Goal: Task Accomplishment & Management: Complete application form

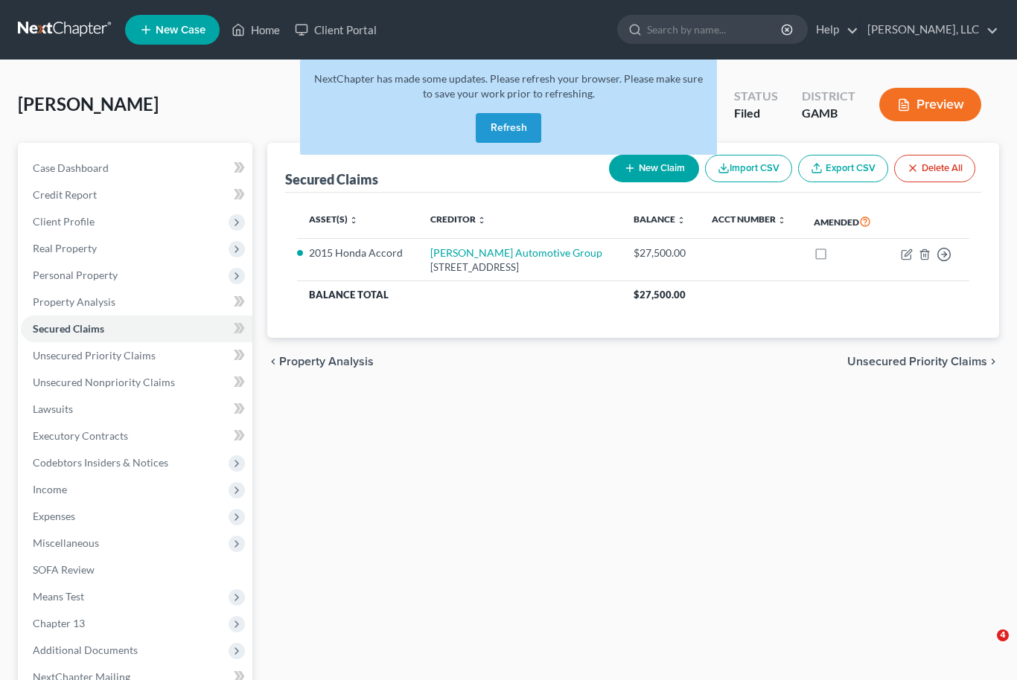
click at [504, 133] on button "Refresh" at bounding box center [509, 128] width 66 height 30
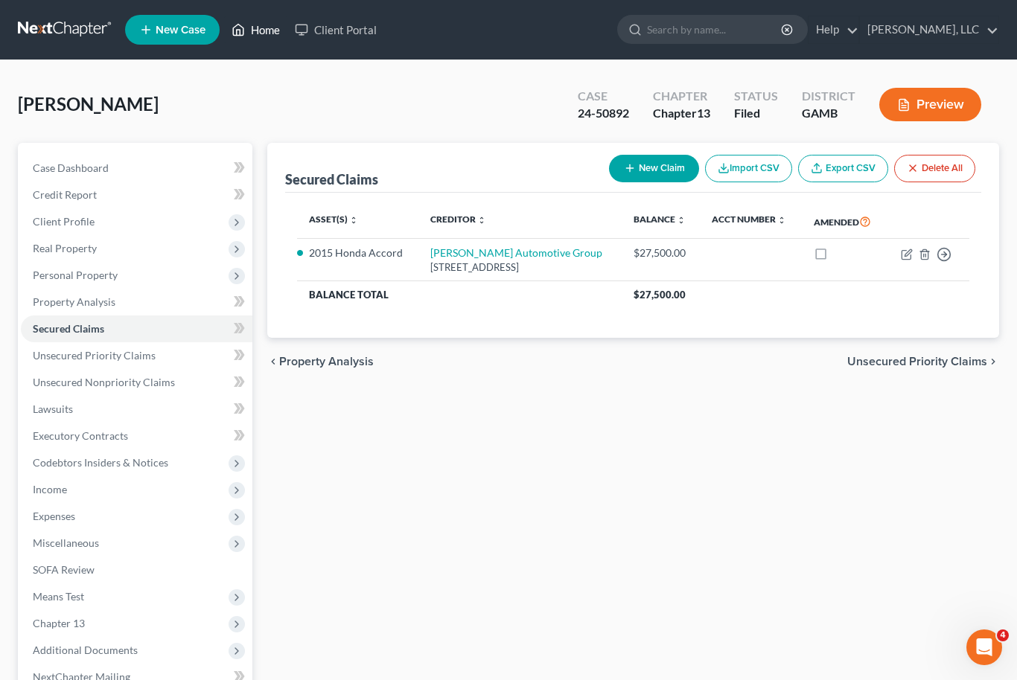
click at [256, 33] on link "Home" at bounding box center [255, 29] width 63 height 27
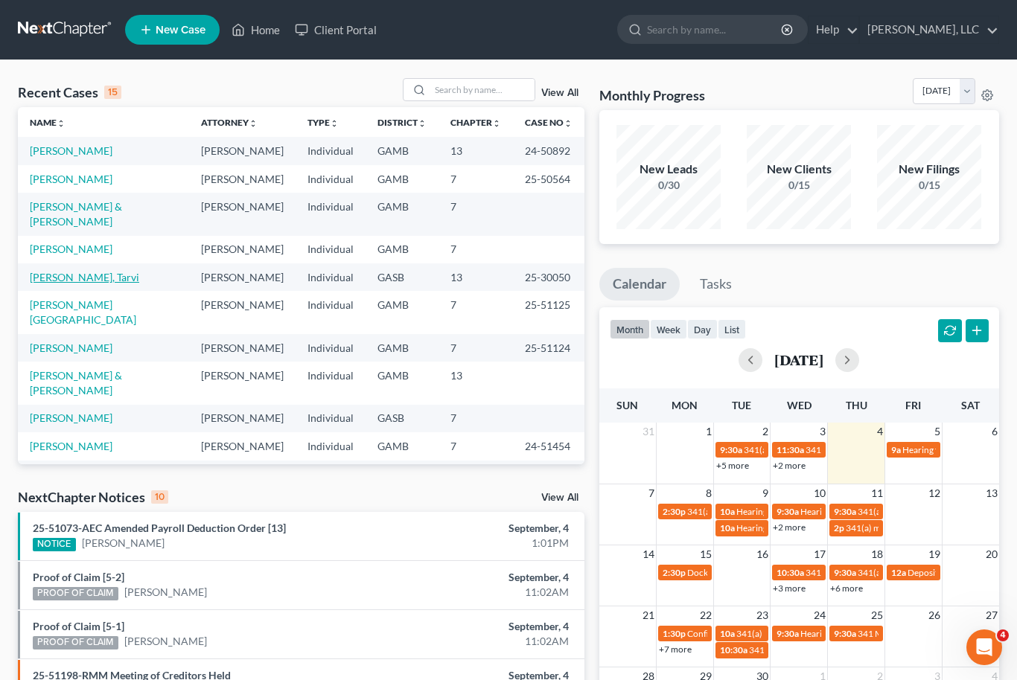
click at [44, 271] on link "[PERSON_NAME], Tarvi" at bounding box center [84, 277] width 109 height 13
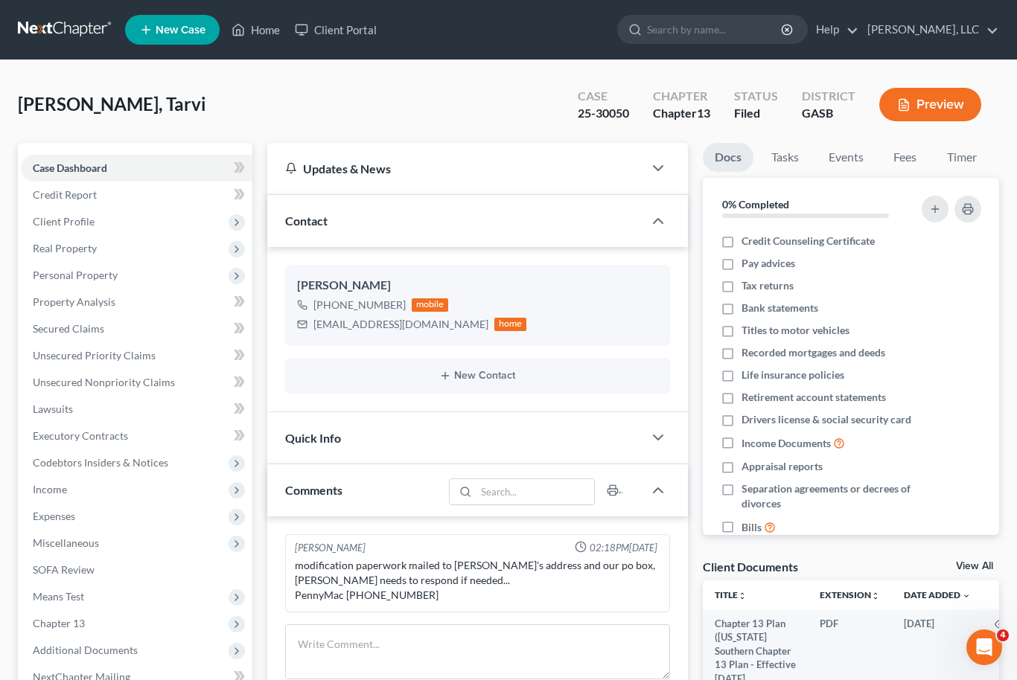
click at [983, 565] on link "View All" at bounding box center [974, 566] width 37 height 10
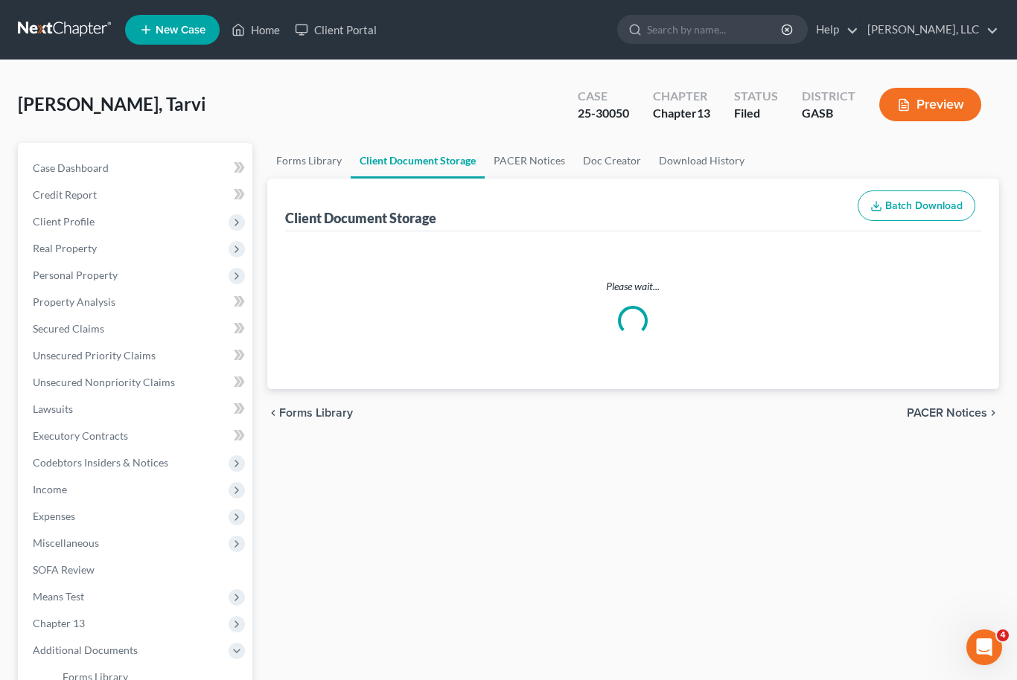
select select "1"
select select "3"
select select "4"
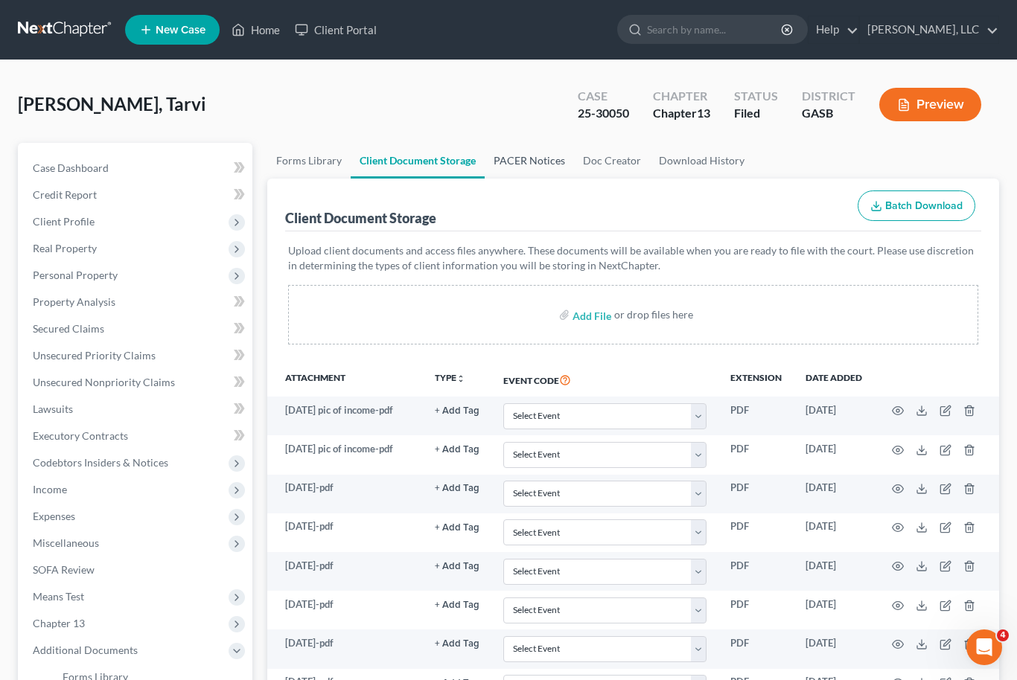
click at [530, 165] on link "PACER Notices" at bounding box center [529, 161] width 89 height 36
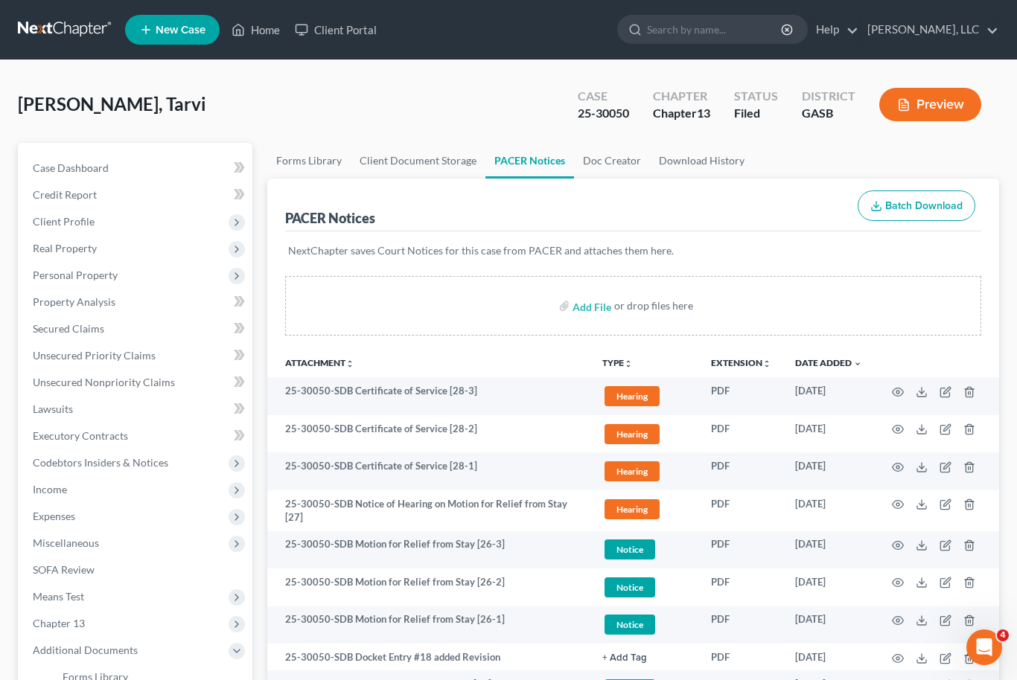
click at [868, 4] on nav "Home New Case Client Portal [PERSON_NAME], LLC [EMAIL_ADDRESS][DOMAIN_NAME] My …" at bounding box center [508, 30] width 1017 height 60
click at [266, 39] on link "Home" at bounding box center [255, 29] width 63 height 27
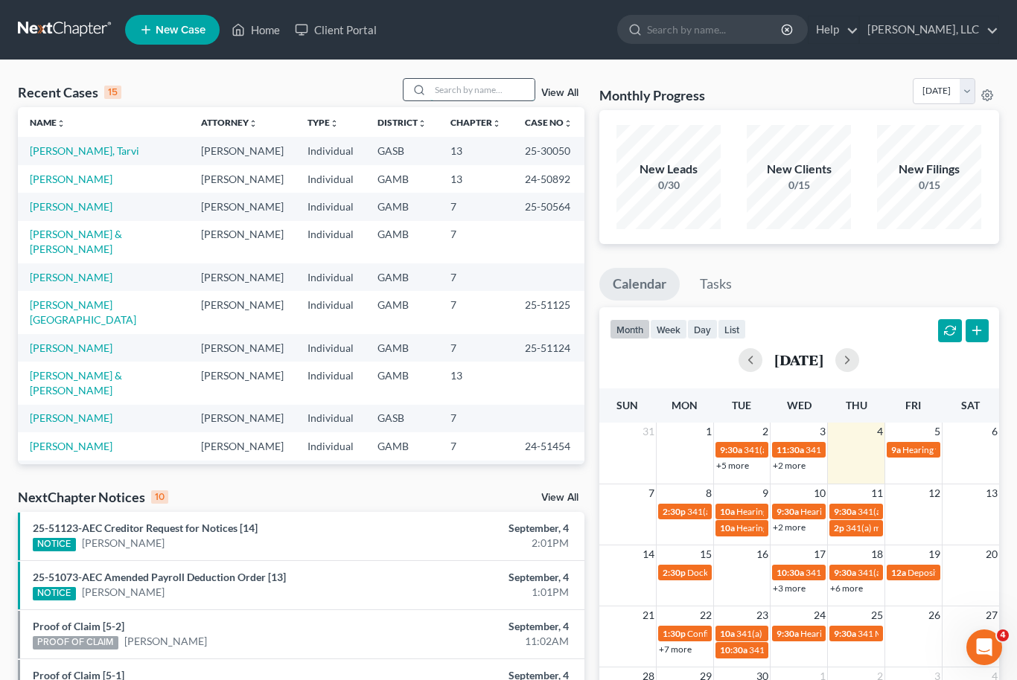
click at [477, 83] on input "search" at bounding box center [482, 90] width 104 height 22
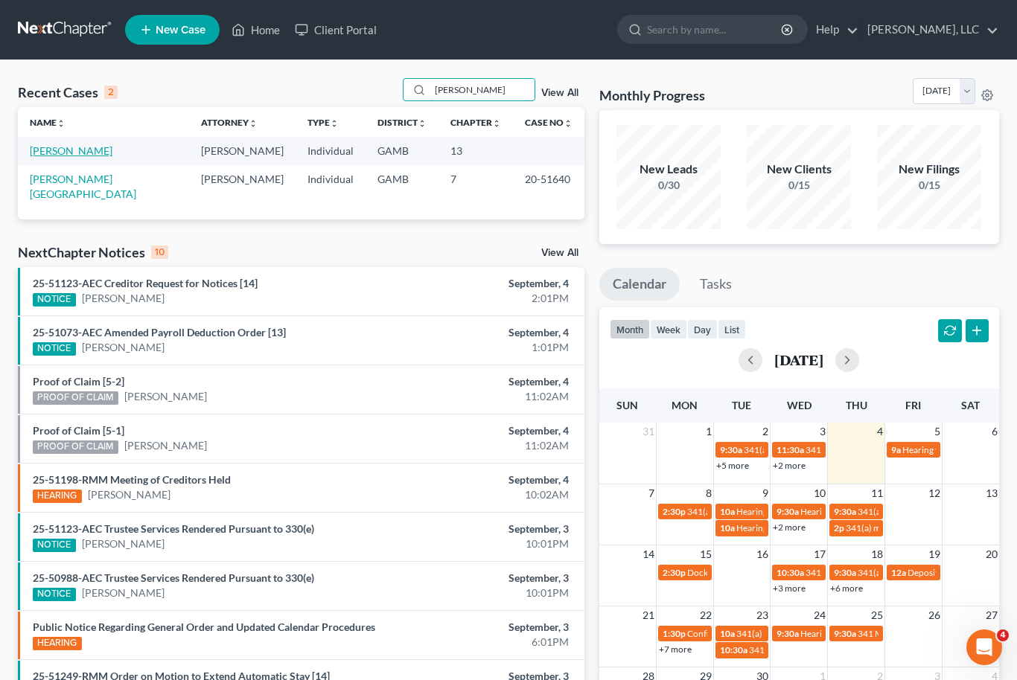
type input "[PERSON_NAME]"
click at [66, 155] on link "[PERSON_NAME]" at bounding box center [71, 150] width 83 height 13
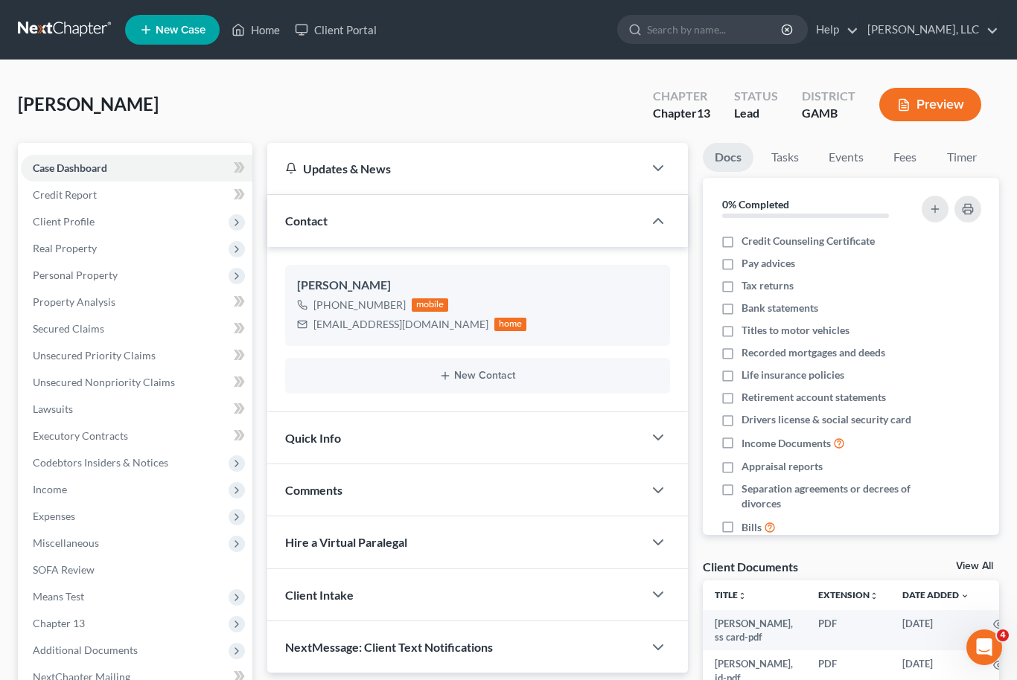
click at [988, 566] on link "View All" at bounding box center [974, 566] width 37 height 10
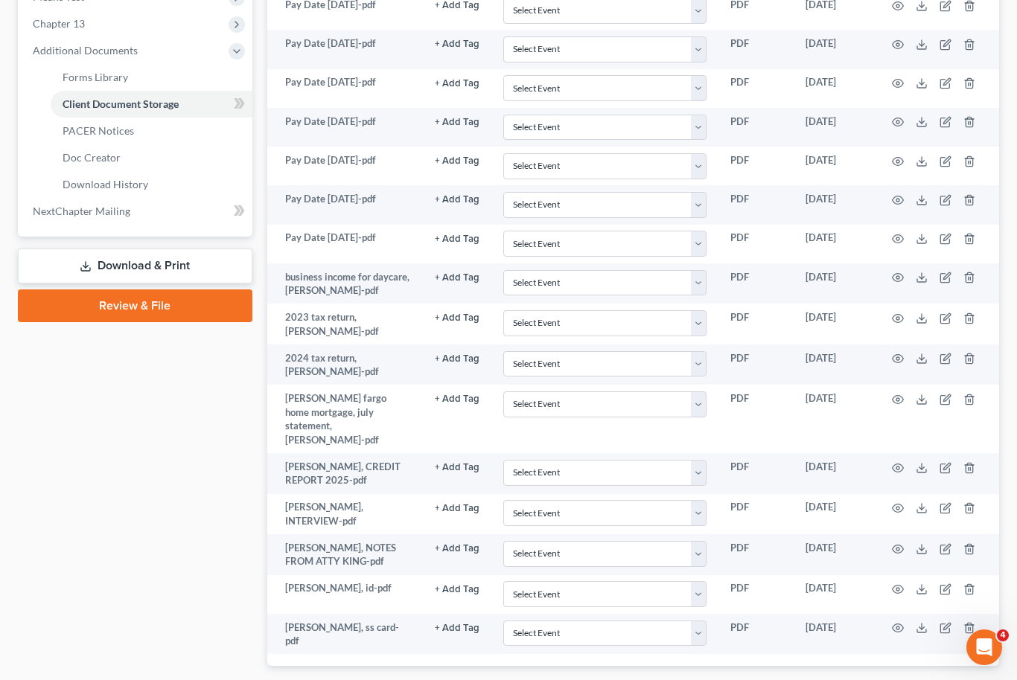
scroll to position [618, 0]
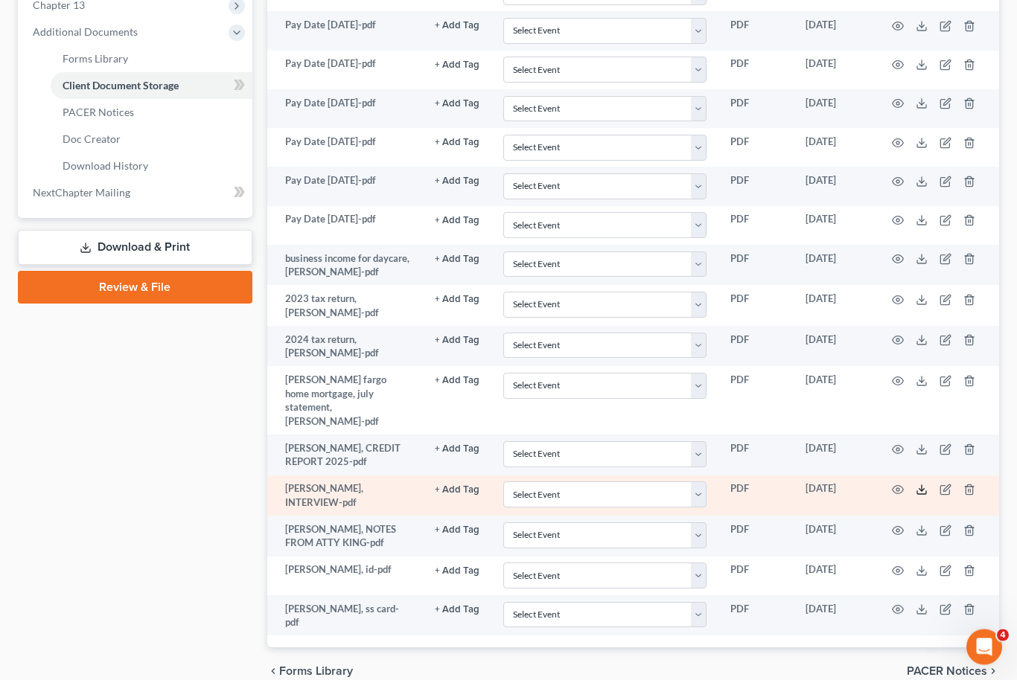
click at [926, 485] on icon at bounding box center [922, 491] width 12 height 12
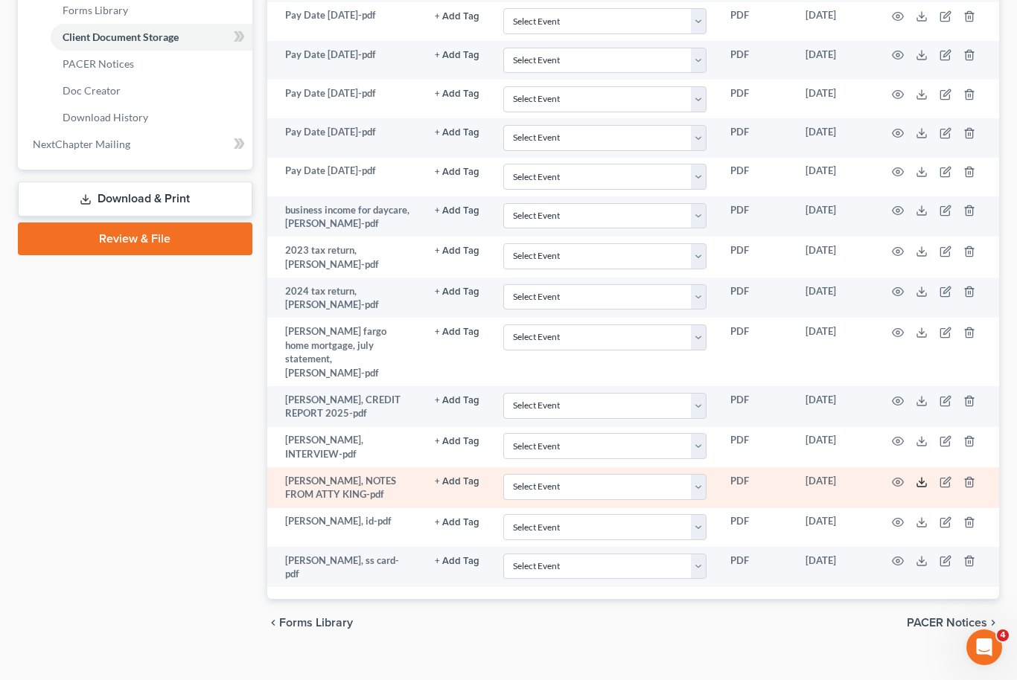
click at [925, 476] on icon at bounding box center [922, 482] width 12 height 12
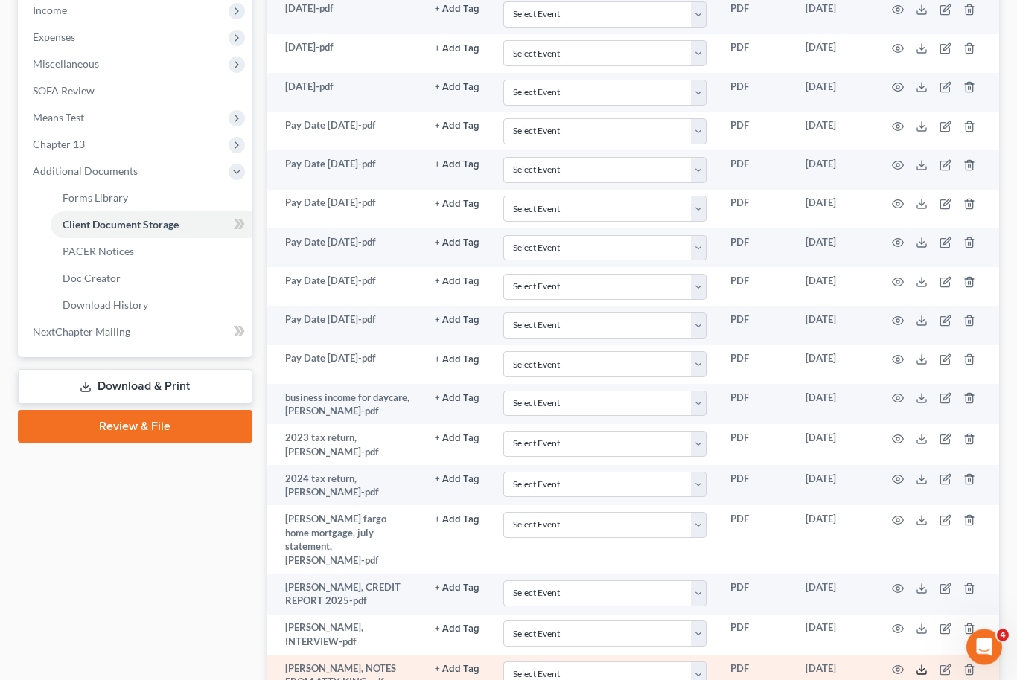
scroll to position [482, 0]
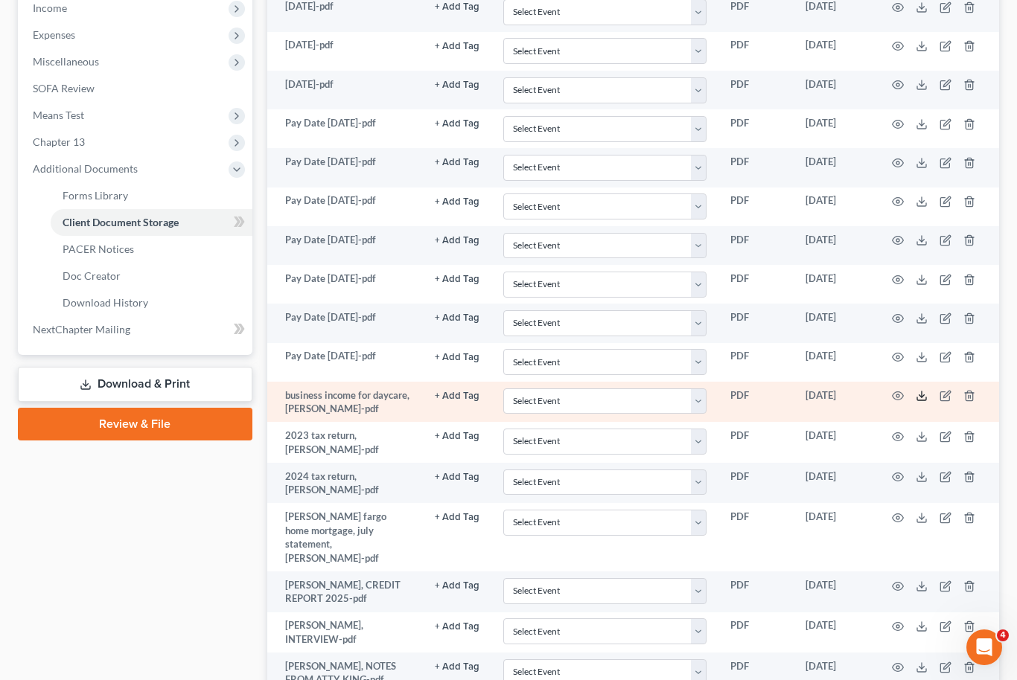
click at [925, 395] on icon at bounding box center [922, 396] width 12 height 12
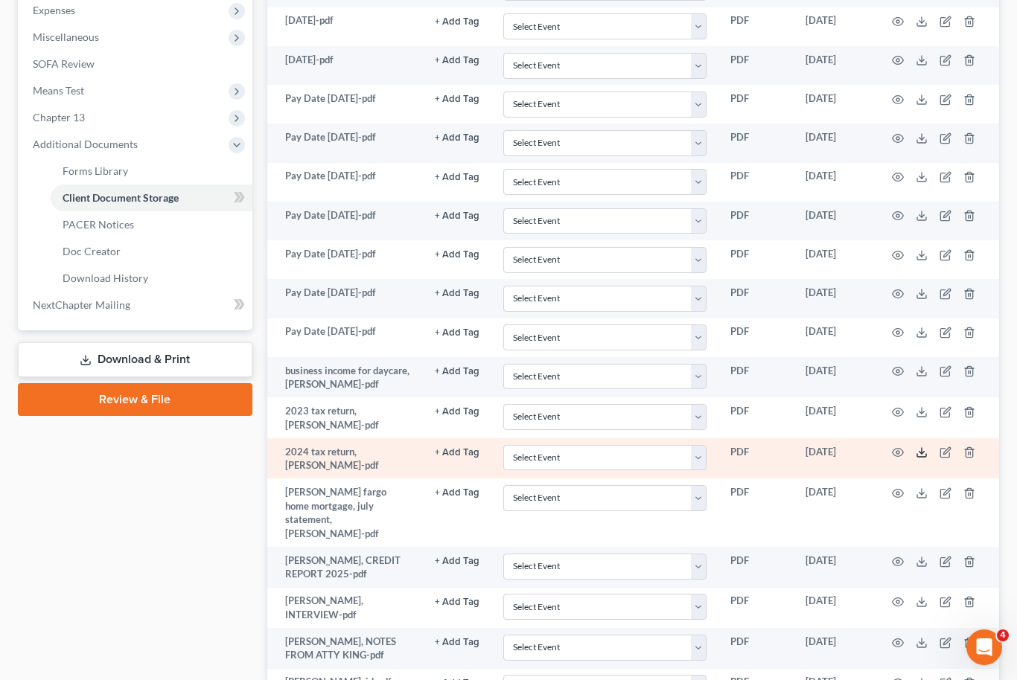
click at [917, 454] on icon at bounding box center [921, 455] width 9 height 3
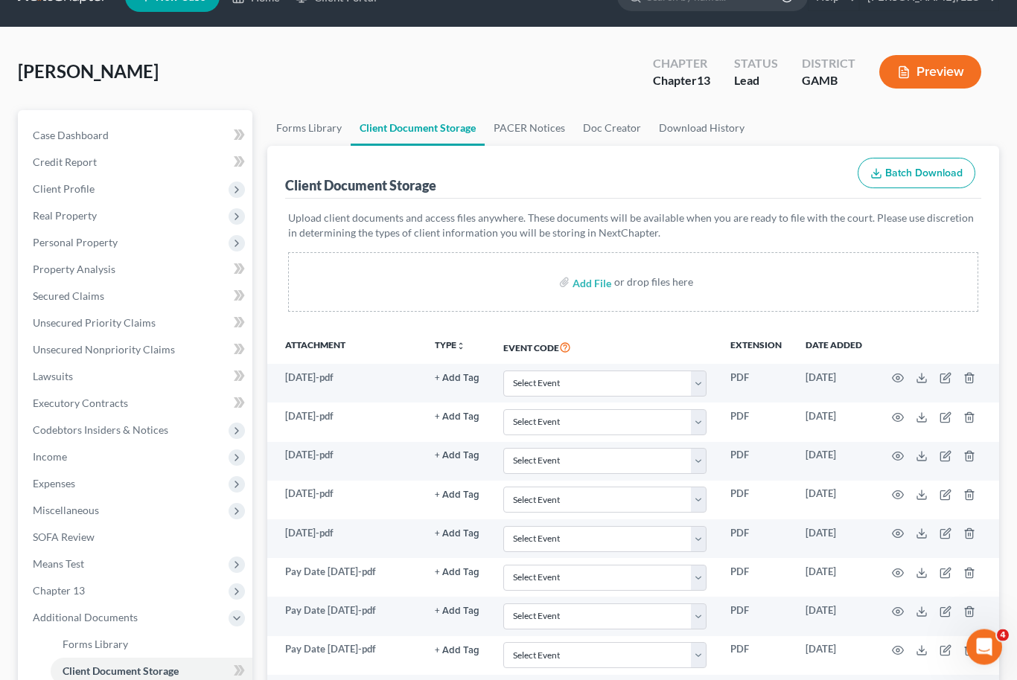
scroll to position [28, 0]
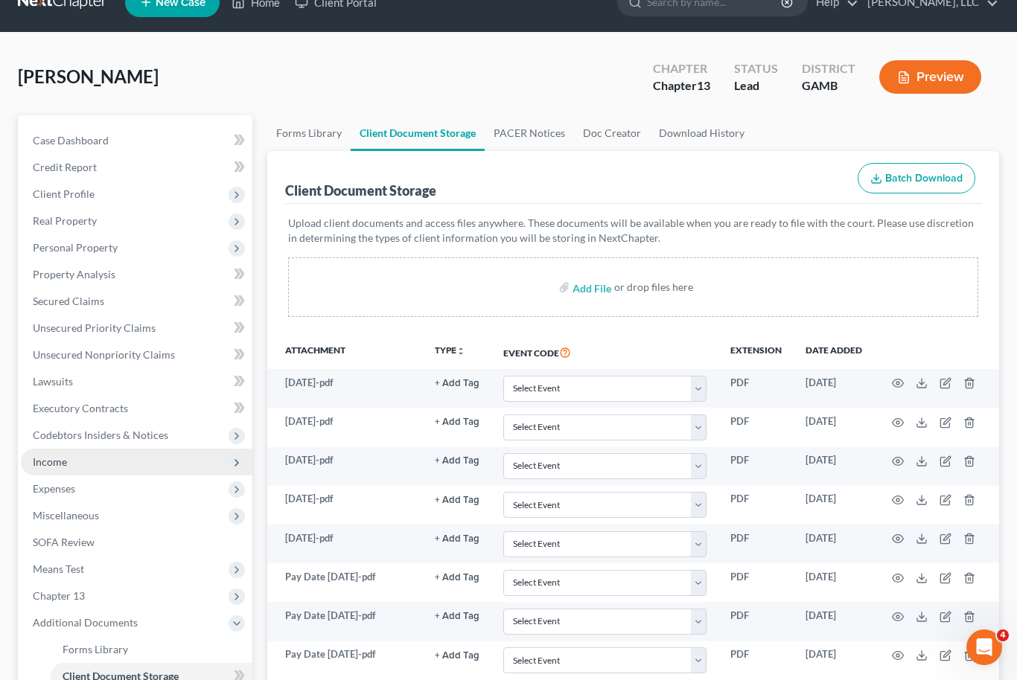
click at [53, 465] on span "Income" at bounding box center [50, 462] width 34 height 13
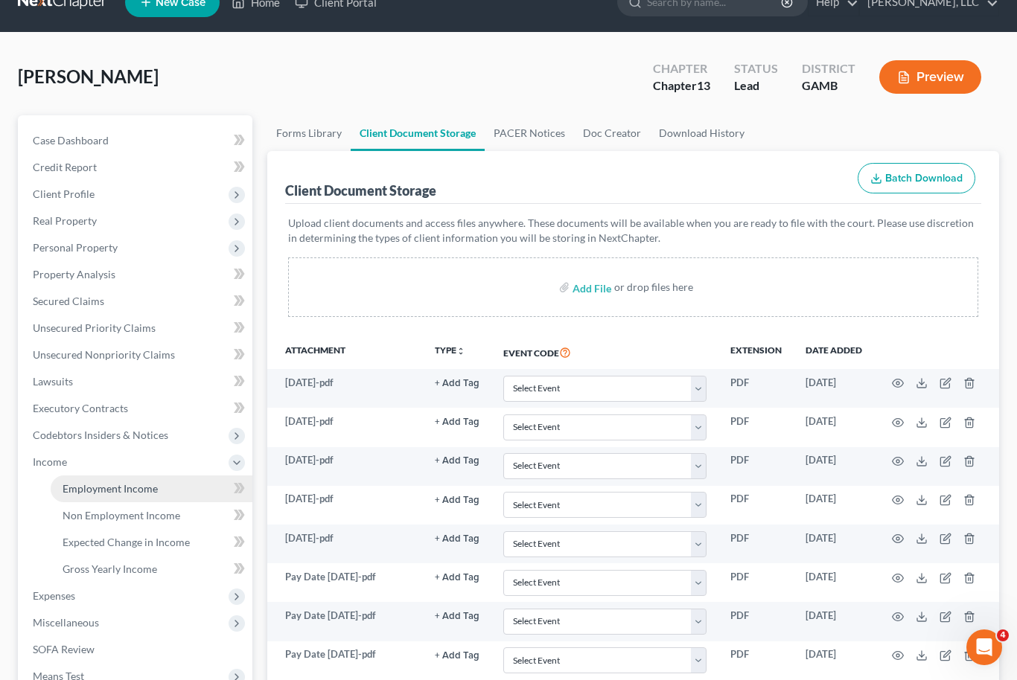
click at [78, 491] on span "Employment Income" at bounding box center [110, 488] width 95 height 13
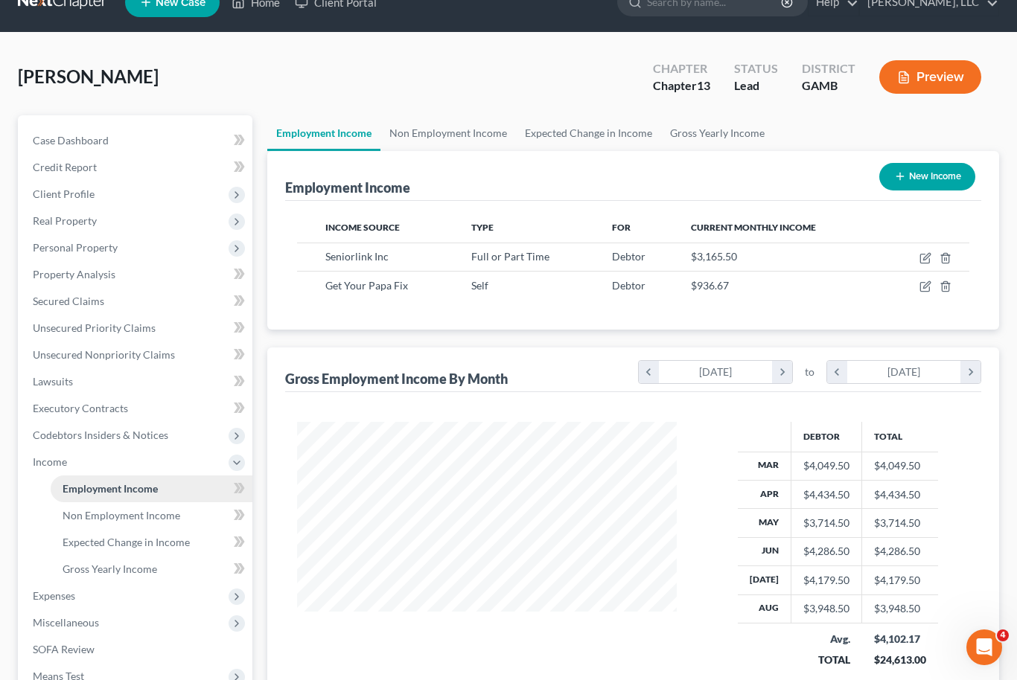
scroll to position [267, 410]
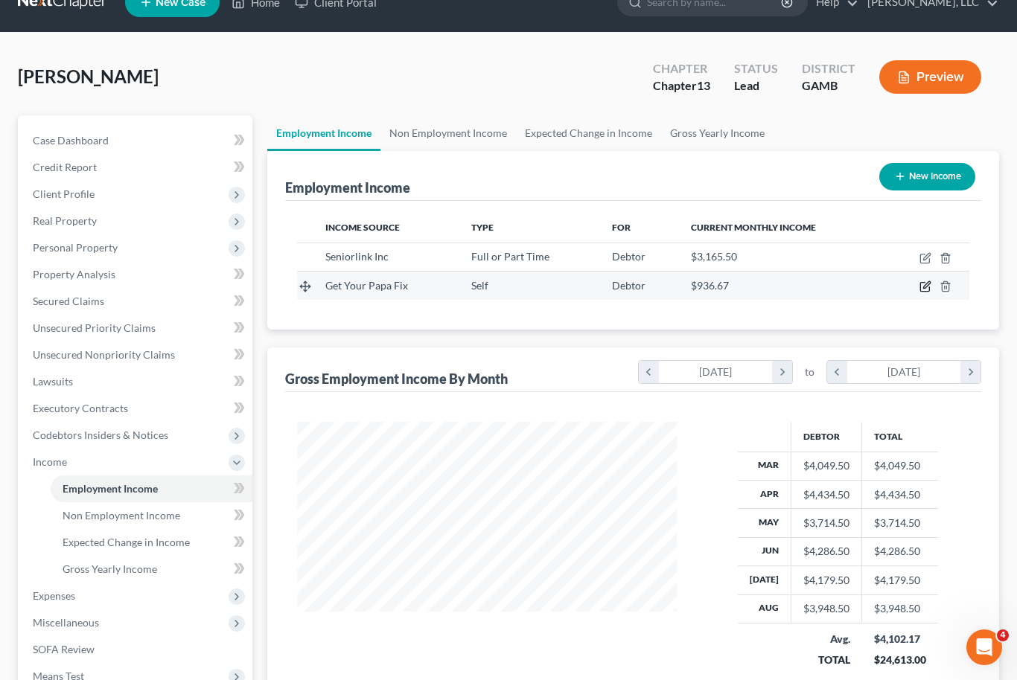
click at [925, 288] on icon "button" at bounding box center [925, 287] width 12 height 12
select select "1"
select select "10"
select select "0"
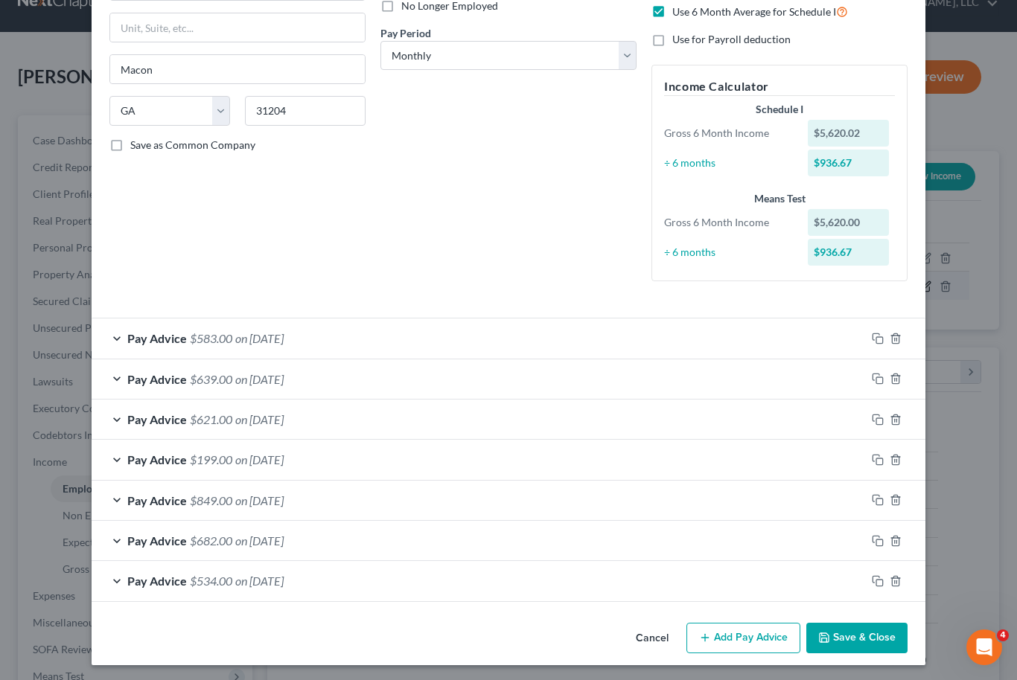
scroll to position [210, 0]
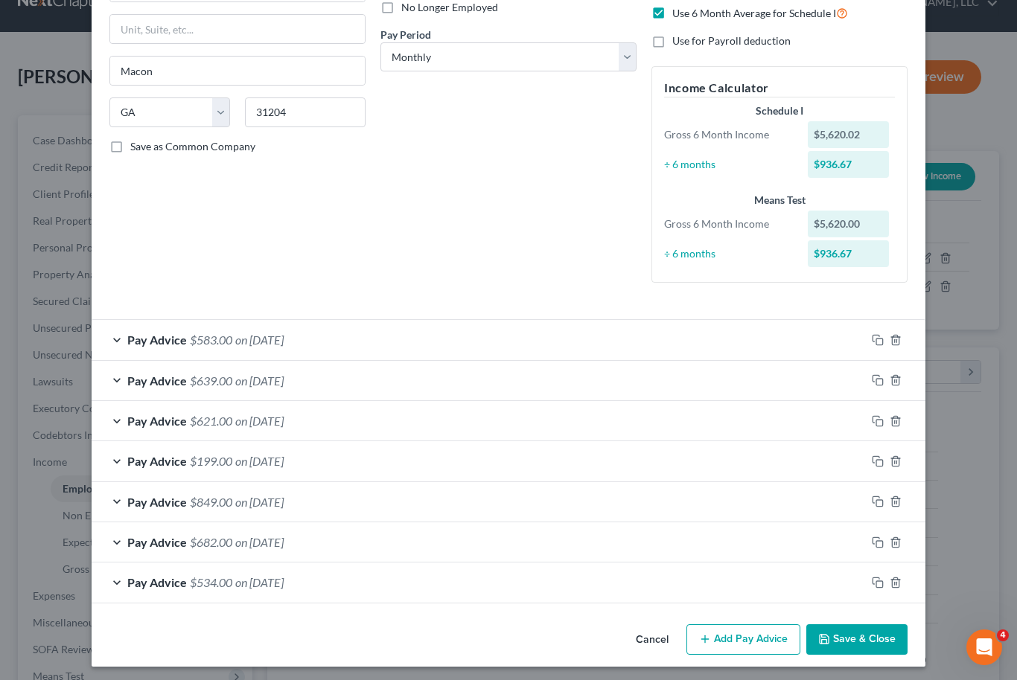
click at [884, 634] on button "Save & Close" at bounding box center [856, 640] width 101 height 31
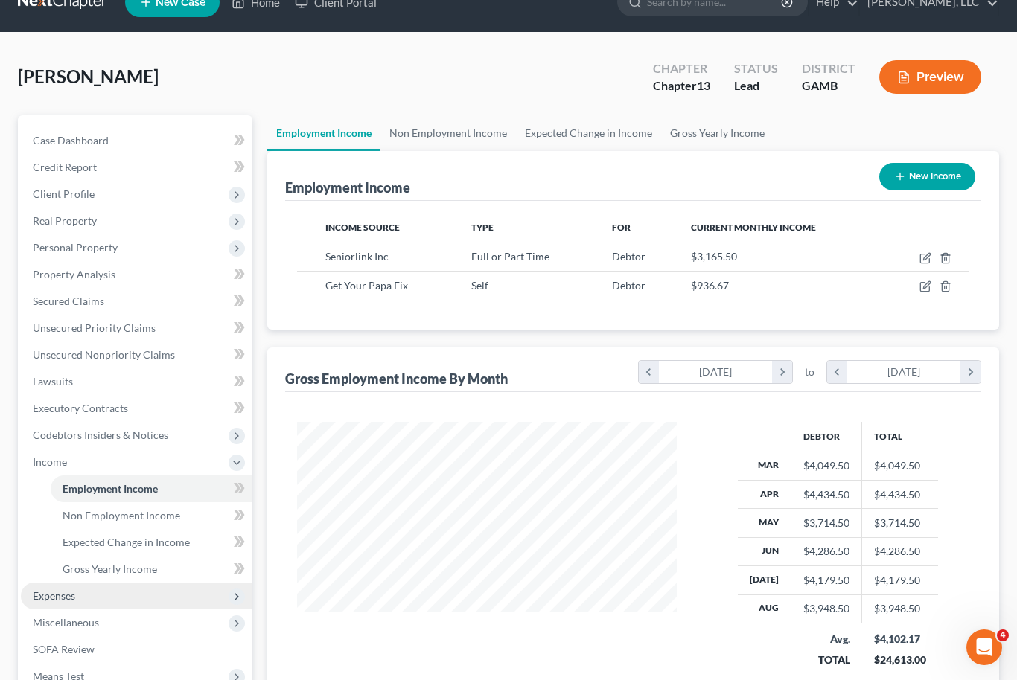
click at [43, 603] on span "Expenses" at bounding box center [137, 596] width 232 height 27
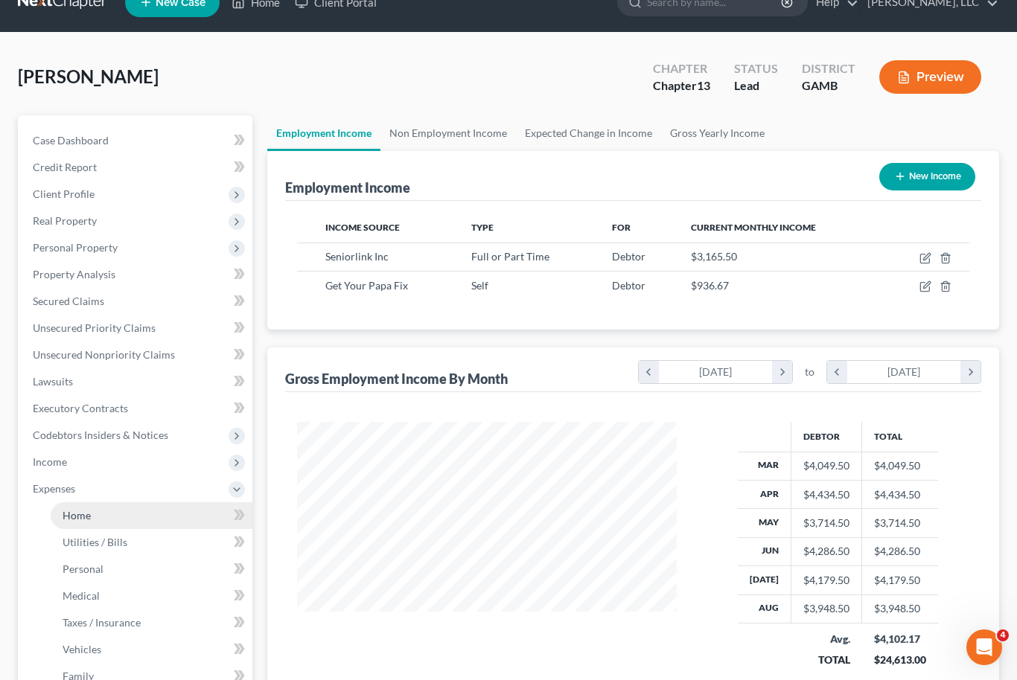
click at [86, 519] on span "Home" at bounding box center [77, 515] width 28 height 13
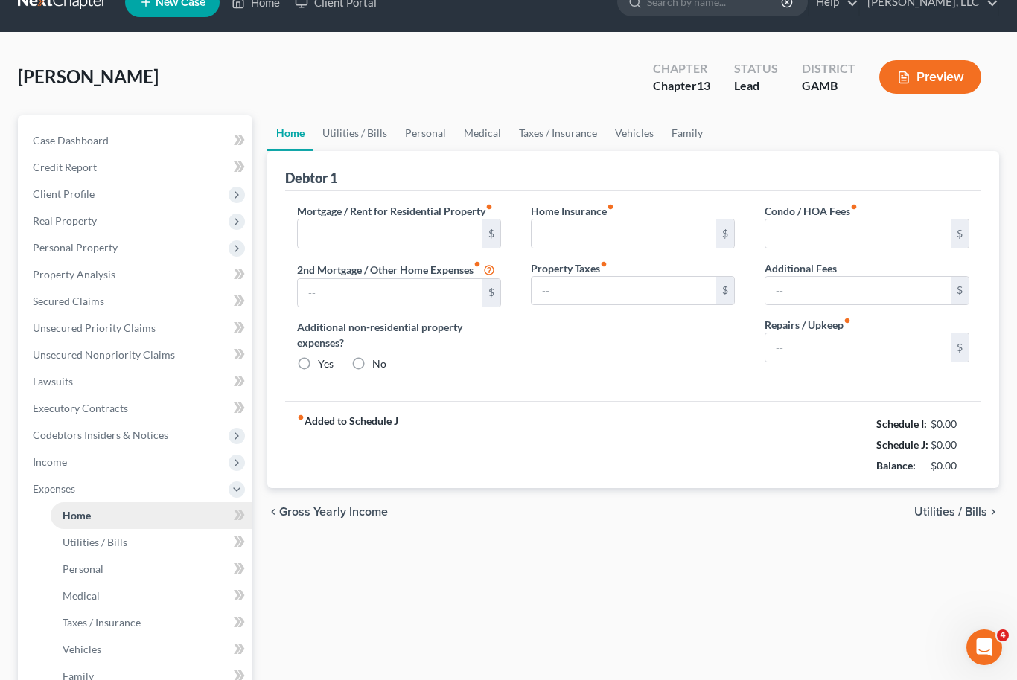
type input "1,055.00"
type input "0.00"
radio input "true"
type input "0.00"
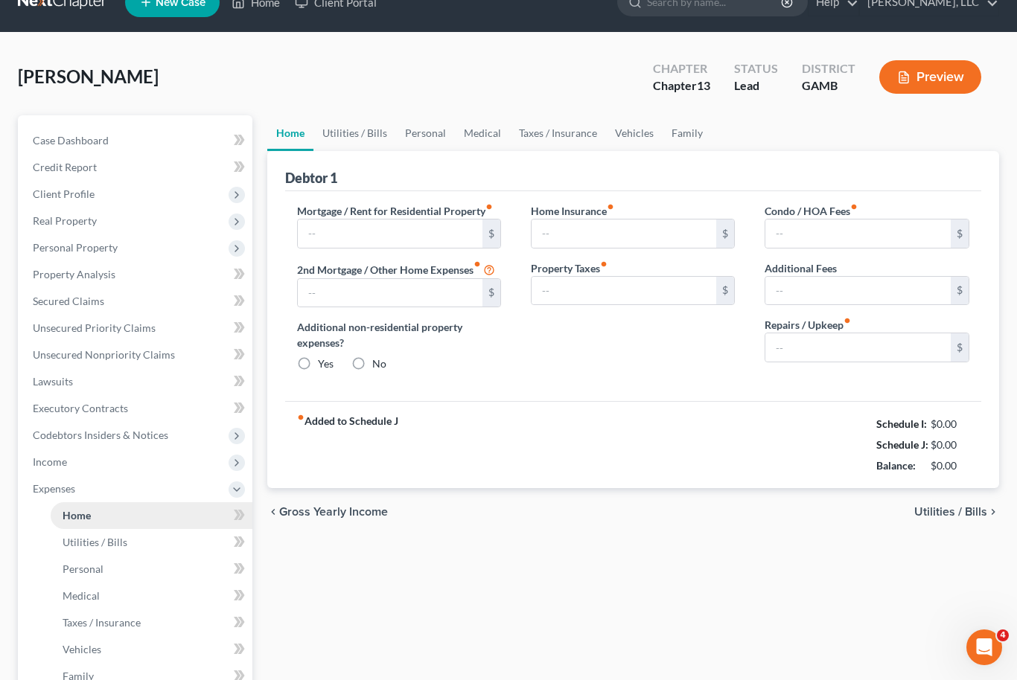
type input "0.00"
click at [369, 135] on link "Utilities / Bills" at bounding box center [354, 133] width 83 height 36
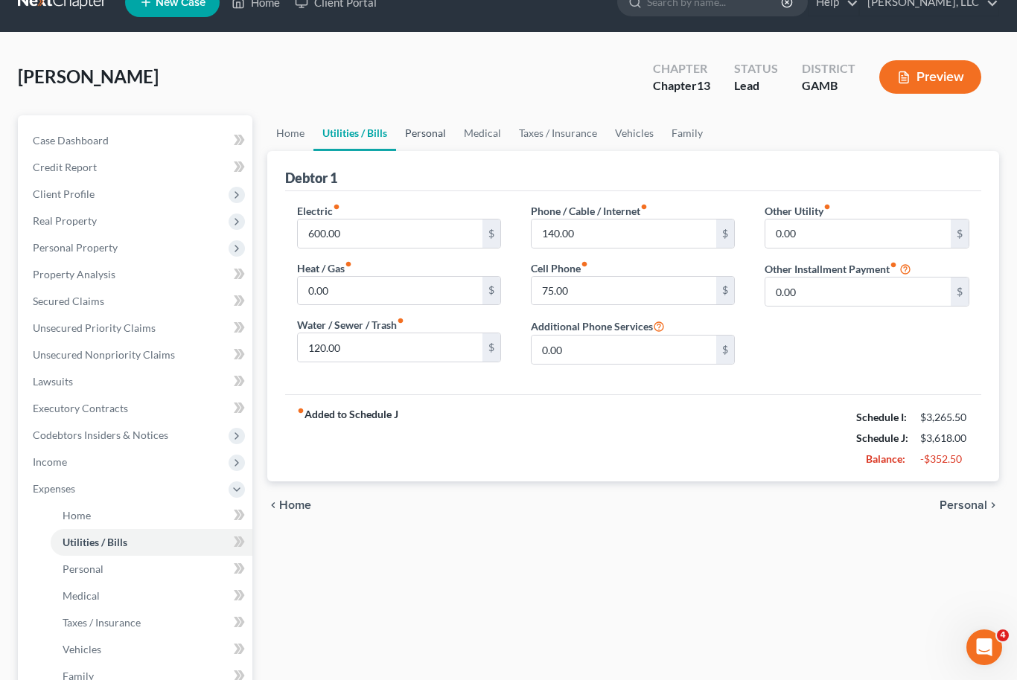
click at [431, 129] on link "Personal" at bounding box center [425, 133] width 59 height 36
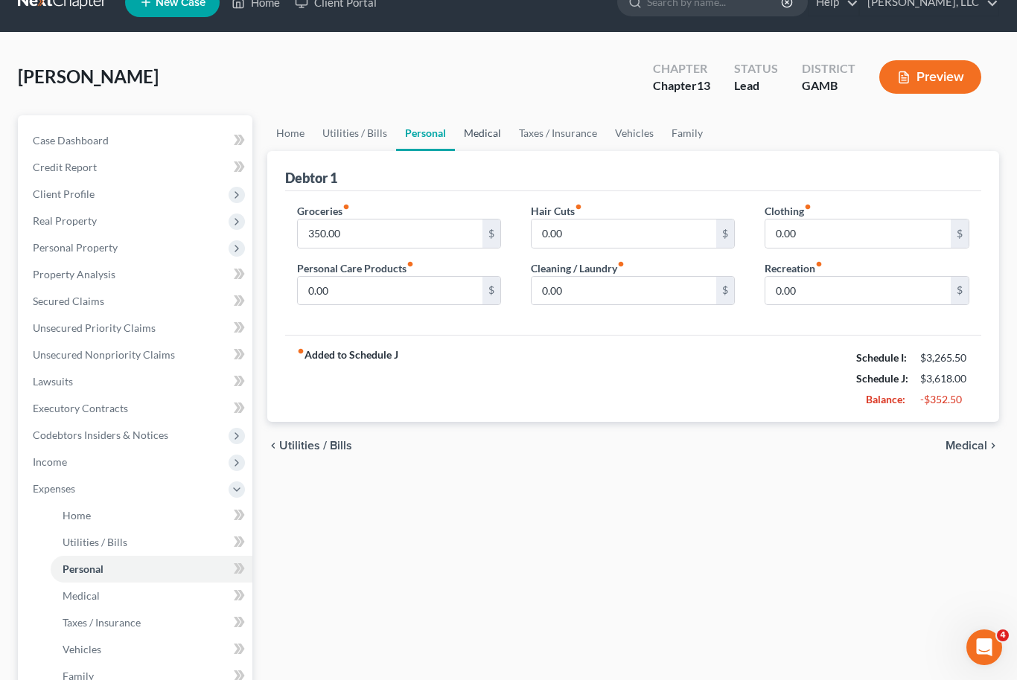
click at [488, 130] on link "Medical" at bounding box center [482, 133] width 55 height 36
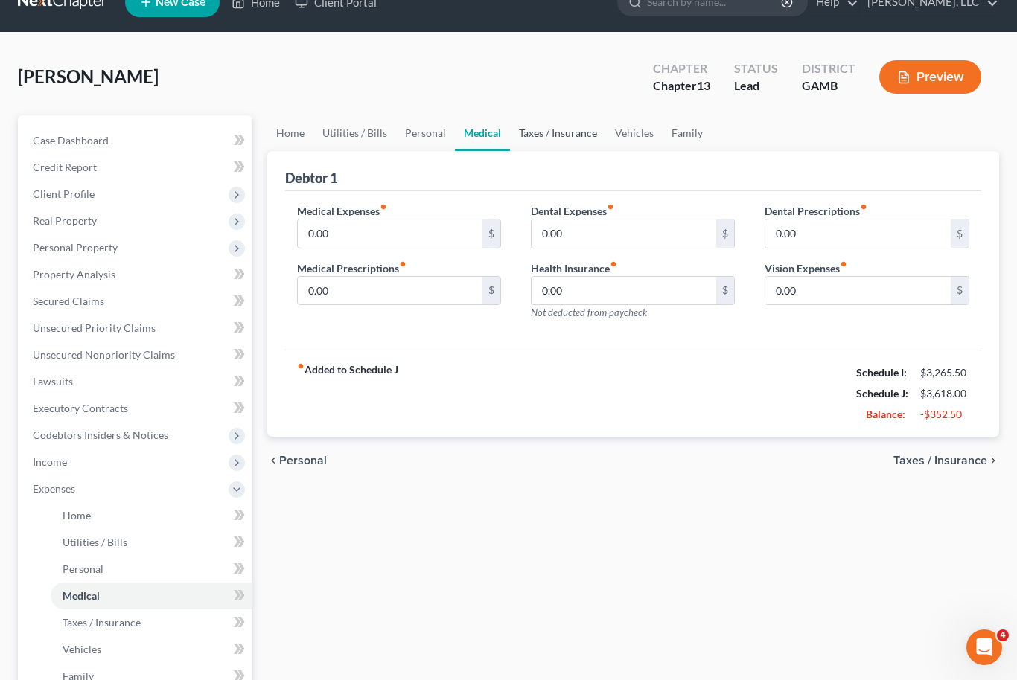
click at [549, 137] on link "Taxes / Insurance" at bounding box center [558, 133] width 96 height 36
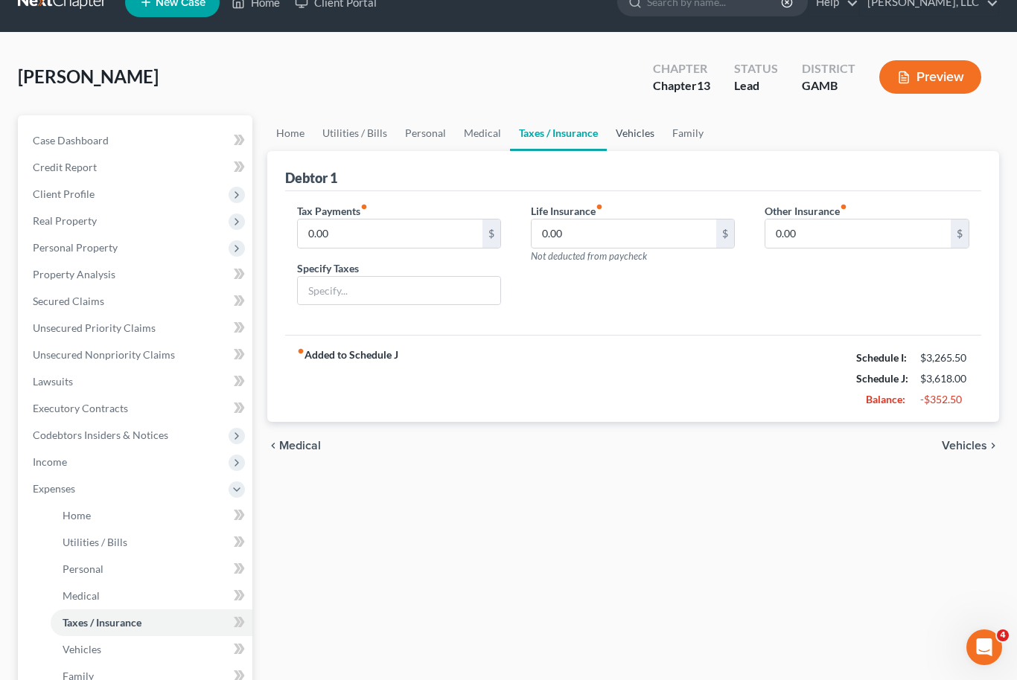
click at [640, 136] on link "Vehicles" at bounding box center [635, 133] width 57 height 36
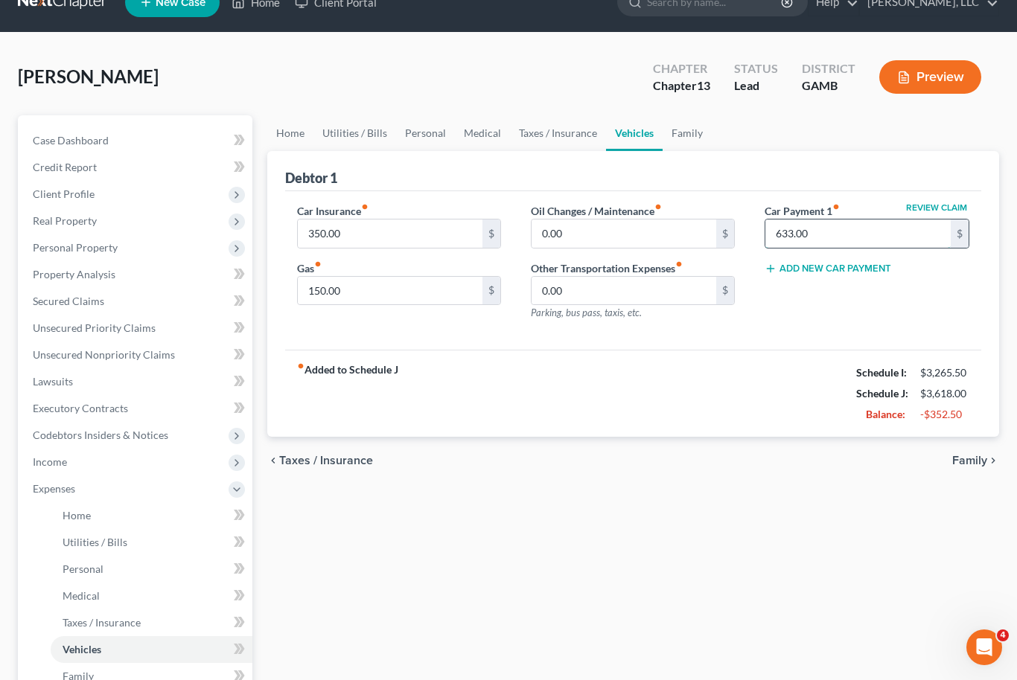
click at [819, 246] on input "633.00" at bounding box center [857, 234] width 185 height 28
click at [669, 144] on link "Family" at bounding box center [687, 133] width 49 height 36
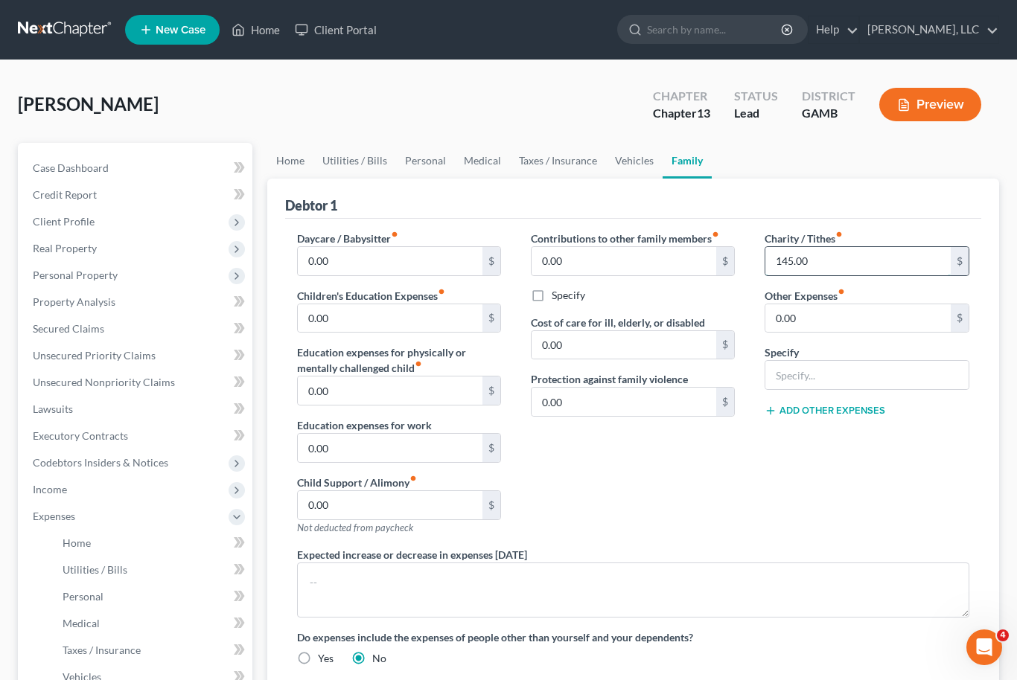
click at [788, 272] on input "145.00" at bounding box center [857, 261] width 185 height 28
type input "0"
click at [634, 153] on link "Vehicles" at bounding box center [634, 161] width 57 height 36
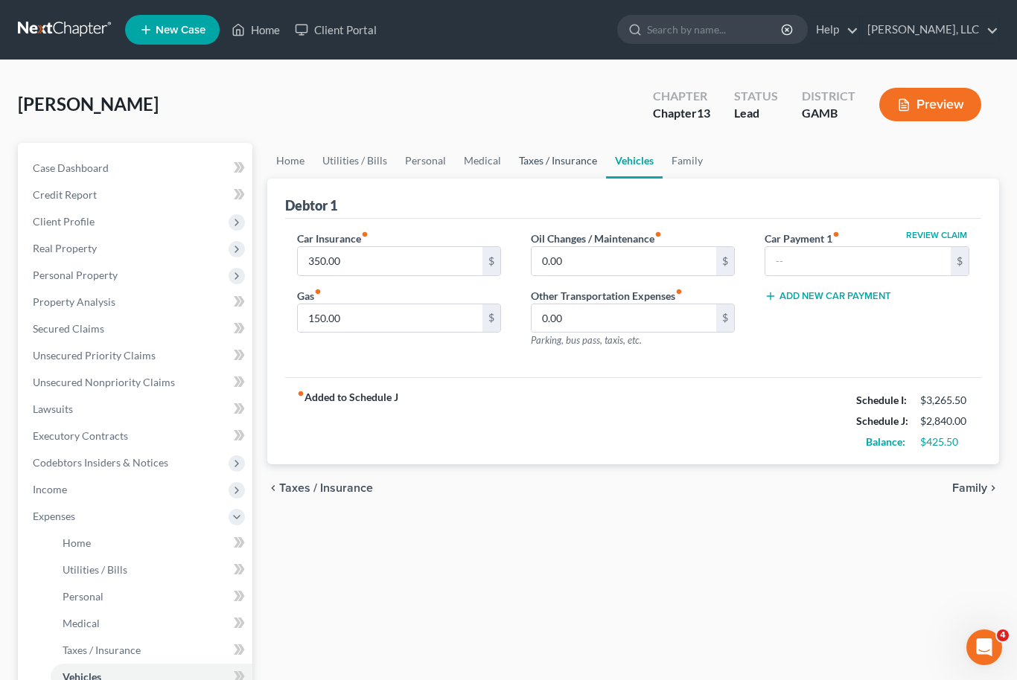
click at [576, 161] on link "Taxes / Insurance" at bounding box center [558, 161] width 96 height 36
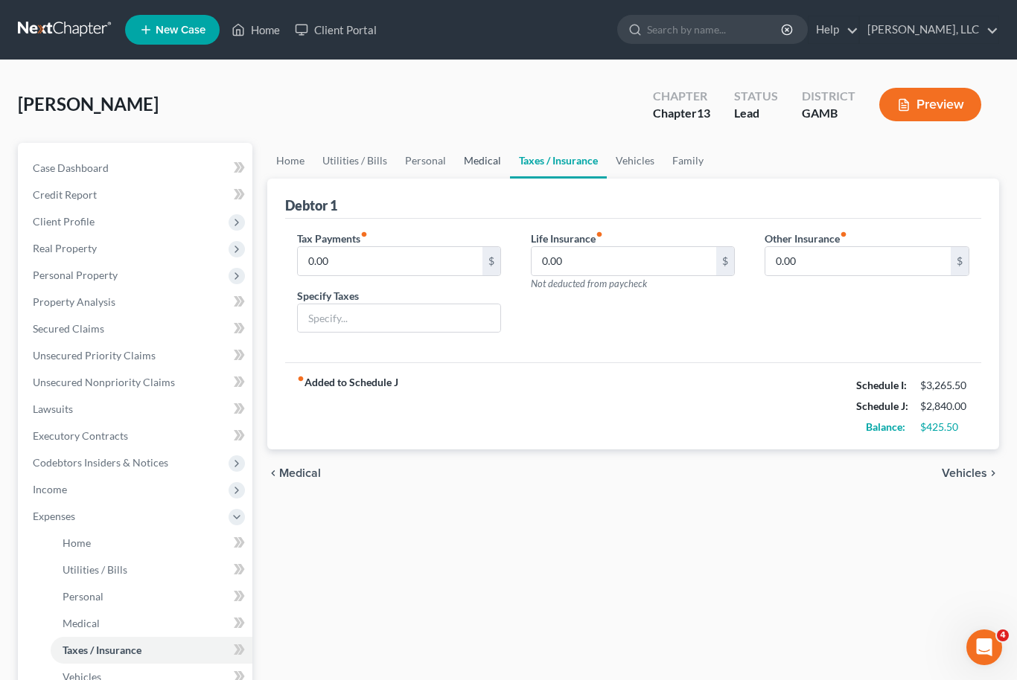
click at [477, 160] on link "Medical" at bounding box center [482, 161] width 55 height 36
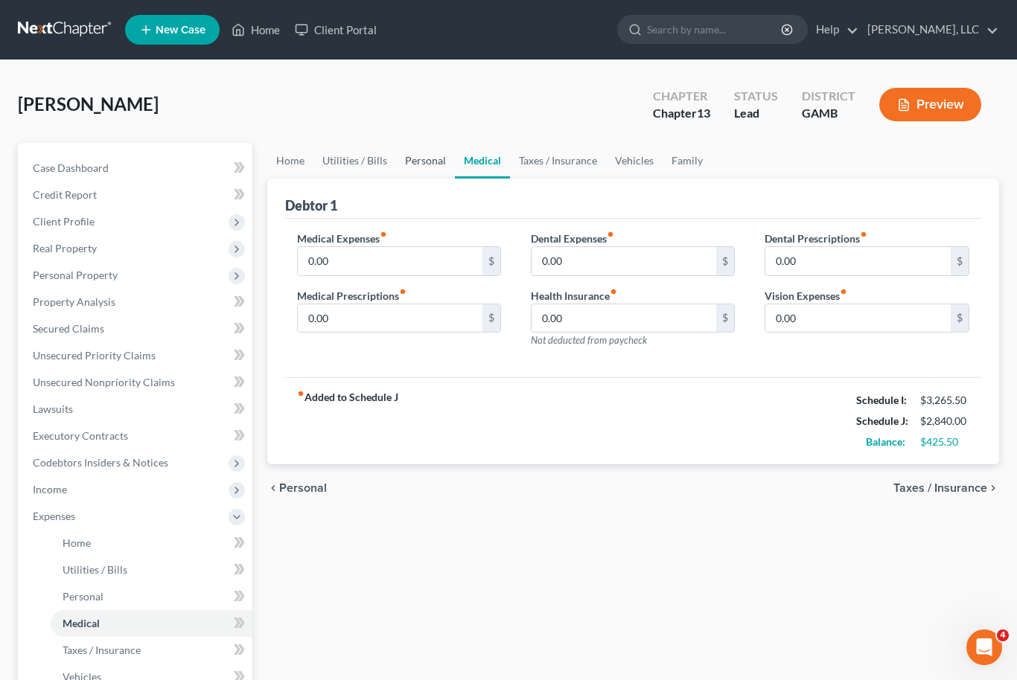
click at [424, 157] on link "Personal" at bounding box center [425, 161] width 59 height 36
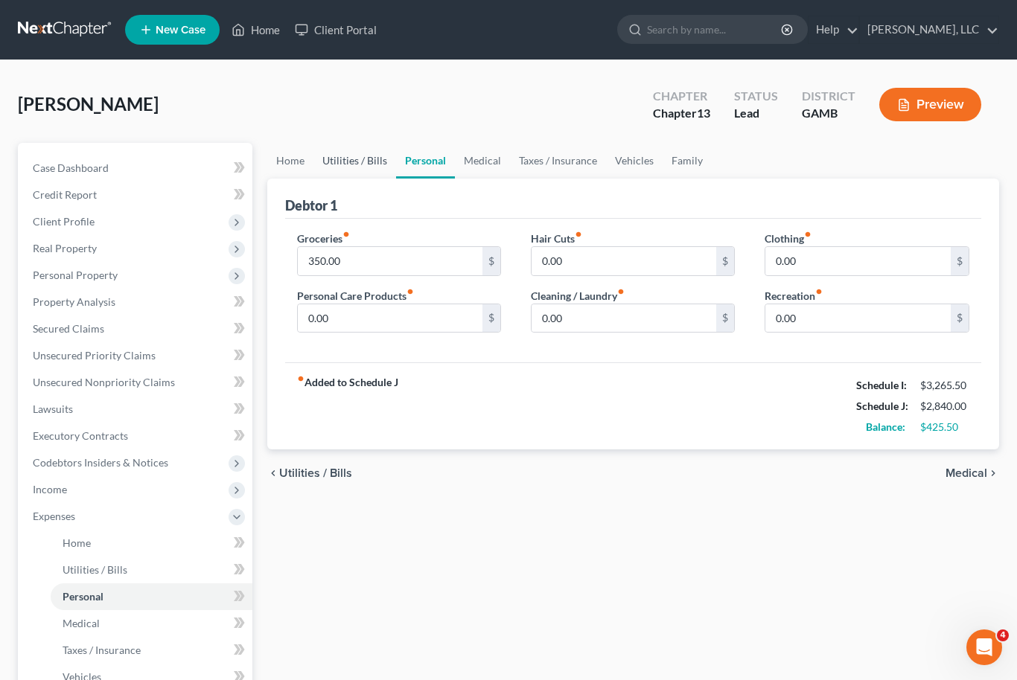
click at [348, 157] on link "Utilities / Bills" at bounding box center [354, 161] width 83 height 36
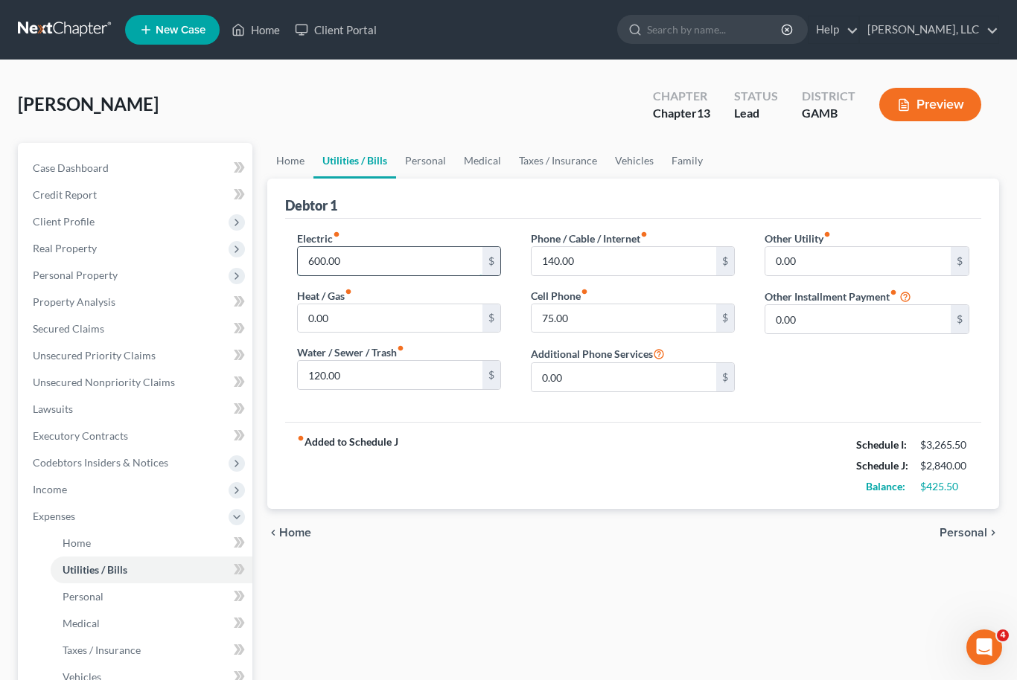
click at [328, 261] on input "600.00" at bounding box center [390, 261] width 185 height 28
type input "300"
click at [296, 155] on link "Home" at bounding box center [290, 161] width 46 height 36
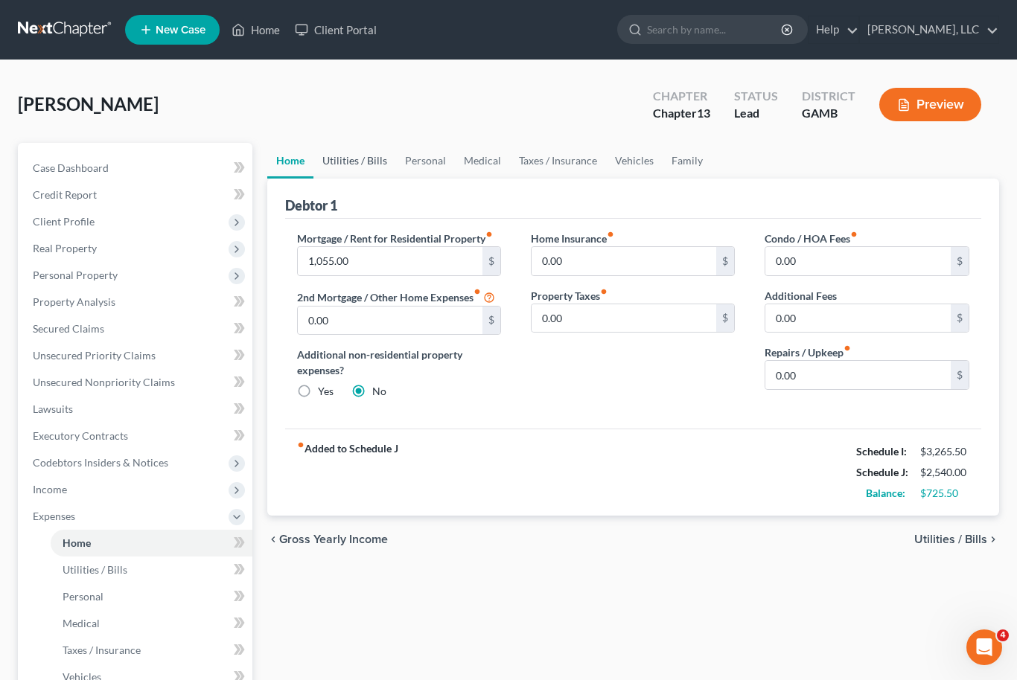
click at [361, 150] on link "Utilities / Bills" at bounding box center [354, 161] width 83 height 36
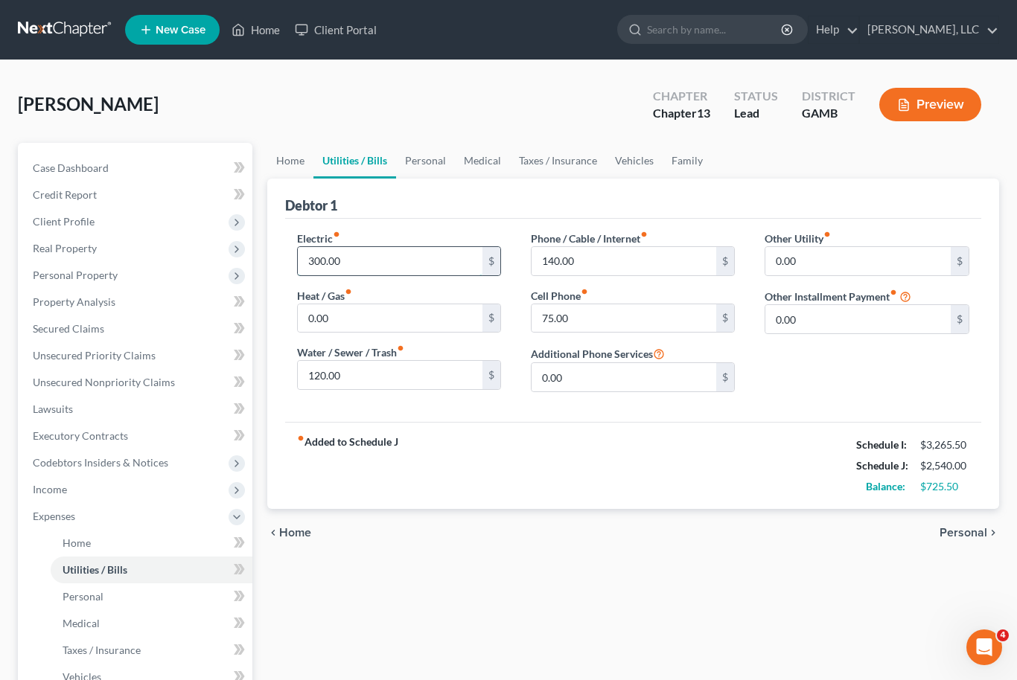
click at [325, 260] on input "300.00" at bounding box center [390, 261] width 185 height 28
type input "300"
click at [902, 320] on input "0.00" at bounding box center [857, 319] width 185 height 28
click at [948, 316] on input "0.00" at bounding box center [857, 319] width 185 height 28
type input "0"
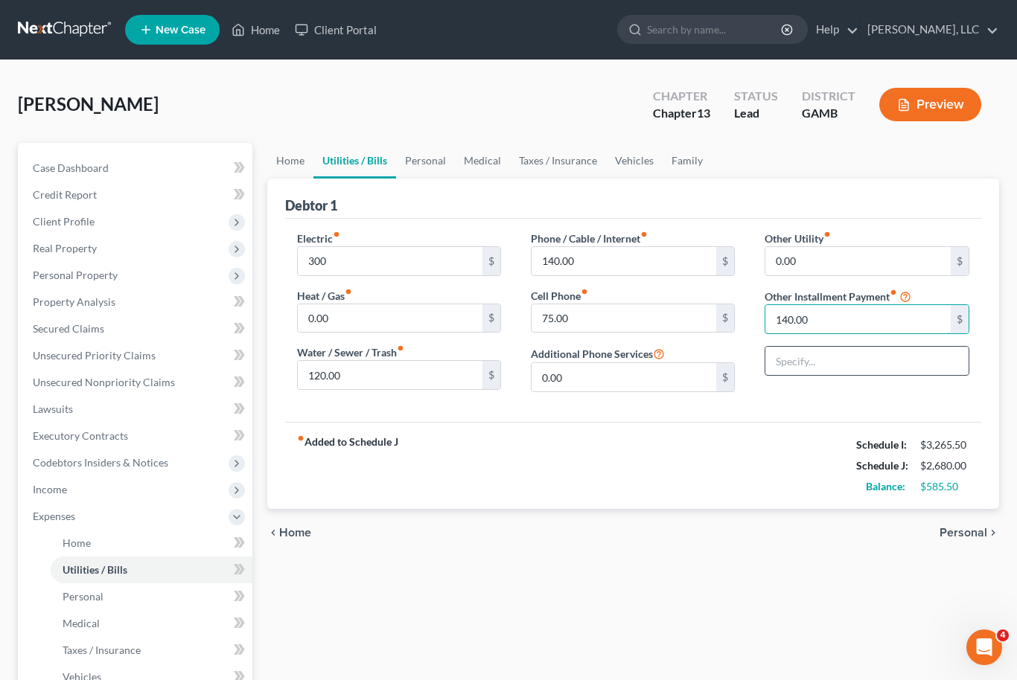
type input "140.00"
click at [873, 363] on input "text" at bounding box center [866, 361] width 203 height 28
type input "Student loans"
click at [741, 486] on div "fiber_manual_record Added to Schedule J Schedule I: $3,265.50 Schedule J: $2,68…" at bounding box center [633, 465] width 697 height 87
click at [302, 164] on link "Home" at bounding box center [290, 161] width 46 height 36
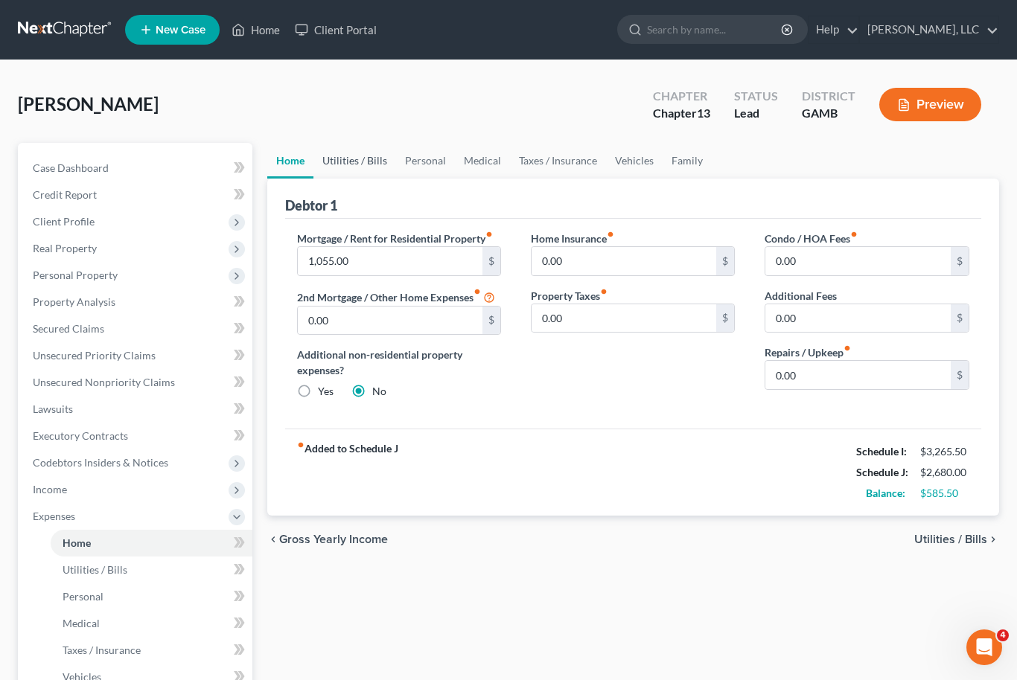
click at [348, 159] on link "Utilities / Bills" at bounding box center [354, 161] width 83 height 36
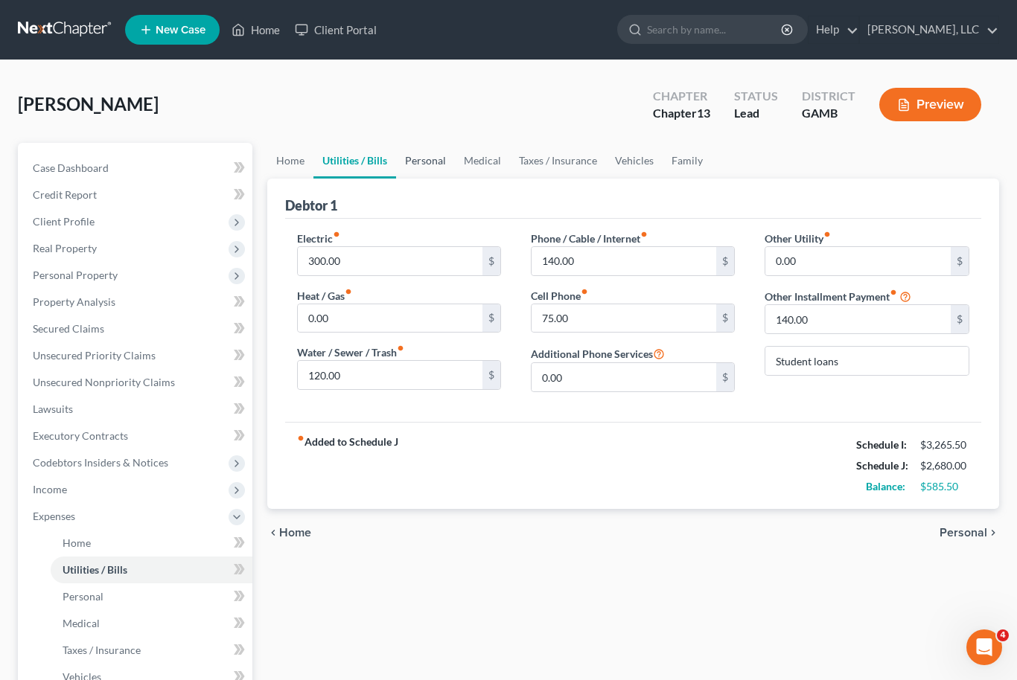
click at [430, 155] on link "Personal" at bounding box center [425, 161] width 59 height 36
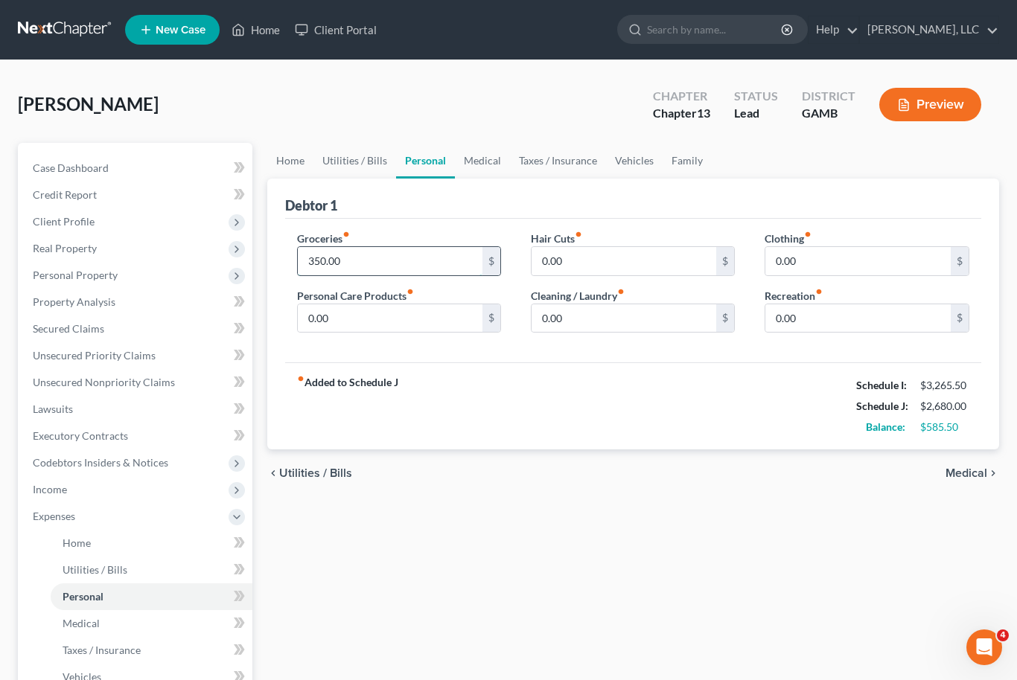
click at [340, 261] on input "350.00" at bounding box center [390, 261] width 185 height 28
type input "300.00"
click at [496, 153] on link "Medical" at bounding box center [482, 161] width 55 height 36
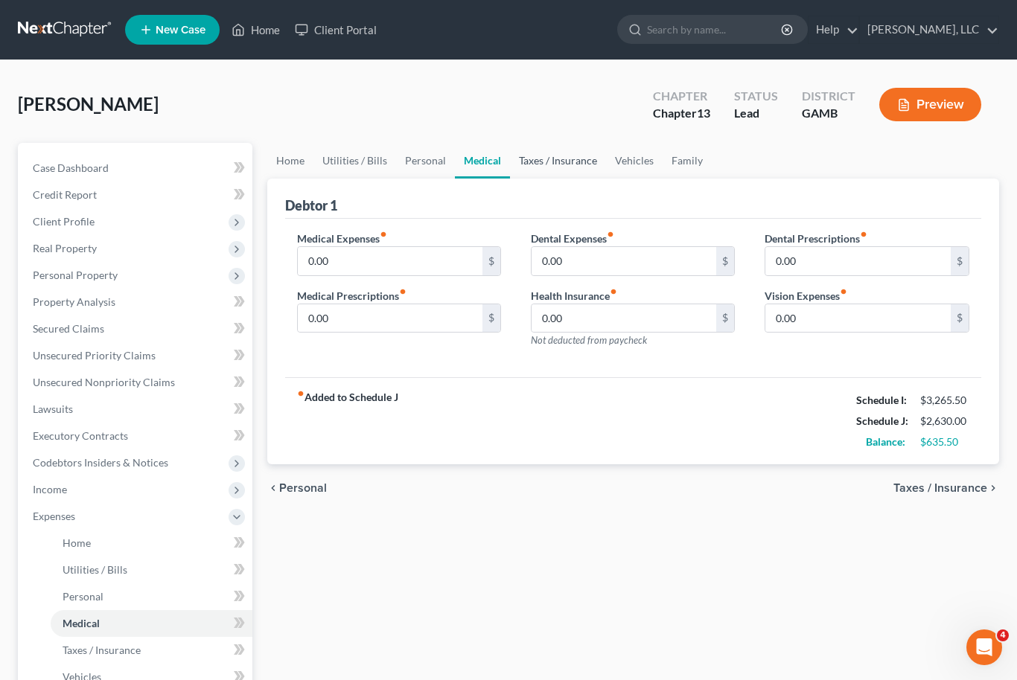
click at [546, 165] on link "Taxes / Insurance" at bounding box center [558, 161] width 96 height 36
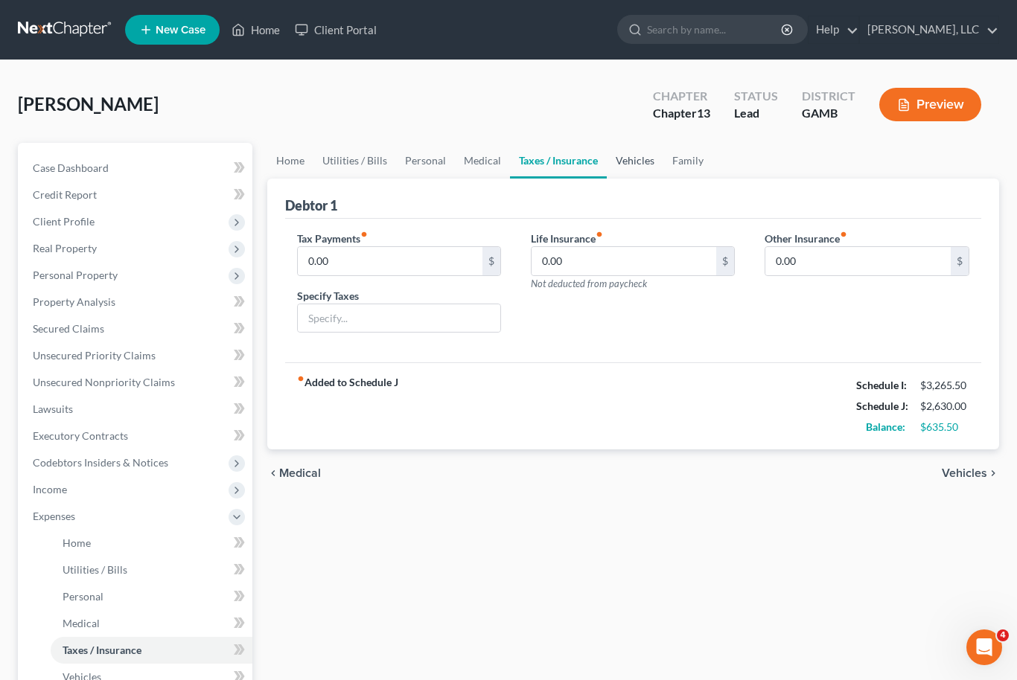
click at [627, 158] on link "Vehicles" at bounding box center [635, 161] width 57 height 36
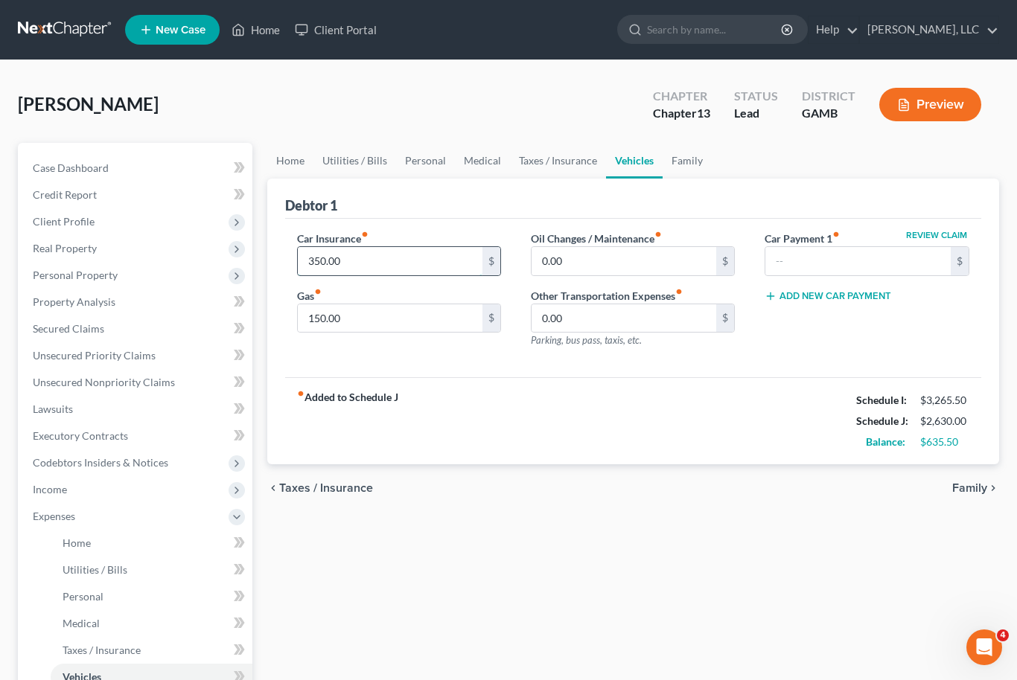
click at [370, 266] on input "350.00" at bounding box center [390, 261] width 185 height 28
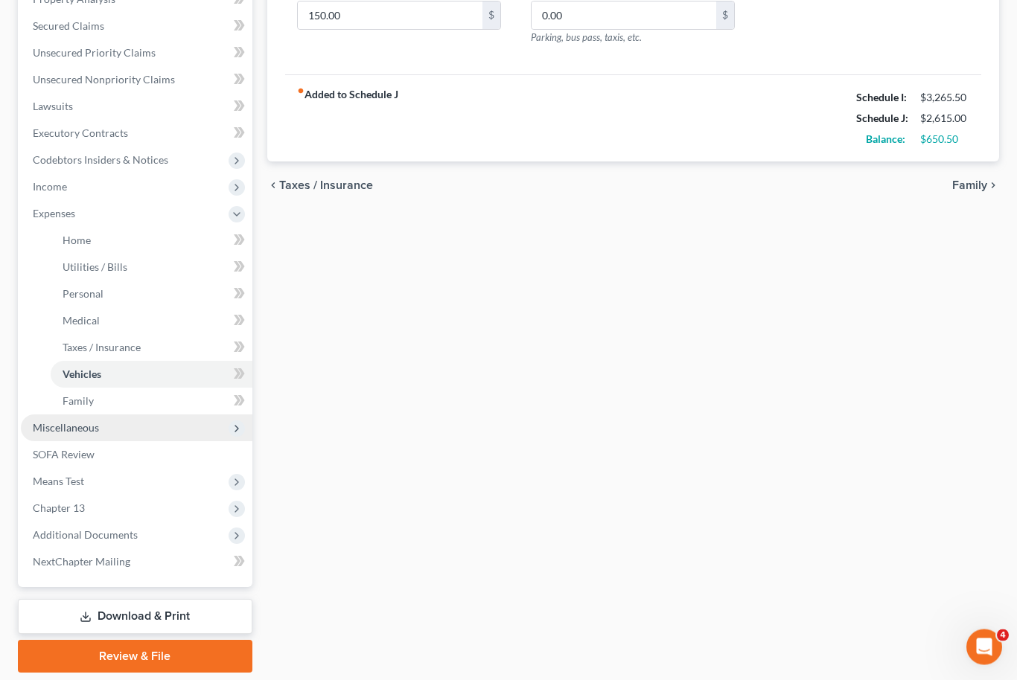
type input "335.00"
click at [58, 427] on span "Miscellaneous" at bounding box center [66, 428] width 66 height 13
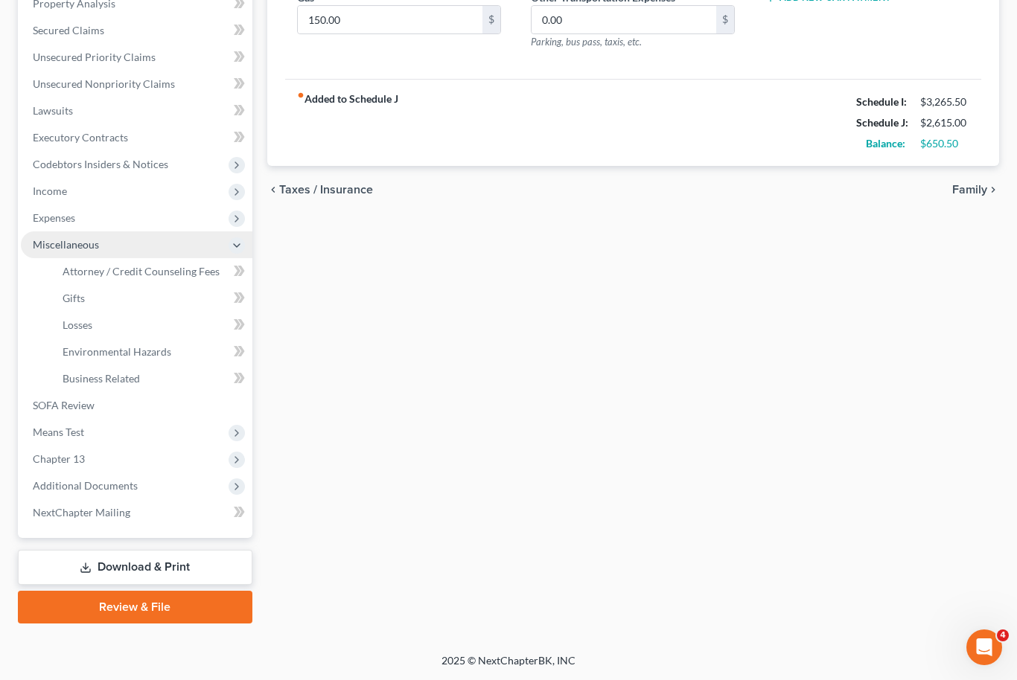
scroll to position [249, 0]
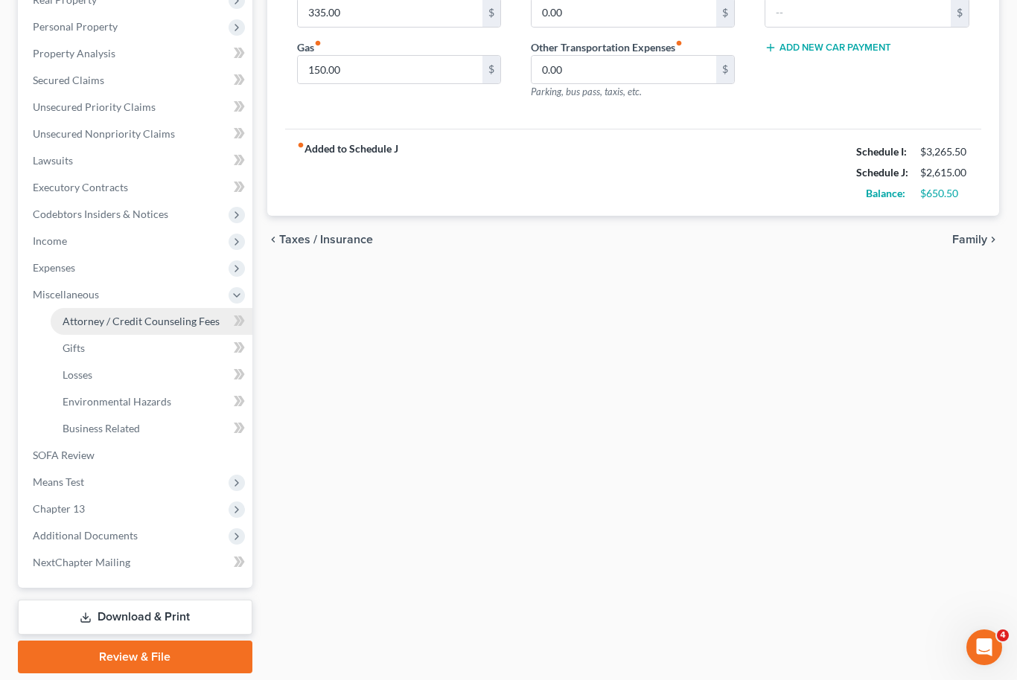
click at [98, 323] on span "Attorney / Credit Counseling Fees" at bounding box center [141, 321] width 157 height 13
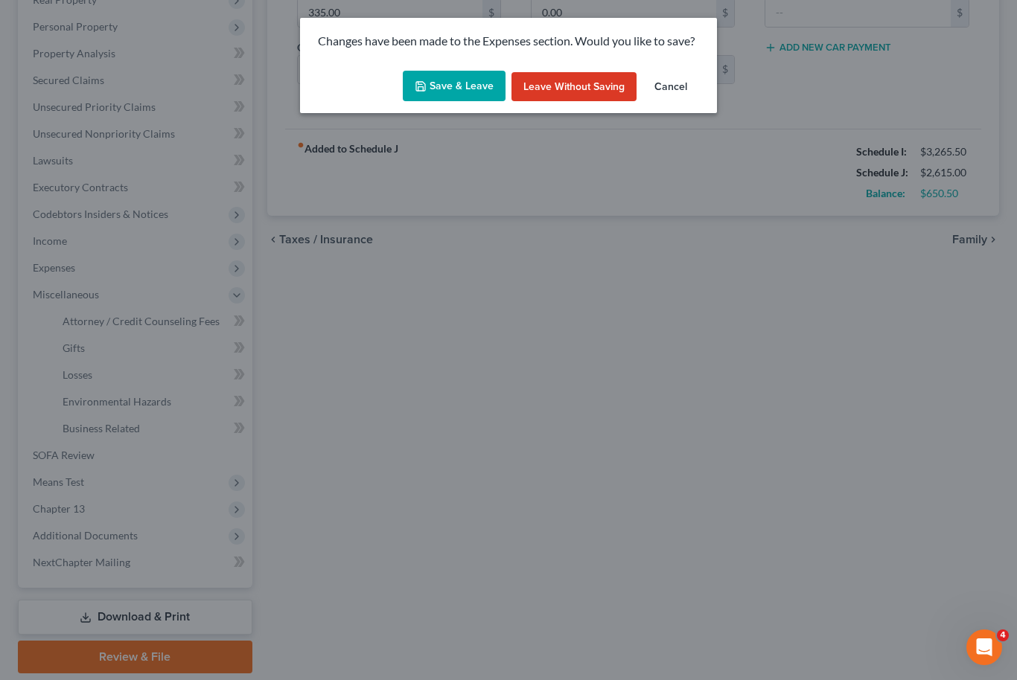
click at [465, 81] on button "Save & Leave" at bounding box center [454, 86] width 103 height 31
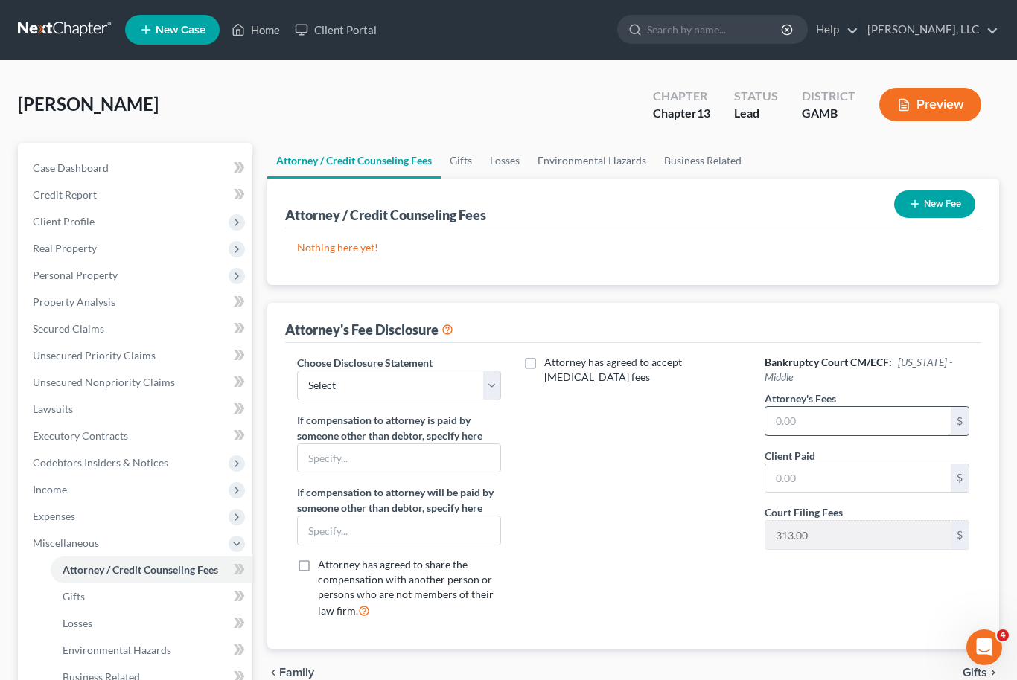
click at [818, 407] on input "text" at bounding box center [857, 421] width 185 height 28
type input "3,900.00"
click at [491, 390] on select "Select Disclosure of Compensation of Attorney for Debtor Disclosure of Compensa…" at bounding box center [399, 386] width 204 height 30
select select "0"
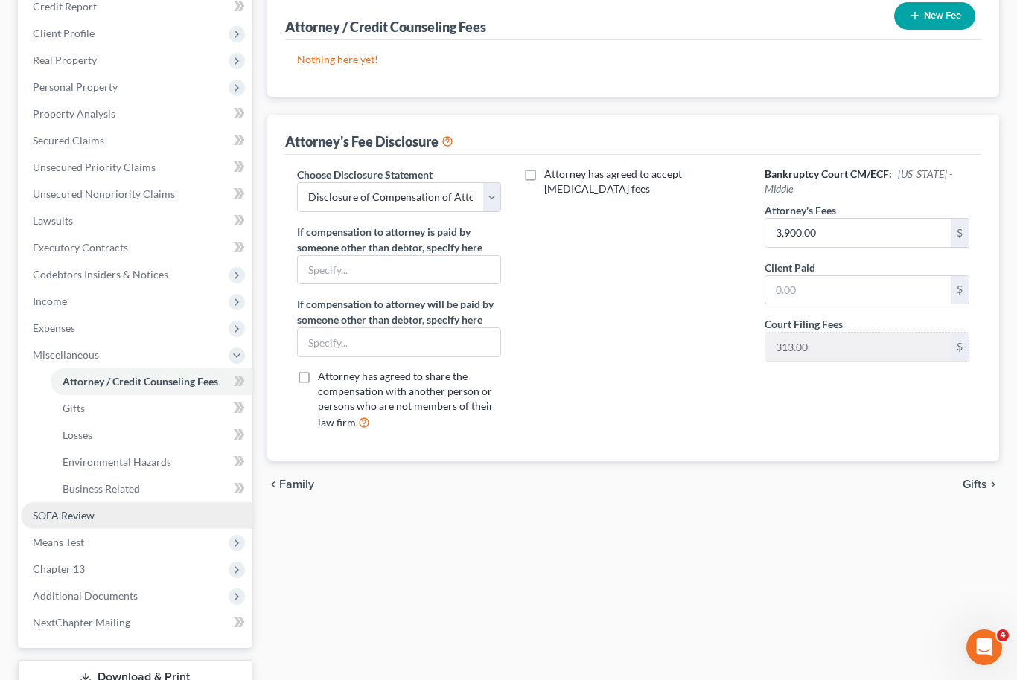
click at [48, 515] on span "SOFA Review" at bounding box center [64, 515] width 62 height 13
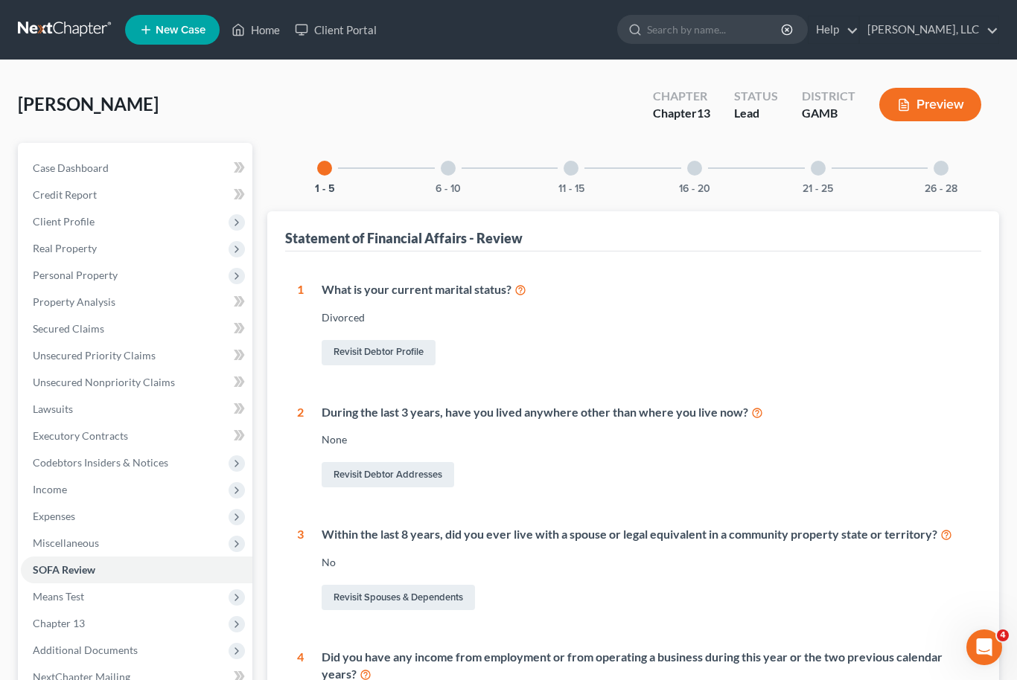
click at [457, 158] on div "6 - 10" at bounding box center [448, 168] width 51 height 51
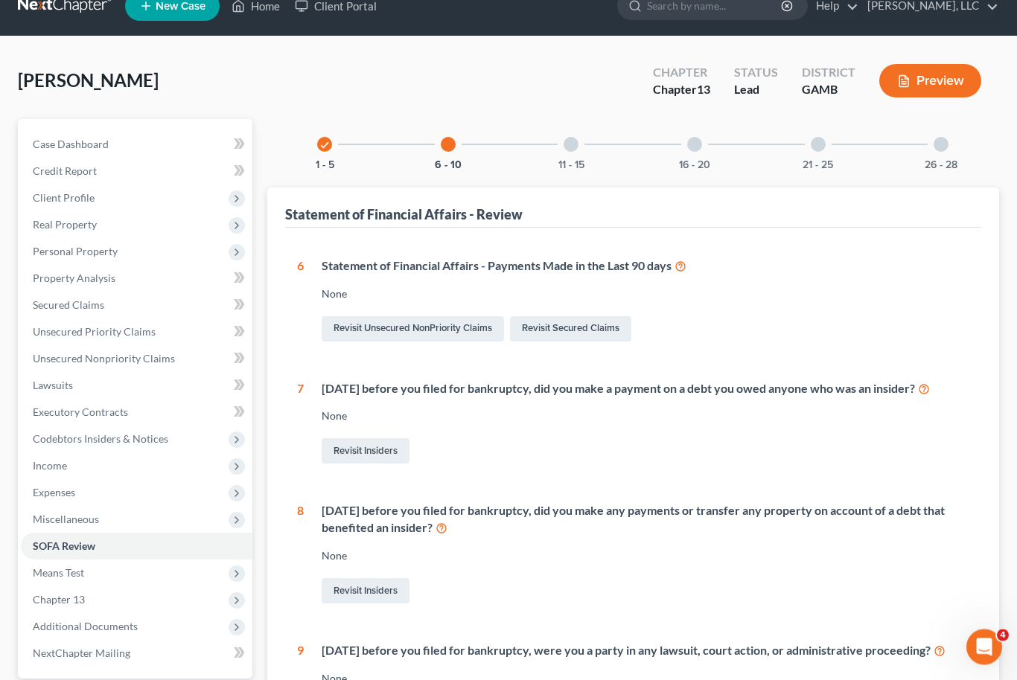
click at [576, 146] on div at bounding box center [571, 145] width 15 height 15
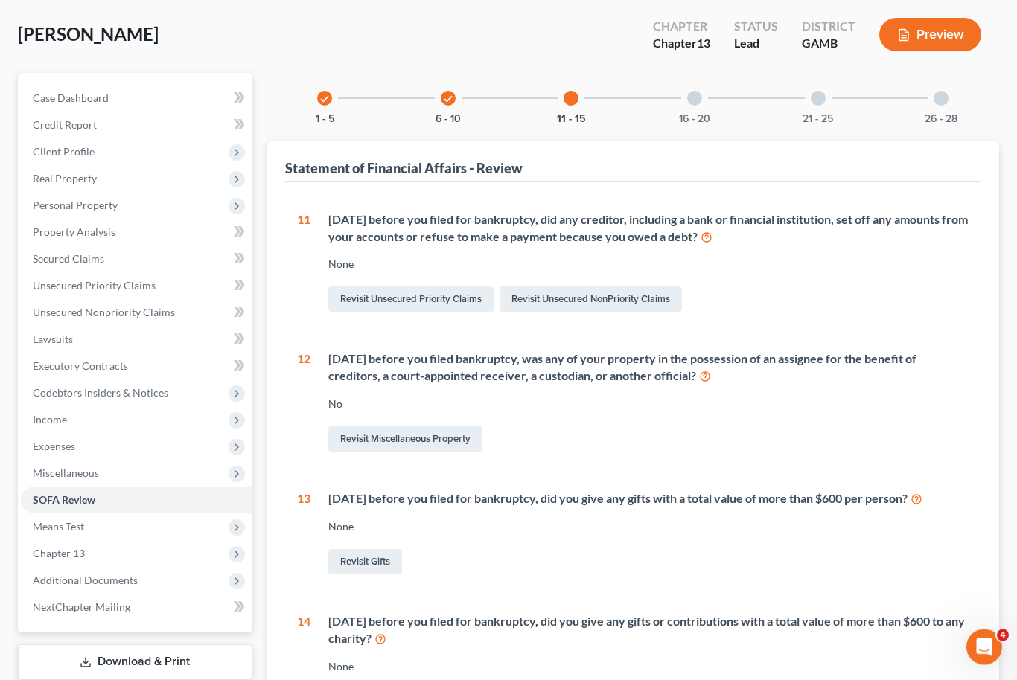
click at [686, 92] on div "16 - 20" at bounding box center [694, 99] width 51 height 51
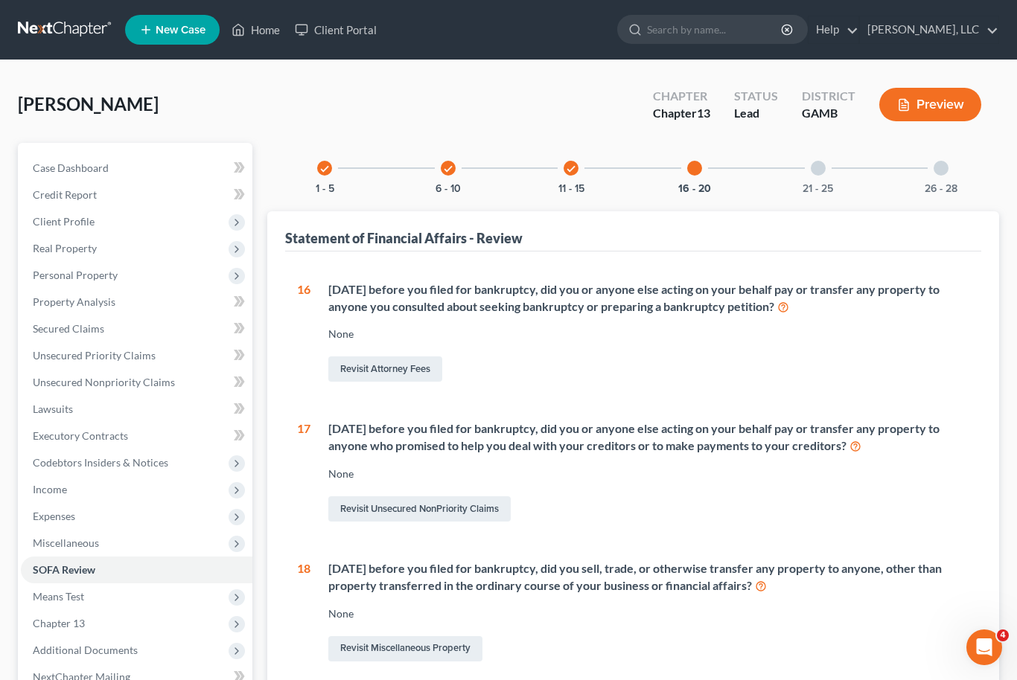
click at [829, 165] on div "21 - 25" at bounding box center [818, 168] width 51 height 51
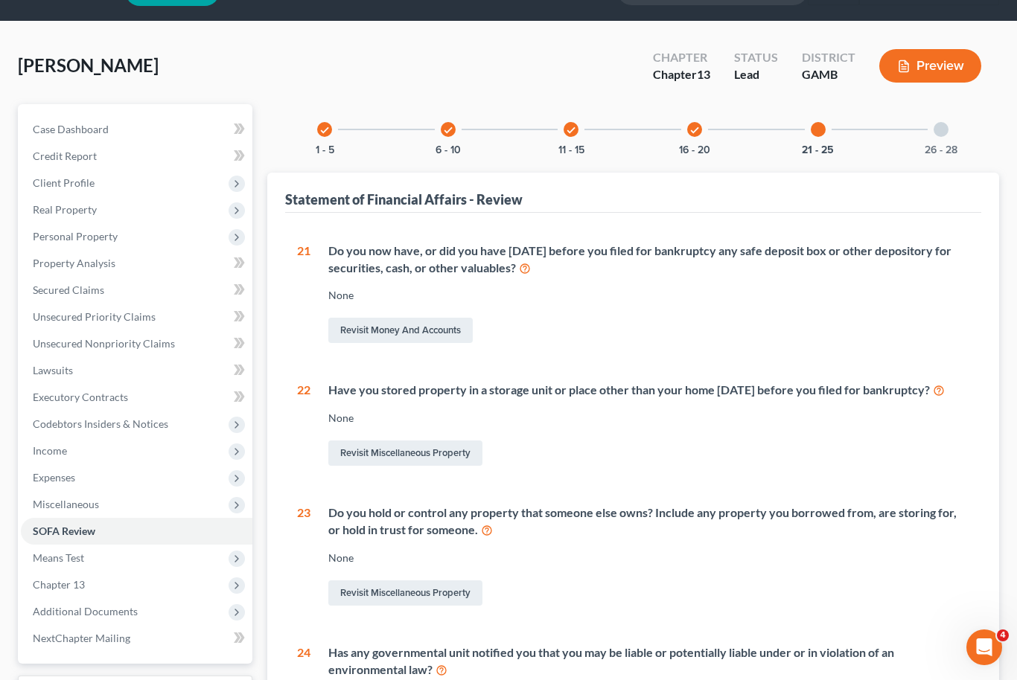
scroll to position [38, 0]
click at [975, 128] on div "check 1 - 5 check 6 - 10 check 11 - 15 check 16 - 20 21 - 25 26 - 28 Statement …" at bounding box center [633, 515] width 733 height 821
click at [934, 122] on div "26 - 28" at bounding box center [941, 130] width 51 height 51
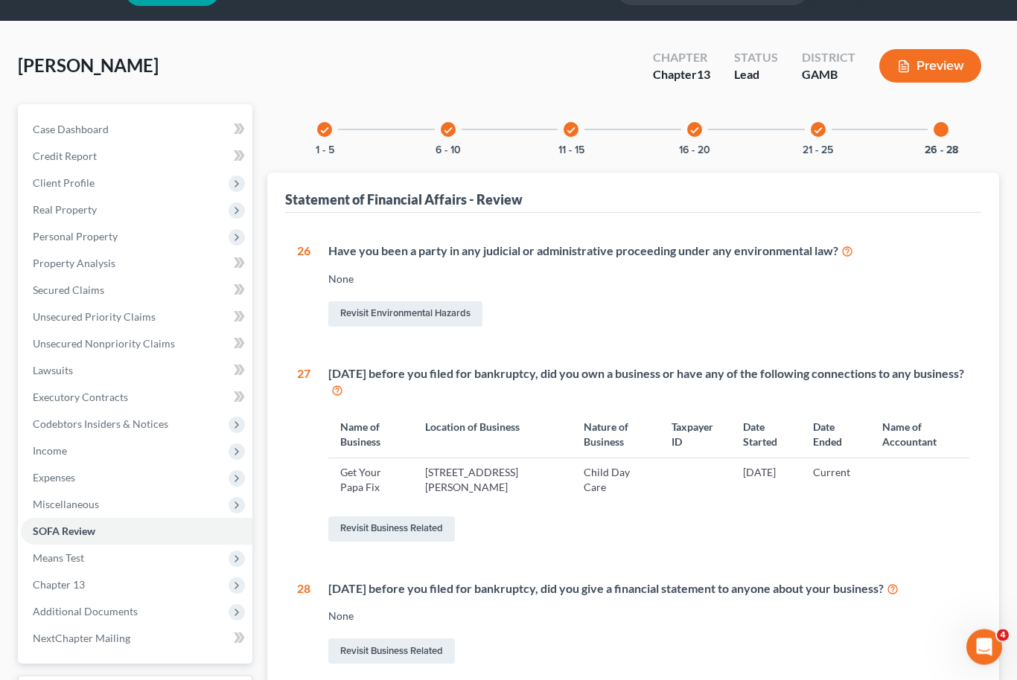
scroll to position [39, 0]
click at [56, 182] on span "Client Profile" at bounding box center [64, 182] width 62 height 13
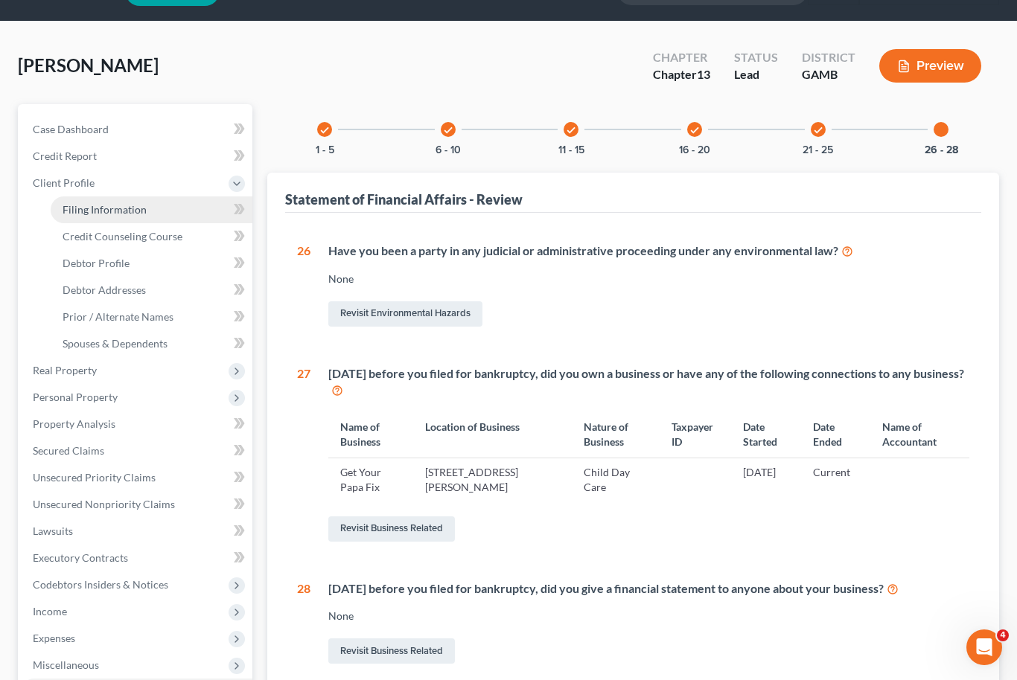
click at [80, 208] on span "Filing Information" at bounding box center [105, 209] width 84 height 13
select select "1"
select select "0"
select select "3"
select select "10"
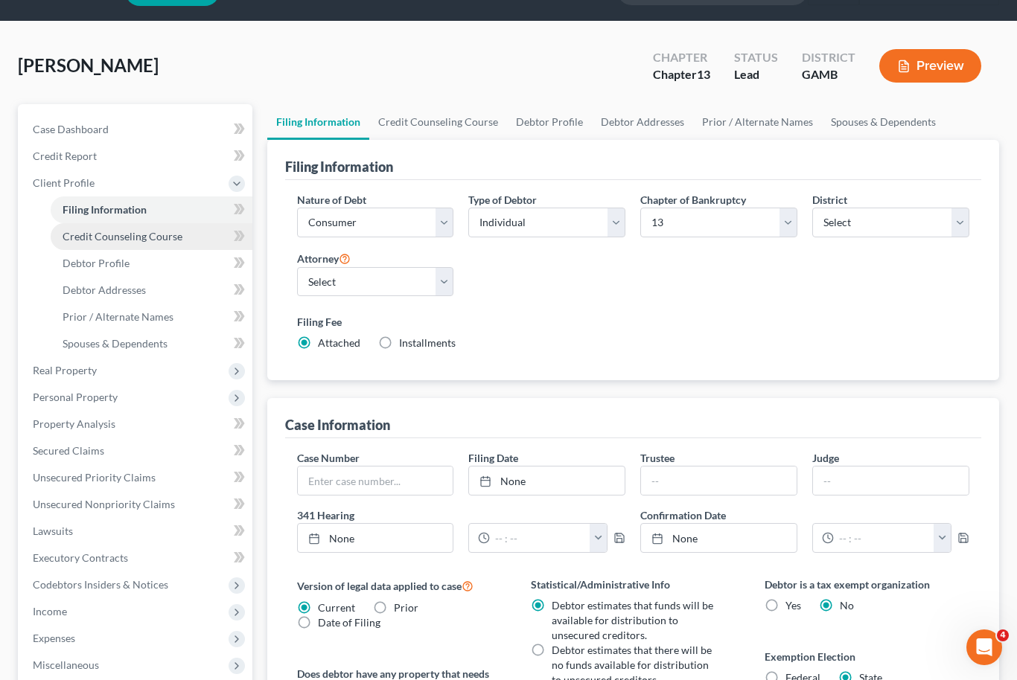
click at [89, 235] on span "Credit Counseling Course" at bounding box center [123, 236] width 120 height 13
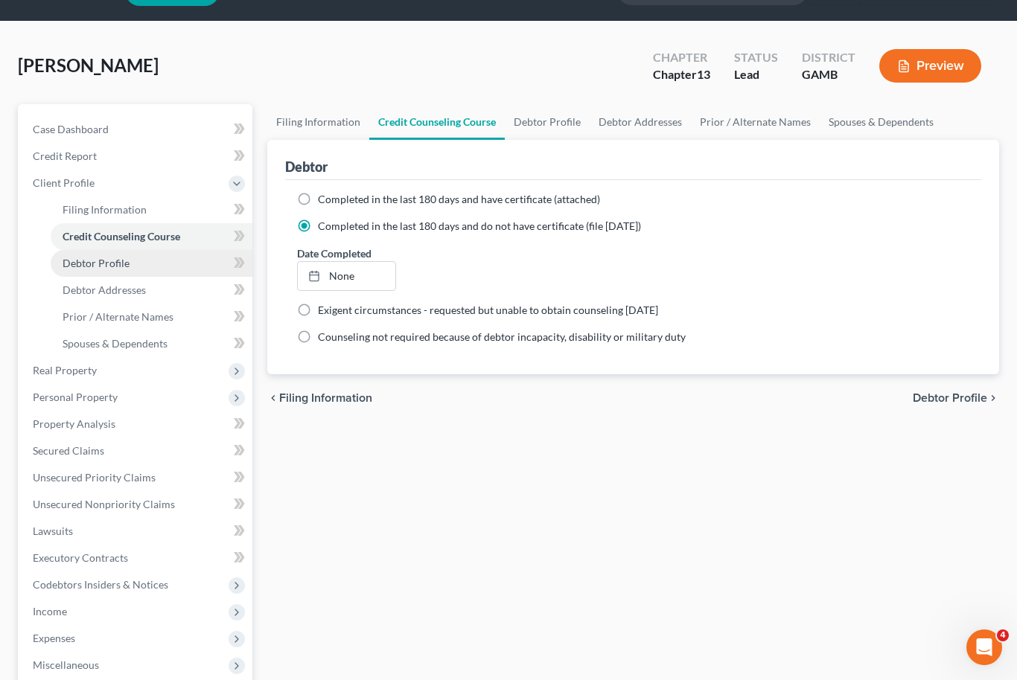
click at [88, 258] on span "Debtor Profile" at bounding box center [96, 263] width 67 height 13
select select "3"
select select "1"
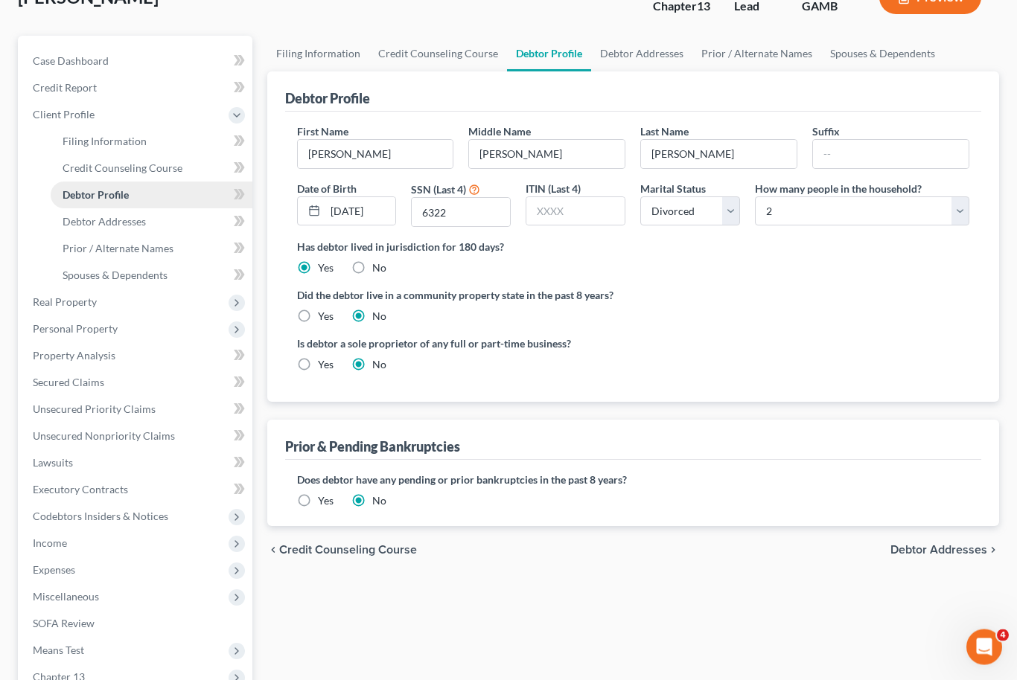
scroll to position [122, 0]
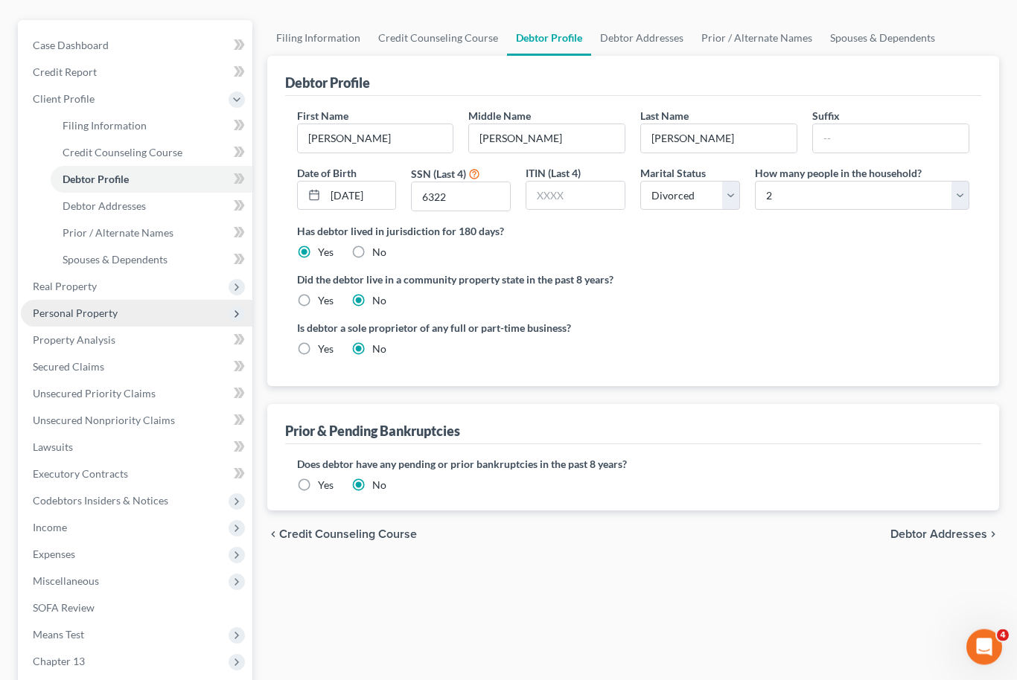
click at [59, 307] on span "Personal Property" at bounding box center [75, 313] width 85 height 13
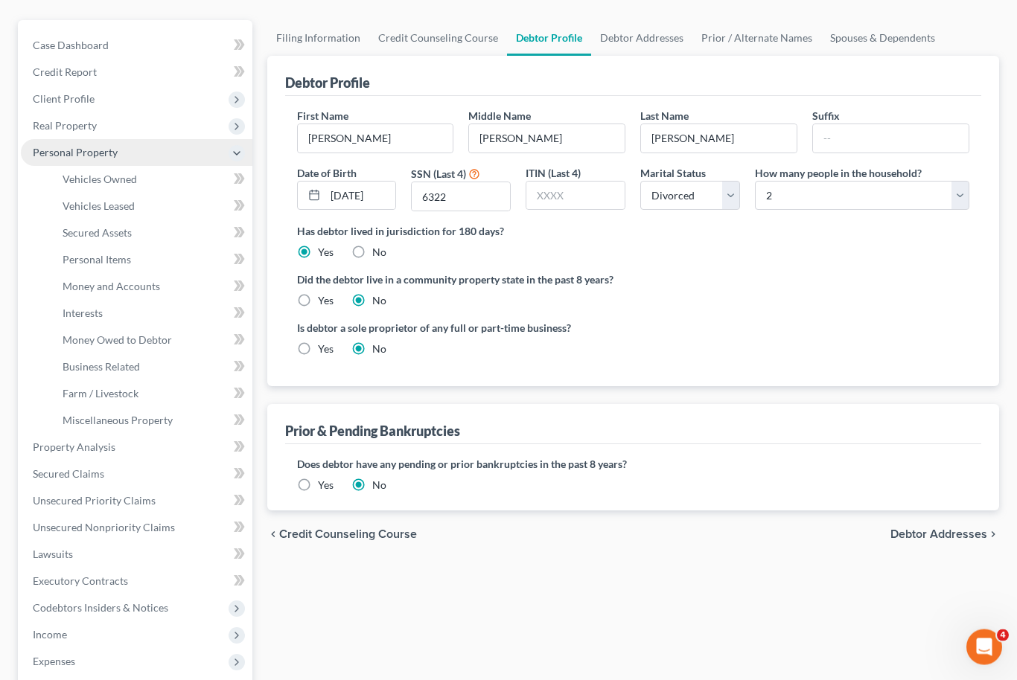
scroll to position [123, 0]
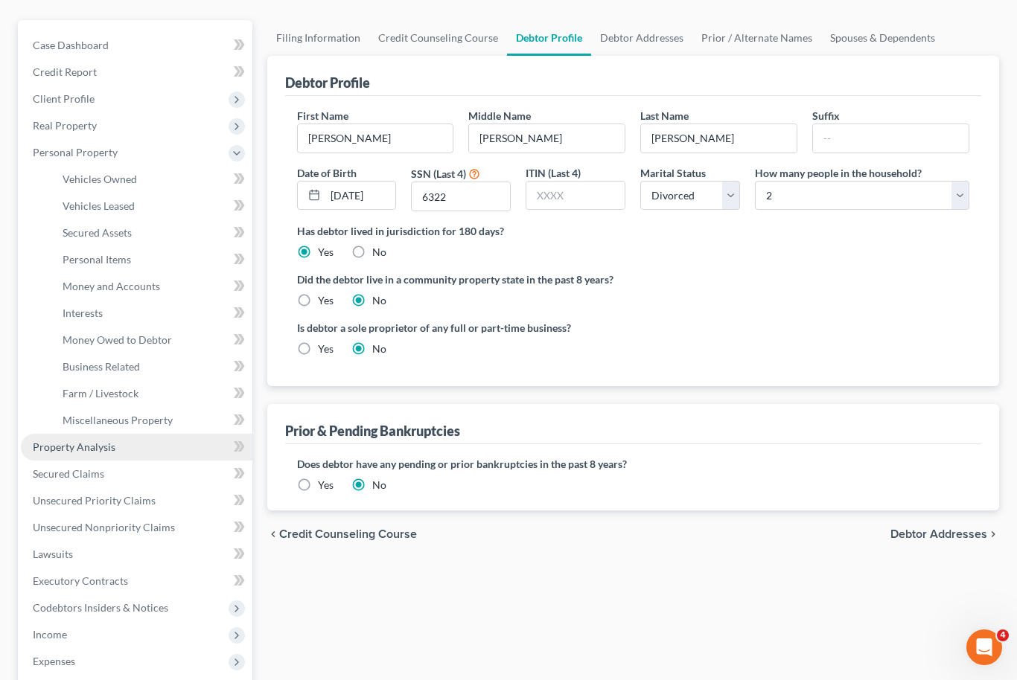
click at [48, 450] on span "Property Analysis" at bounding box center [74, 447] width 83 height 13
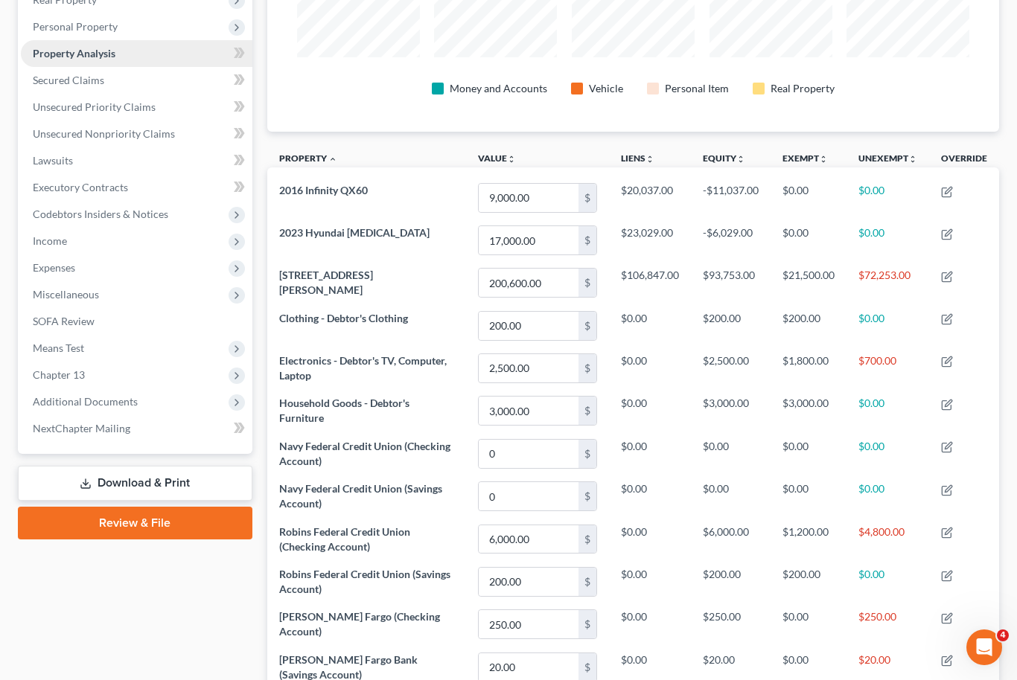
scroll to position [235, 0]
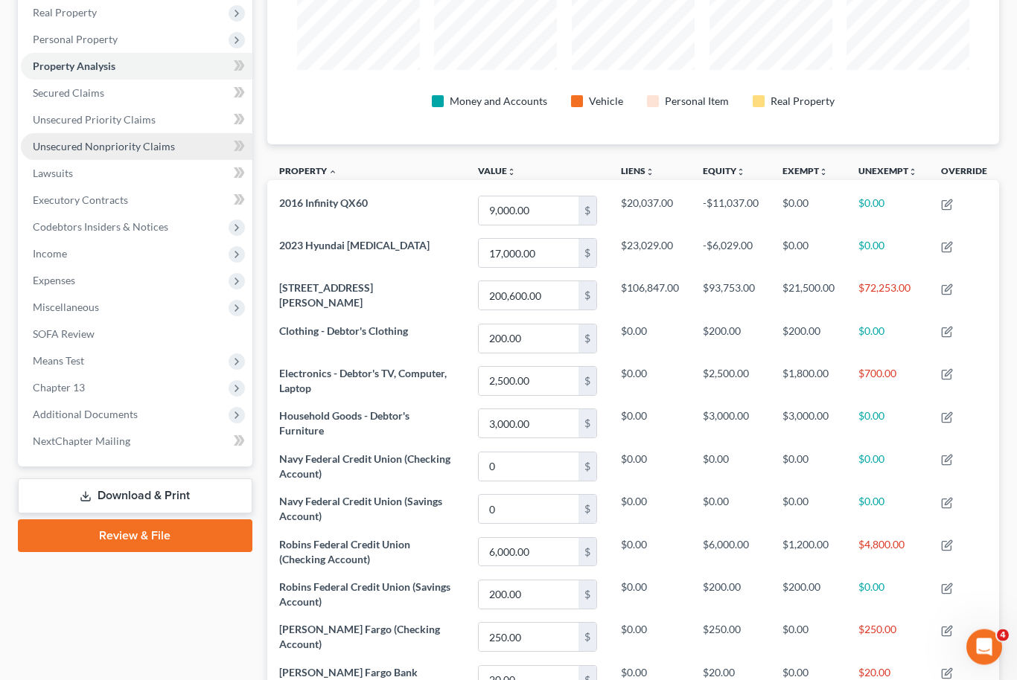
click at [60, 144] on span "Unsecured Nonpriority Claims" at bounding box center [104, 147] width 142 height 13
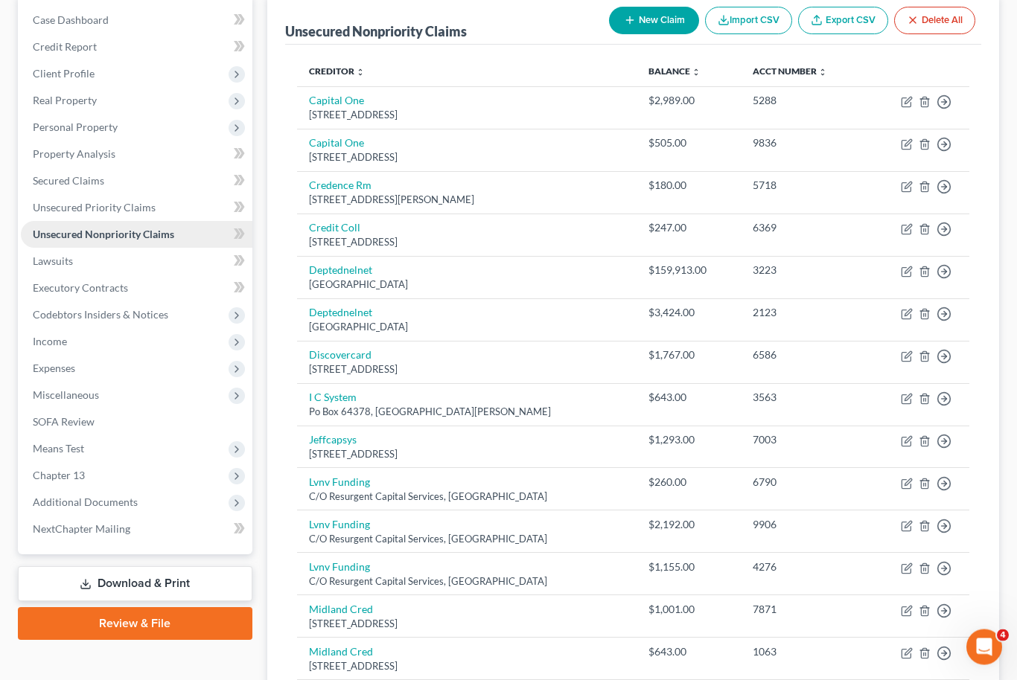
scroll to position [147, 0]
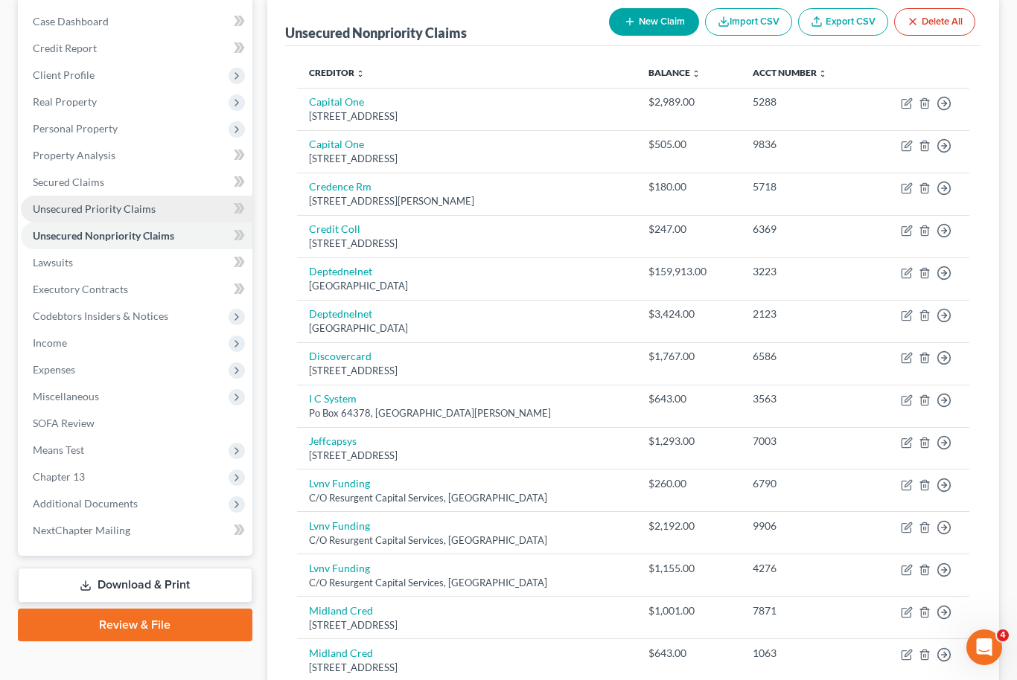
click at [68, 203] on span "Unsecured Priority Claims" at bounding box center [94, 209] width 123 height 13
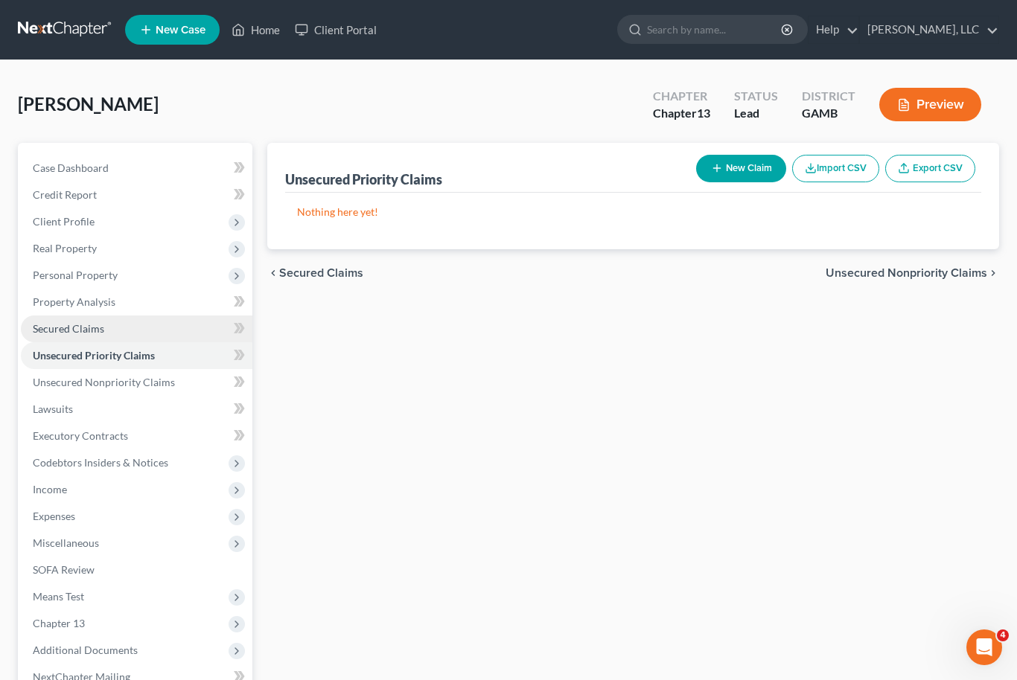
click at [69, 333] on span "Secured Claims" at bounding box center [68, 328] width 71 height 13
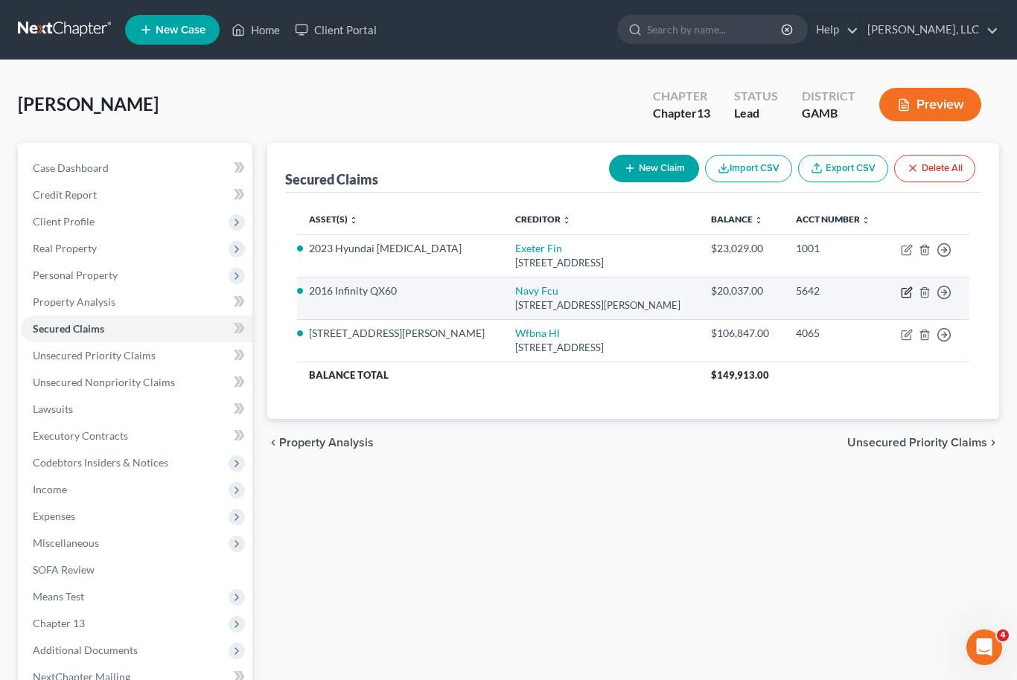
click at [911, 290] on icon "button" at bounding box center [907, 293] width 12 height 12
select select "48"
select select "0"
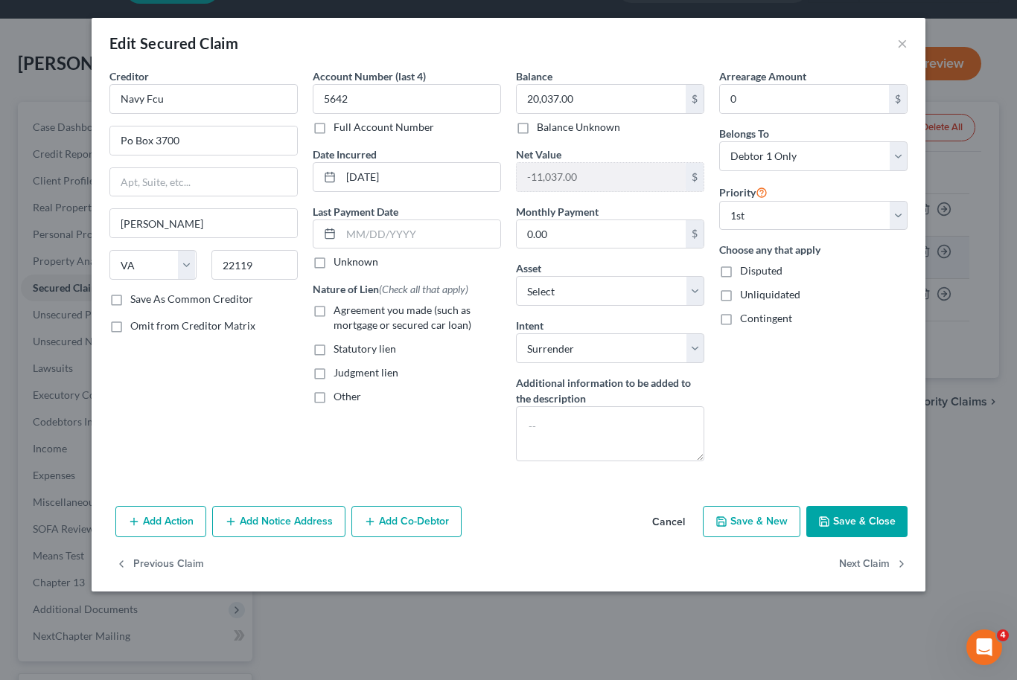
scroll to position [48, 0]
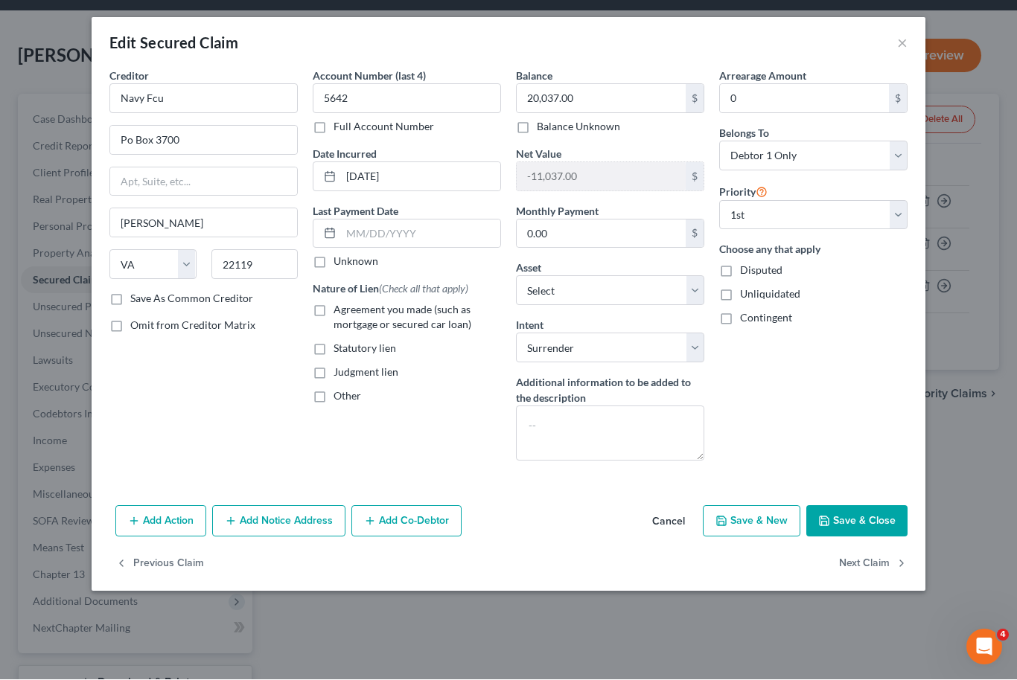
click at [334, 309] on label "Agreement you made (such as mortgage or secured car loan)" at bounding box center [418, 318] width 168 height 30
click at [339, 309] on input "Agreement you made (such as mortgage or secured car loan)" at bounding box center [344, 308] width 10 height 10
checkbox input "true"
click at [876, 524] on button "Save & Close" at bounding box center [856, 521] width 101 height 31
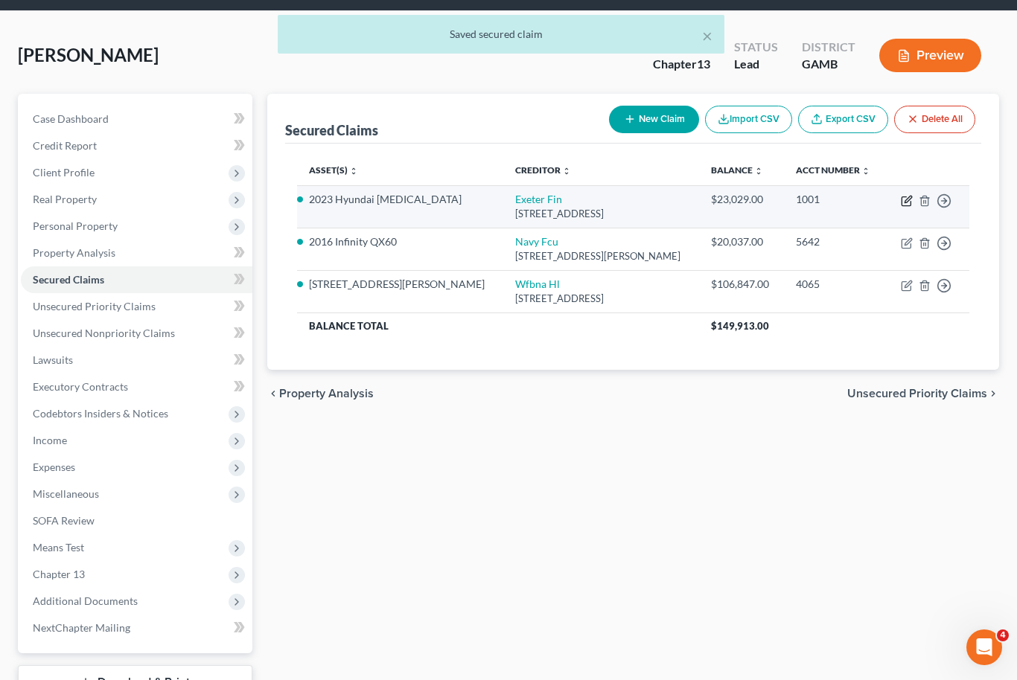
click at [902, 197] on icon "button" at bounding box center [906, 201] width 9 height 9
select select "45"
select select "2"
select select "0"
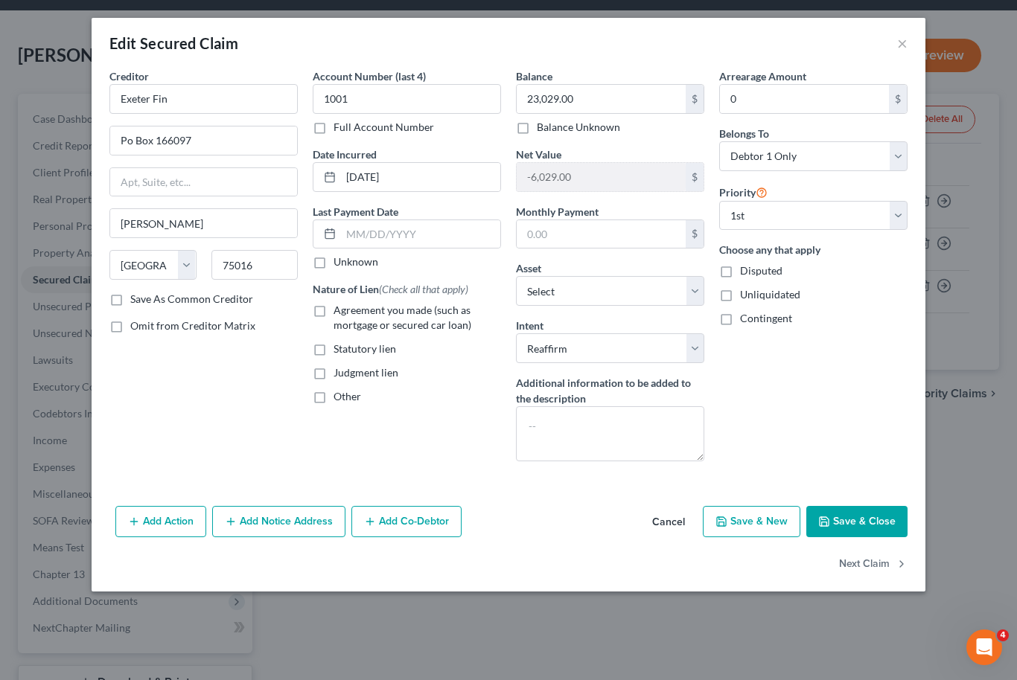
click at [334, 315] on label "Agreement you made (such as mortgage or secured car loan)" at bounding box center [418, 318] width 168 height 30
click at [339, 313] on input "Agreement you made (such as mortgage or secured car loan)" at bounding box center [344, 308] width 10 height 10
checkbox input "true"
click at [884, 531] on button "Save & Close" at bounding box center [856, 521] width 101 height 31
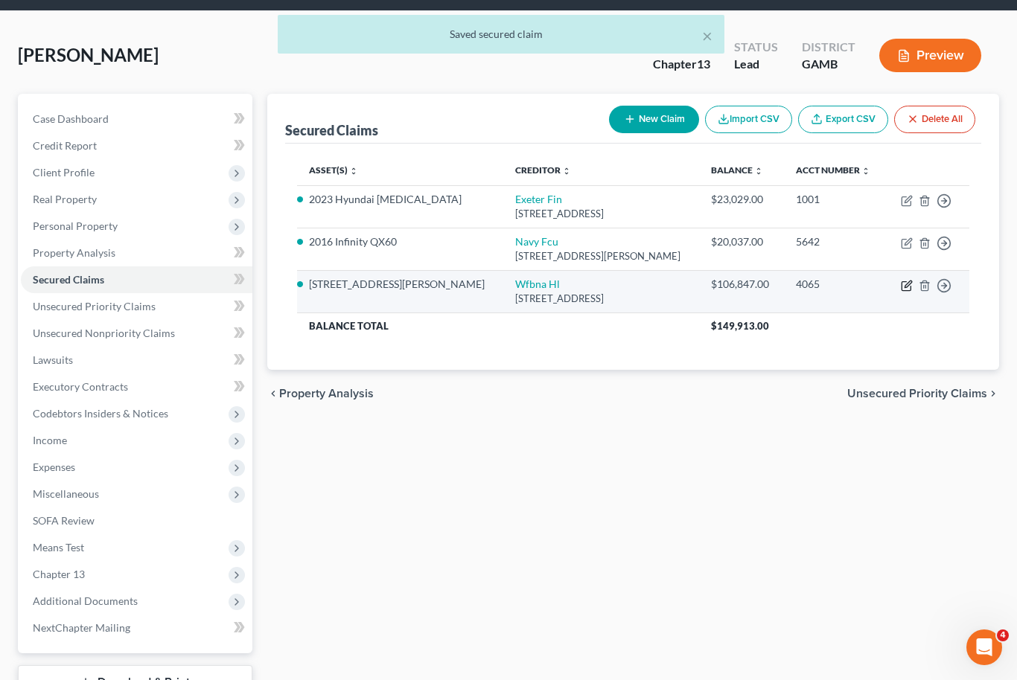
click at [911, 286] on icon "button" at bounding box center [906, 286] width 9 height 9
select select "16"
select select "2"
select select "0"
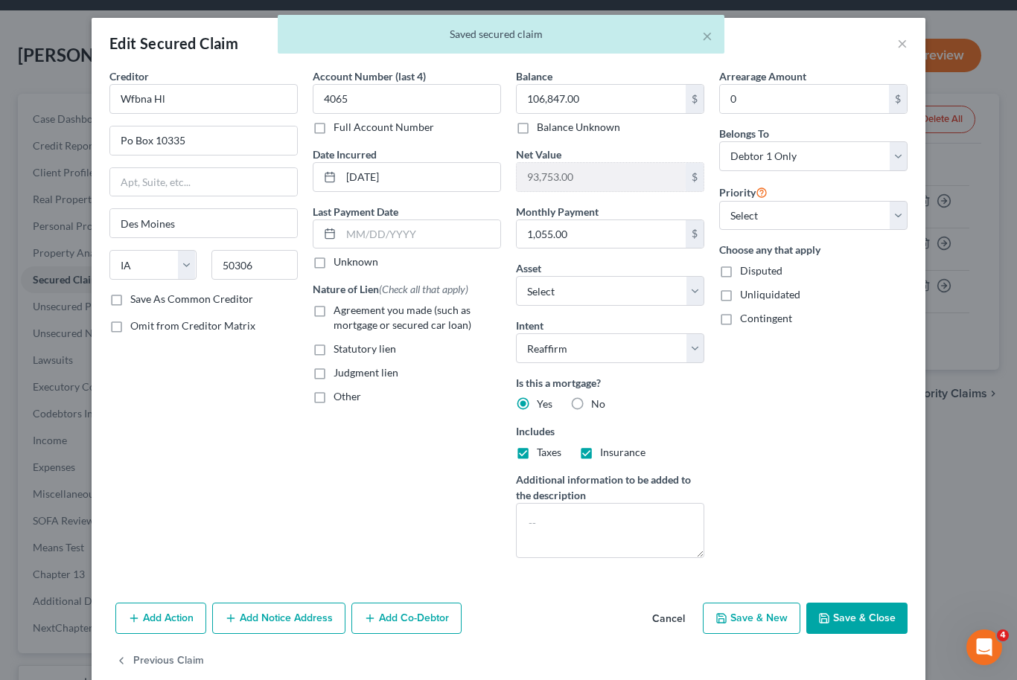
click at [334, 310] on label "Agreement you made (such as mortgage or secured car loan)" at bounding box center [418, 318] width 168 height 30
click at [339, 310] on input "Agreement you made (such as mortgage or secured car loan)" at bounding box center [344, 308] width 10 height 10
checkbox input "true"
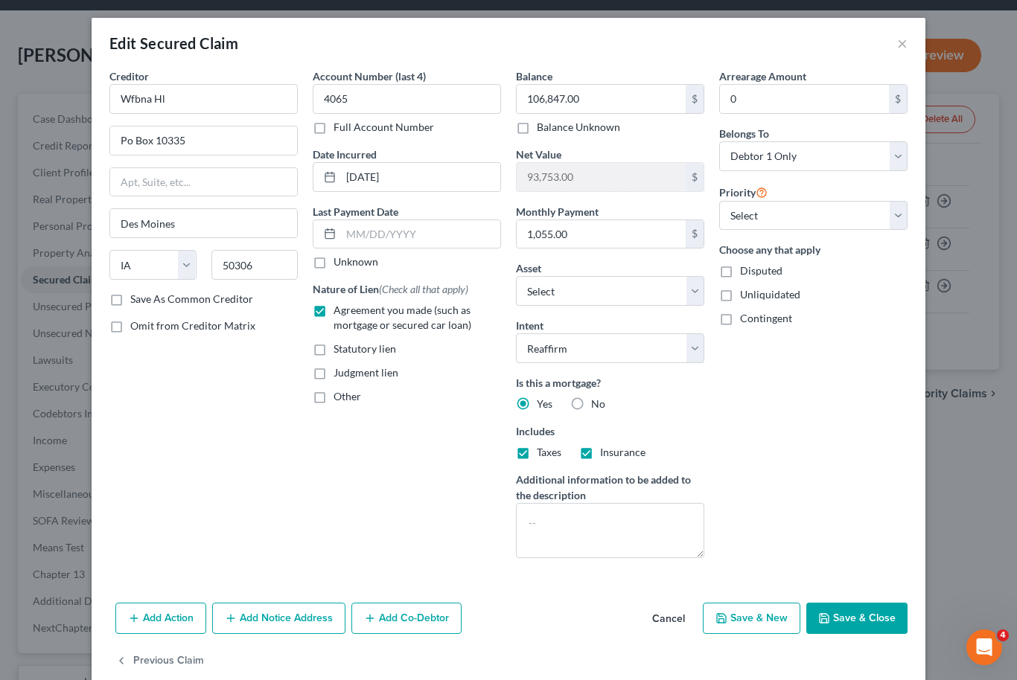
click at [879, 633] on button "Save & Close" at bounding box center [856, 618] width 101 height 31
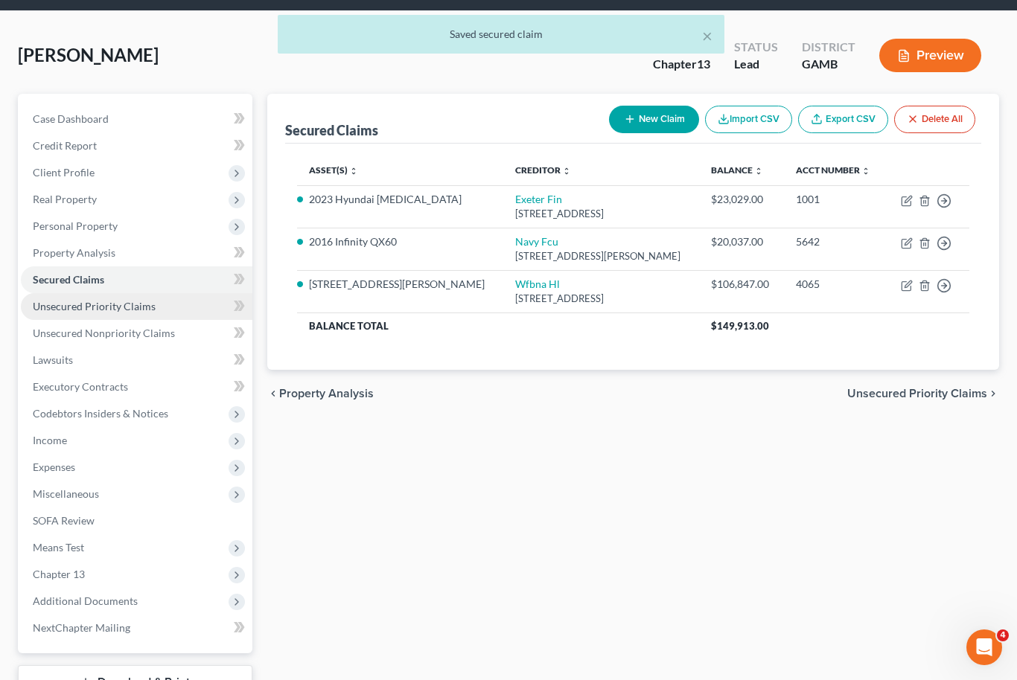
click at [63, 311] on span "Unsecured Priority Claims" at bounding box center [94, 306] width 123 height 13
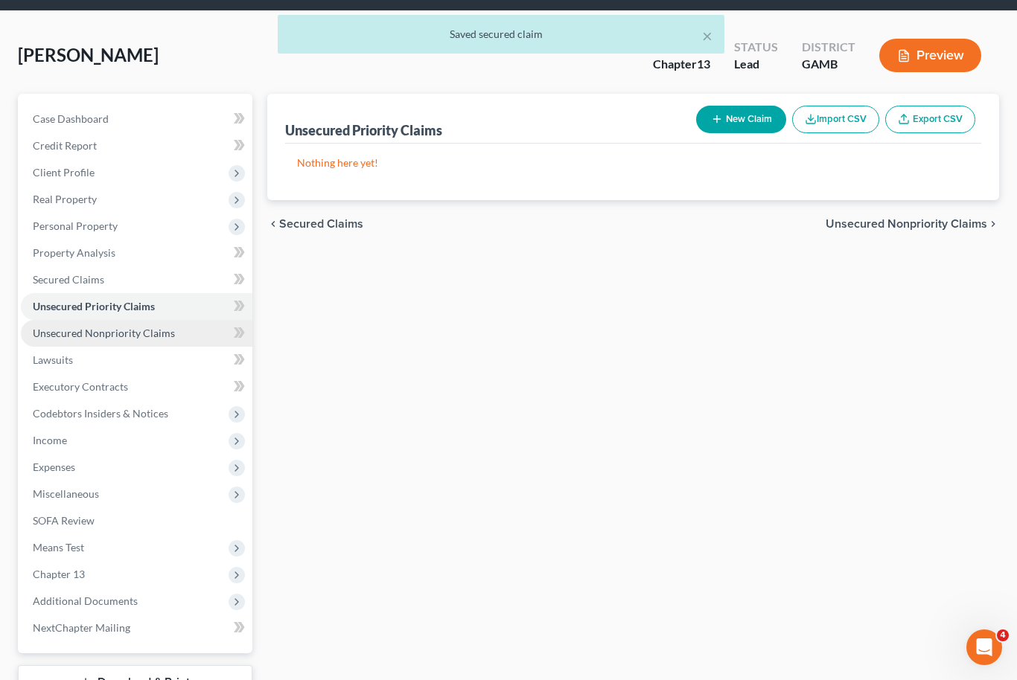
click at [65, 332] on span "Unsecured Nonpriority Claims" at bounding box center [104, 333] width 142 height 13
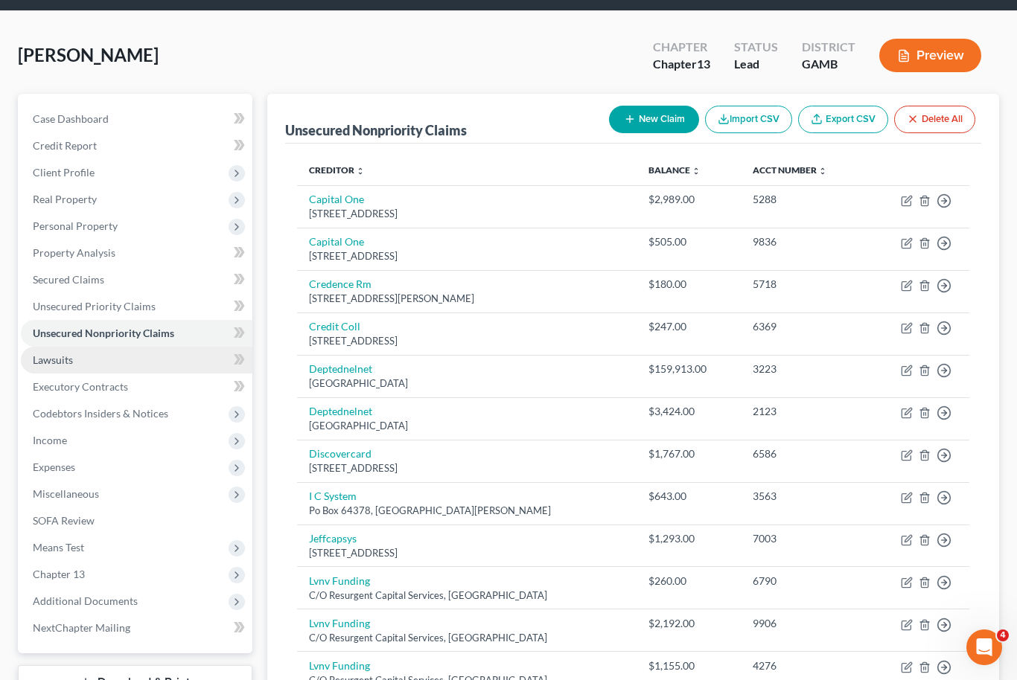
click at [51, 362] on span "Lawsuits" at bounding box center [53, 360] width 40 height 13
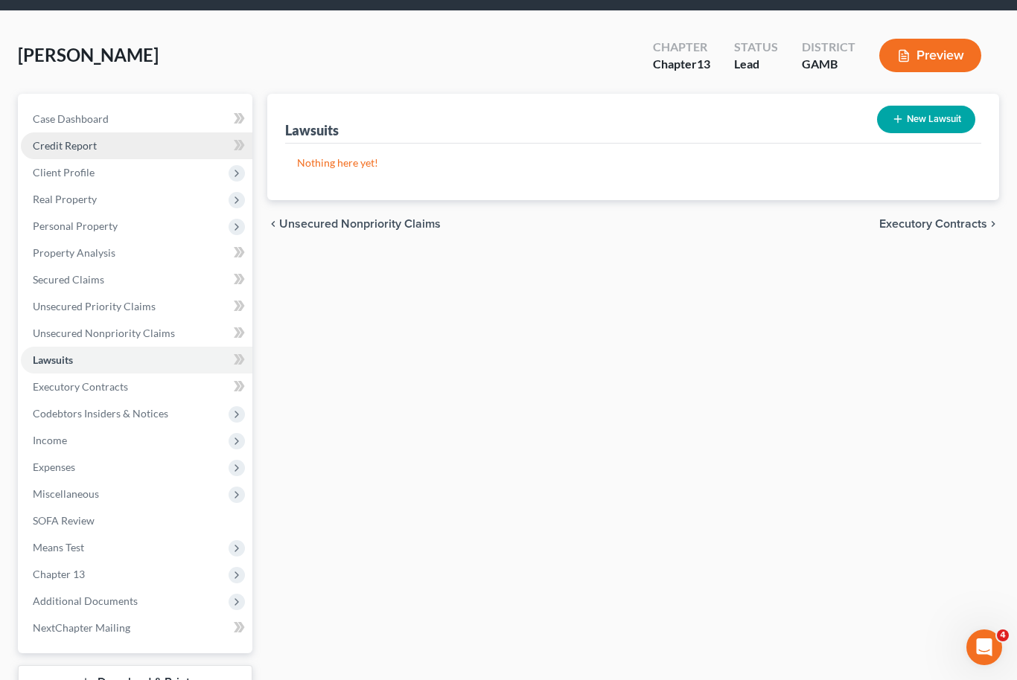
click at [60, 133] on link "Credit Report" at bounding box center [137, 146] width 232 height 27
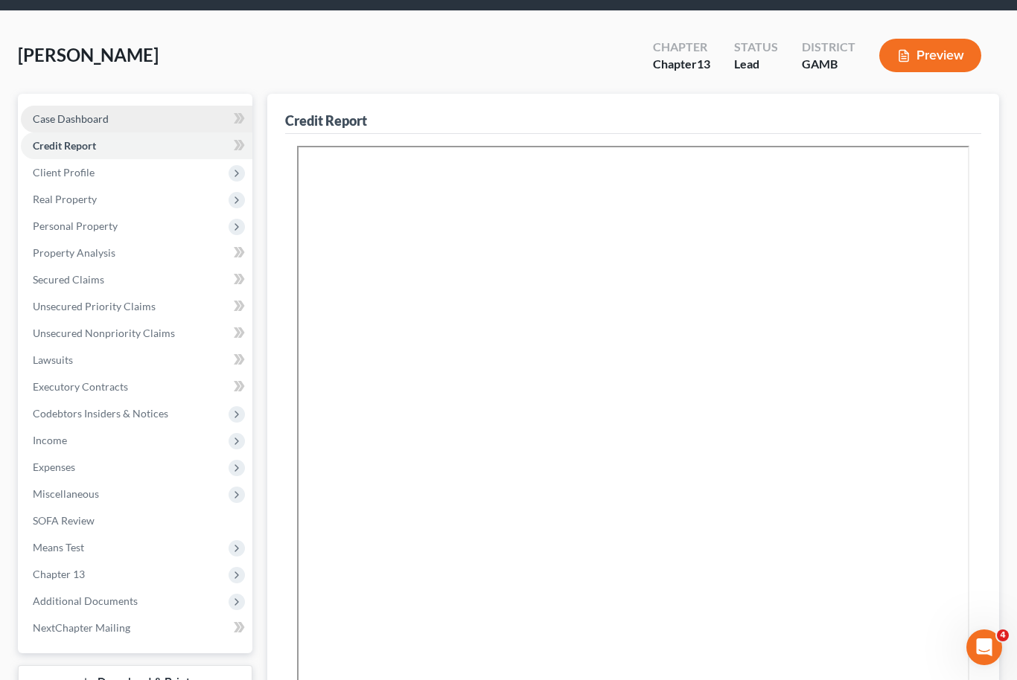
click at [76, 123] on span "Case Dashboard" at bounding box center [71, 118] width 76 height 13
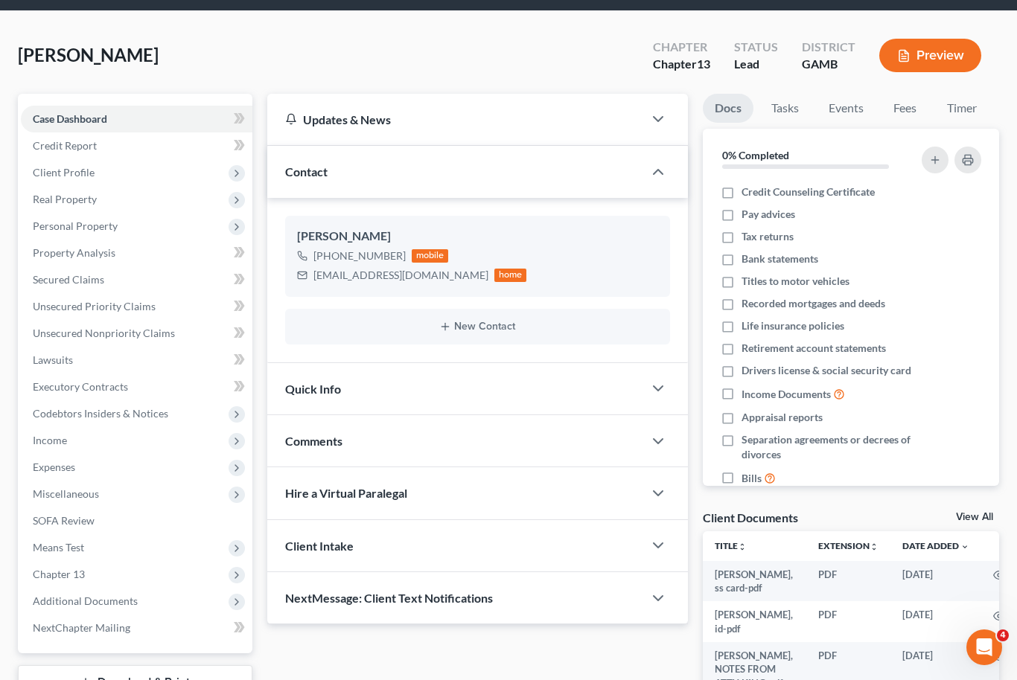
click at [986, 532] on th at bounding box center [999, 547] width 36 height 30
click at [991, 515] on link "View All" at bounding box center [974, 517] width 37 height 10
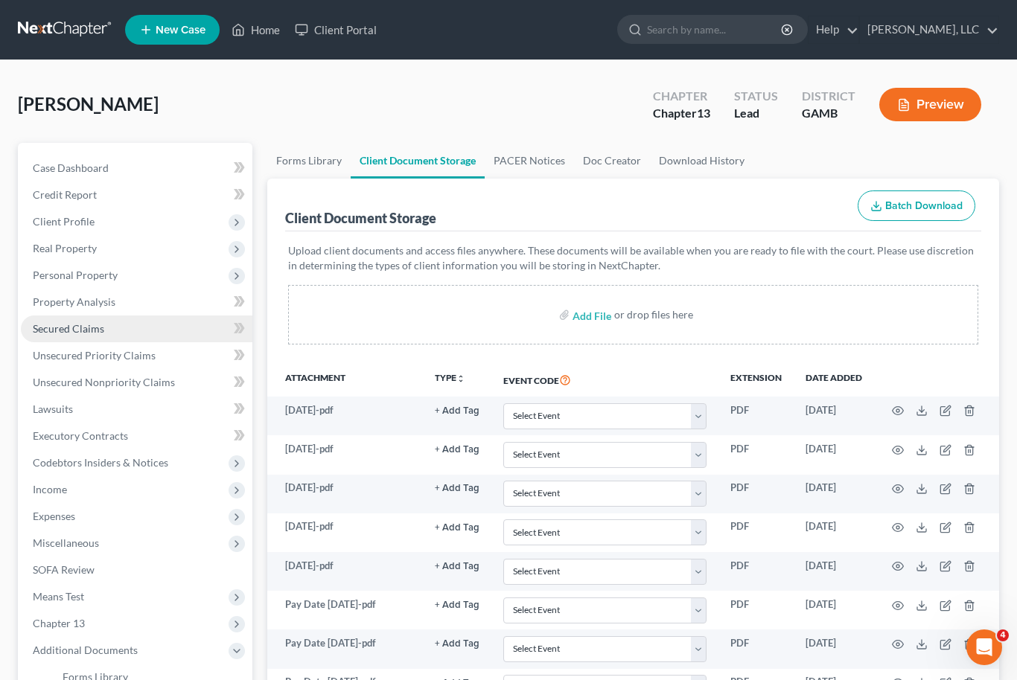
click at [71, 337] on link "Secured Claims" at bounding box center [137, 329] width 232 height 27
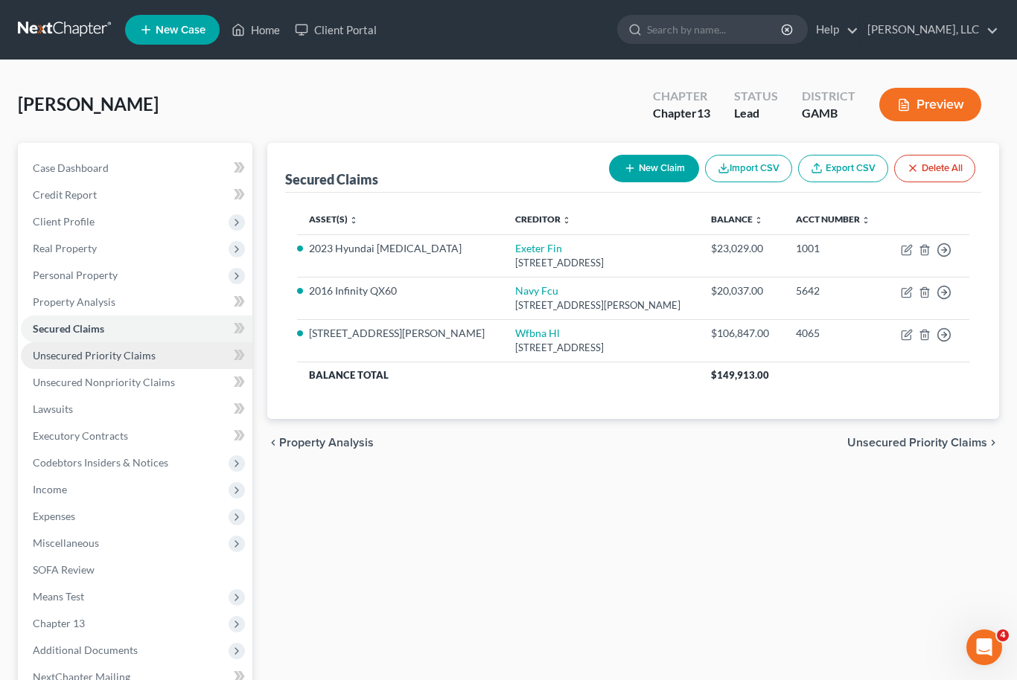
click at [58, 360] on span "Unsecured Priority Claims" at bounding box center [94, 355] width 123 height 13
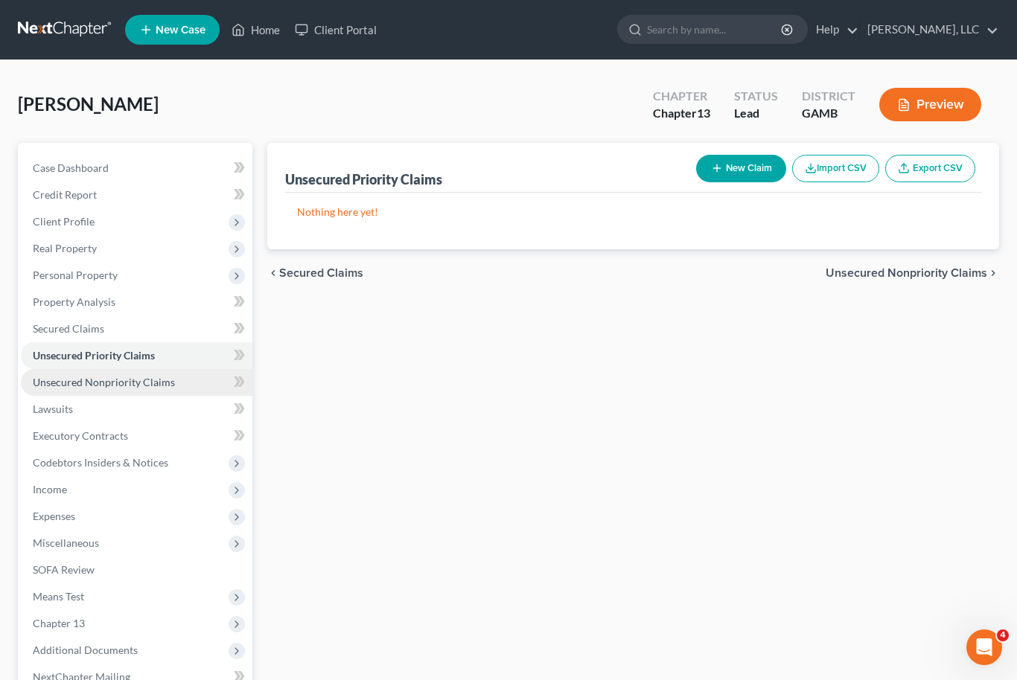
click at [58, 381] on span "Unsecured Nonpriority Claims" at bounding box center [104, 382] width 142 height 13
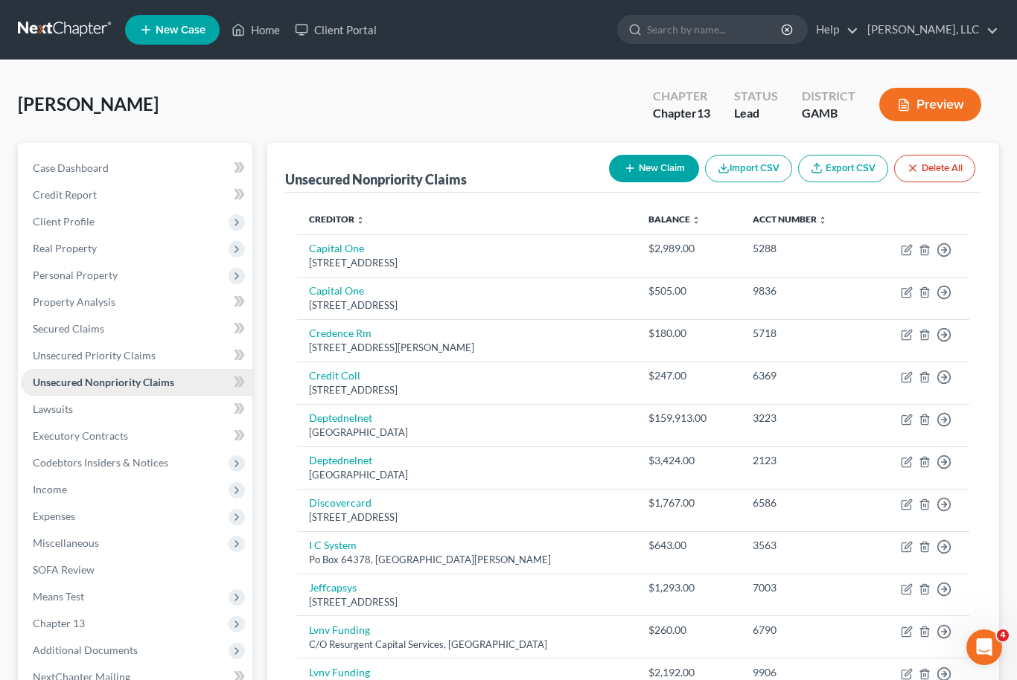
scroll to position [39, 0]
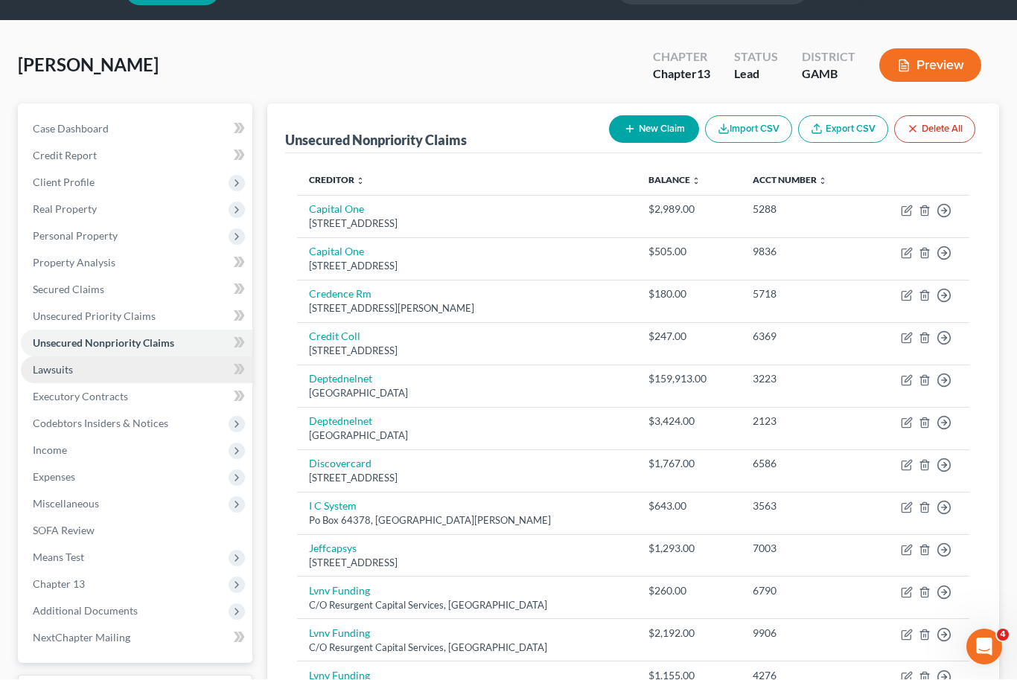
click at [54, 375] on link "Lawsuits" at bounding box center [137, 370] width 232 height 27
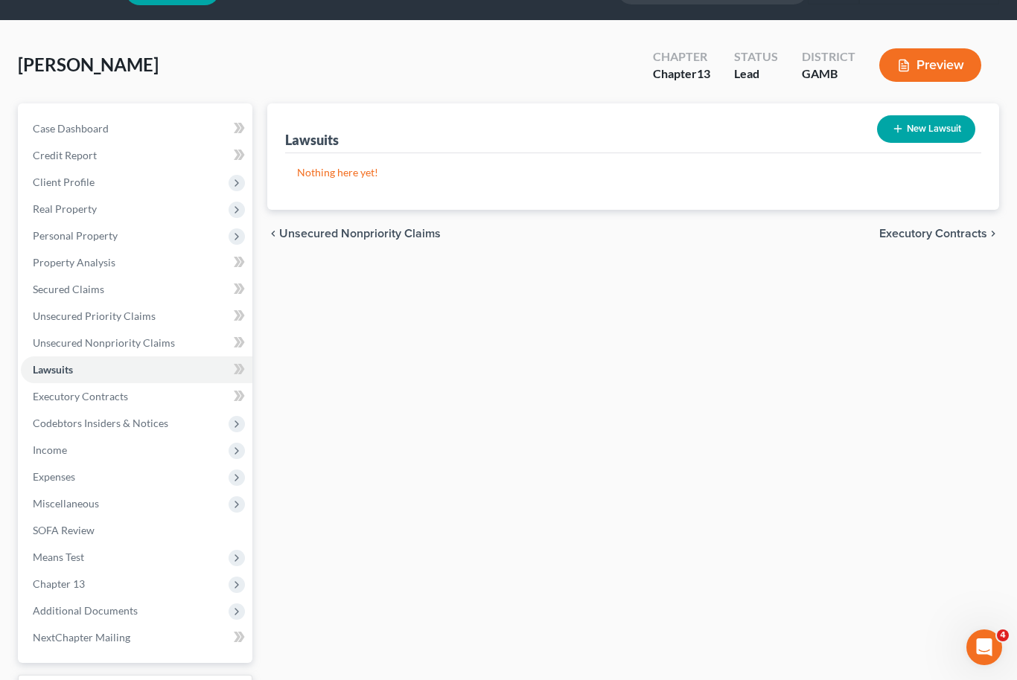
click at [16, 544] on div "Case Dashboard Payments Invoices Payments Payments Credit Report Client Profile" at bounding box center [134, 425] width 249 height 645
click at [20, 523] on div "Case Dashboard Payments Invoices Payments Payments Credit Report Client Profile…" at bounding box center [135, 383] width 235 height 560
click at [64, 503] on span "Miscellaneous" at bounding box center [66, 503] width 66 height 13
click at [85, 538] on link "Attorney / Credit Counseling Fees" at bounding box center [152, 530] width 202 height 27
select select "0"
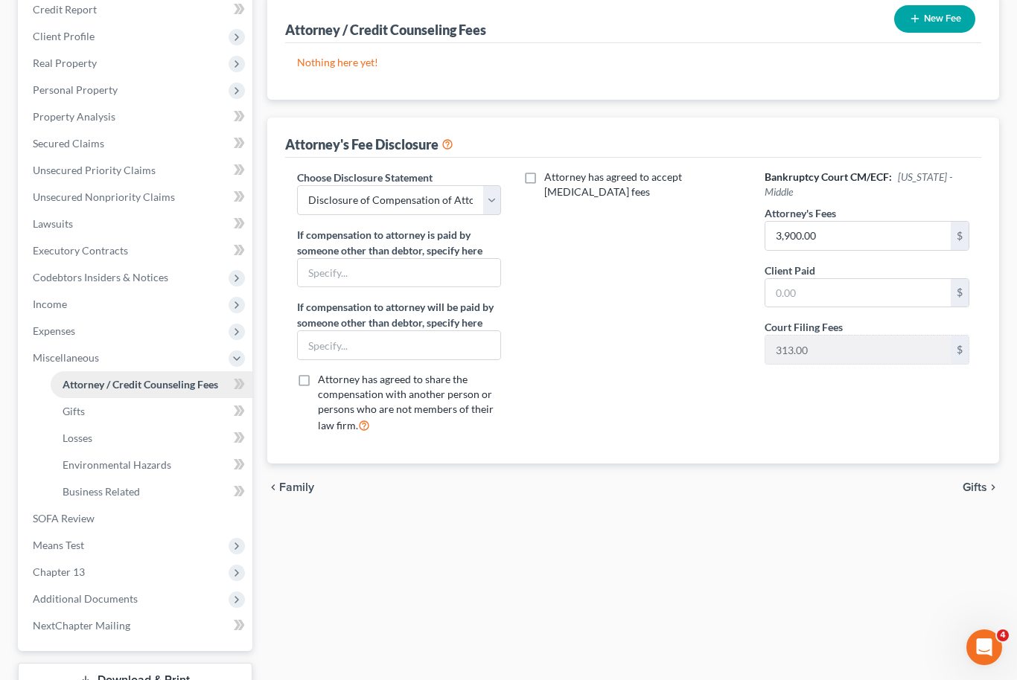
scroll to position [212, 0]
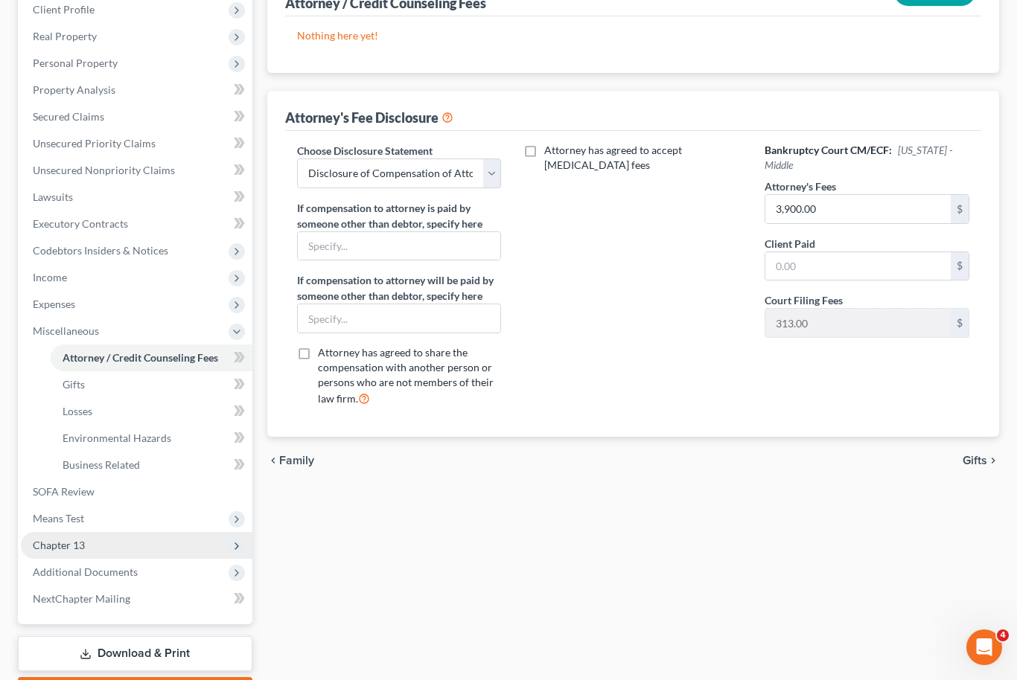
click at [57, 546] on span "Chapter 13" at bounding box center [59, 545] width 52 height 13
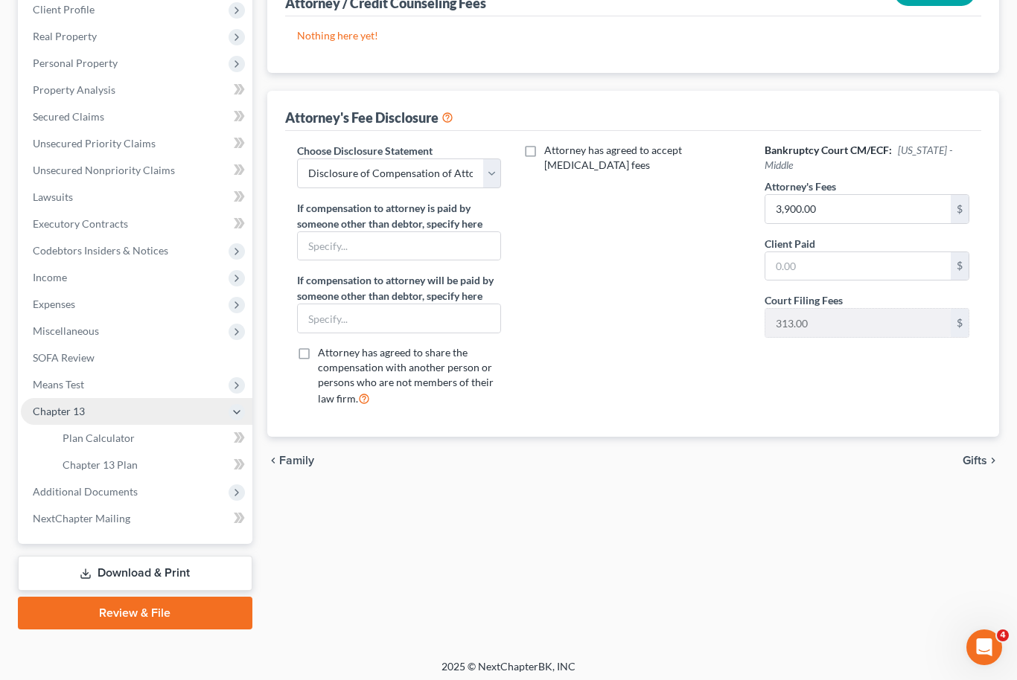
scroll to position [168, 0]
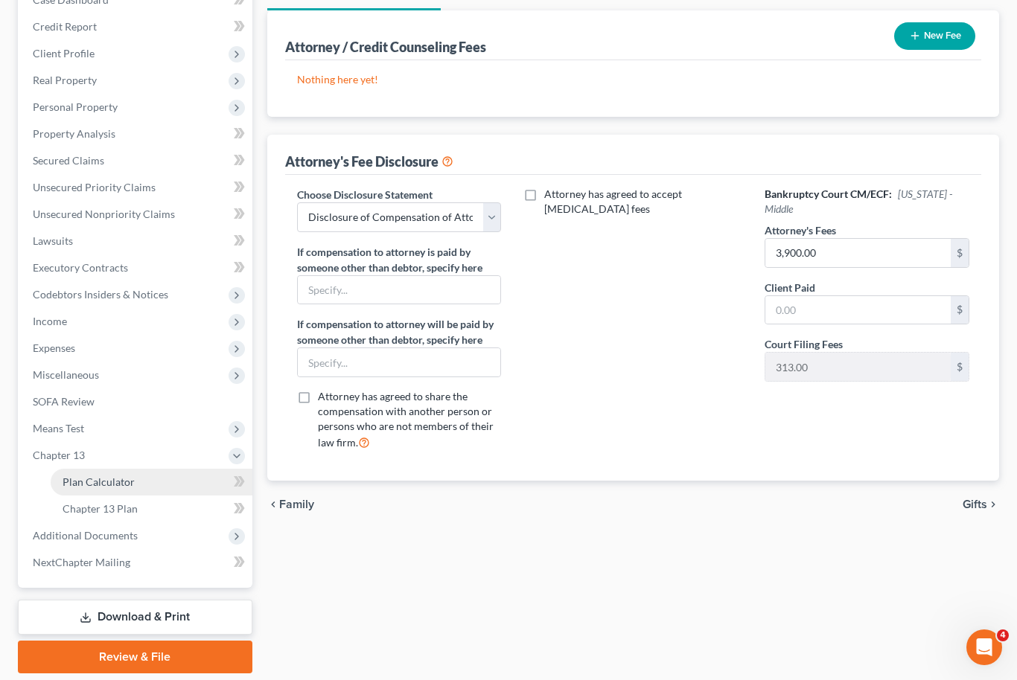
click at [78, 487] on span "Plan Calculator" at bounding box center [99, 482] width 72 height 13
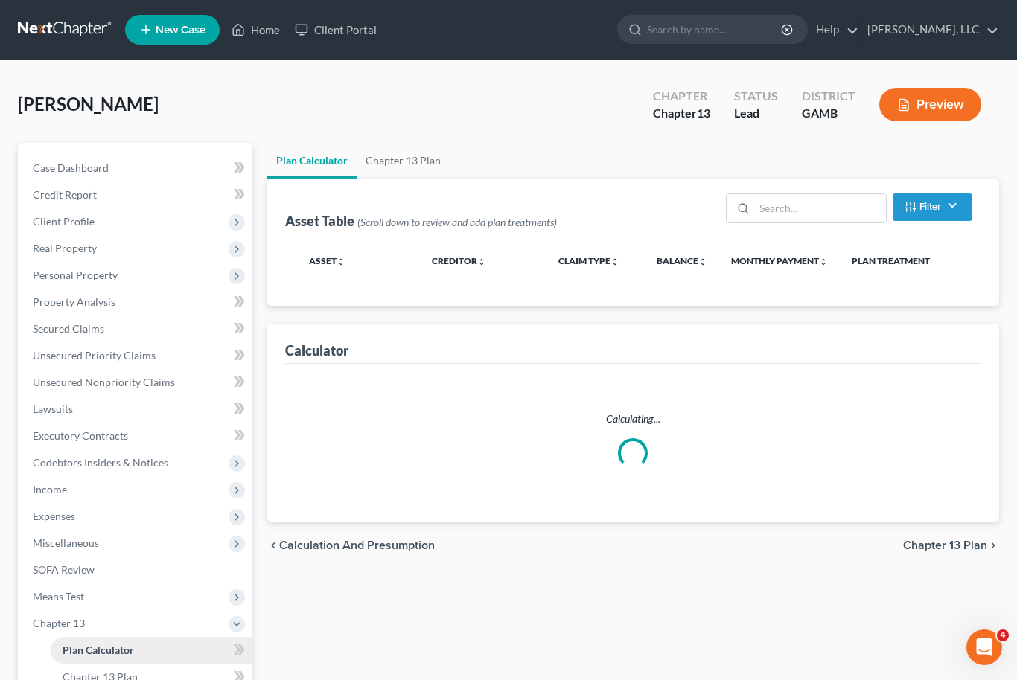
select select "59"
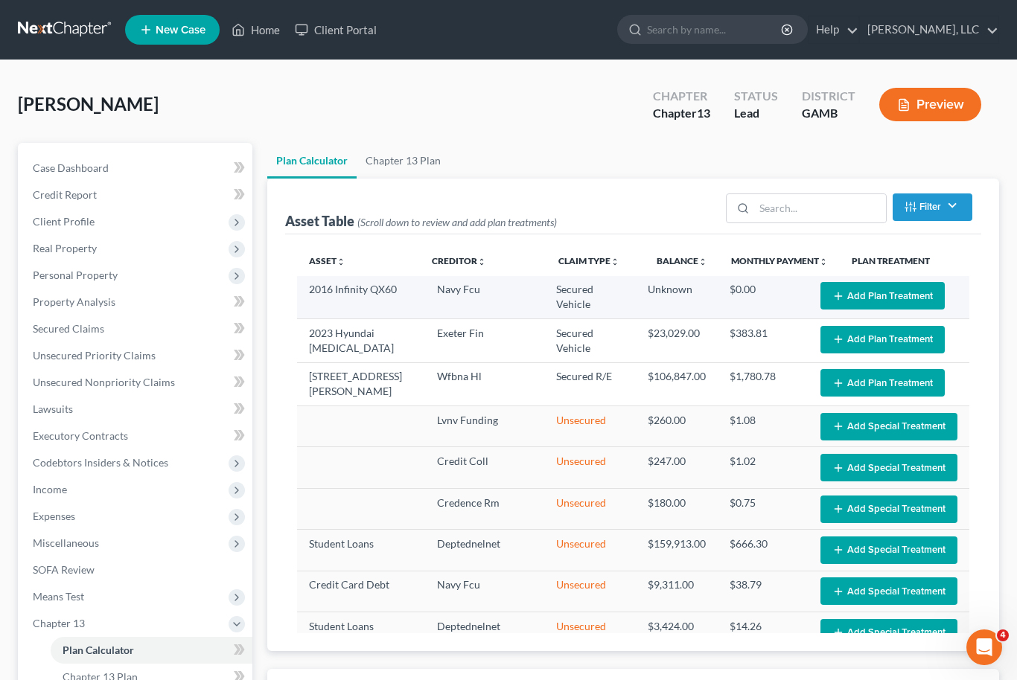
click at [887, 299] on button "Add Plan Treatment" at bounding box center [882, 296] width 124 height 28
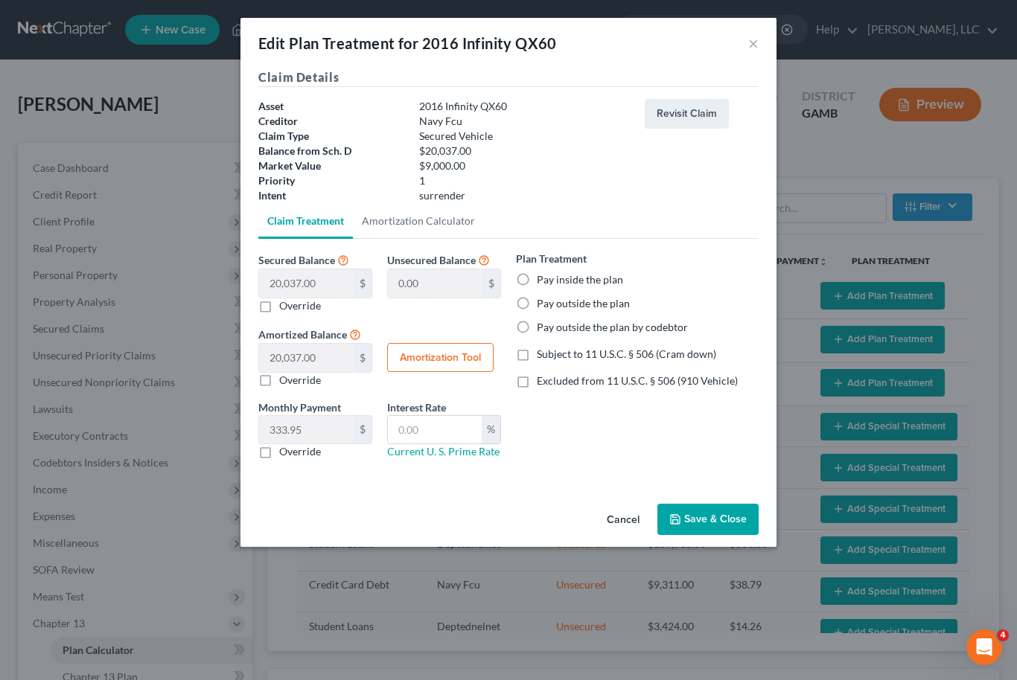
click at [721, 523] on button "Save & Close" at bounding box center [707, 519] width 101 height 31
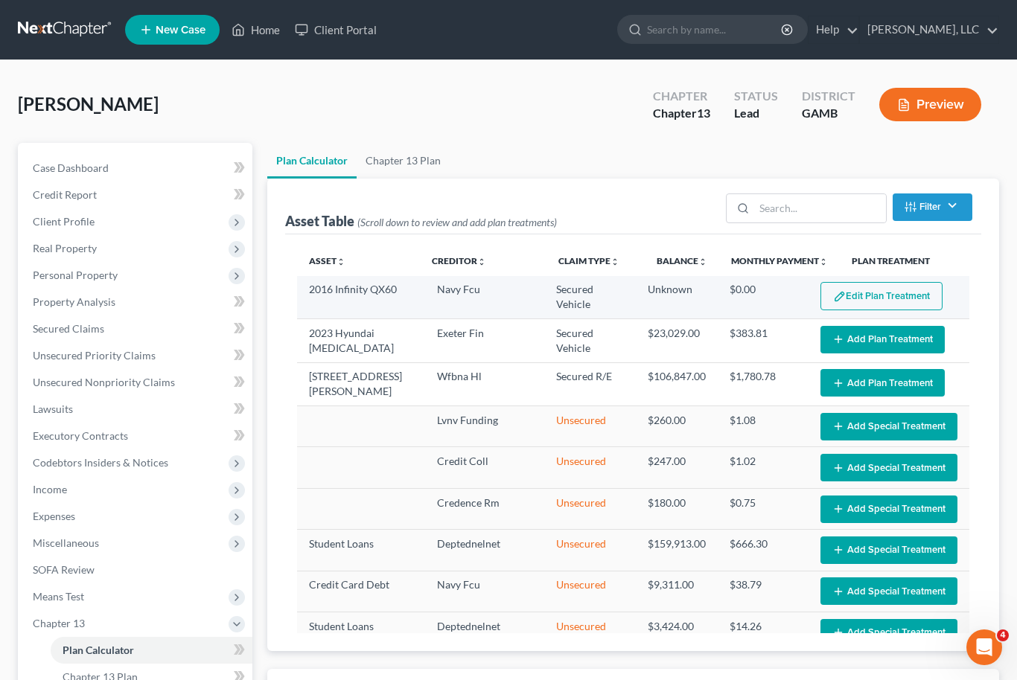
click at [893, 306] on button "Edit Plan Treatment" at bounding box center [881, 296] width 122 height 28
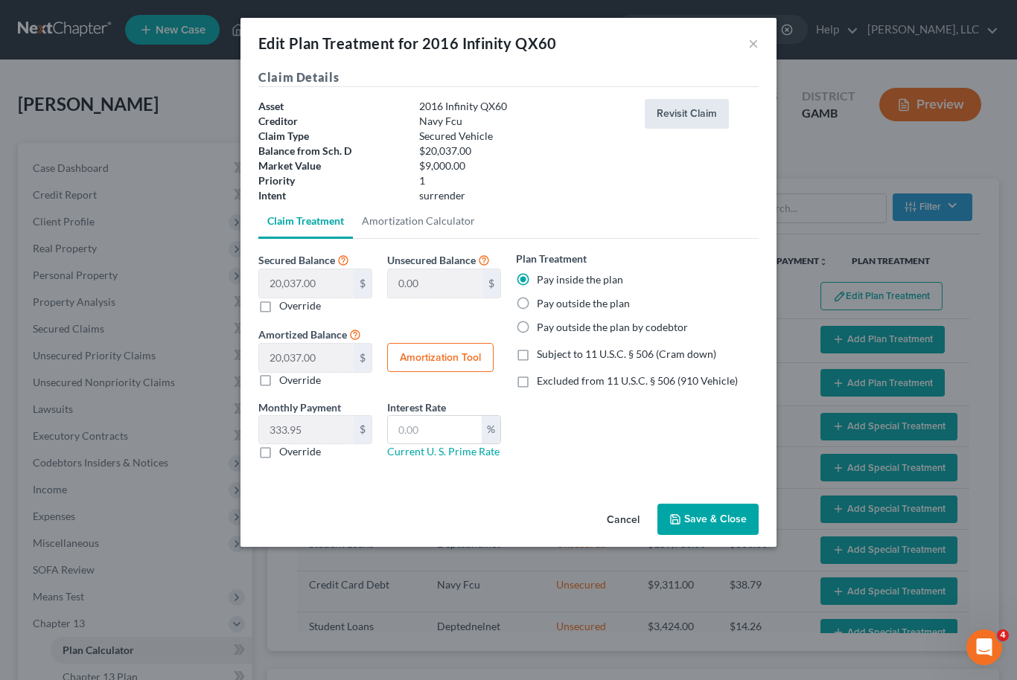
click at [689, 110] on button "Revisit Claim" at bounding box center [687, 114] width 84 height 30
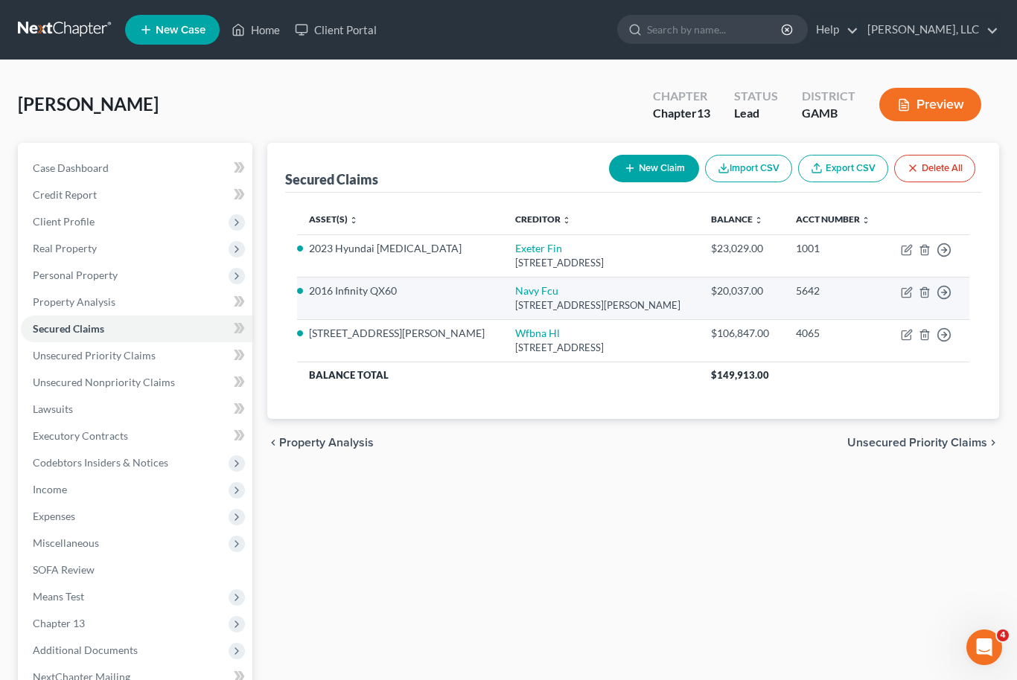
click at [904, 301] on td "Move to E Move to F Move to G Move to Notice Only" at bounding box center [927, 298] width 83 height 42
click at [904, 295] on icon "button" at bounding box center [907, 293] width 12 height 12
select select "48"
select select "7"
select select "0"
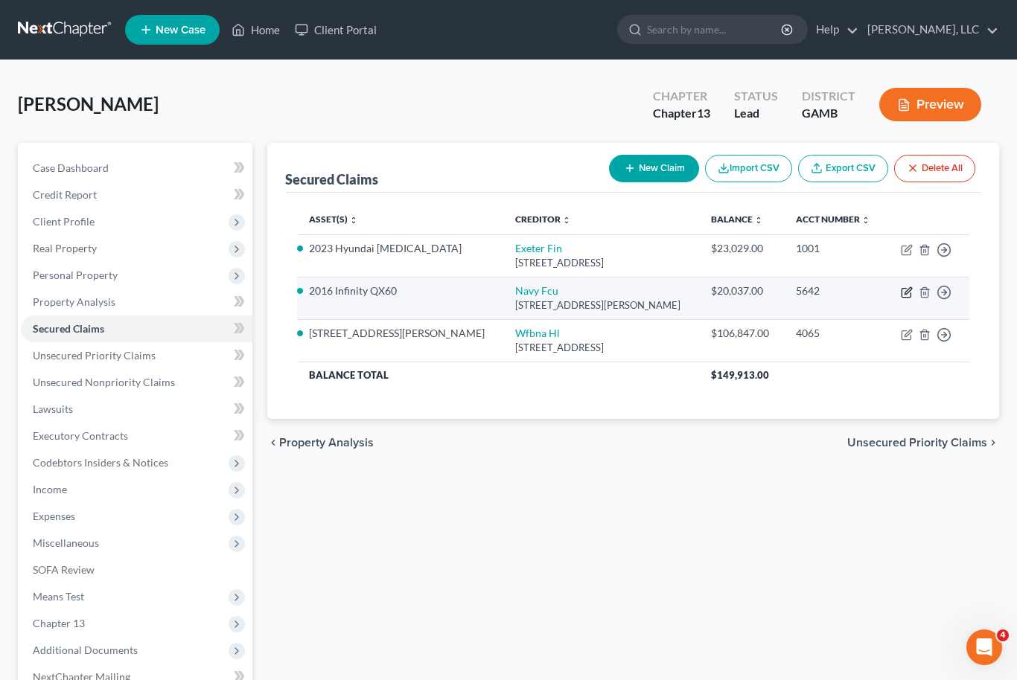
select select "0"
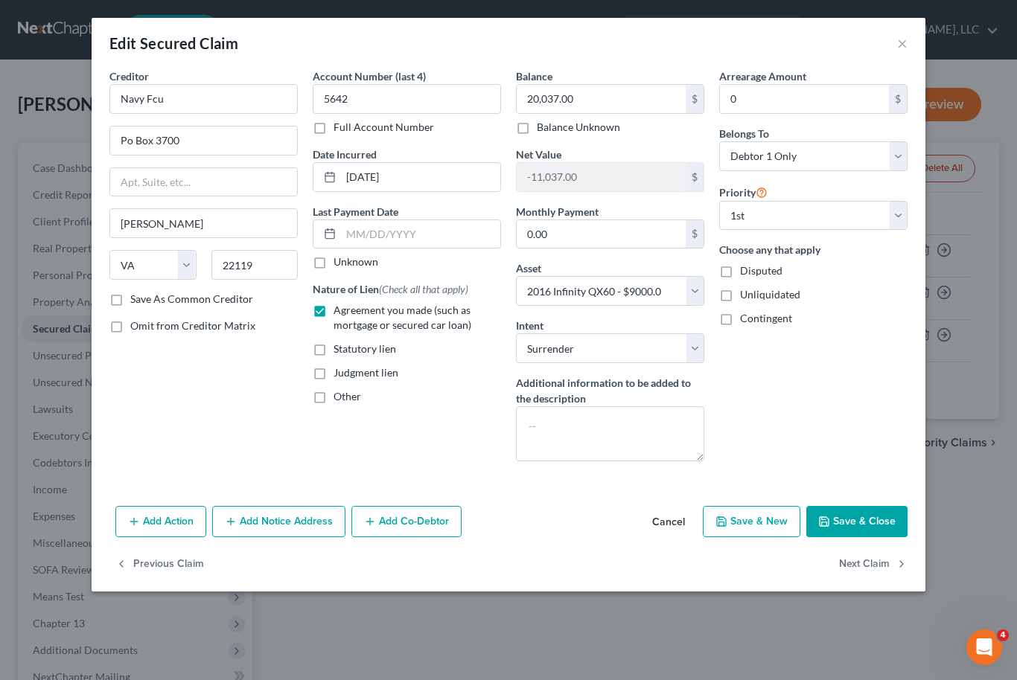
click at [863, 519] on button "Save & Close" at bounding box center [856, 521] width 101 height 31
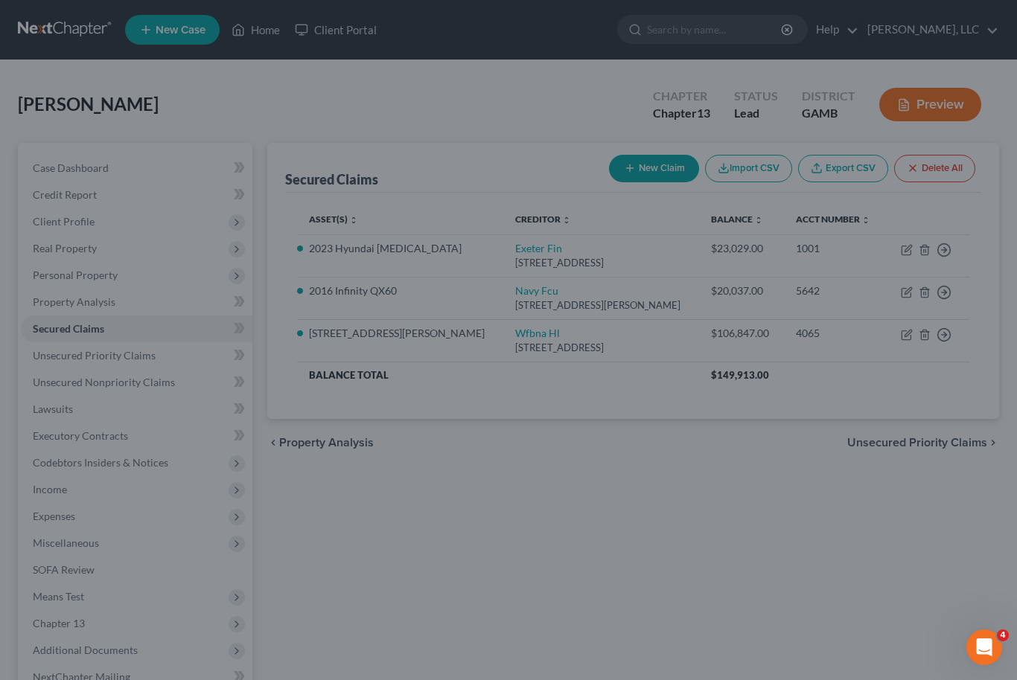
select select "7"
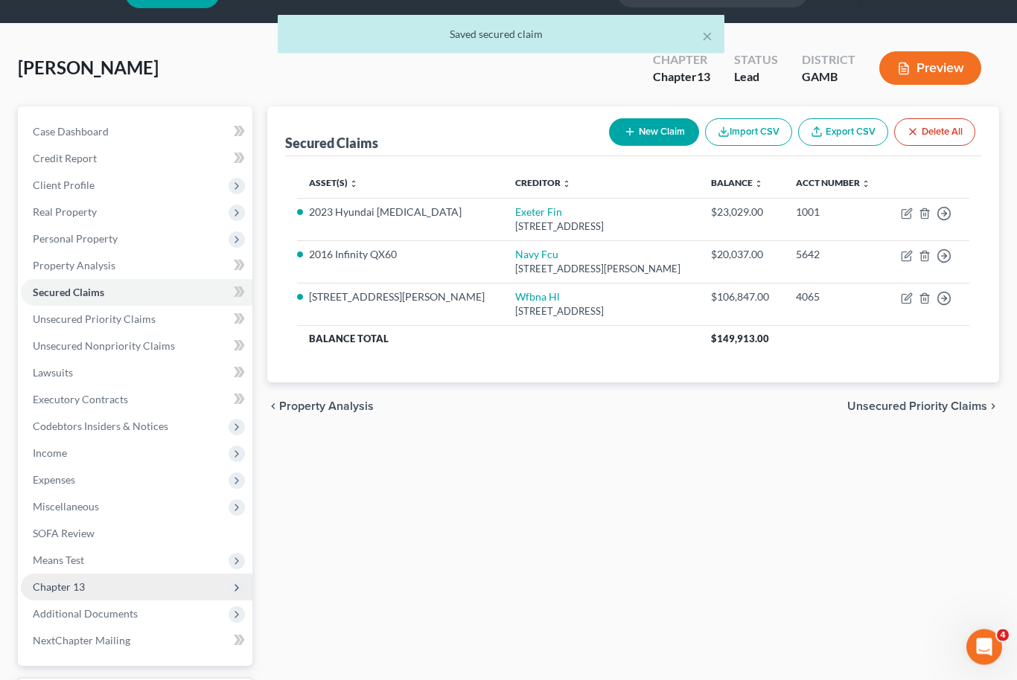
click at [45, 594] on span "Chapter 13" at bounding box center [137, 588] width 232 height 27
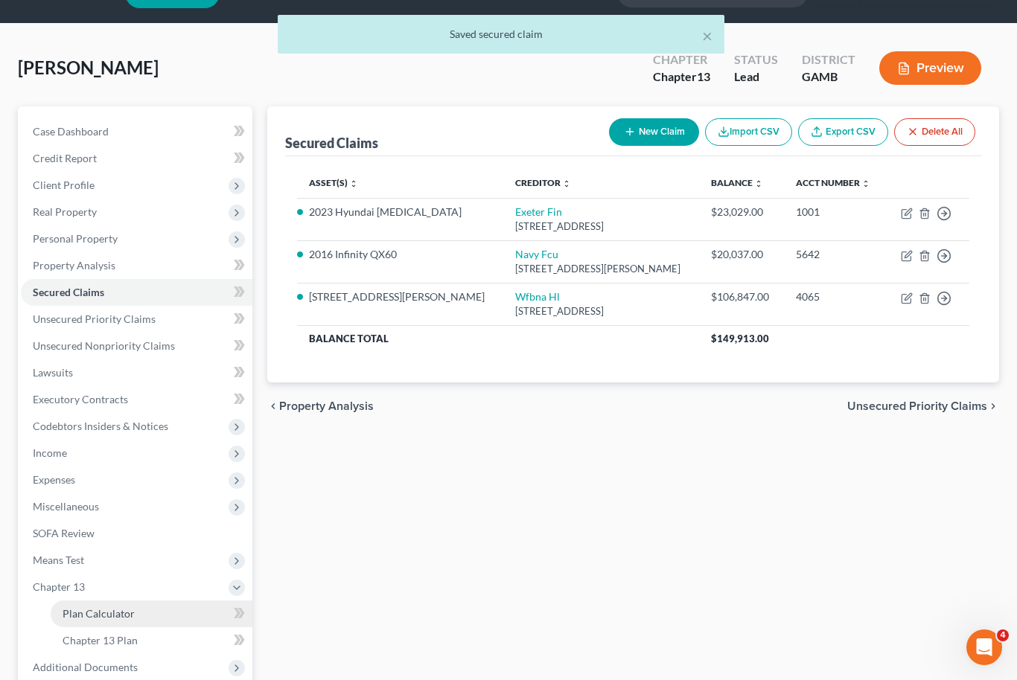
click at [81, 615] on span "Plan Calculator" at bounding box center [99, 614] width 72 height 13
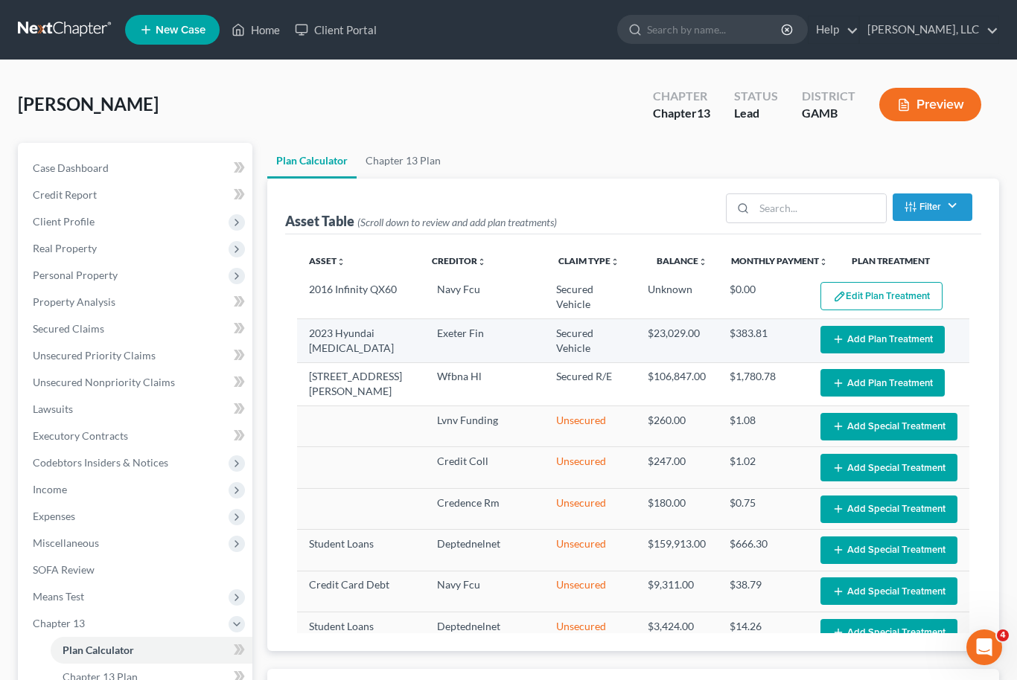
click at [908, 342] on button "Add Plan Treatment" at bounding box center [882, 340] width 124 height 28
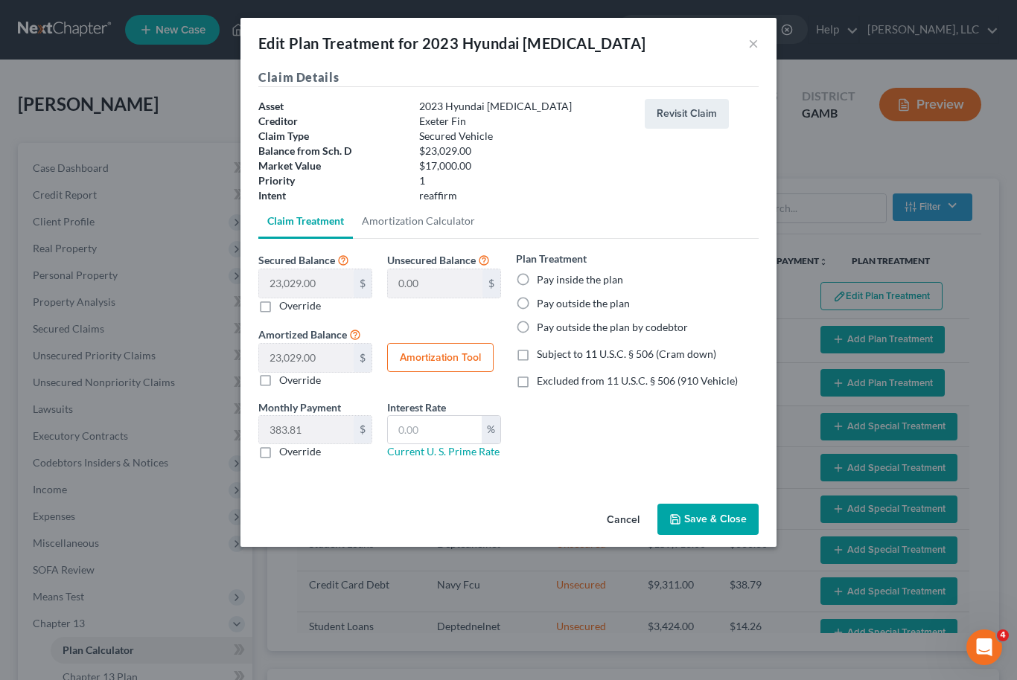
click at [537, 285] on label "Pay inside the plan" at bounding box center [580, 279] width 86 height 15
click at [543, 282] on input "Pay inside the plan" at bounding box center [548, 277] width 10 height 10
radio input "true"
click at [537, 380] on label "Excluded from 11 U.S.C. § 506 (910 Vehicle)" at bounding box center [637, 381] width 201 height 15
click at [543, 380] on input "Excluded from 11 U.S.C. § 506 (910 Vehicle)" at bounding box center [548, 379] width 10 height 10
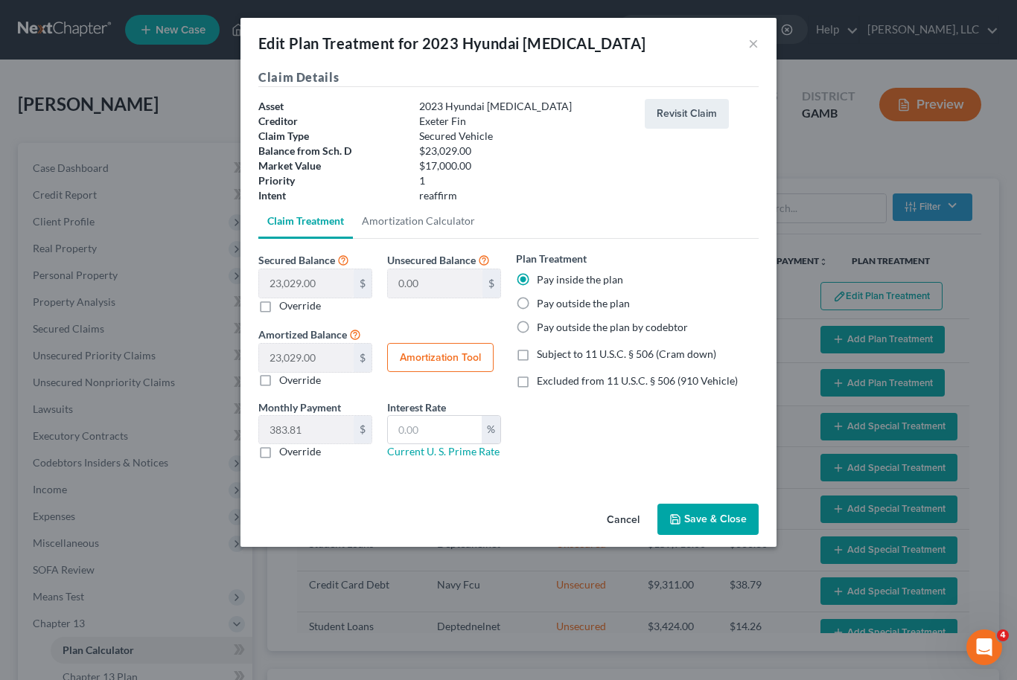
checkbox input "true"
click at [462, 354] on button "Amortization Tool" at bounding box center [440, 358] width 106 height 30
type input "23,029.00"
type input "60"
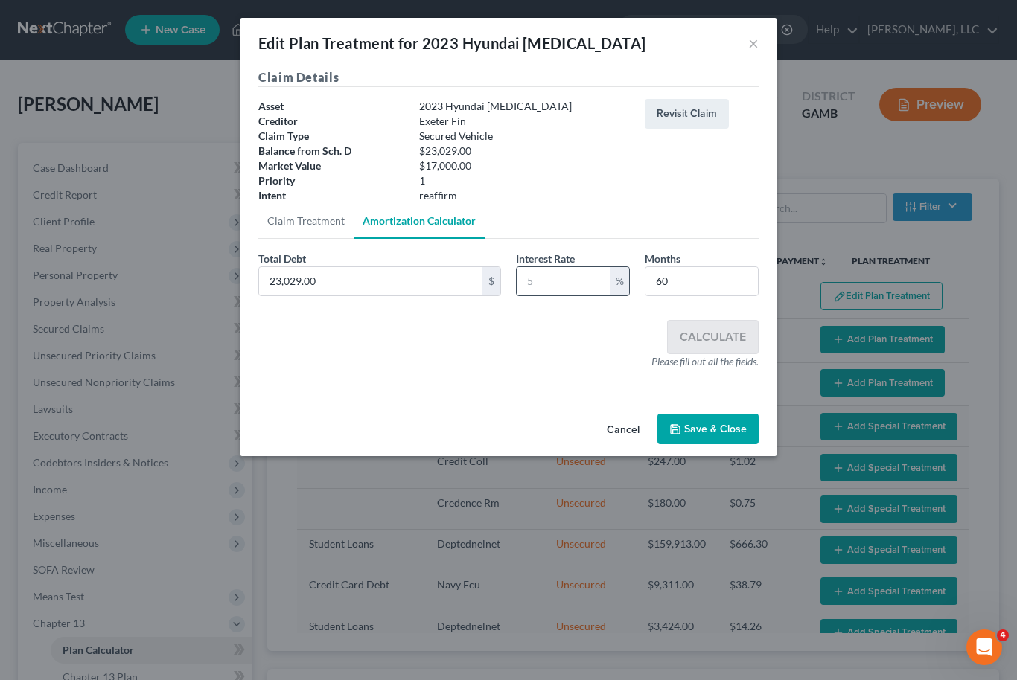
click at [567, 290] on input "text" at bounding box center [564, 281] width 94 height 28
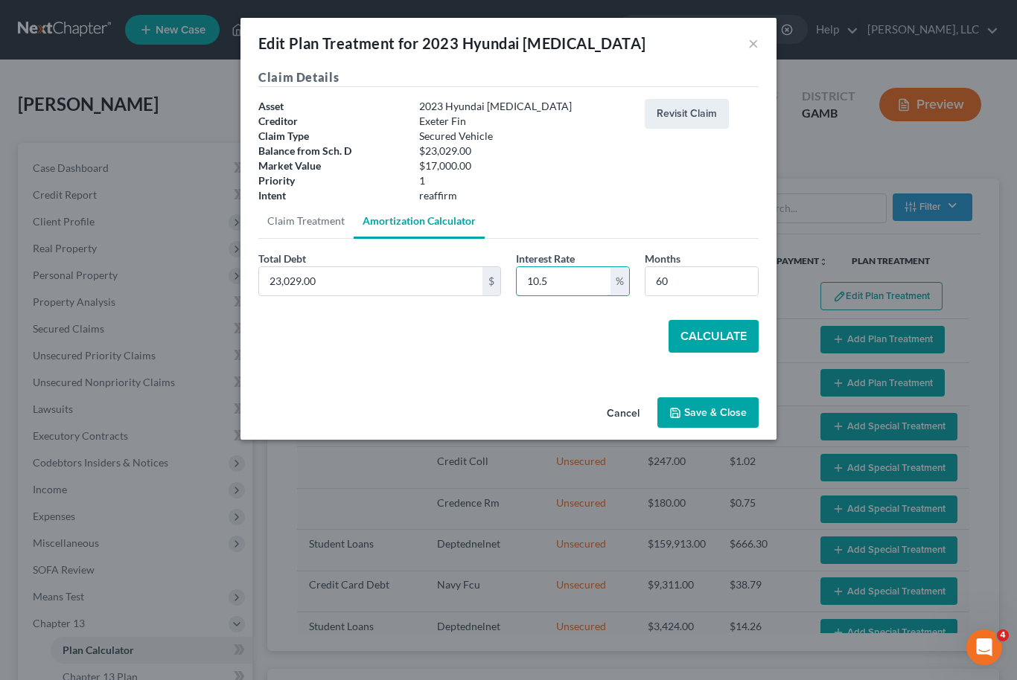
type input "10.5"
click at [733, 341] on button "Calculate" at bounding box center [714, 336] width 90 height 33
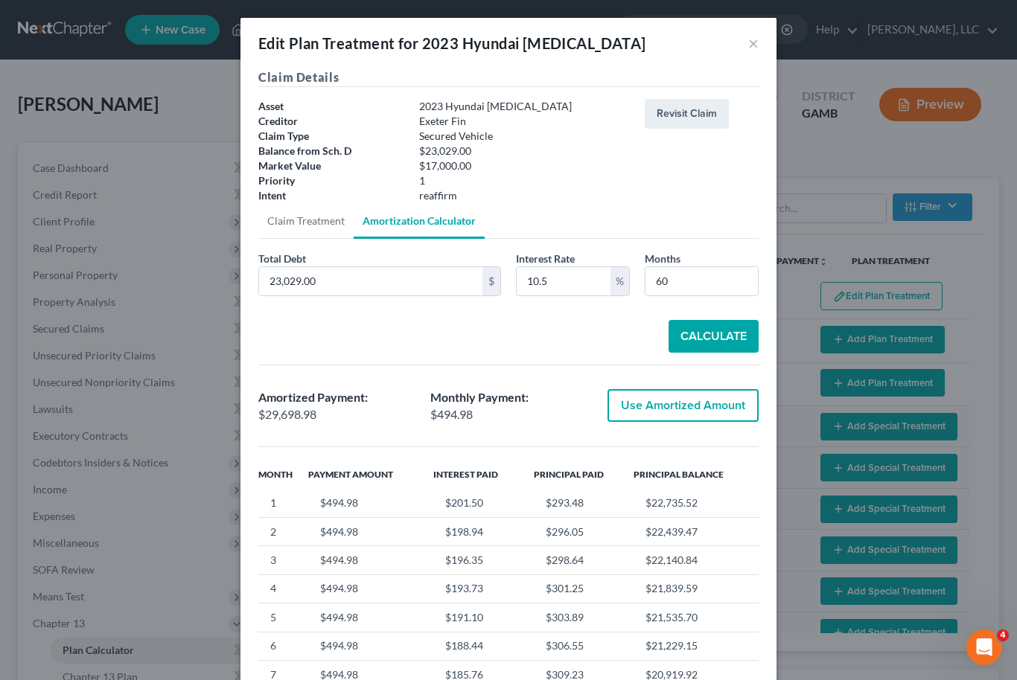
click at [688, 405] on button "Use Amortized Amount" at bounding box center [683, 405] width 151 height 33
type input "29,698.98"
checkbox input "true"
type input "494.98"
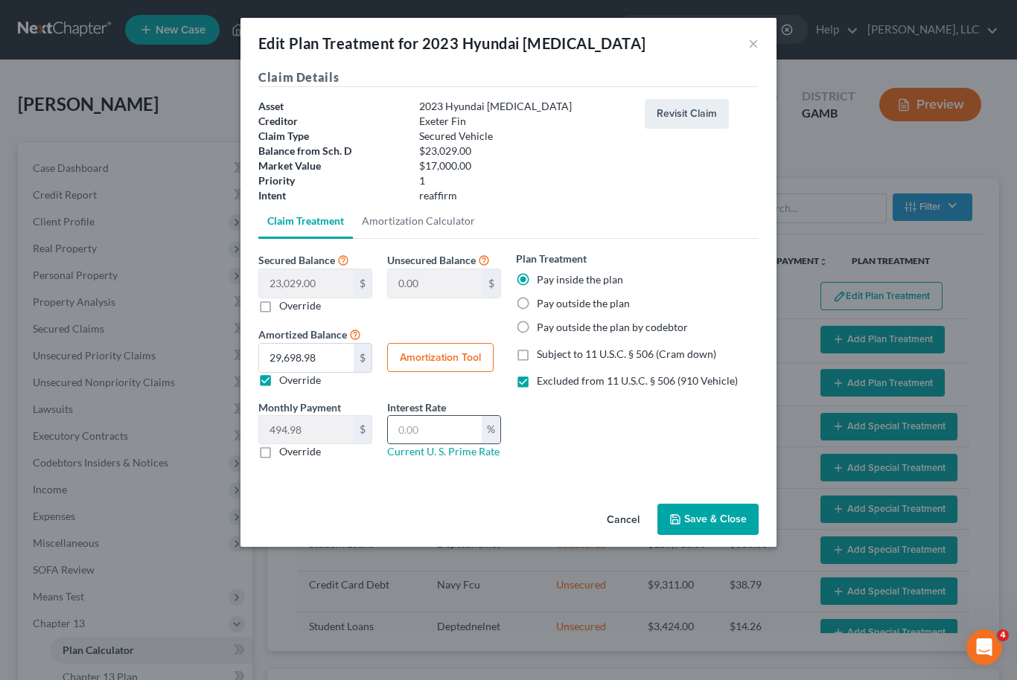
click at [449, 439] on input "text" at bounding box center [435, 430] width 94 height 28
type input "10.5"
click at [716, 520] on button "Save & Close" at bounding box center [707, 519] width 101 height 31
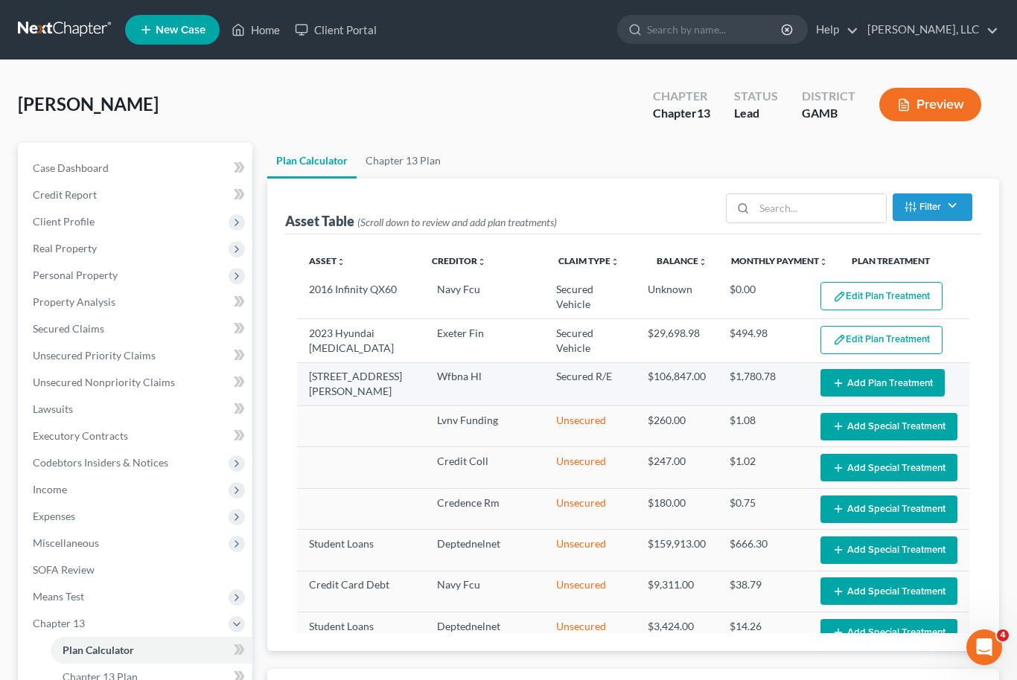
select select "59"
click at [857, 383] on button "Add Plan Treatment" at bounding box center [882, 383] width 124 height 28
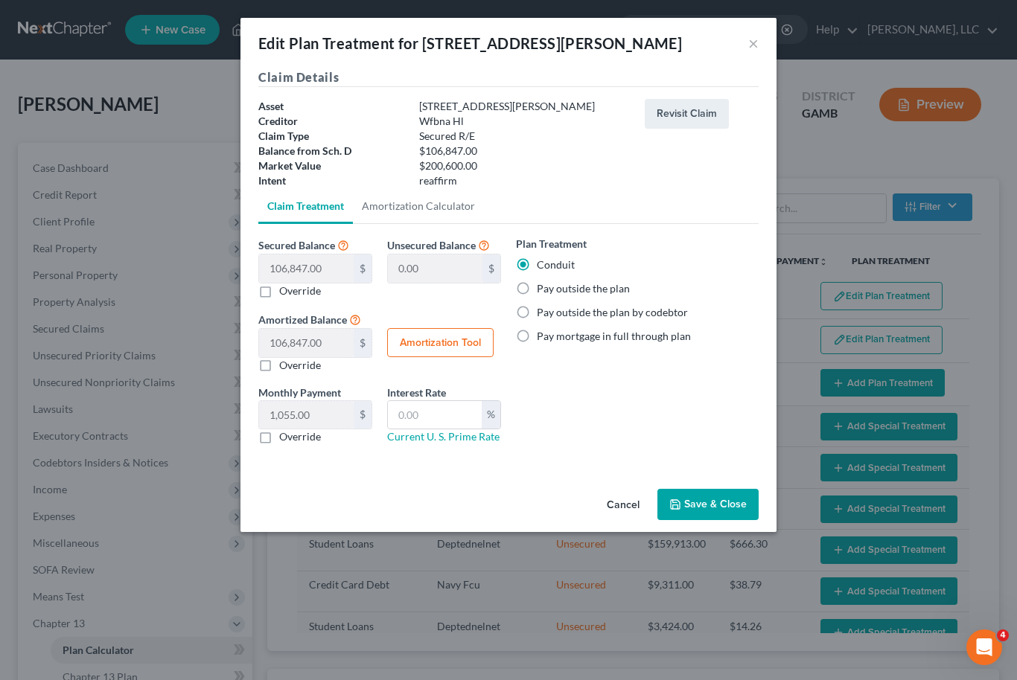
click at [537, 291] on label "Pay outside the plan" at bounding box center [583, 288] width 93 height 15
click at [543, 291] on input "Pay outside the plan" at bounding box center [548, 286] width 10 height 10
radio input "true"
click at [733, 506] on button "Save & Close" at bounding box center [707, 504] width 101 height 31
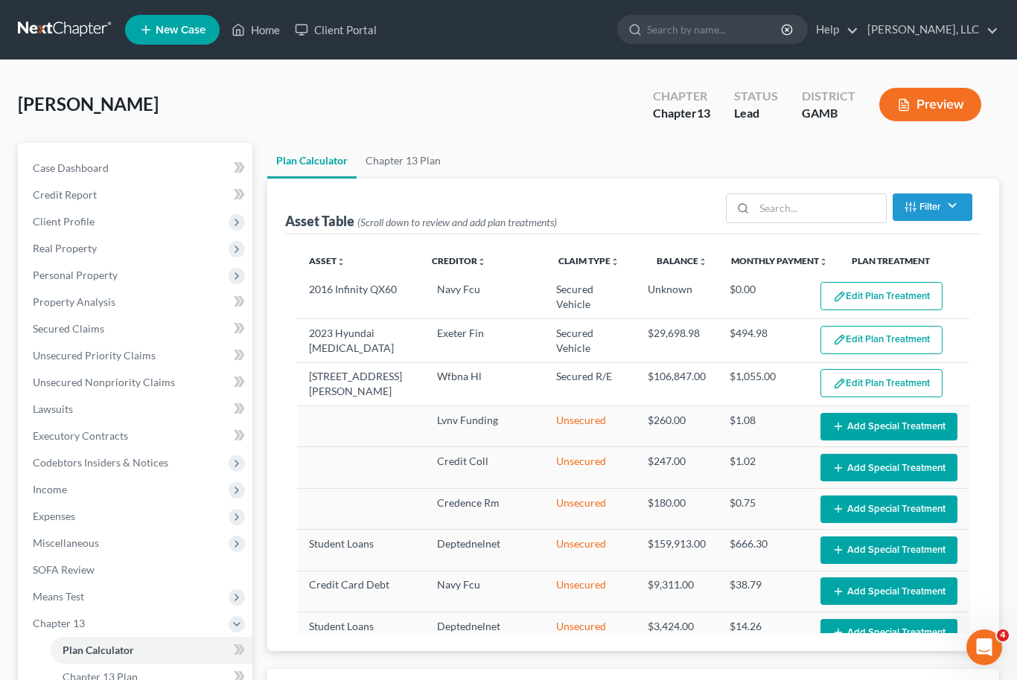
select select "59"
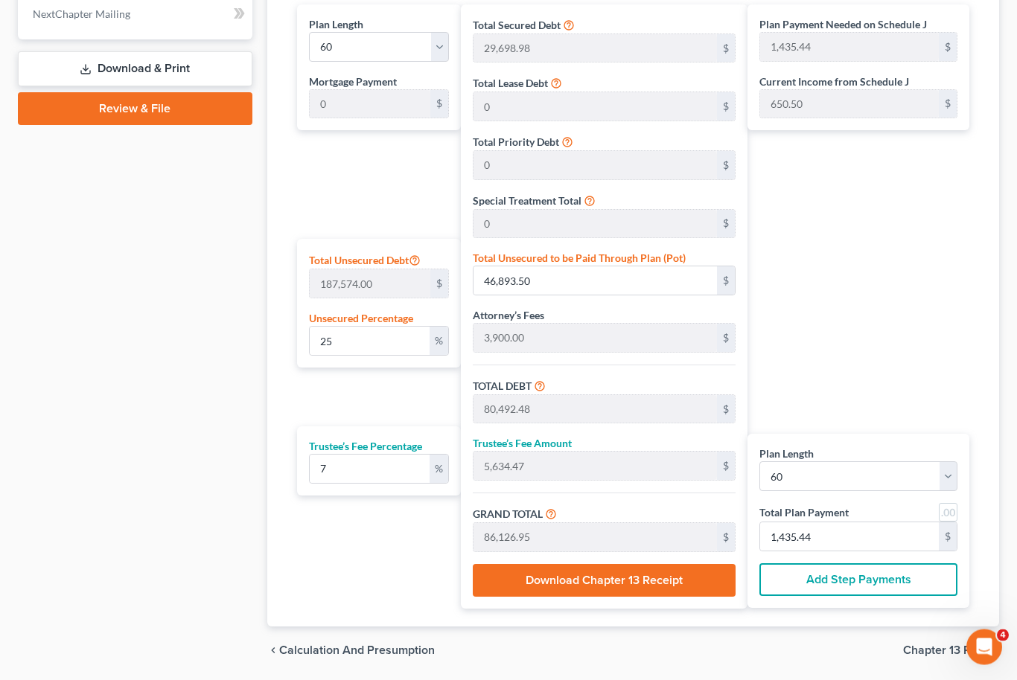
scroll to position [717, 0]
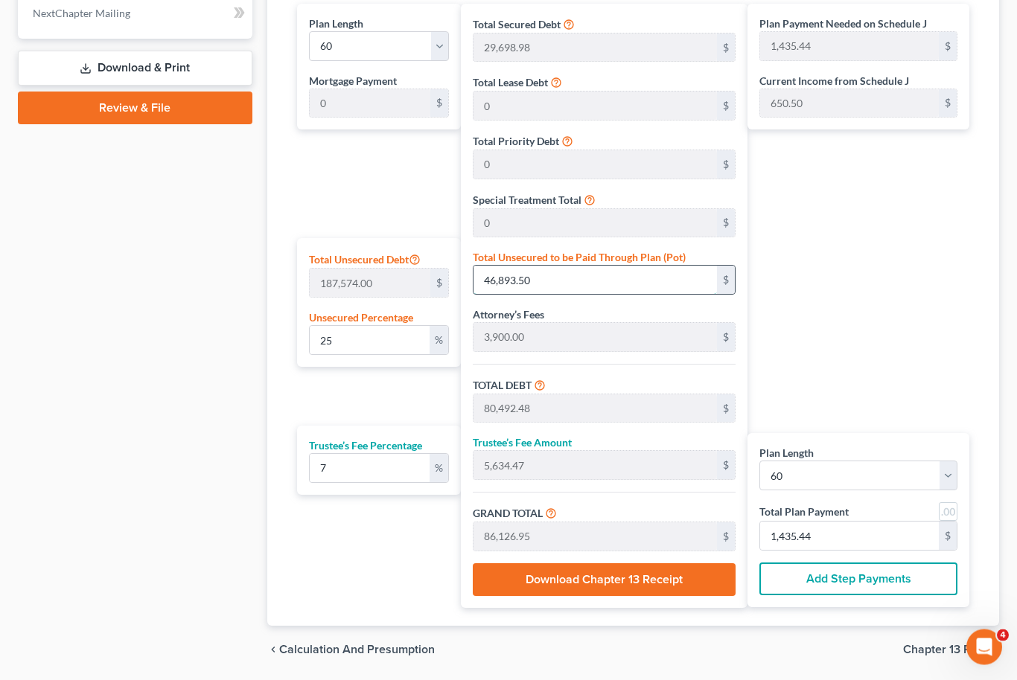
click at [553, 280] on input "46,893.50" at bounding box center [595, 281] width 243 height 28
type input "0.0010662458549692388"
type input "2"
type input "33,600.97"
type input "2,352.06"
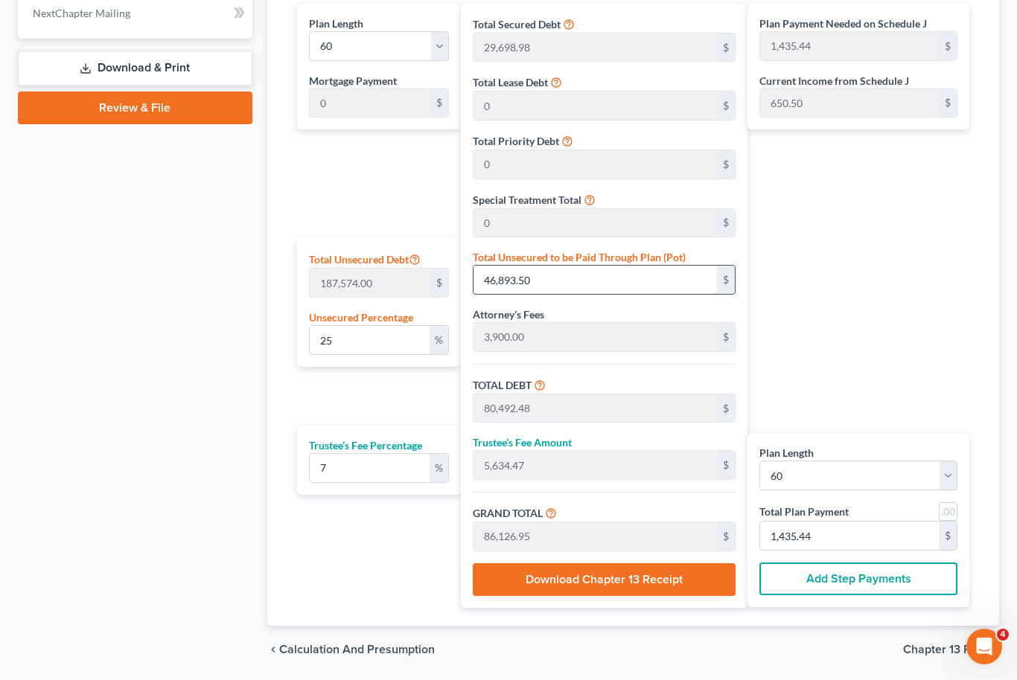
type input "35,953.04"
type input "599.21"
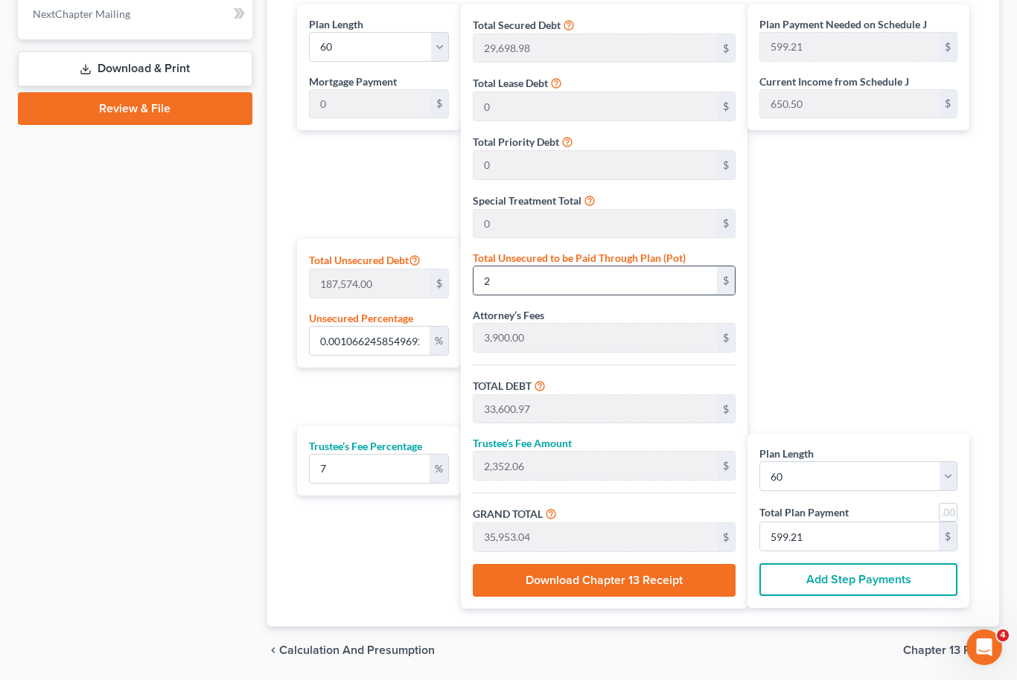
type input "0.012794950259630865"
type input "24"
type input "33,622.97"
type input "2,353.60"
type input "35,976.58"
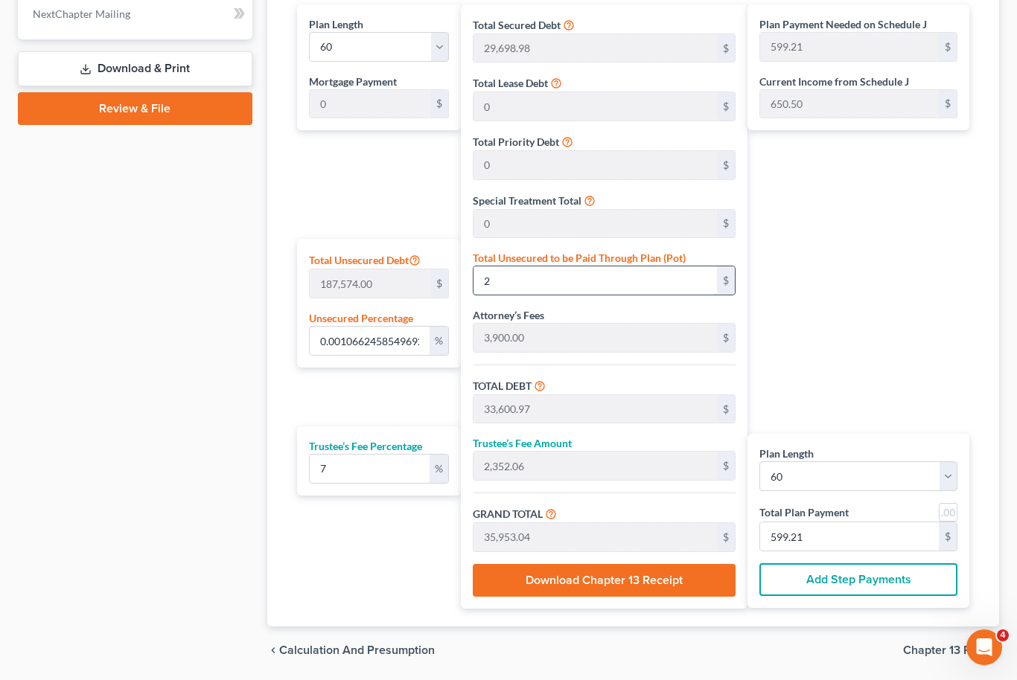
type input "599.60"
type input "0.1290157484512779"
type input "242"
type input "33,840.97"
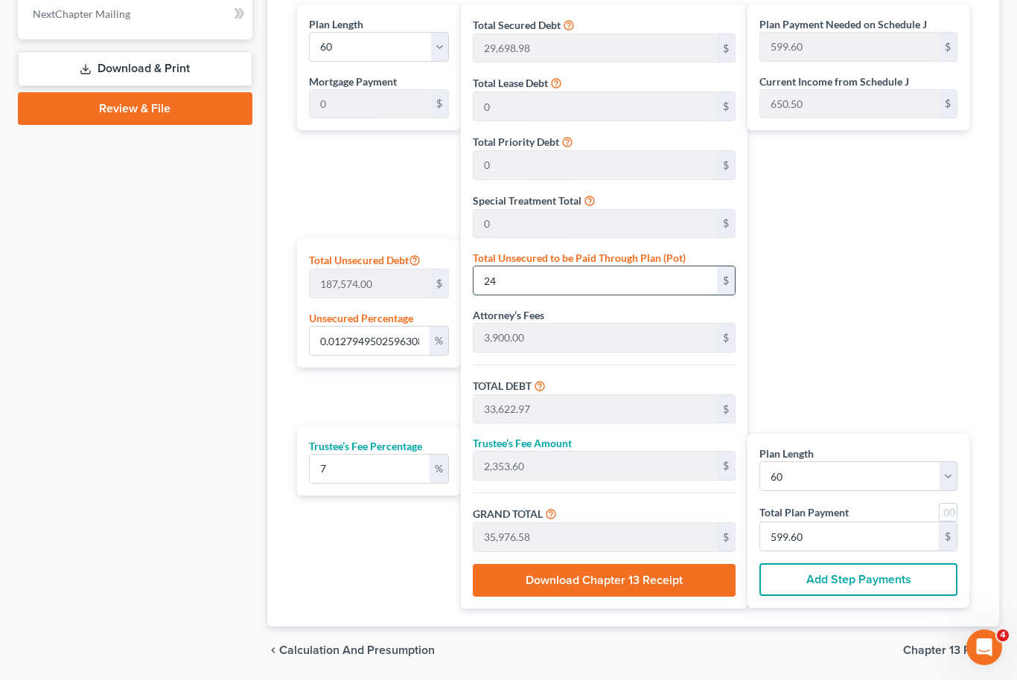
type input "2,368.86"
type input "36,209.84"
type input "603.49"
type input "1.2917568532952328"
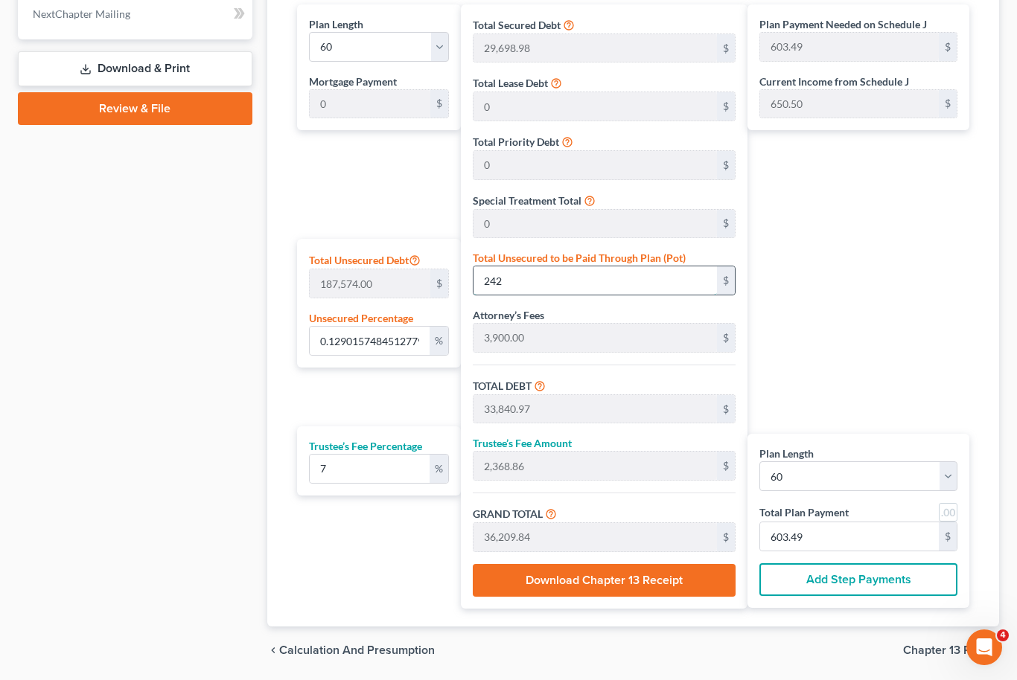
type input "2423"
type input "36,021.97"
type input "2,521.53"
type input "38,543.51"
type input "642.39"
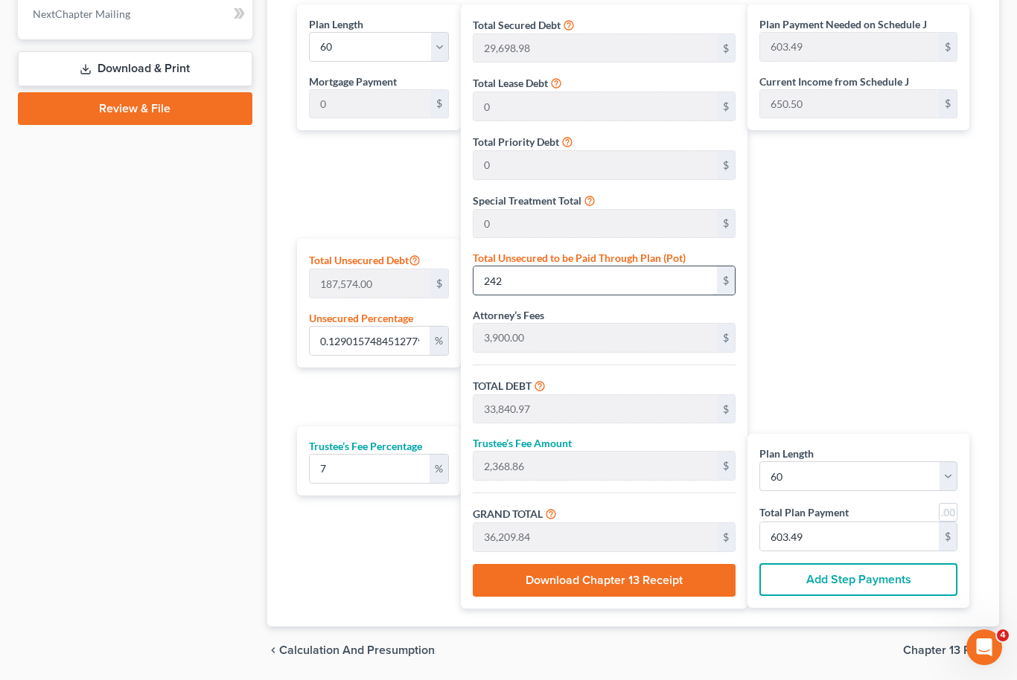
type input "642.39"
type input "2,423"
type input "12.92130039344472"
type input "2,4237"
type input "57,835.97"
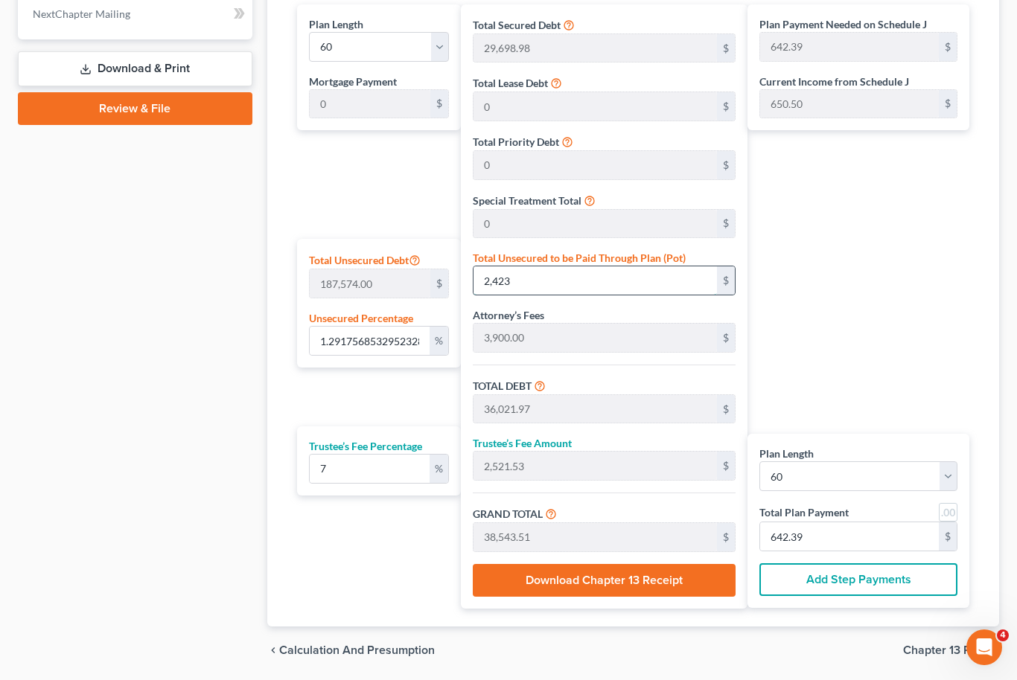
type input "4,048.51"
type input "61,884.49"
type input "1,031.40"
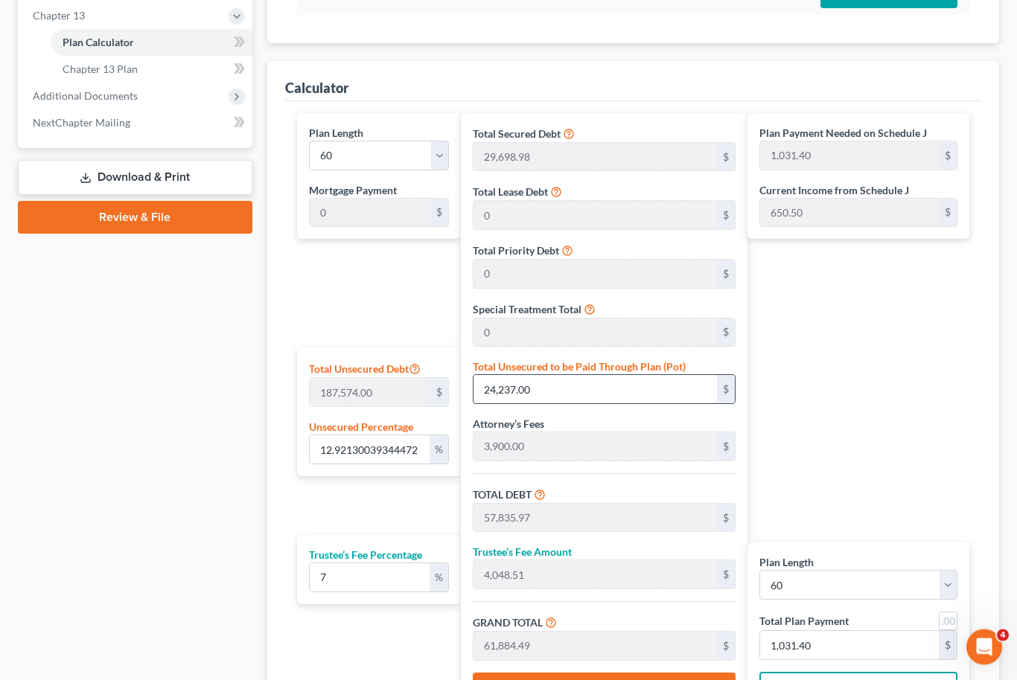
scroll to position [608, 0]
type input "24,237.00"
click at [409, 452] on input "12.92130039344472" at bounding box center [370, 450] width 121 height 28
type input "12.9213003934447"
type input "24,236.99"
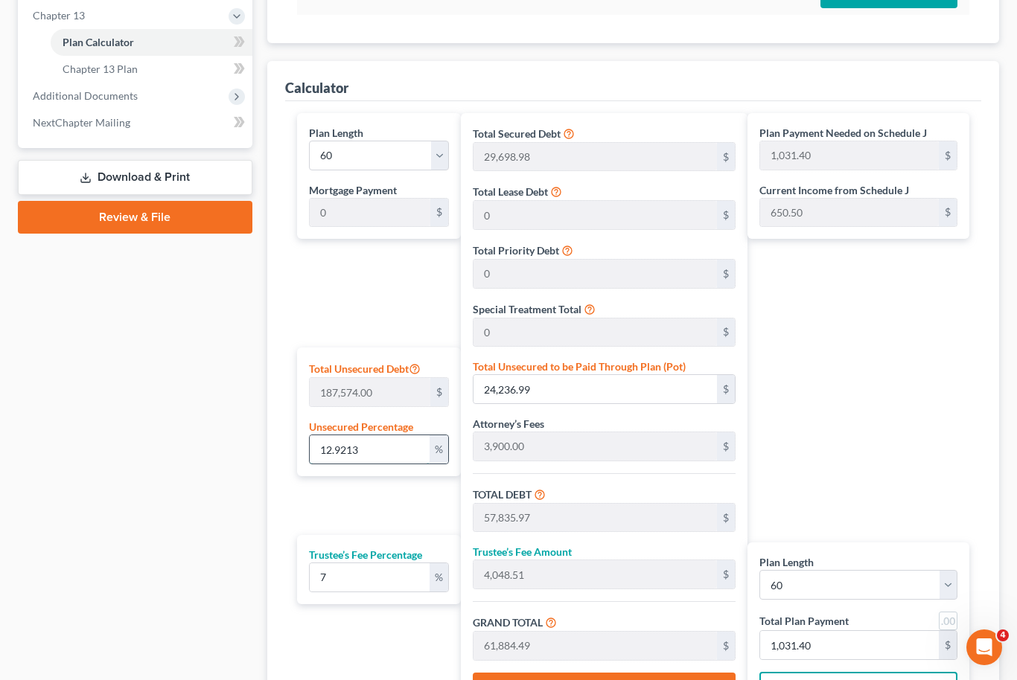
type input "12.921"
type input "24,236.43"
type input "57,835.41"
type input "4,048.47"
type input "61,883.89"
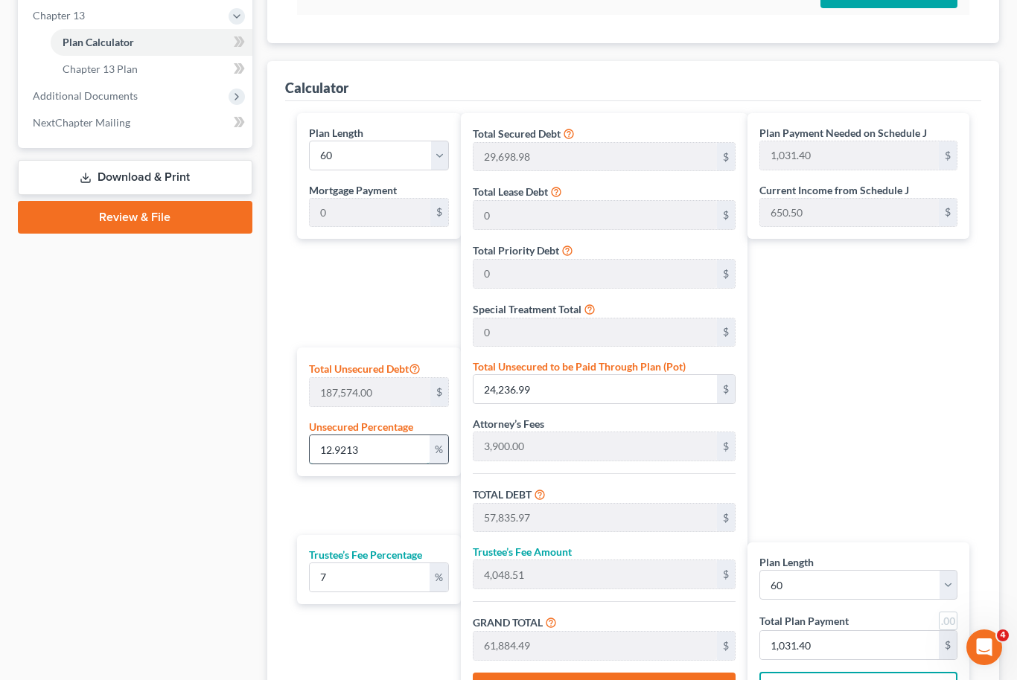
type input "1,031.39"
type input "12.92"
type input "24,234.56"
type input "57,833.54"
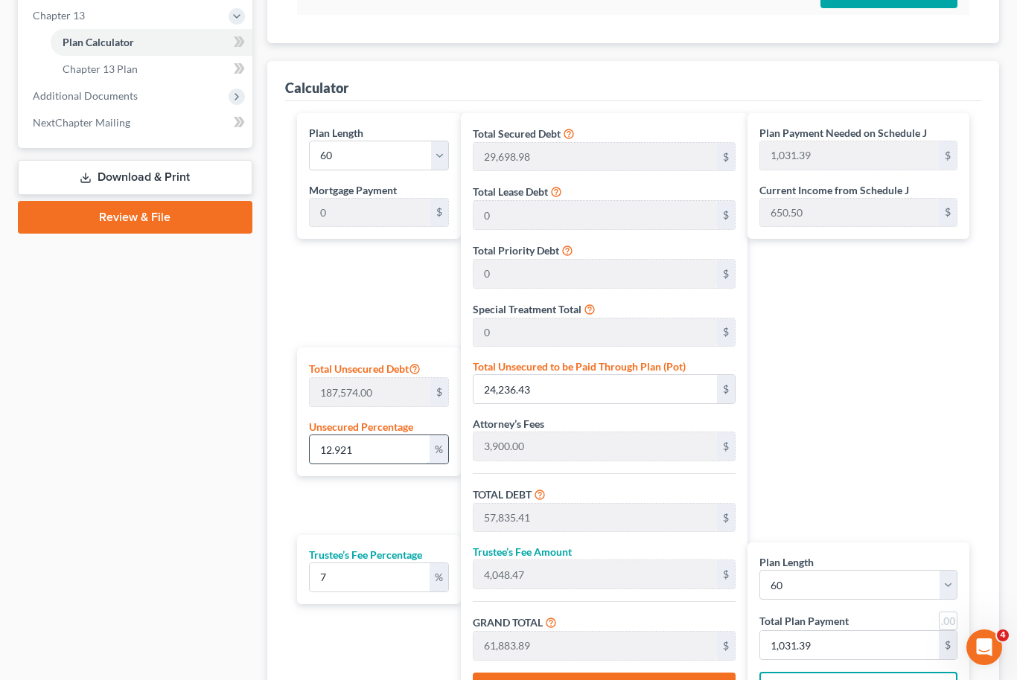
type input "4,048.34"
type input "61,881.88"
type input "1,031.36"
type input "12.9"
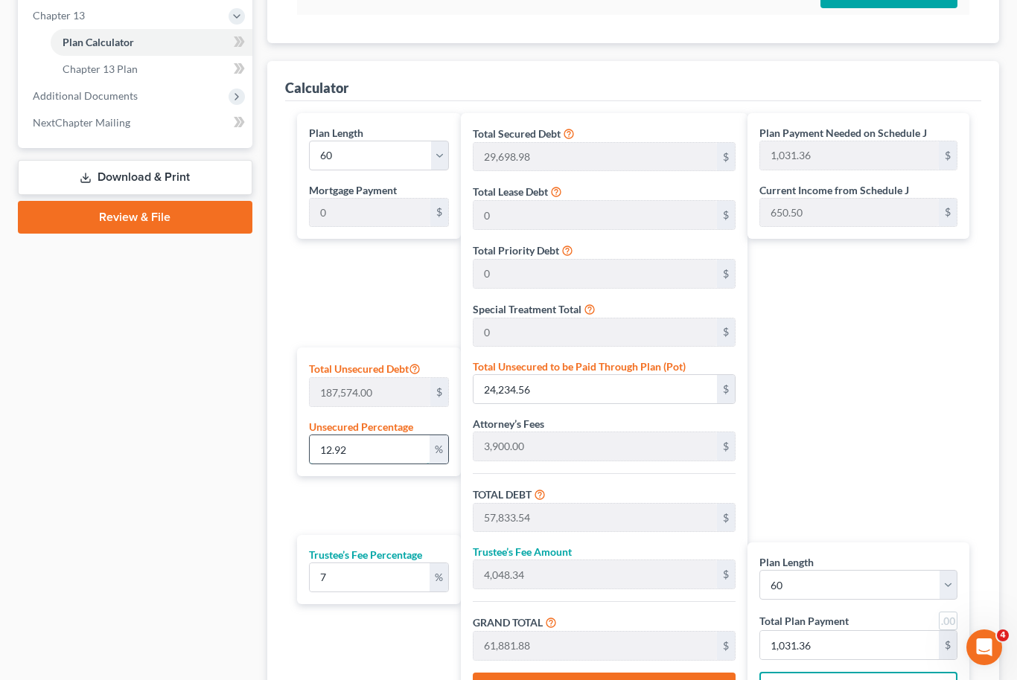
type input "24,197.04"
type input "57,796.02"
type input "4,045.72"
type input "61,841.74"
type input "1,030.69"
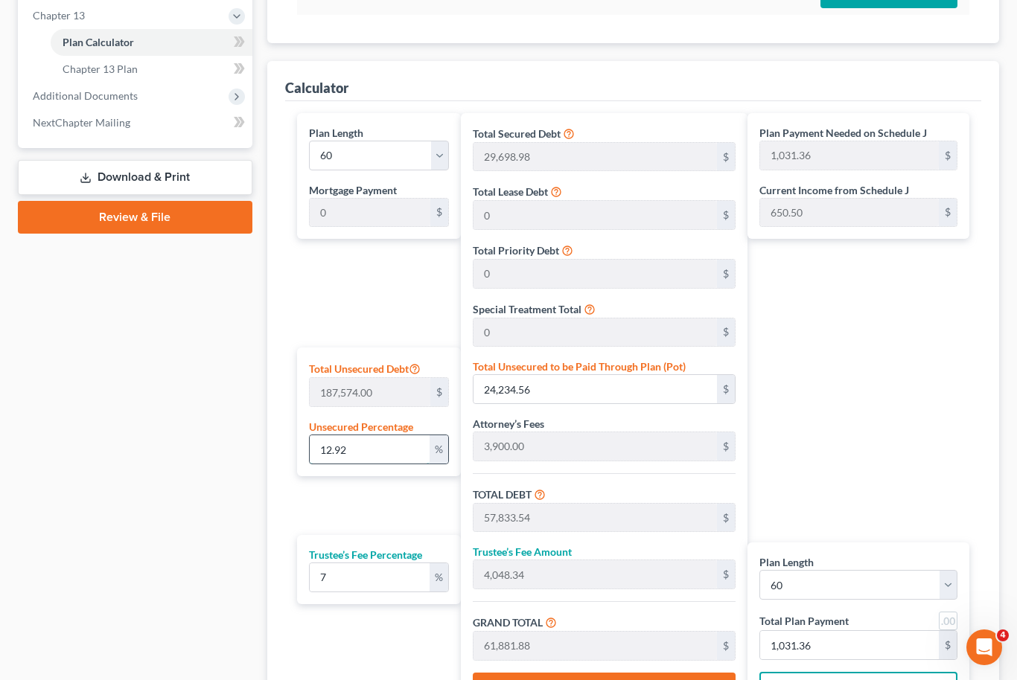
type input "1,030.69"
type input "12."
type input "22,508.88"
type input "56,107.86"
type input "3,927.55"
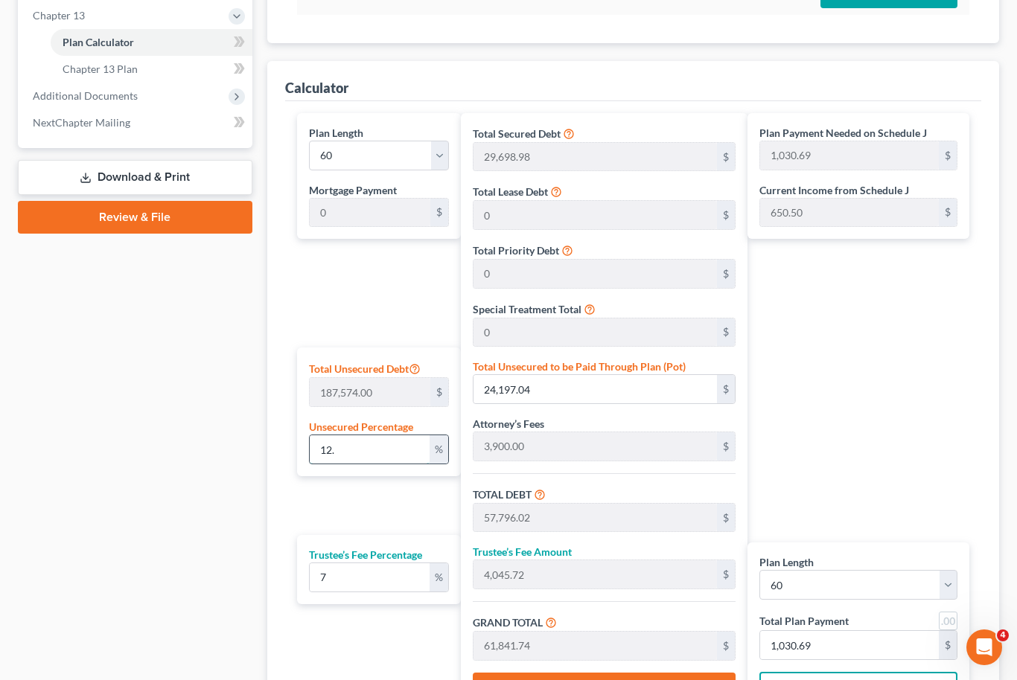
type input "60,035.41"
type input "1,000.59"
type input "1"
type input "1,875.74"
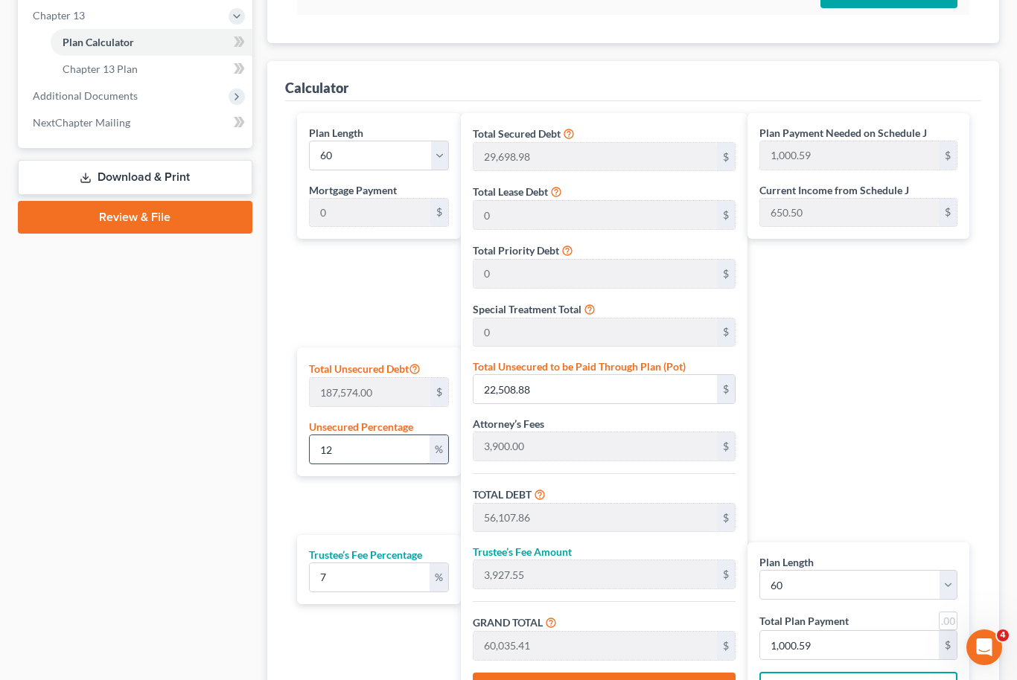
type input "35,474.72"
type input "2,483.23"
type input "37,957.95"
type input "632.63"
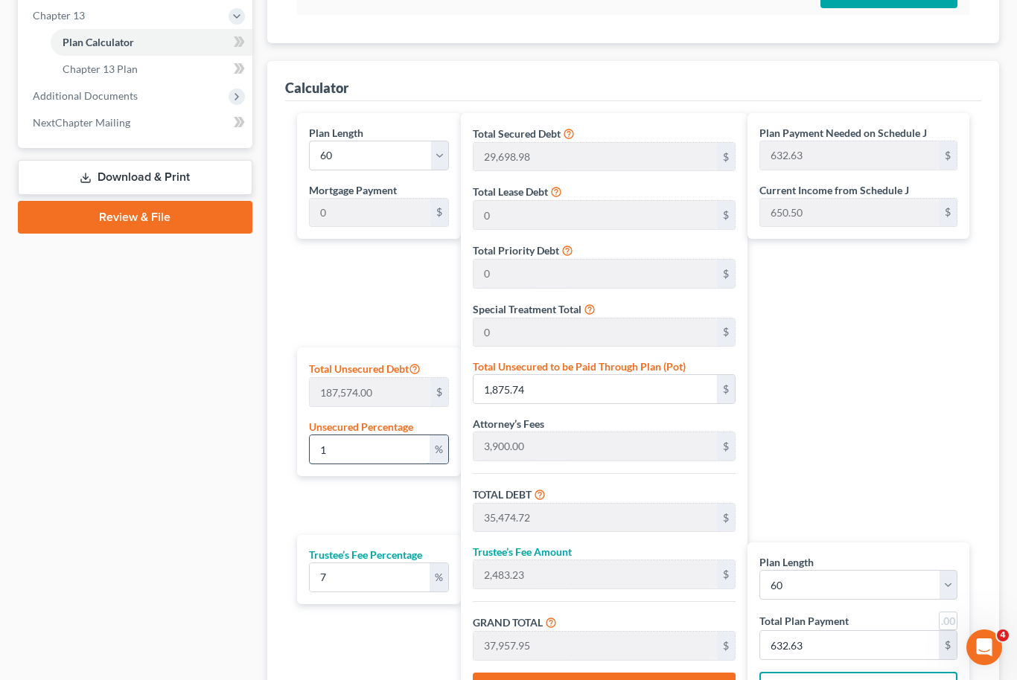
type input "33,598.97"
type input "2,351.92"
type input "35,950.90"
type input "599.18"
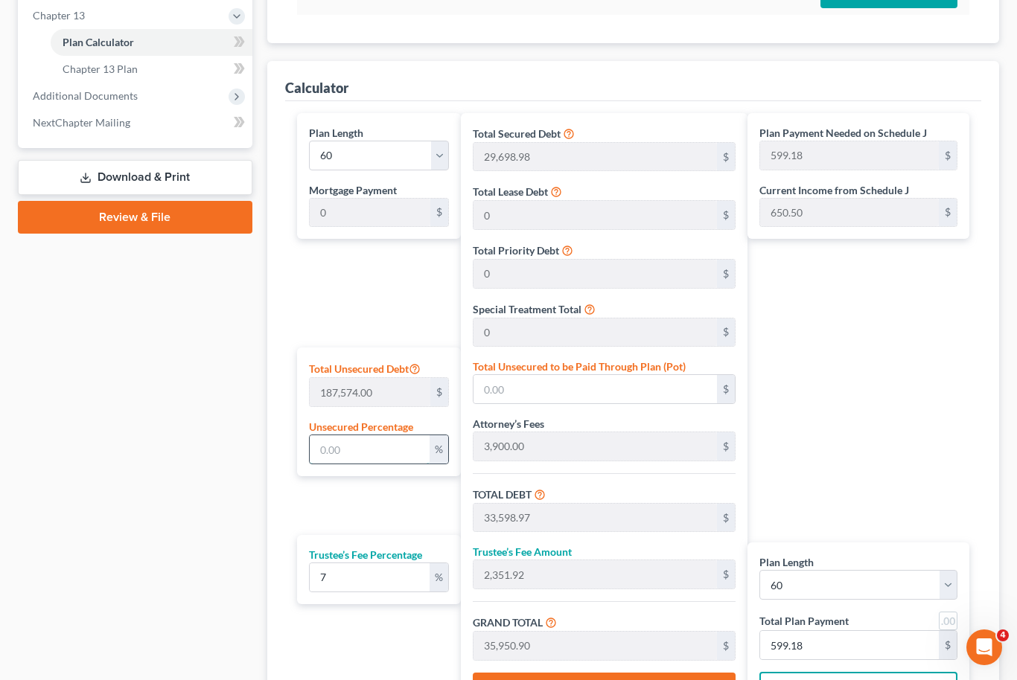
type input "0"
click at [522, 394] on input "0" at bounding box center [595, 389] width 243 height 28
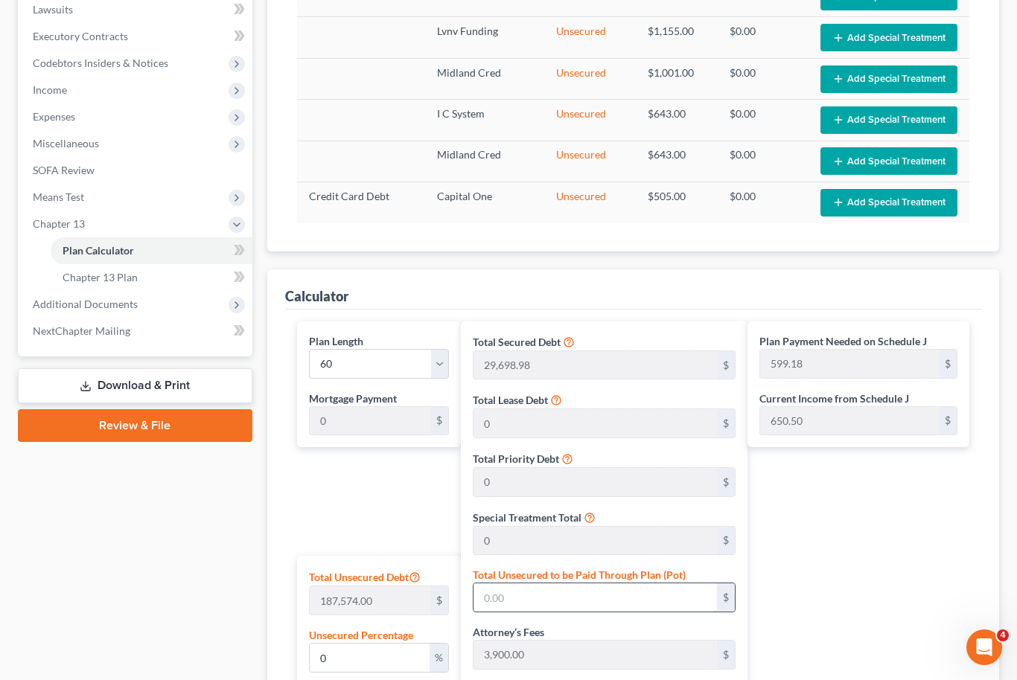
scroll to position [435, 0]
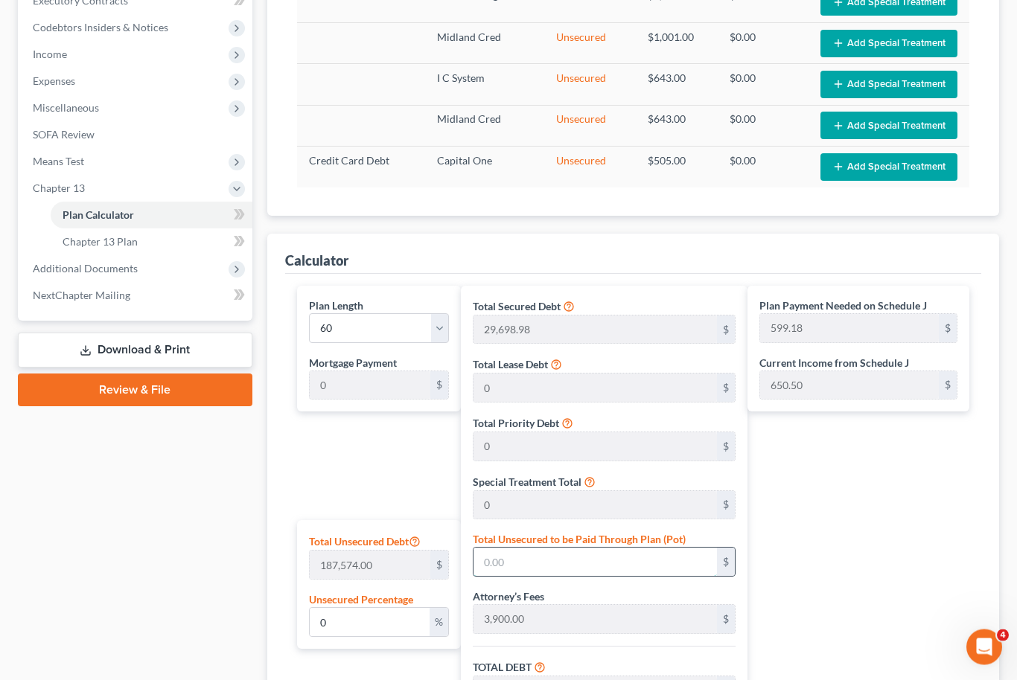
type input "0.0010662458549692388"
type input "2"
type input "33,600.97"
type input "2,352.06"
type input "35,953.04"
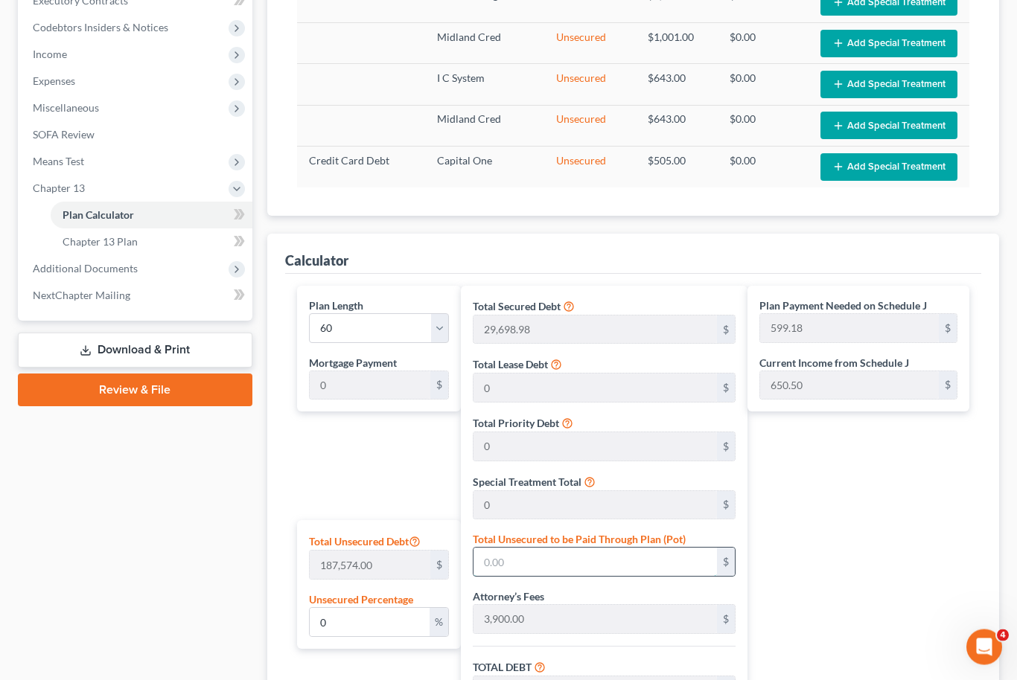
type input "599.21"
type input "0.012794950259630865"
type input "24"
type input "33,622.97"
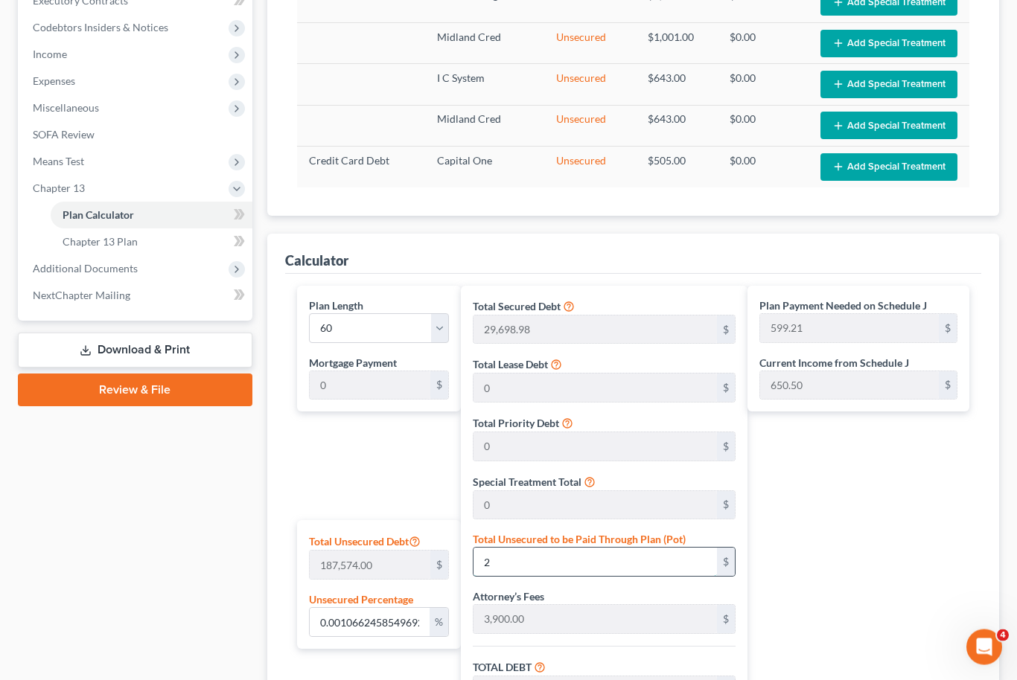
type input "2,353.60"
type input "35,976.58"
type input "599.60"
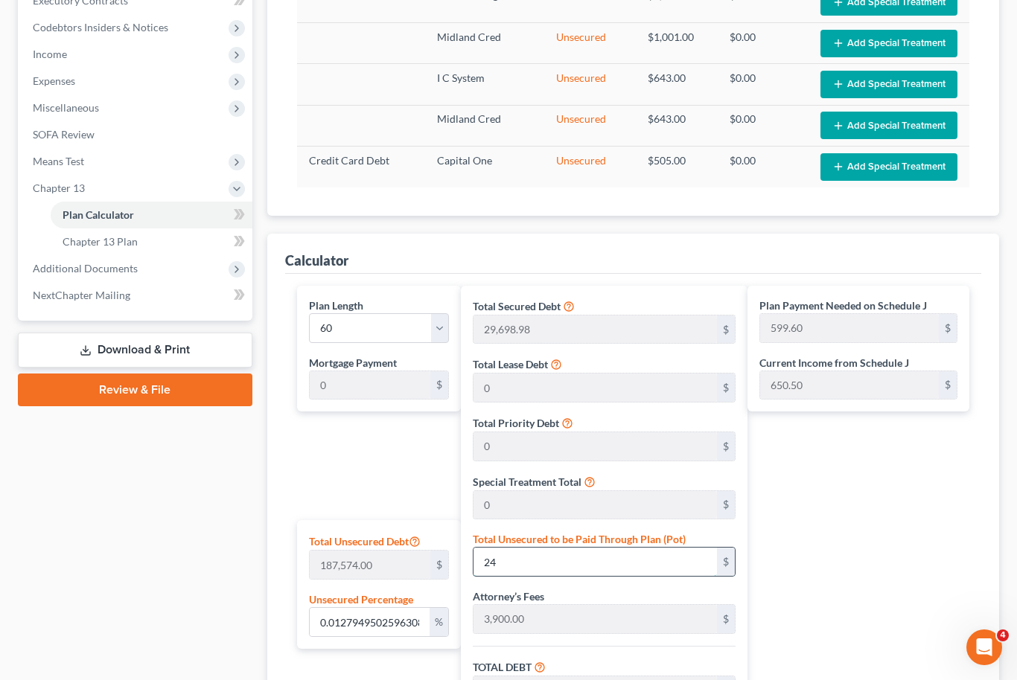
type input "0.1290157484512779"
type input "242"
type input "33,840.97"
type input "2,368.86"
type input "36,209.84"
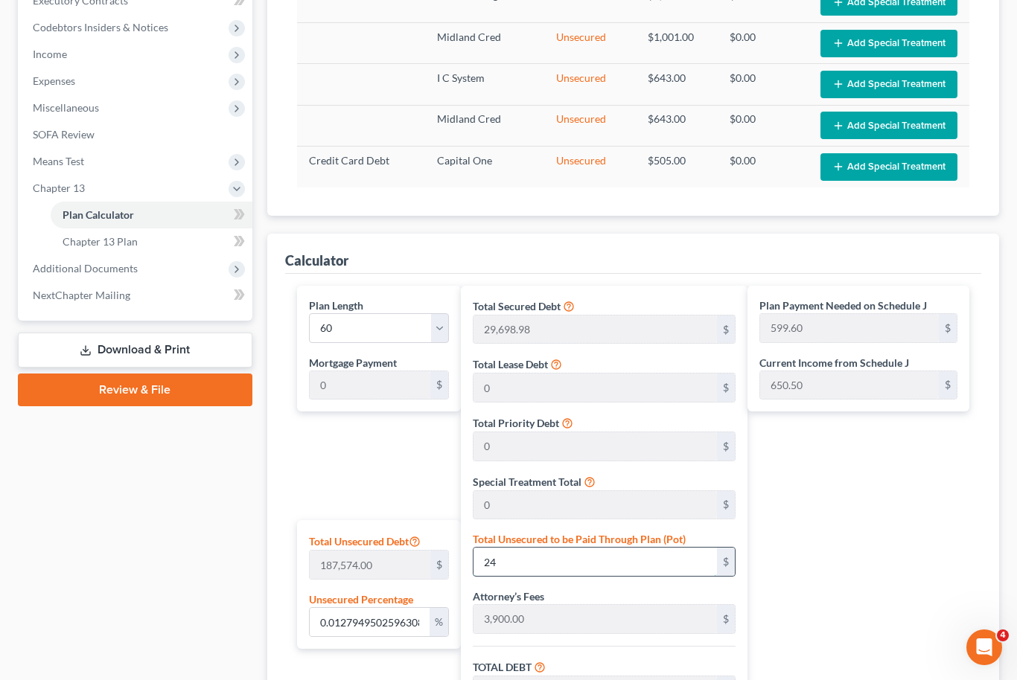
type input "603.49"
type input "1.2917568532952328"
type input "2423"
type input "36,021.97"
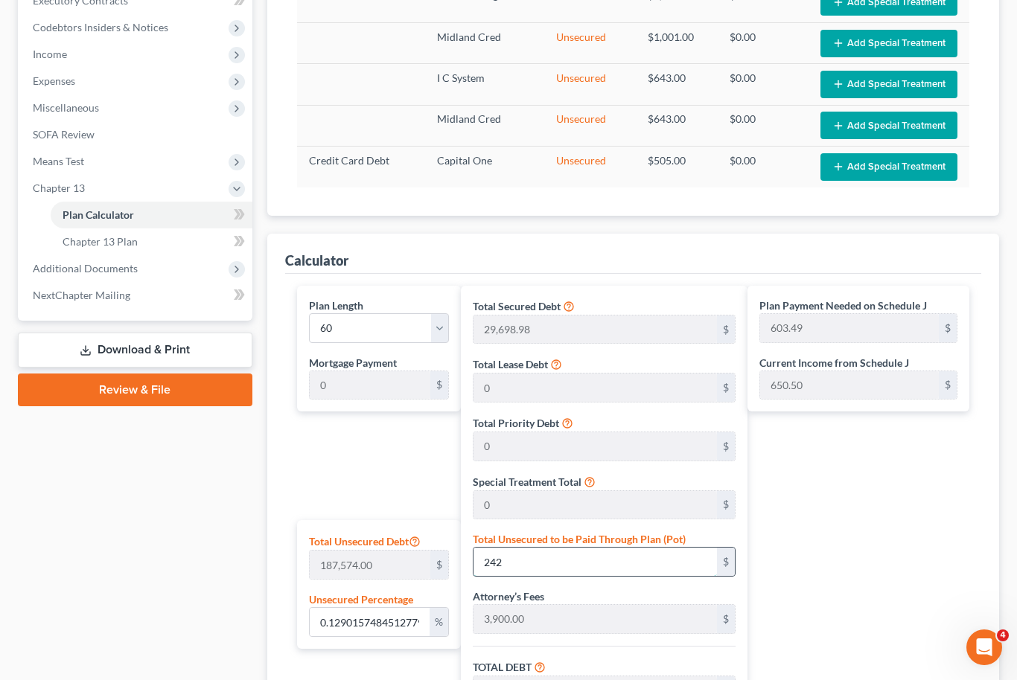
type input "2,521.53"
type input "38,543.51"
type input "642.39"
type input "2,423"
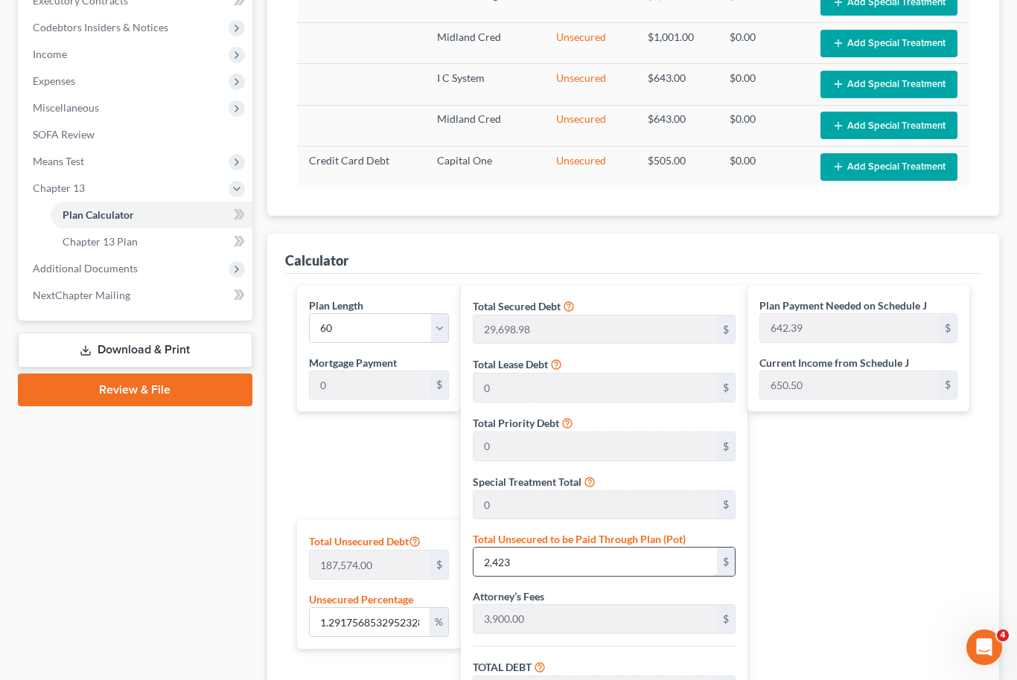
type input "12.92130039344472"
type input "2,4237"
type input "57,835.97"
type input "4,048.51"
type input "61,884.49"
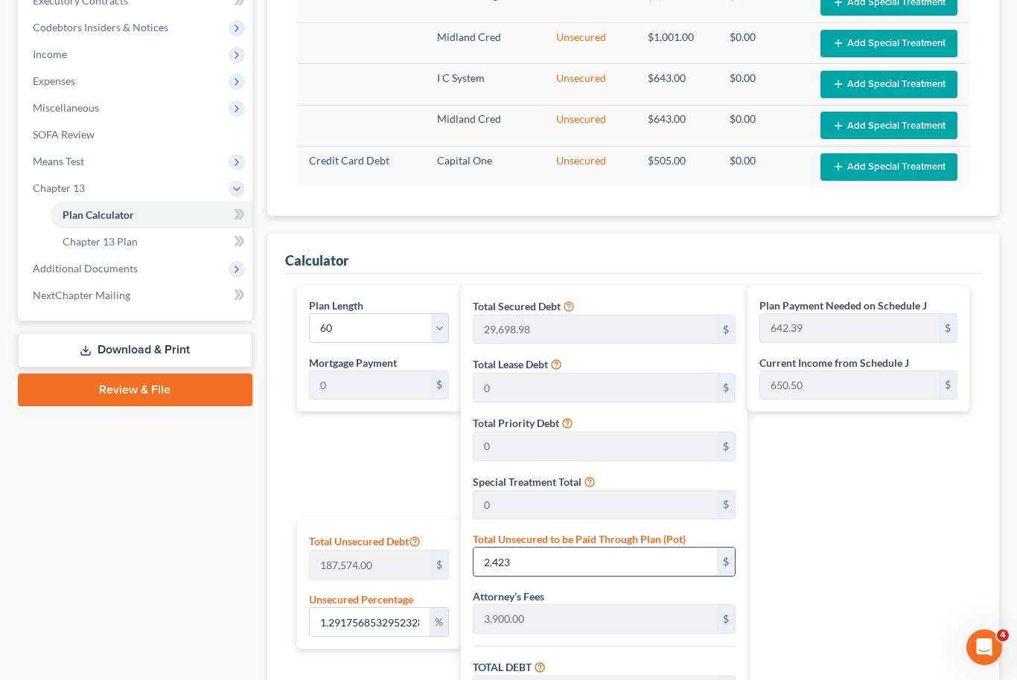
type input "1,031.40"
type input "24,237"
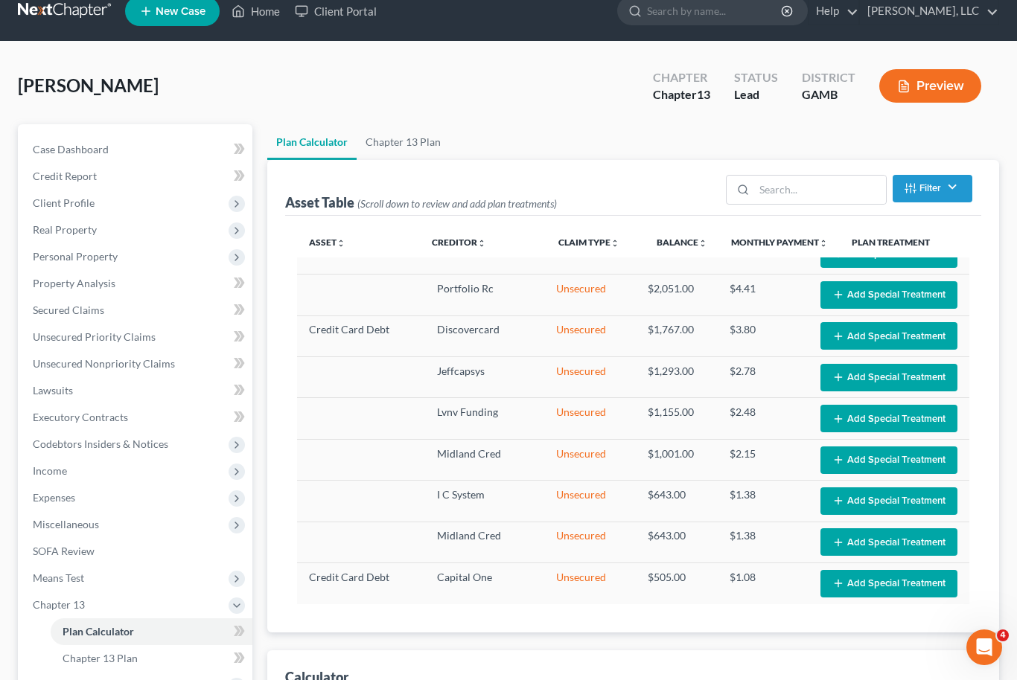
scroll to position [16, 0]
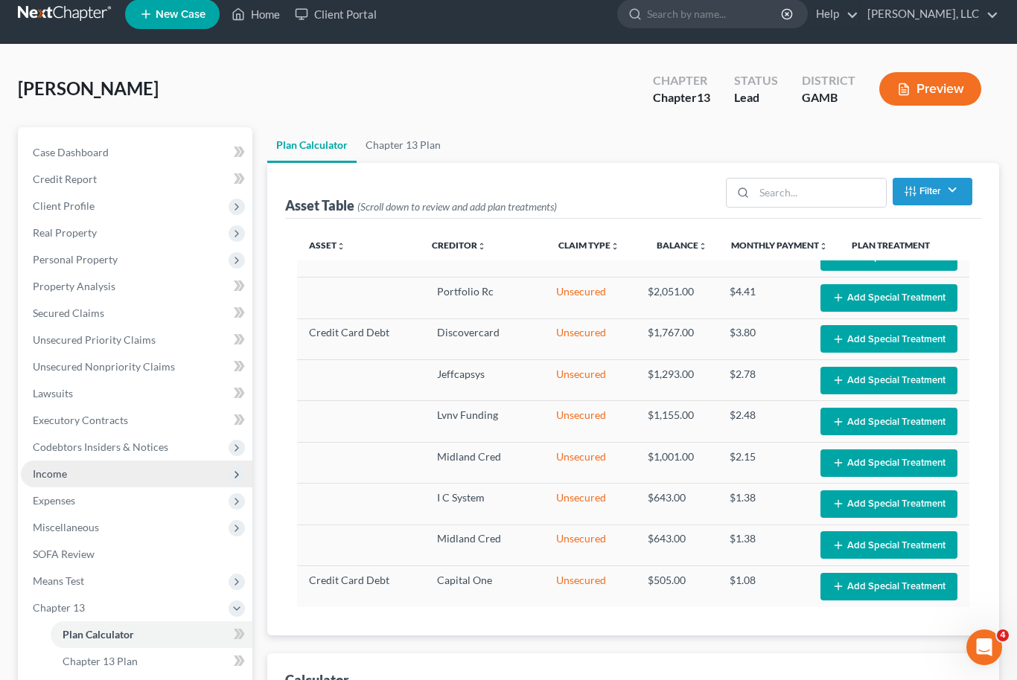
click at [53, 474] on span "Income" at bounding box center [50, 474] width 34 height 13
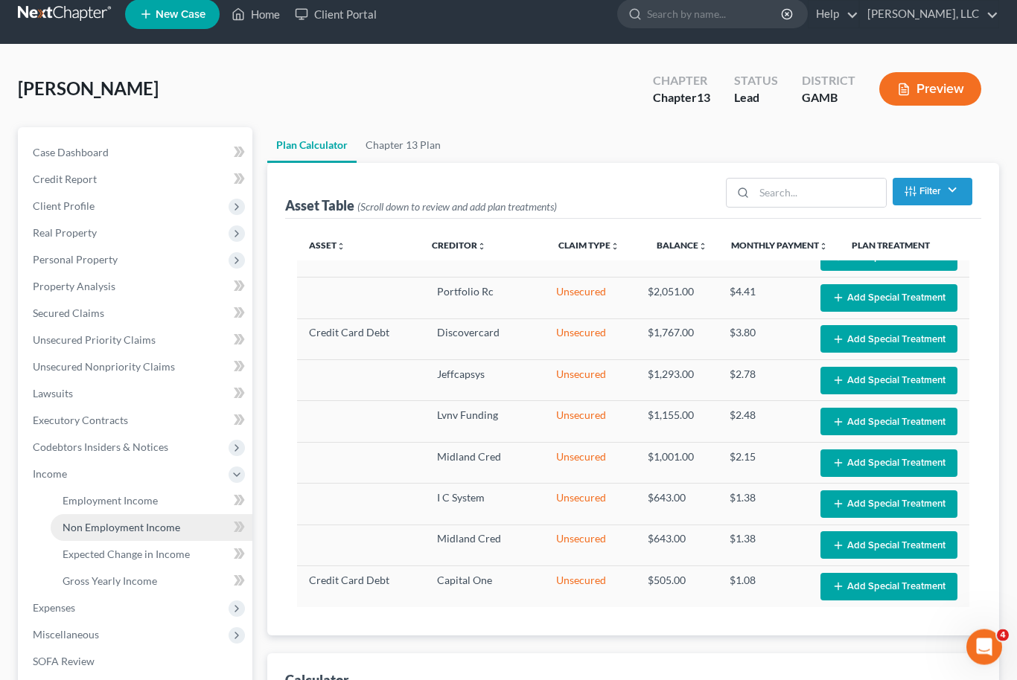
click at [83, 525] on span "Non Employment Income" at bounding box center [122, 528] width 118 height 13
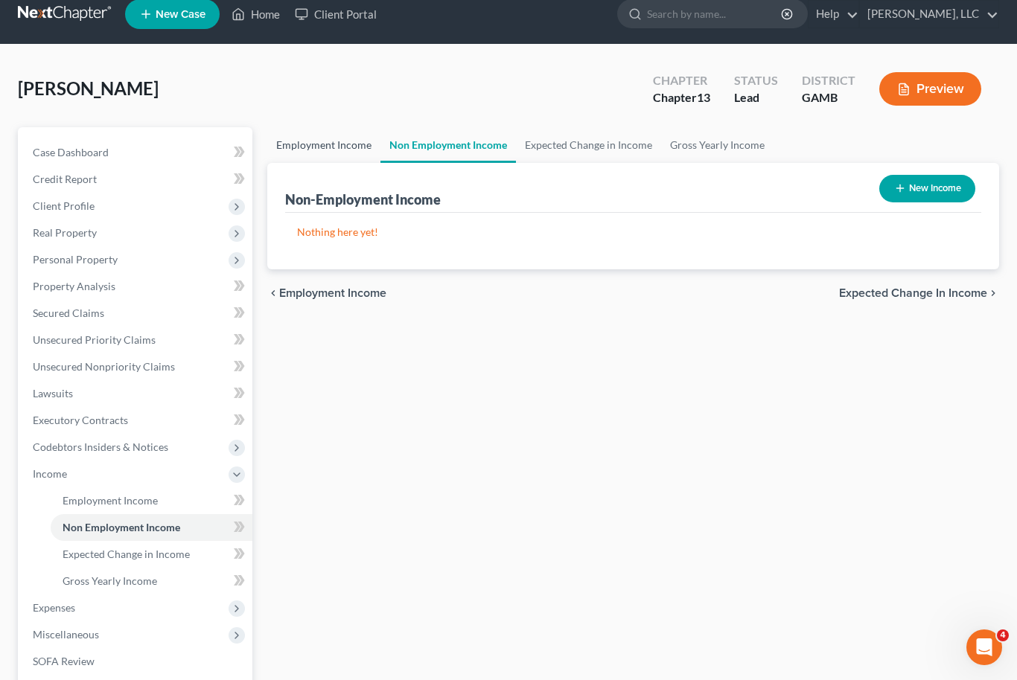
click at [338, 153] on link "Employment Income" at bounding box center [323, 145] width 113 height 36
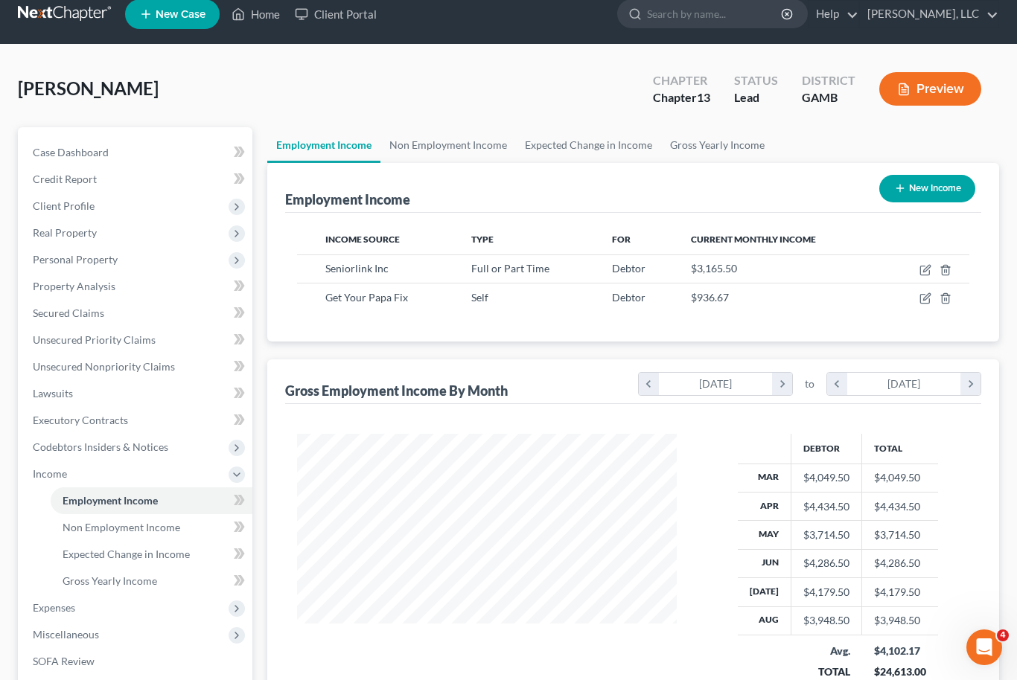
scroll to position [267, 410]
click at [470, 153] on link "Non Employment Income" at bounding box center [448, 145] width 136 height 36
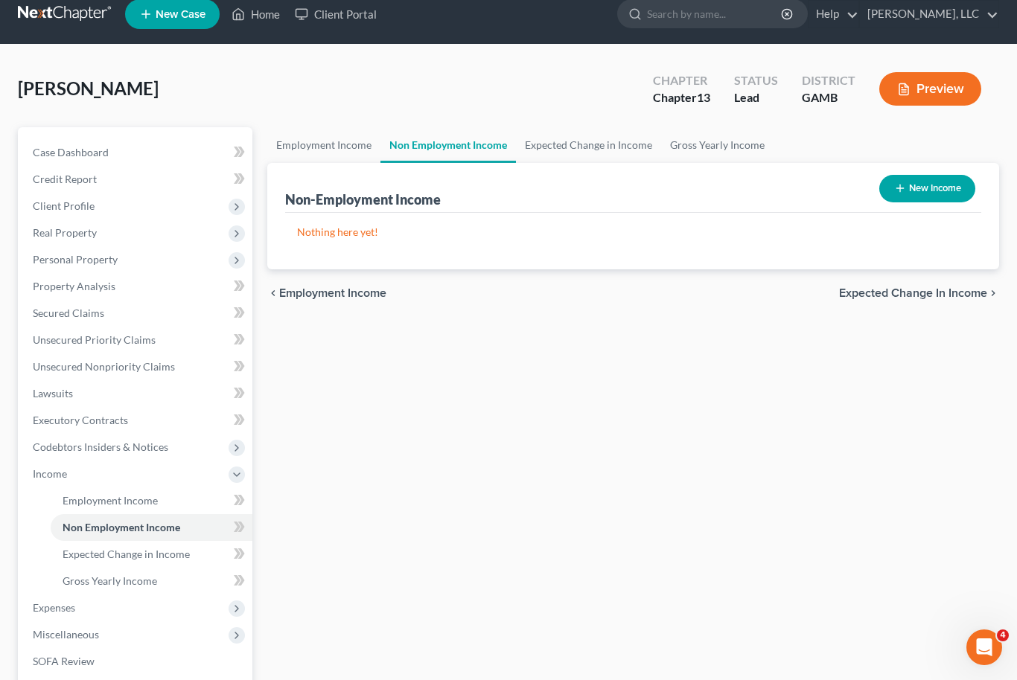
click at [938, 190] on button "New Income" at bounding box center [927, 189] width 96 height 28
select select "0"
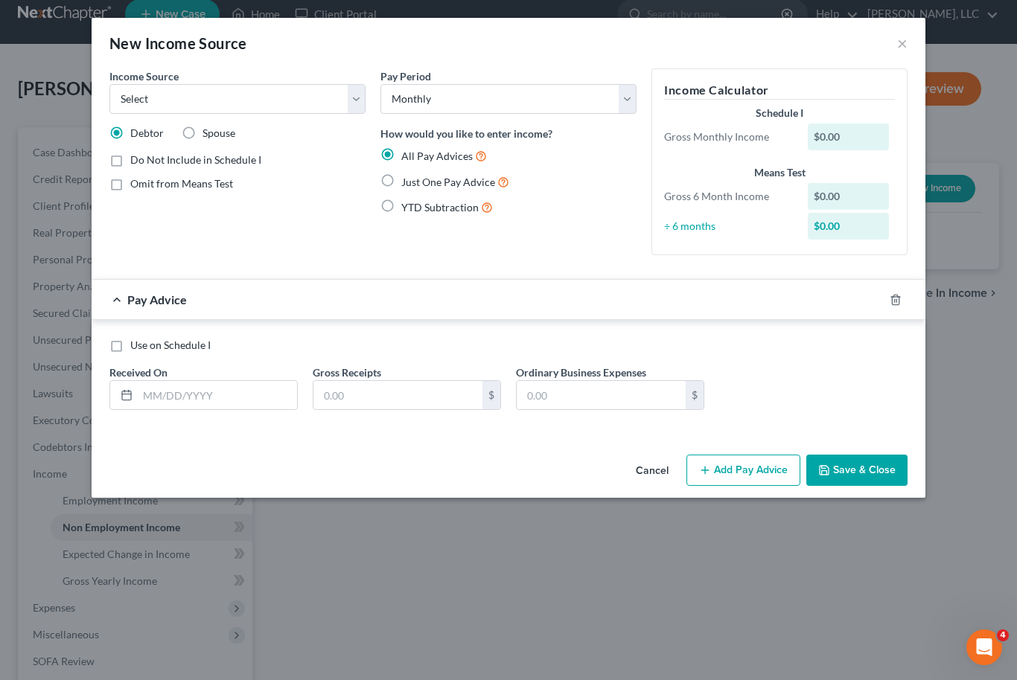
click at [130, 191] on label "Omit from Means Test" at bounding box center [181, 183] width 103 height 15
click at [136, 186] on input "Omit from Means Test" at bounding box center [141, 181] width 10 height 10
checkbox input "true"
click at [363, 104] on select "Select Unemployment Disability (from employer) Pension Retirement Social Securi…" at bounding box center [237, 99] width 256 height 30
select select "5"
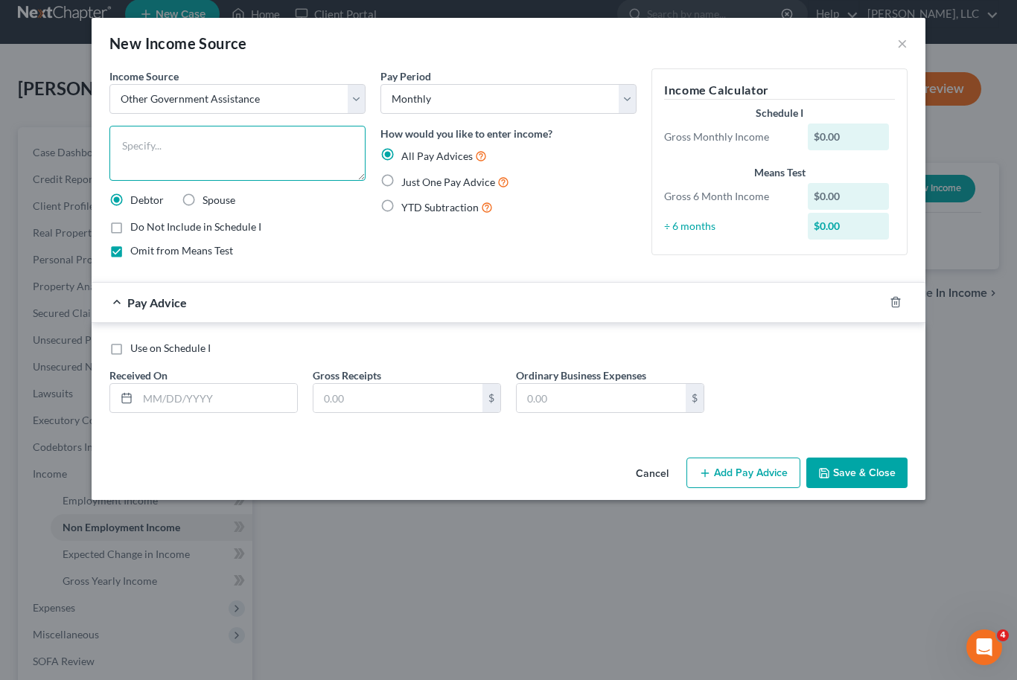
click at [289, 143] on textarea at bounding box center [237, 153] width 256 height 55
type textarea "Tax Refund"
click at [401, 173] on label "Just One Pay Advice" at bounding box center [455, 181] width 108 height 17
click at [407, 173] on input "Just One Pay Advice" at bounding box center [412, 178] width 10 height 10
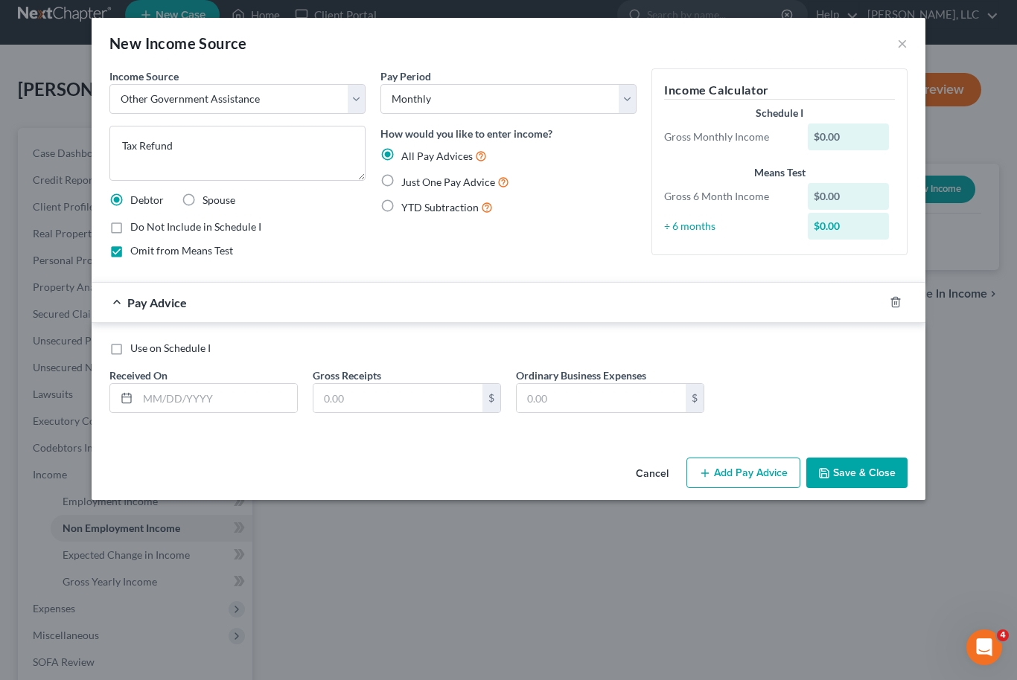
radio input "true"
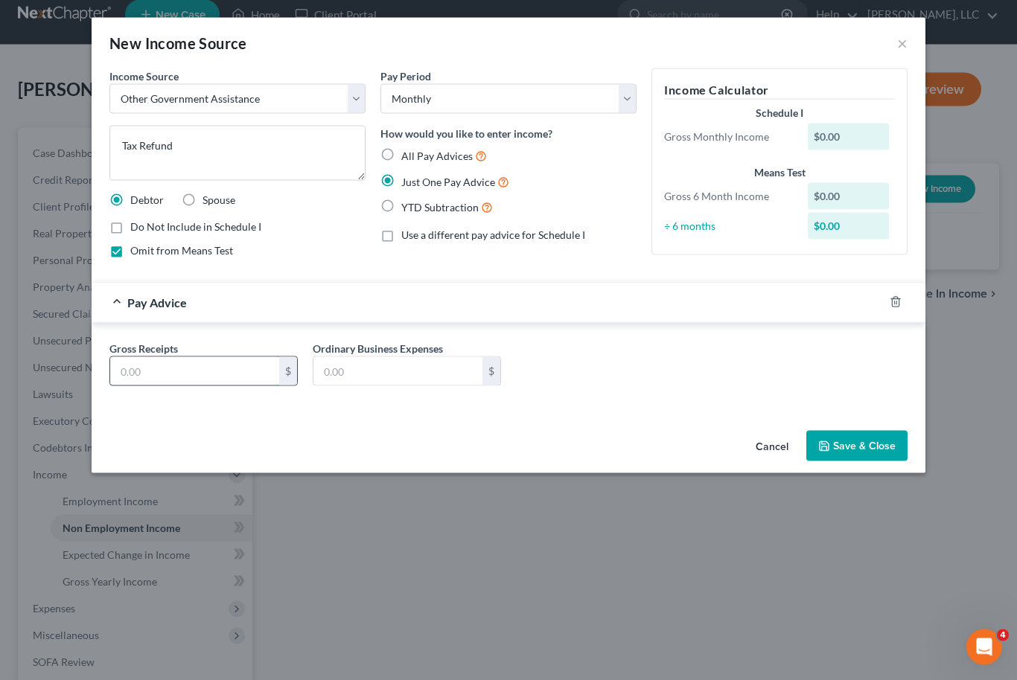
click at [146, 368] on input "text" at bounding box center [194, 371] width 169 height 28
type input "440.00"
click at [889, 442] on button "Save & Close" at bounding box center [856, 446] width 101 height 31
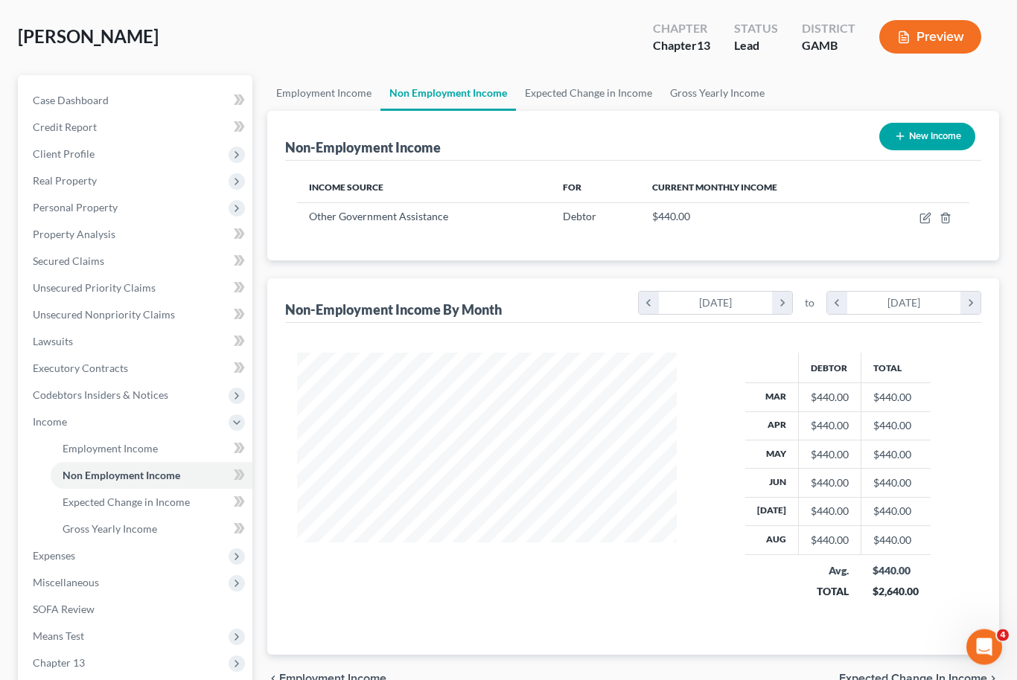
scroll to position [68, 0]
click at [63, 567] on span "Expenses" at bounding box center [137, 556] width 232 height 27
click at [80, 479] on span "Home" at bounding box center [77, 475] width 28 height 13
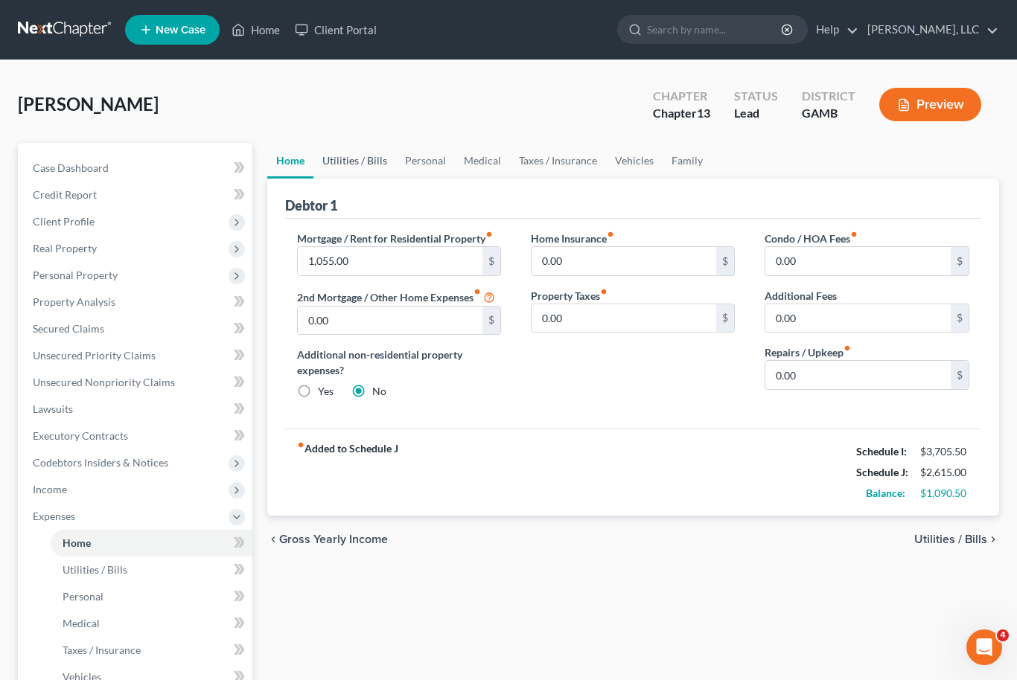
click at [362, 165] on link "Utilities / Bills" at bounding box center [354, 161] width 83 height 36
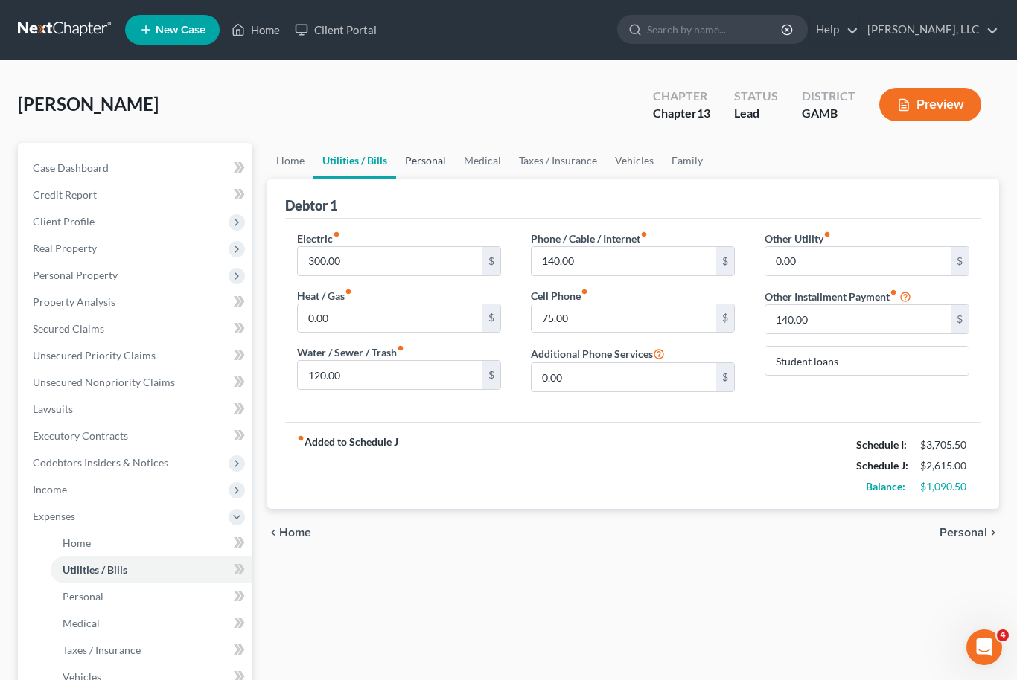
click at [425, 152] on link "Personal" at bounding box center [425, 161] width 59 height 36
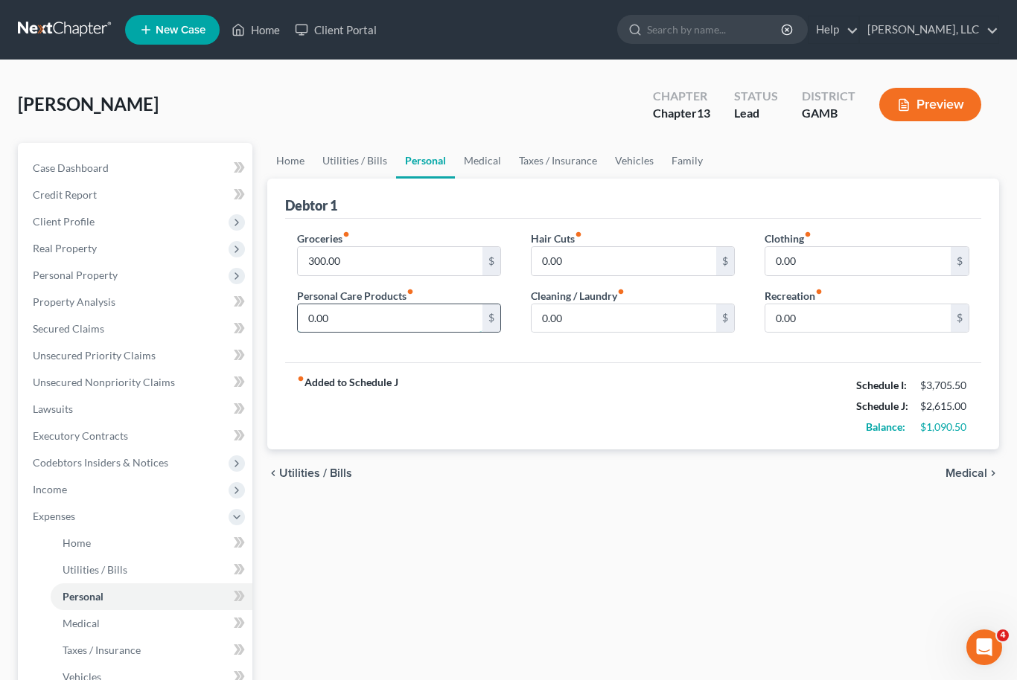
click at [318, 328] on input "0.00" at bounding box center [390, 319] width 185 height 28
type input "40"
click at [301, 169] on link "Home" at bounding box center [290, 161] width 46 height 36
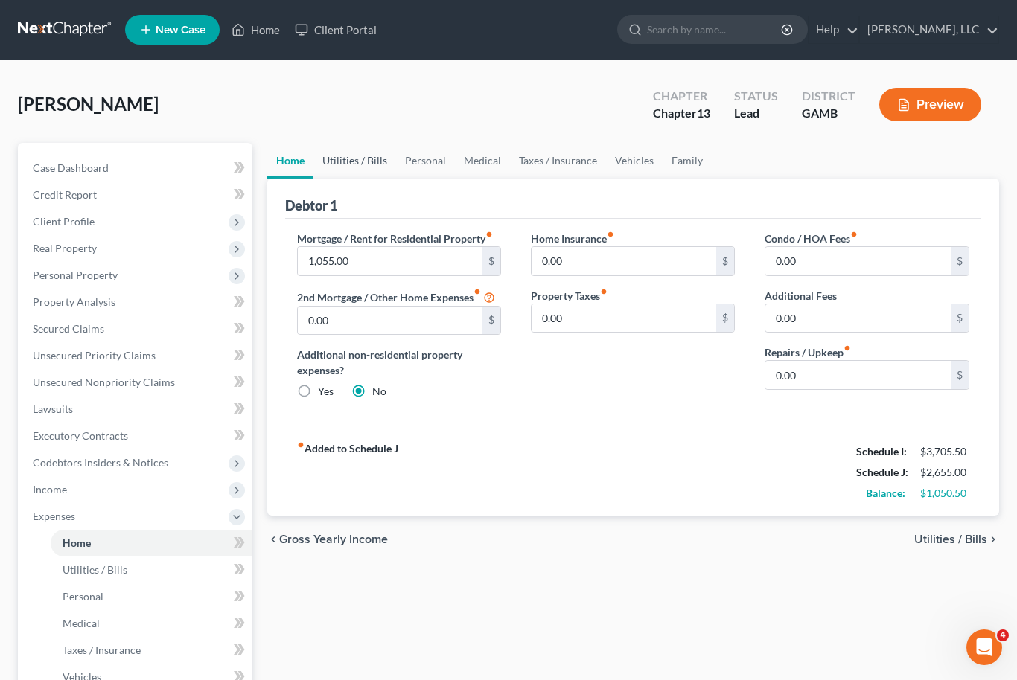
click at [344, 161] on link "Utilities / Bills" at bounding box center [354, 161] width 83 height 36
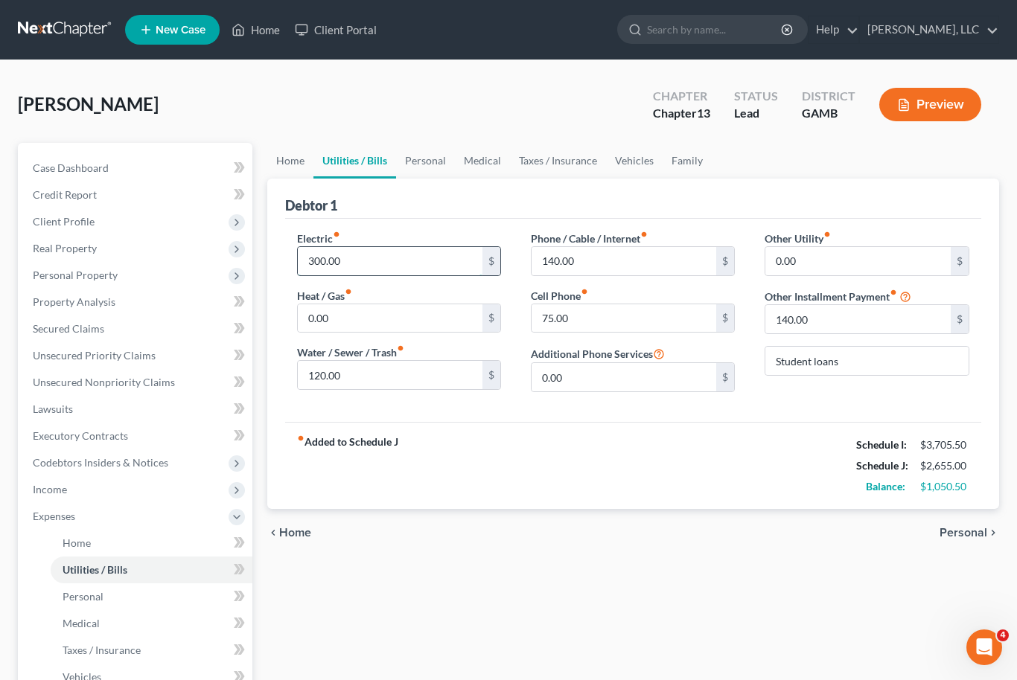
click at [351, 263] on input "300.00" at bounding box center [390, 261] width 185 height 28
click at [398, 271] on input "300.00" at bounding box center [390, 261] width 185 height 28
type input "300.50"
click at [733, 594] on div "Home Utilities / Bills Personal Medical Taxes / Insurance Vehicles Family Debto…" at bounding box center [633, 559] width 747 height 833
click at [442, 164] on link "Personal" at bounding box center [425, 161] width 59 height 36
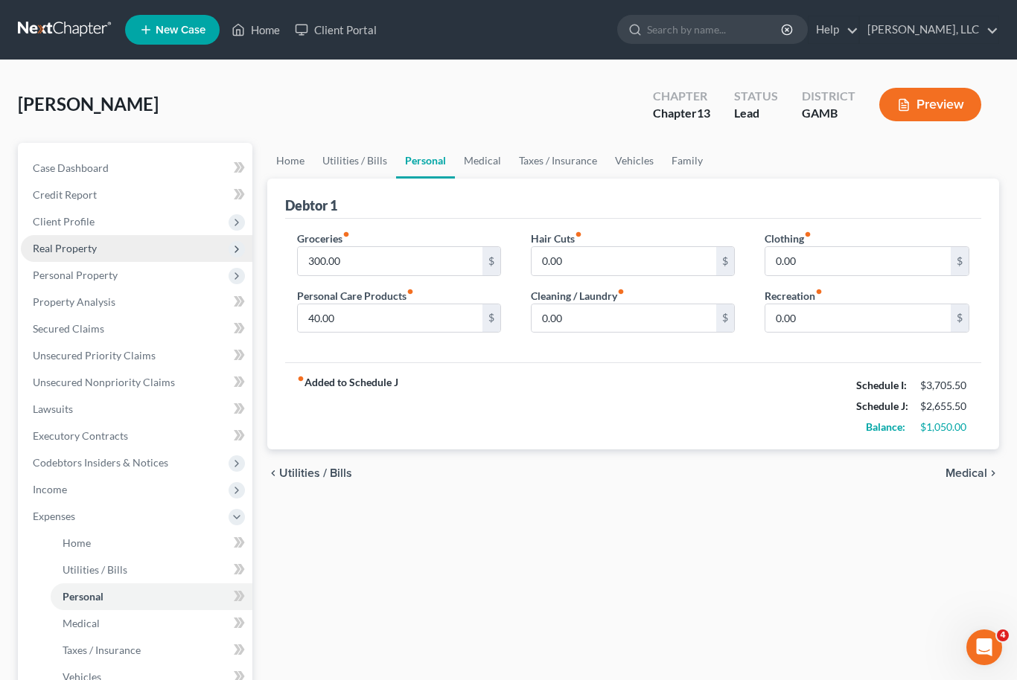
click at [64, 249] on span "Real Property" at bounding box center [65, 248] width 64 height 13
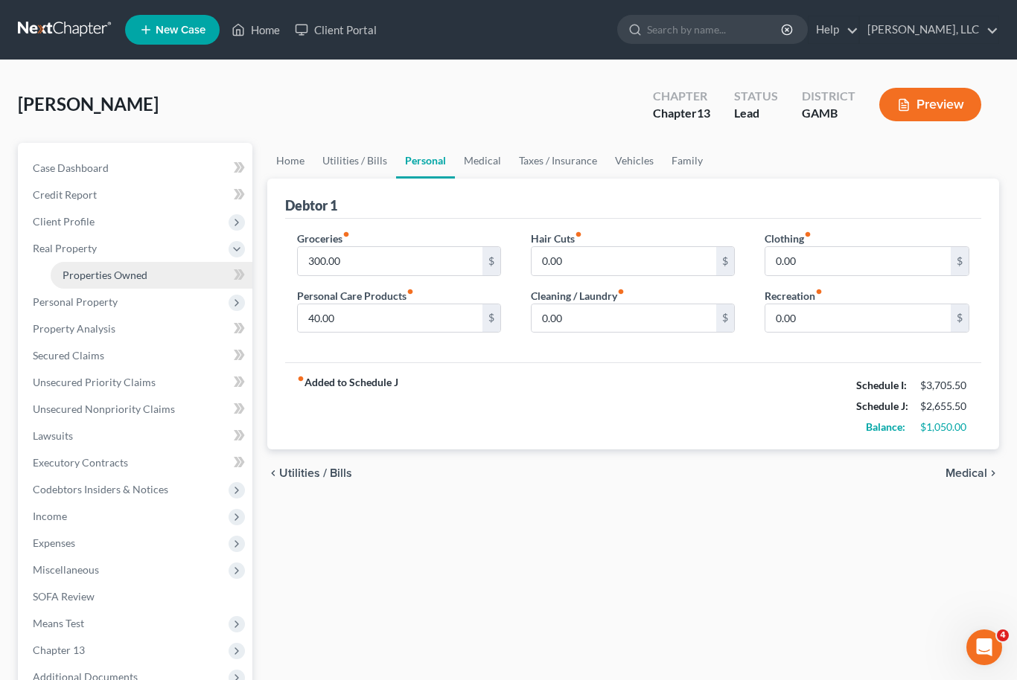
click at [85, 277] on span "Properties Owned" at bounding box center [105, 275] width 85 height 13
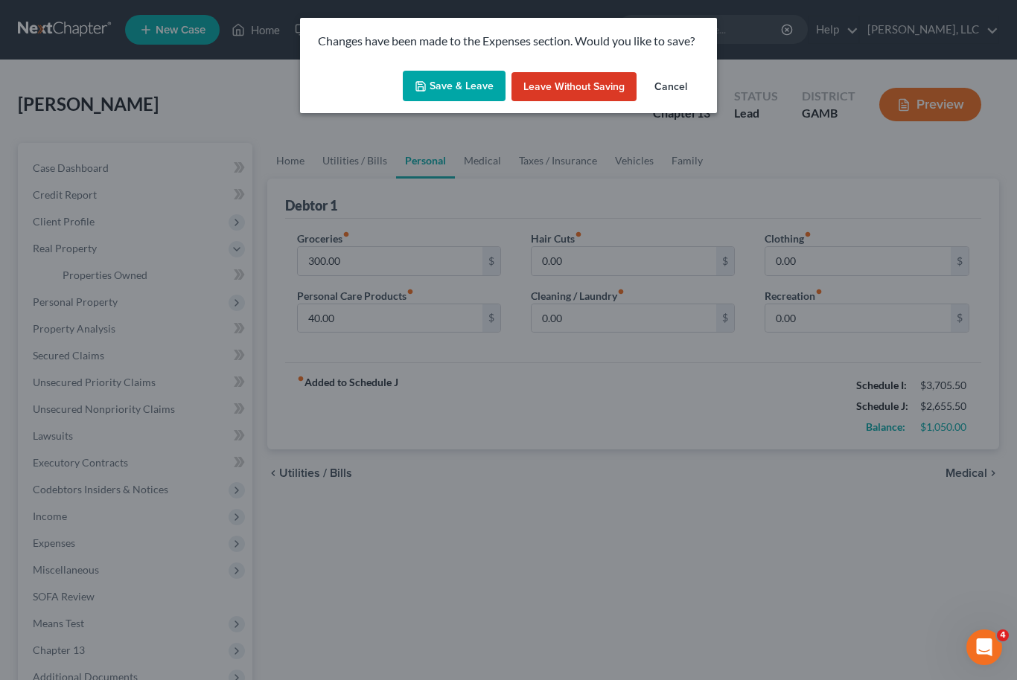
click at [441, 76] on button "Save & Leave" at bounding box center [454, 86] width 103 height 31
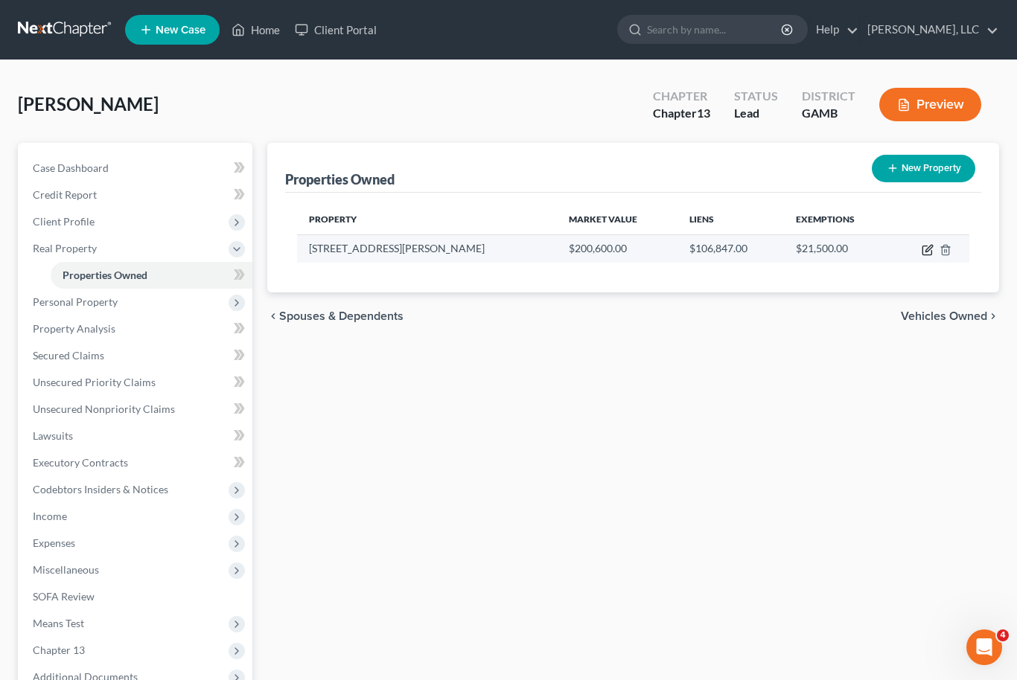
click at [928, 253] on icon "button" at bounding box center [928, 250] width 12 height 12
select select "10"
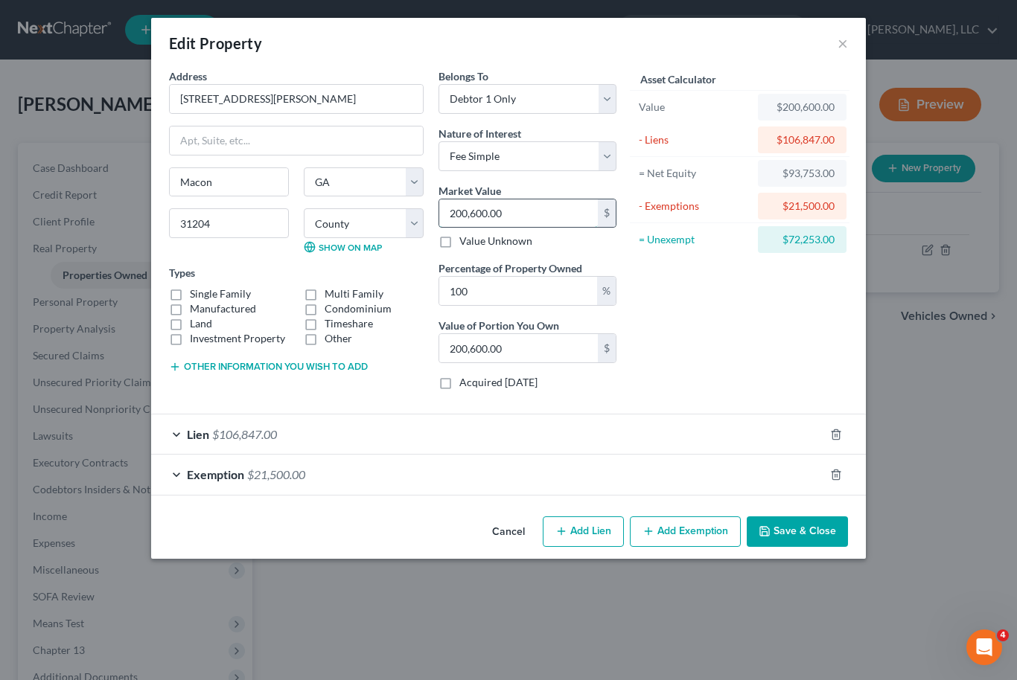
click at [509, 213] on input "200,600.00" at bounding box center [518, 214] width 159 height 28
click at [190, 306] on label "Manufactured" at bounding box center [223, 309] width 66 height 15
click at [196, 306] on input "Manufactured" at bounding box center [201, 307] width 10 height 10
click at [190, 309] on label "Manufactured" at bounding box center [223, 309] width 66 height 15
click at [196, 309] on input "Manufactured" at bounding box center [201, 307] width 10 height 10
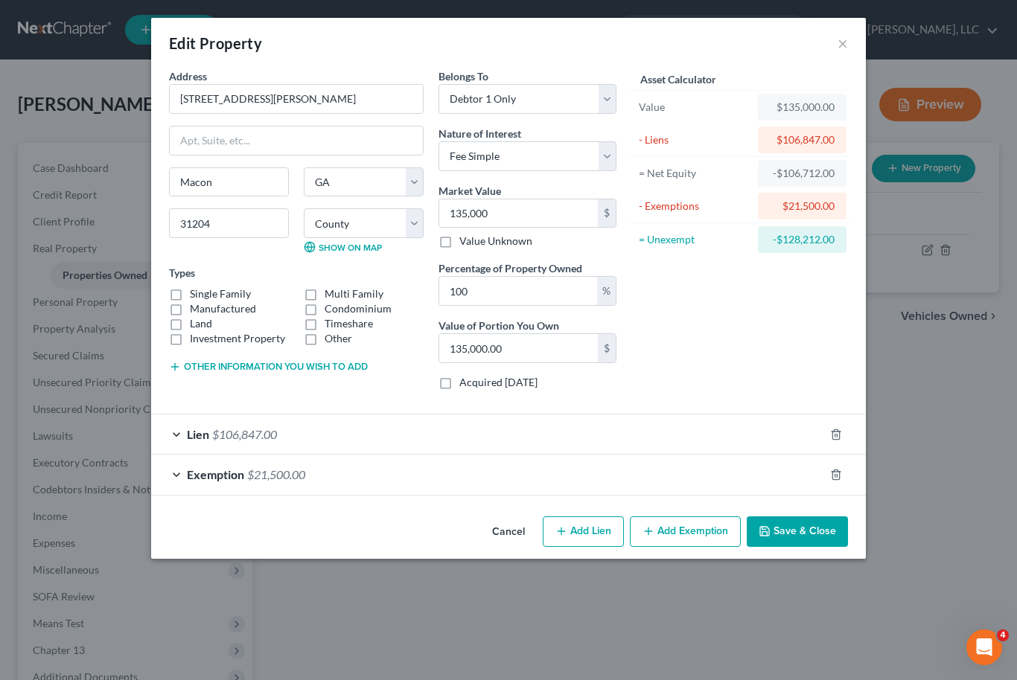
click at [190, 287] on label "Single Family" at bounding box center [220, 294] width 61 height 15
click at [196, 287] on input "Single Family" at bounding box center [201, 292] width 10 height 10
click at [519, 479] on div "Exemption $21,500.00" at bounding box center [487, 474] width 673 height 39
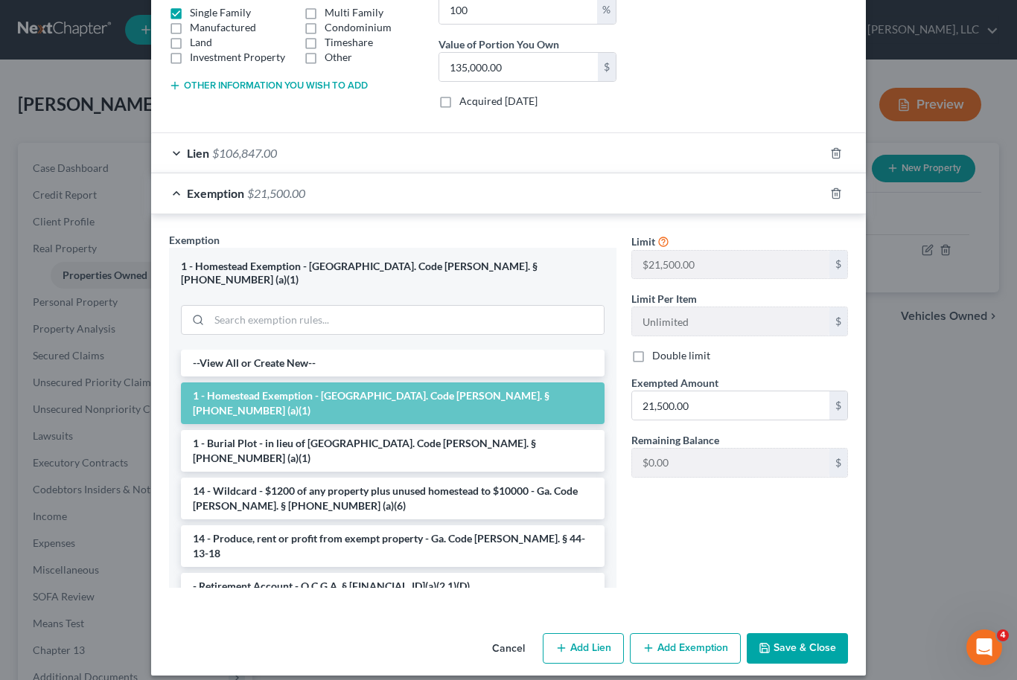
scroll to position [280, 0]
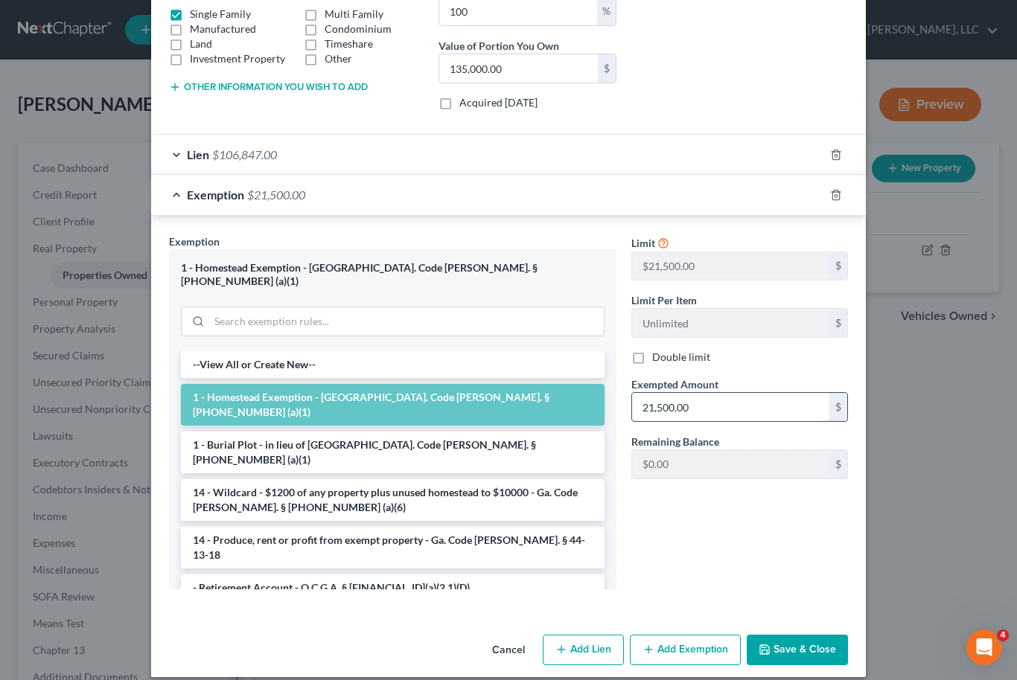
click at [687, 415] on input "21,500.00" at bounding box center [730, 407] width 197 height 28
click at [814, 644] on button "Save & Close" at bounding box center [797, 650] width 101 height 31
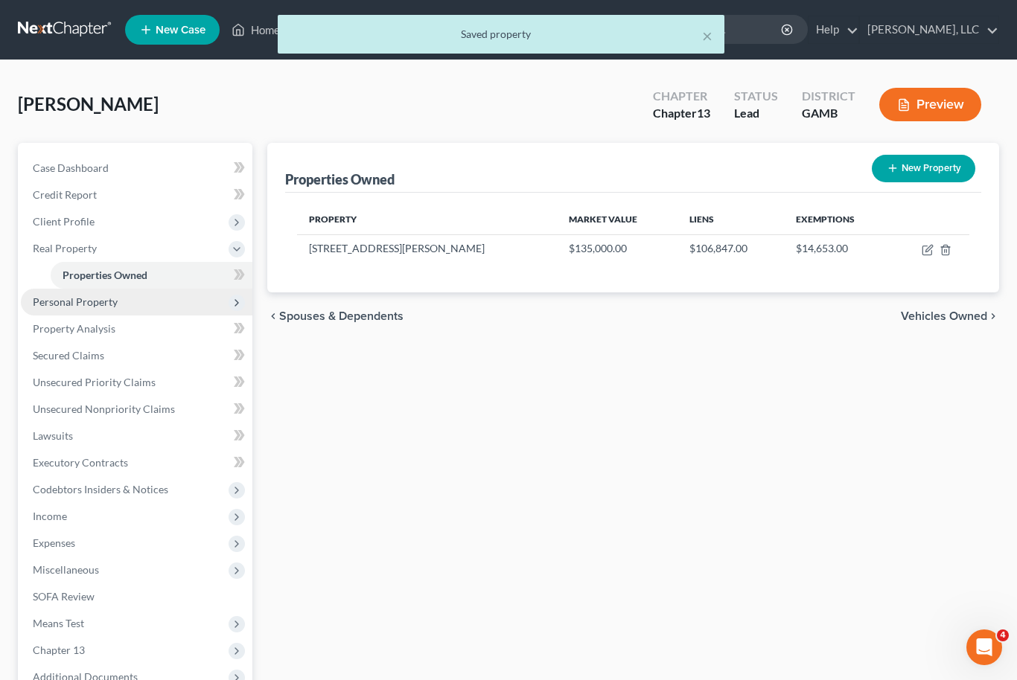
click at [141, 311] on span "Personal Property" at bounding box center [137, 302] width 232 height 27
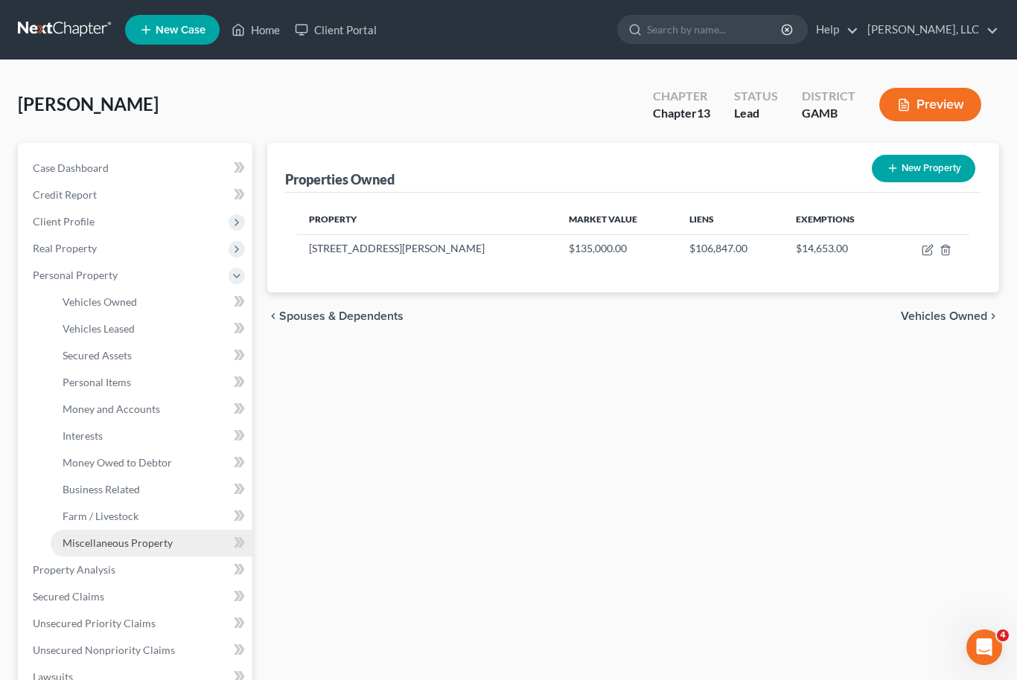
click at [152, 543] on span "Miscellaneous Property" at bounding box center [118, 543] width 110 height 13
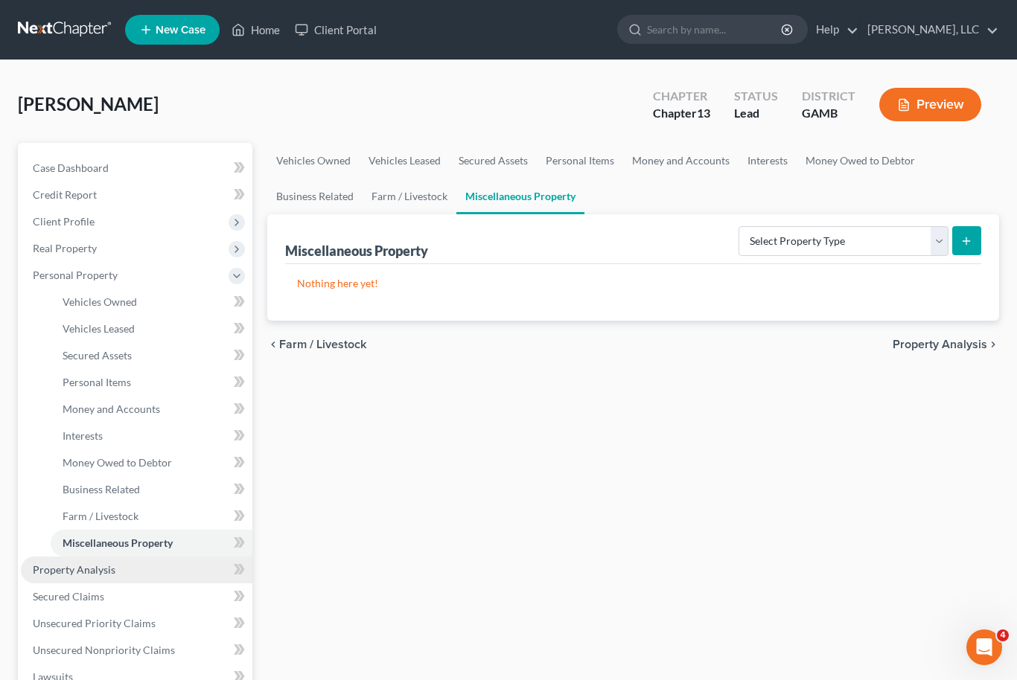
click at [119, 574] on link "Property Analysis" at bounding box center [137, 570] width 232 height 27
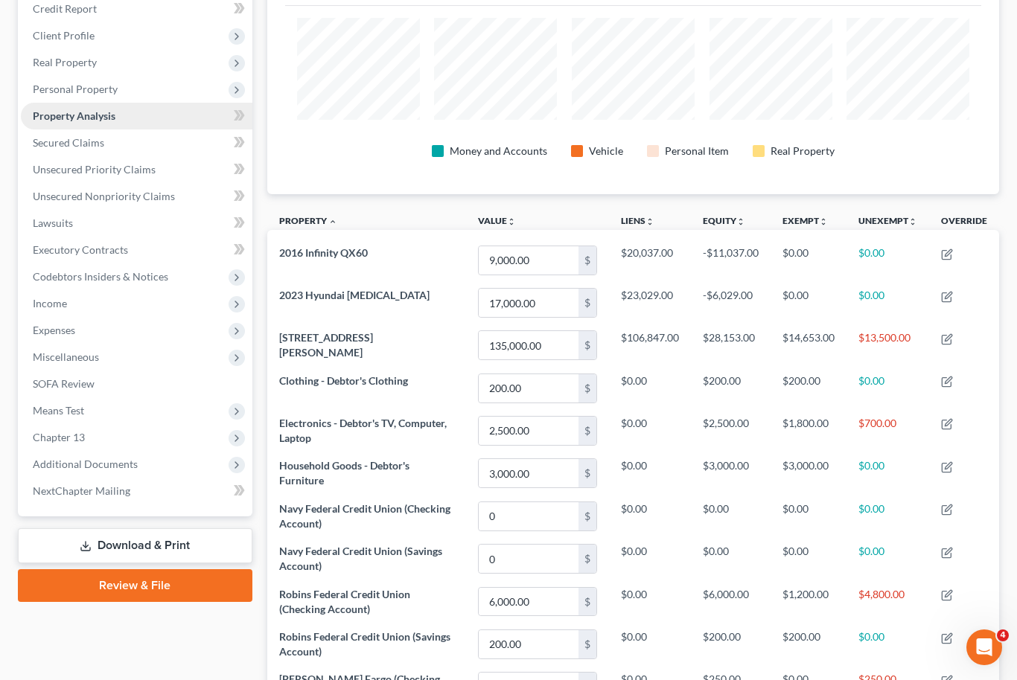
scroll to position [185, 0]
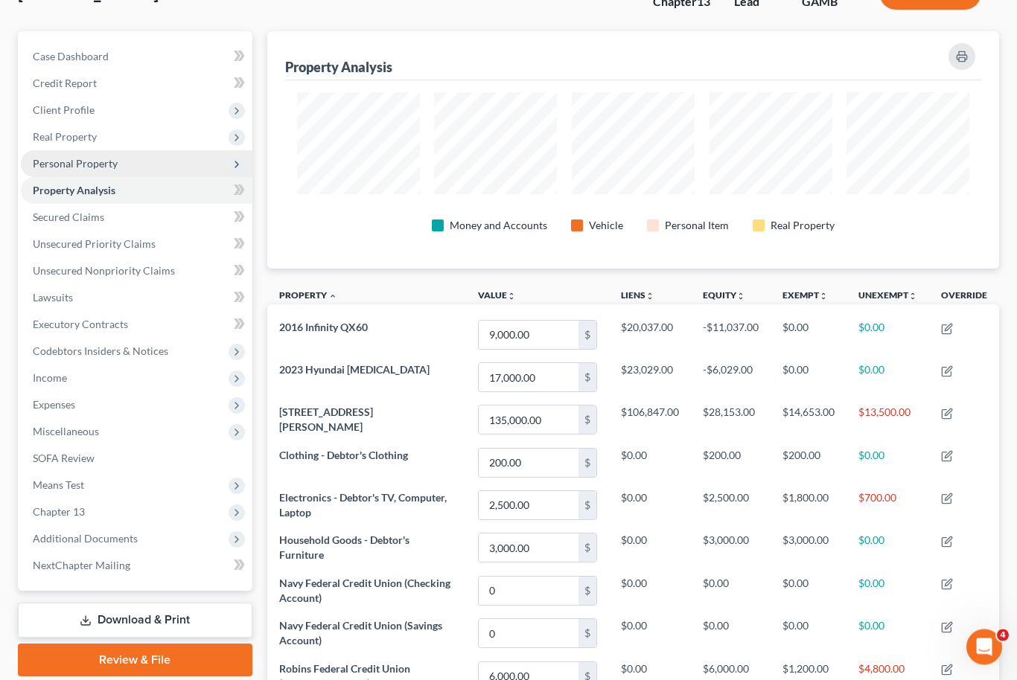
click at [60, 168] on span "Personal Property" at bounding box center [75, 164] width 85 height 13
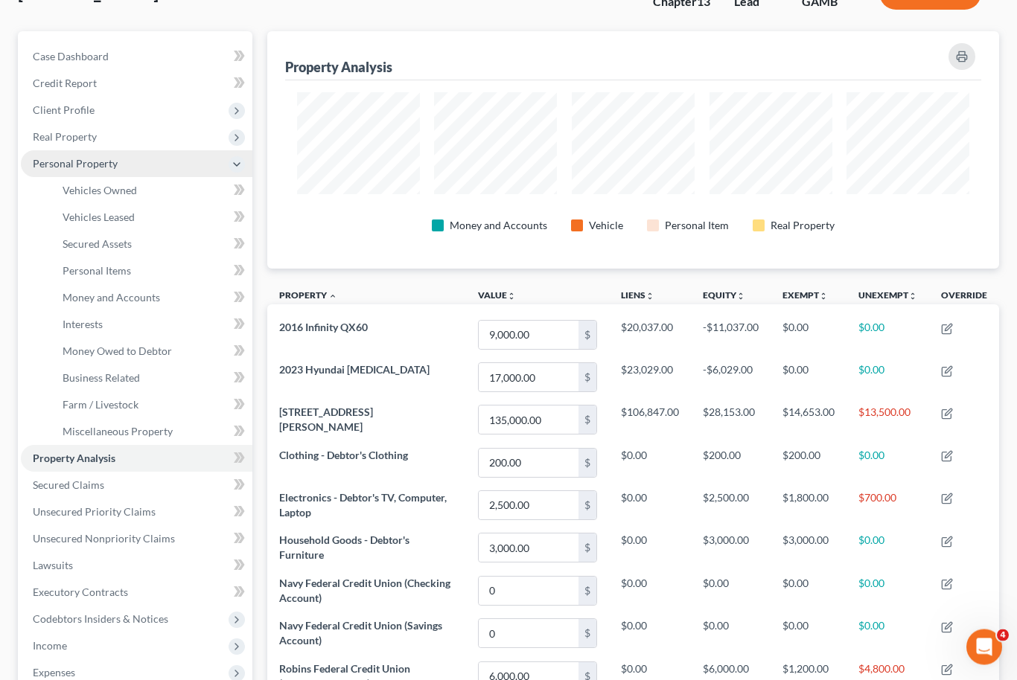
scroll to position [112, 0]
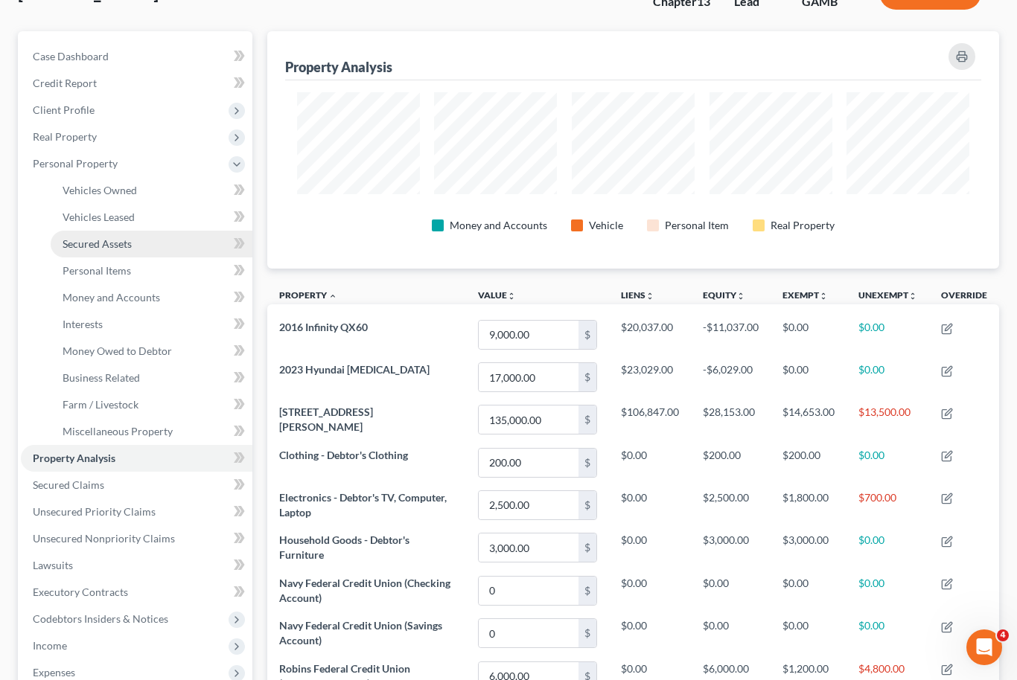
click at [83, 249] on link "Secured Assets" at bounding box center [152, 244] width 202 height 27
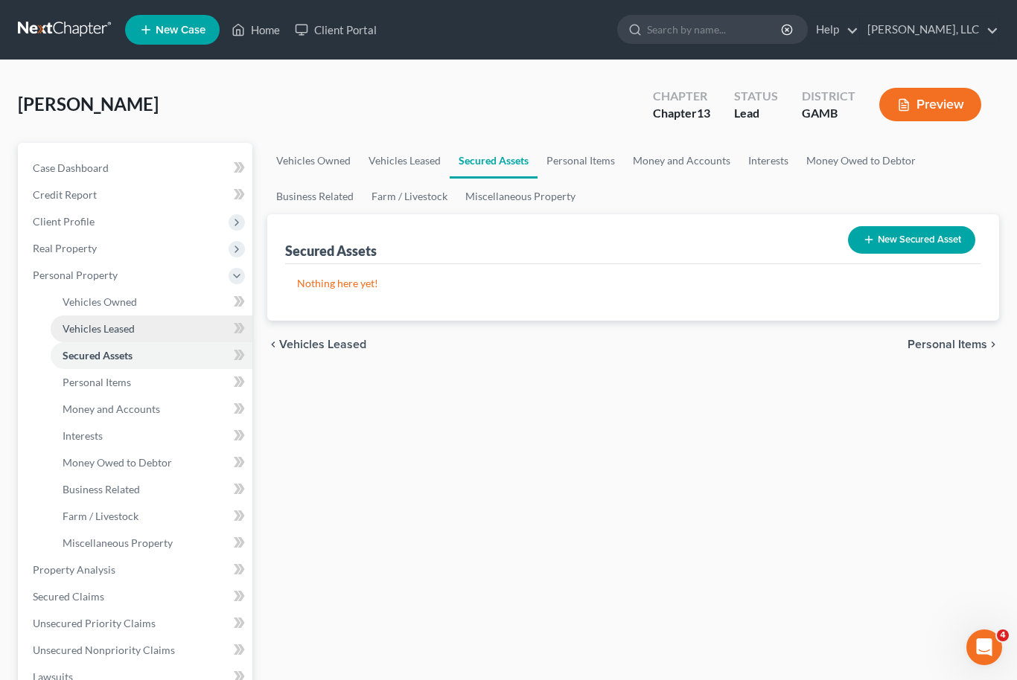
click at [94, 337] on link "Vehicles Leased" at bounding box center [152, 329] width 202 height 27
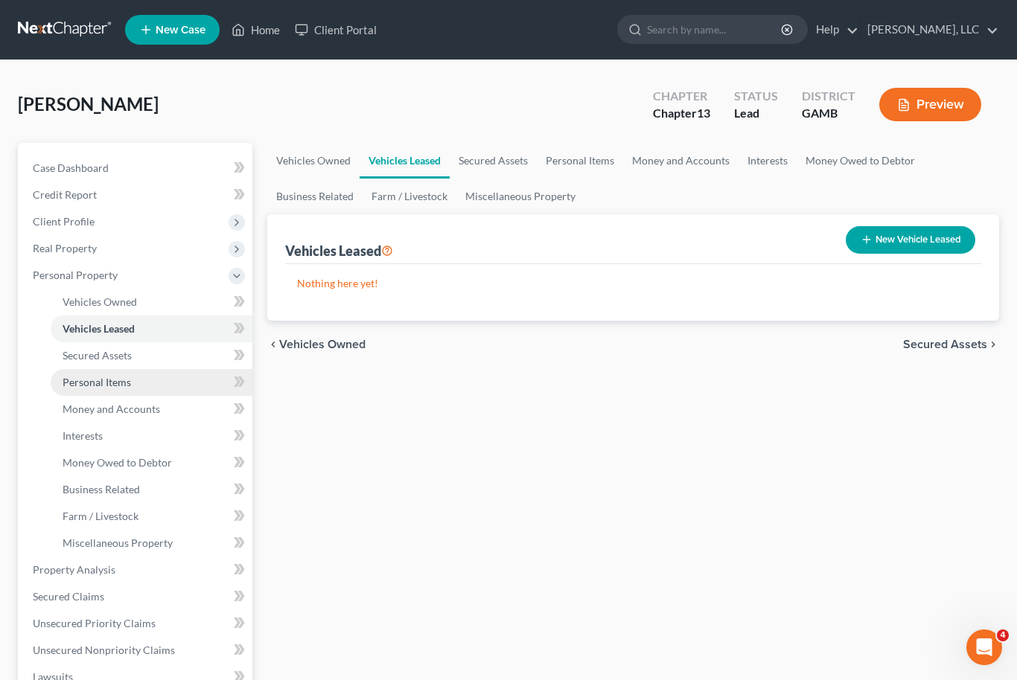
click at [92, 391] on link "Personal Items" at bounding box center [152, 382] width 202 height 27
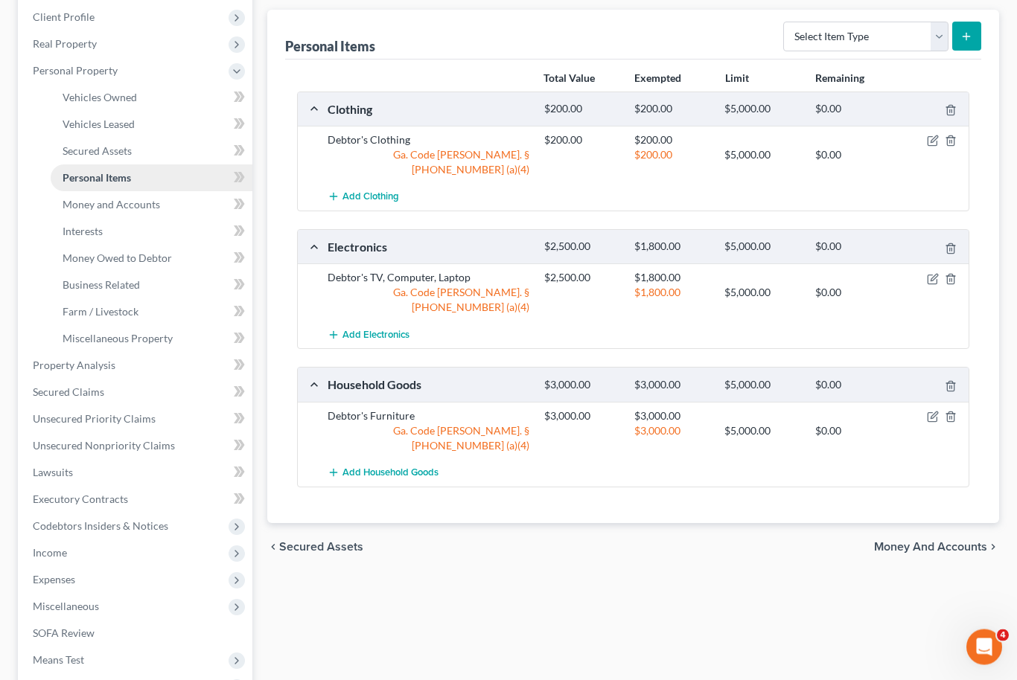
scroll to position [211, 0]
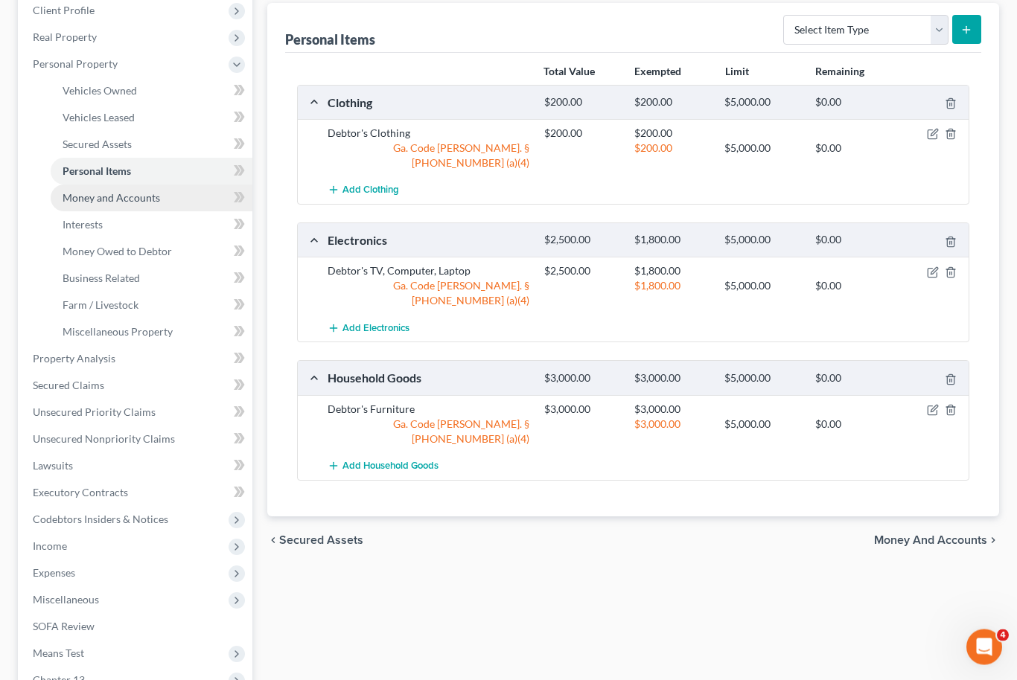
click at [98, 201] on span "Money and Accounts" at bounding box center [112, 198] width 98 height 13
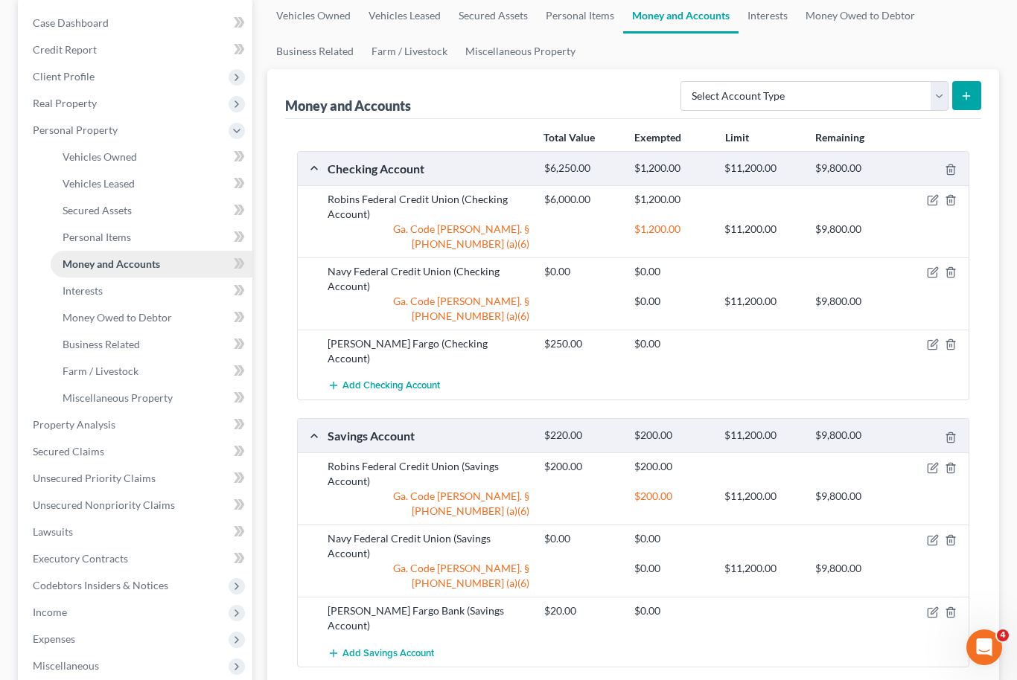
scroll to position [144, 0]
click at [936, 199] on icon "button" at bounding box center [933, 201] width 12 height 12
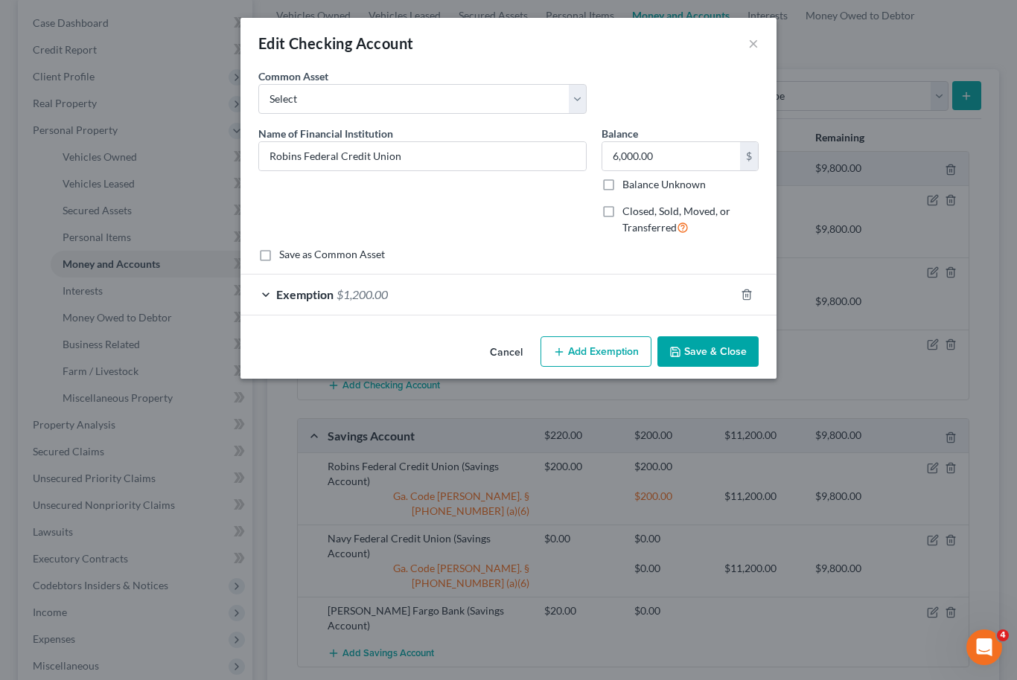
click at [450, 281] on div "Exemption $1,200.00" at bounding box center [487, 294] width 494 height 39
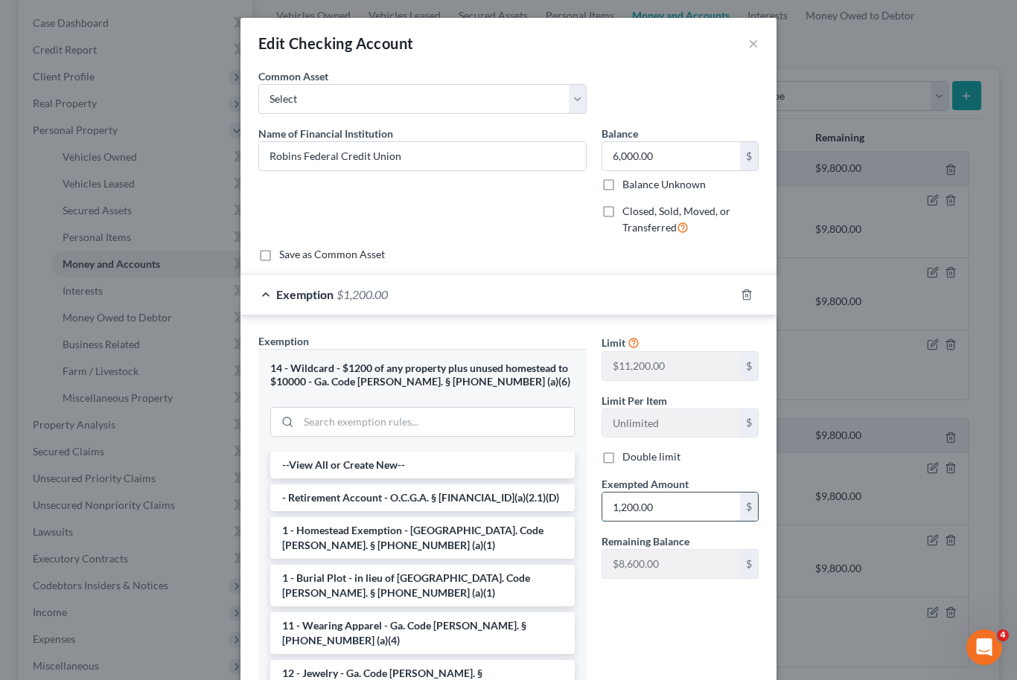
click at [663, 510] on input "1,200.00" at bounding box center [671, 507] width 138 height 28
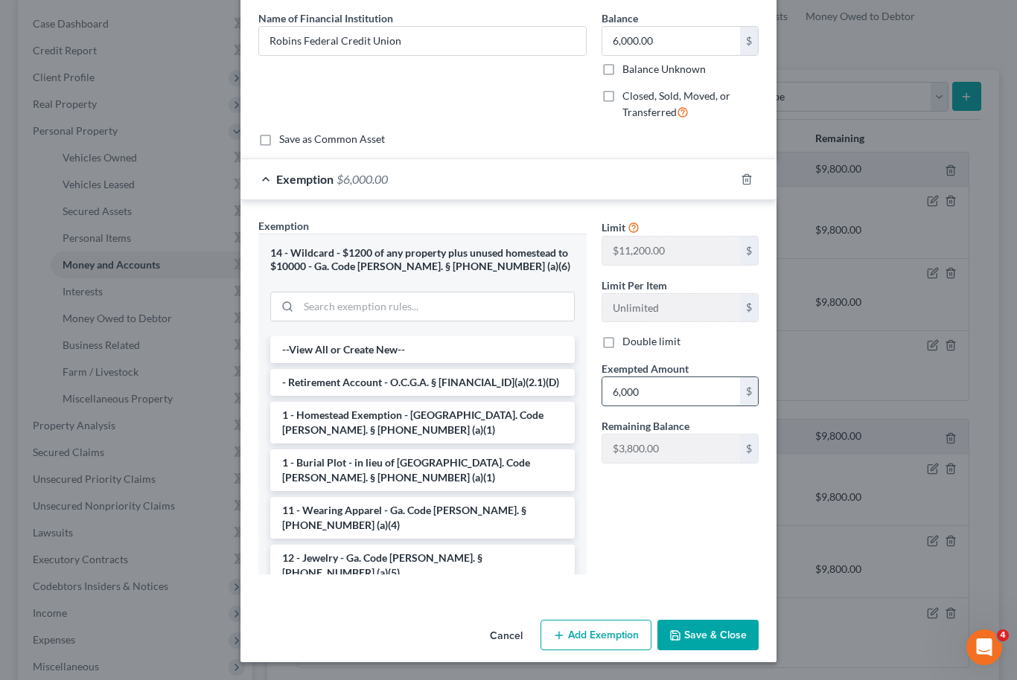
scroll to position [114, 0]
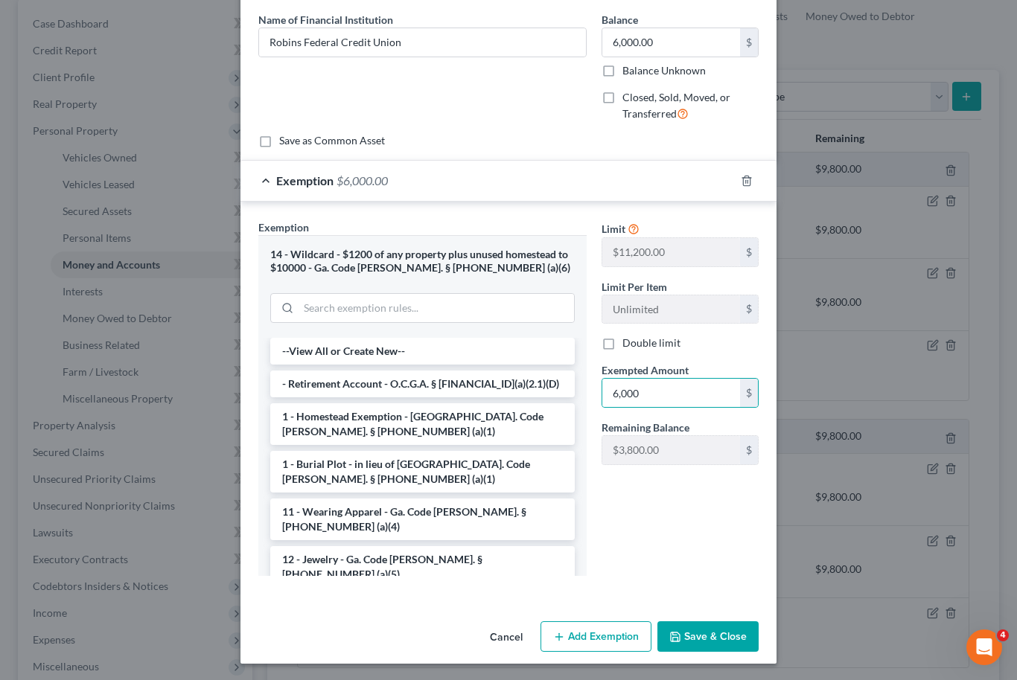
click at [720, 638] on button "Save & Close" at bounding box center [707, 637] width 101 height 31
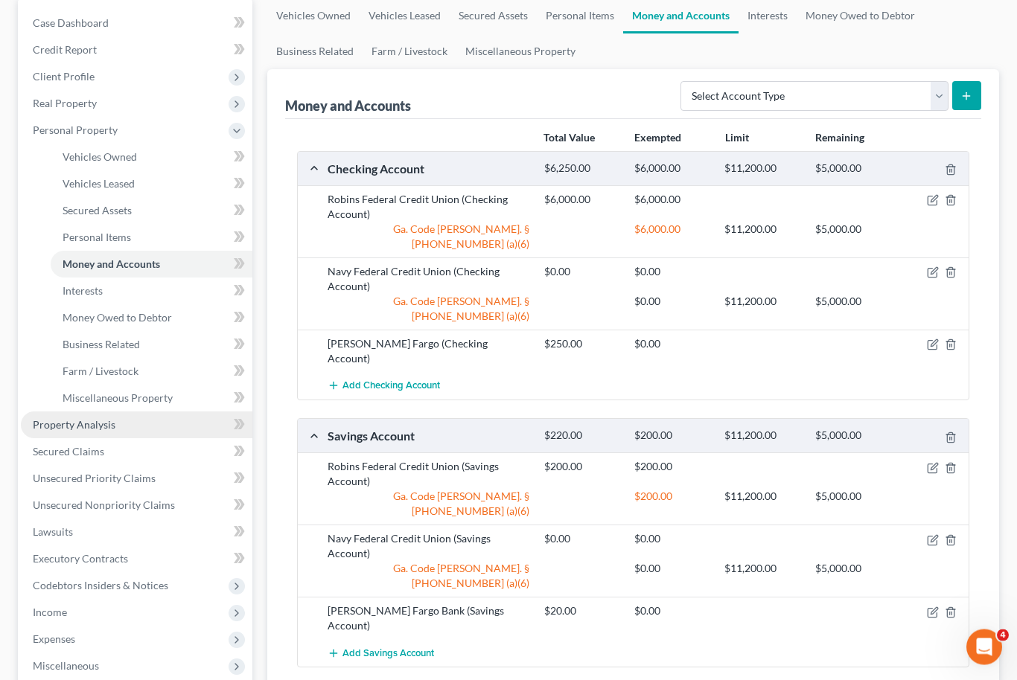
click at [61, 419] on span "Property Analysis" at bounding box center [74, 425] width 83 height 13
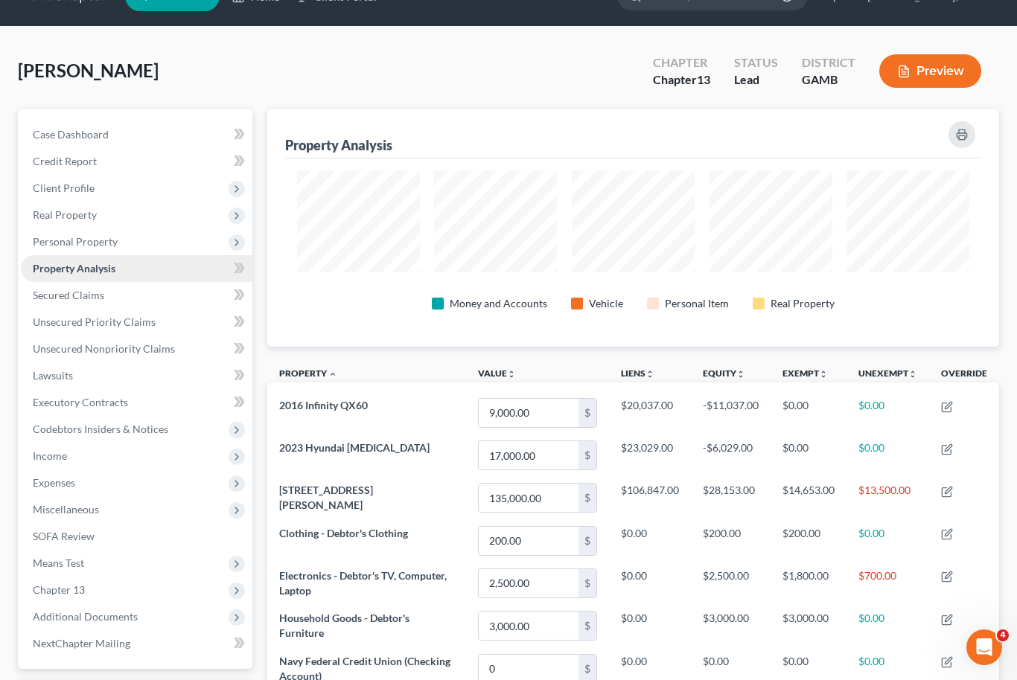
scroll to position [37, 0]
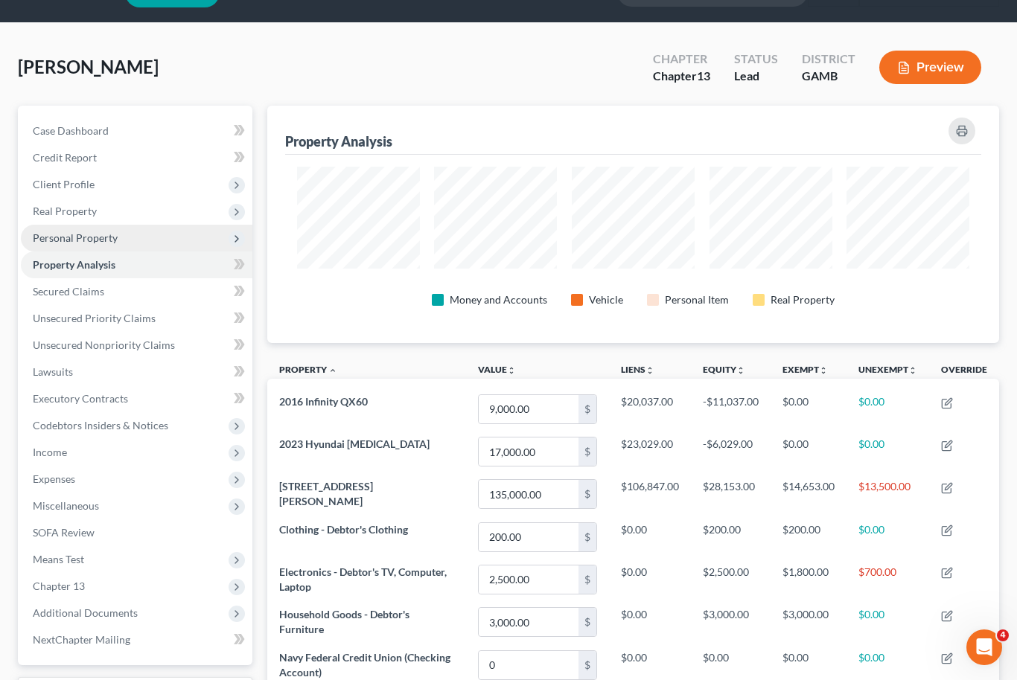
click at [63, 235] on span "Personal Property" at bounding box center [75, 238] width 85 height 13
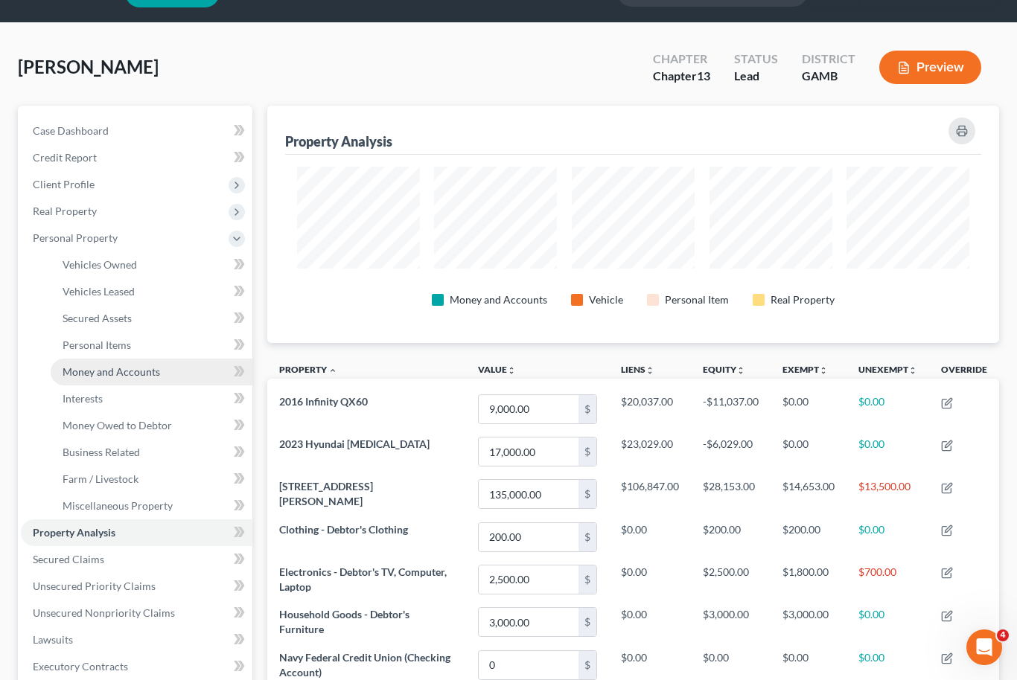
click at [102, 372] on span "Money and Accounts" at bounding box center [112, 372] width 98 height 13
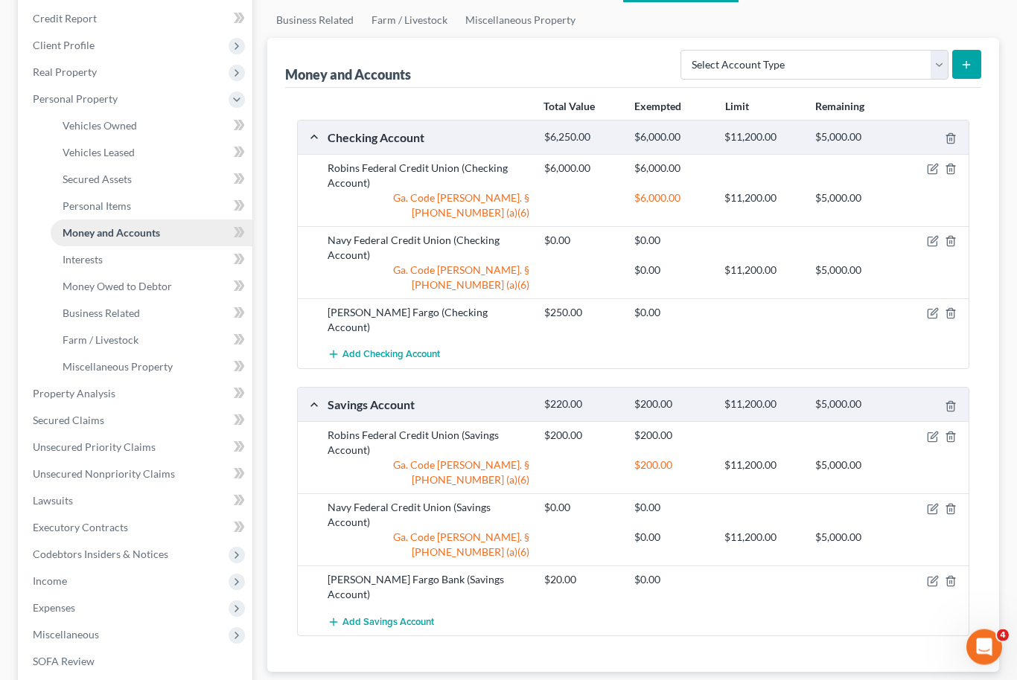
scroll to position [174, 0]
click at [938, 310] on icon "button" at bounding box center [933, 316] width 12 height 12
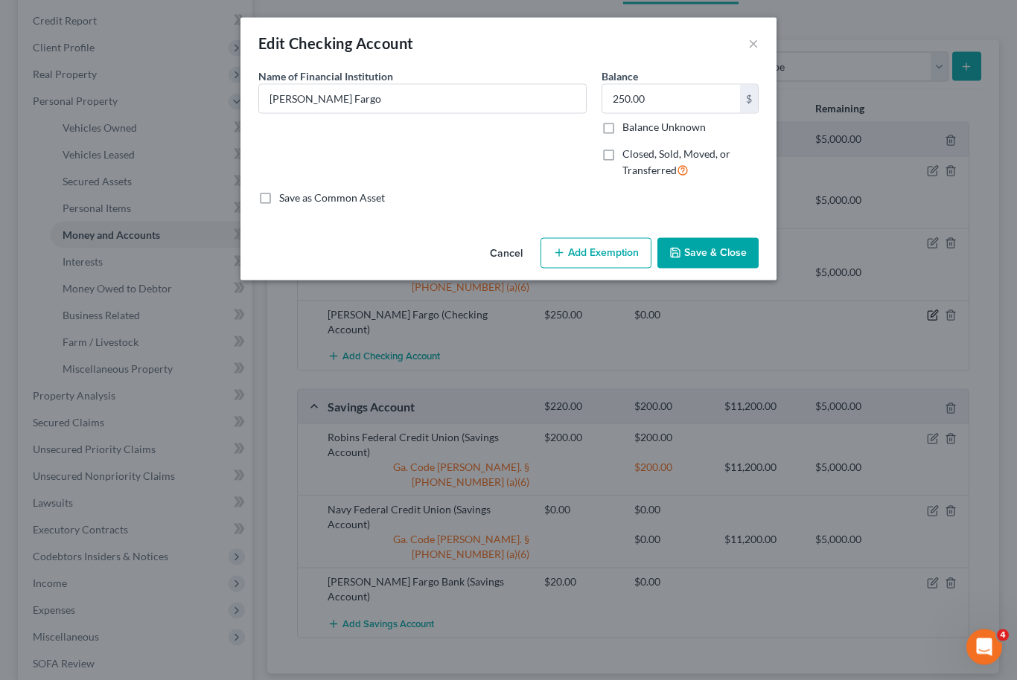
scroll to position [175, 0]
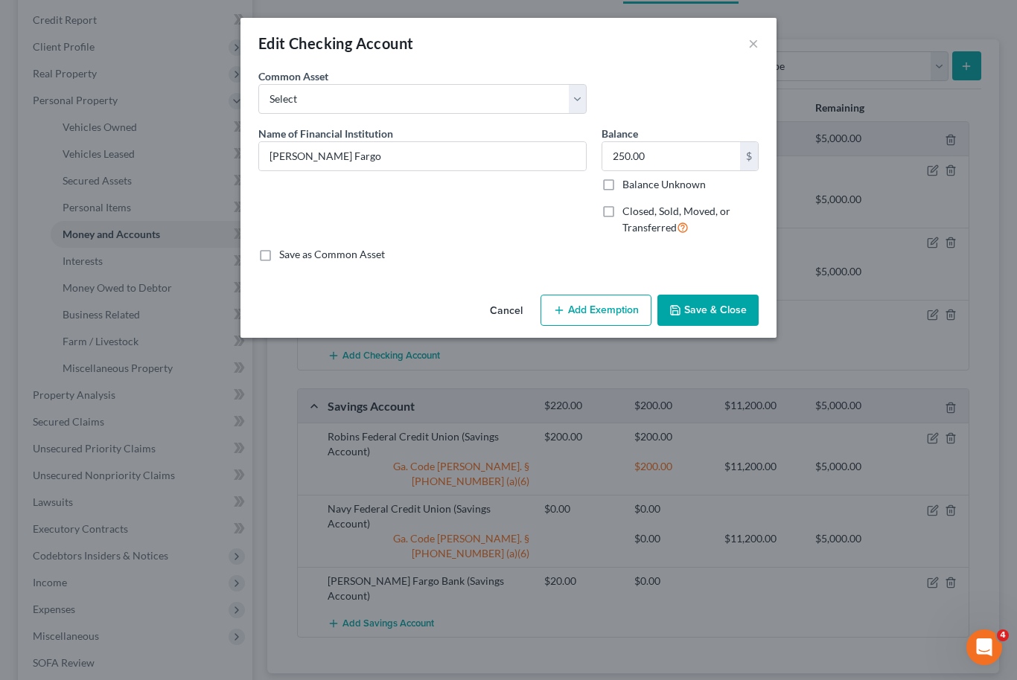
click at [603, 302] on button "Add Exemption" at bounding box center [596, 310] width 111 height 31
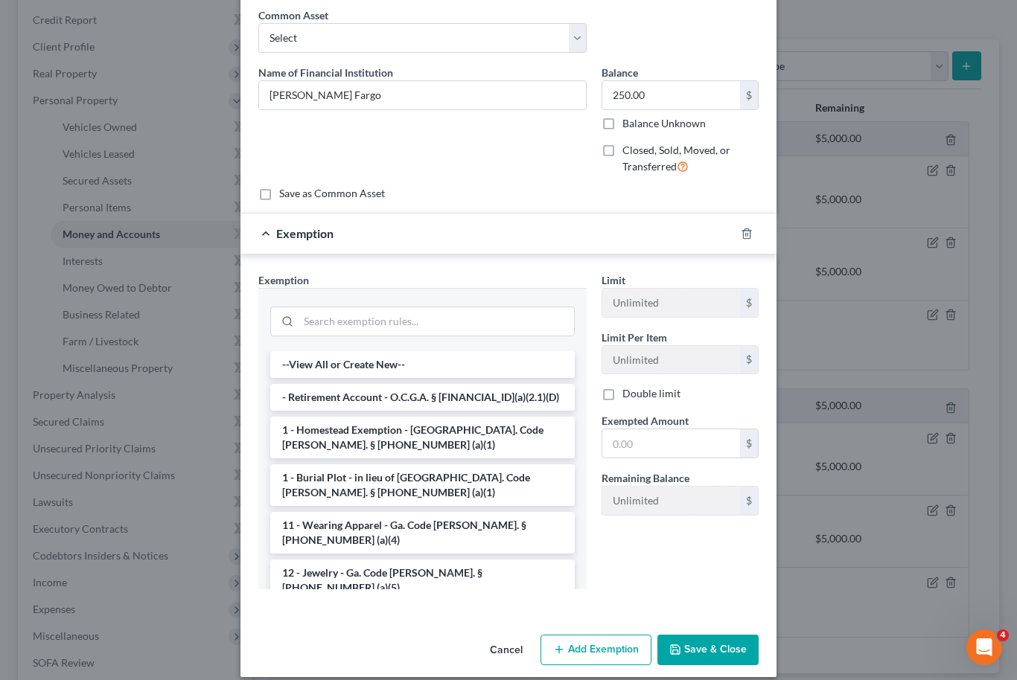
scroll to position [66, 0]
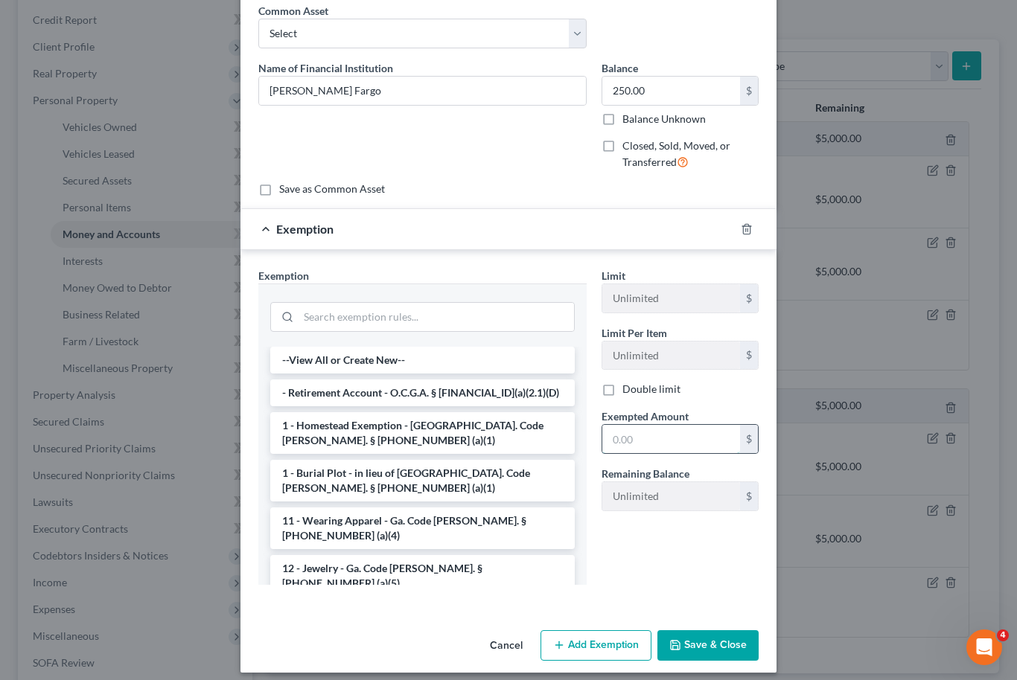
click at [673, 437] on input "text" at bounding box center [671, 439] width 138 height 28
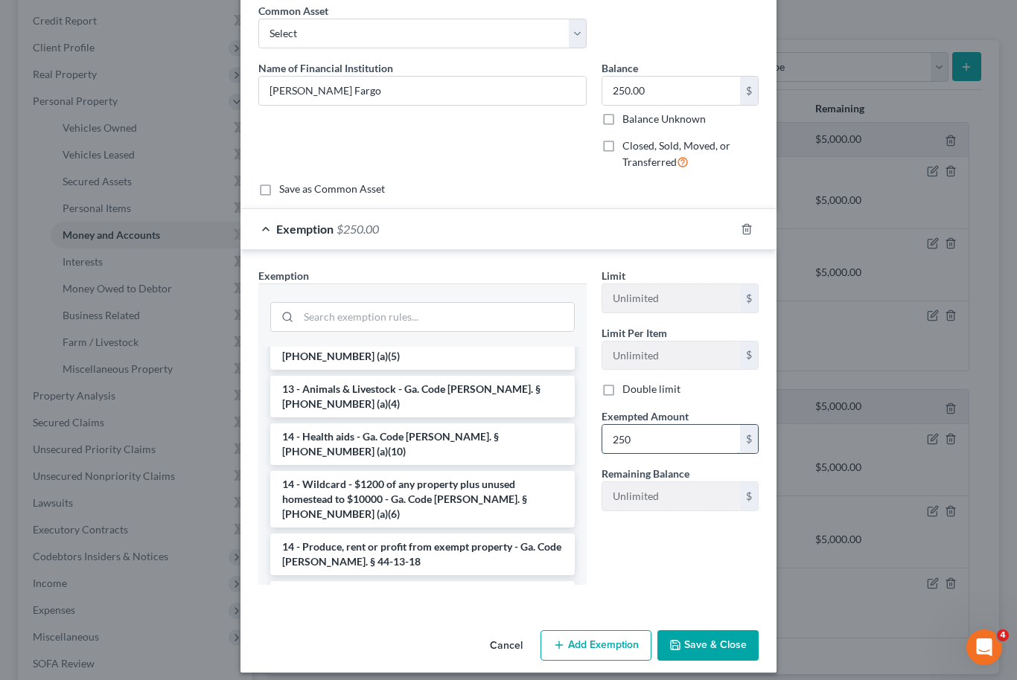
scroll to position [226, 0]
click at [473, 472] on li "14 - Wildcard - $1200 of any property plus unused homestead to $10000 - Ga. Cod…" at bounding box center [422, 500] width 305 height 57
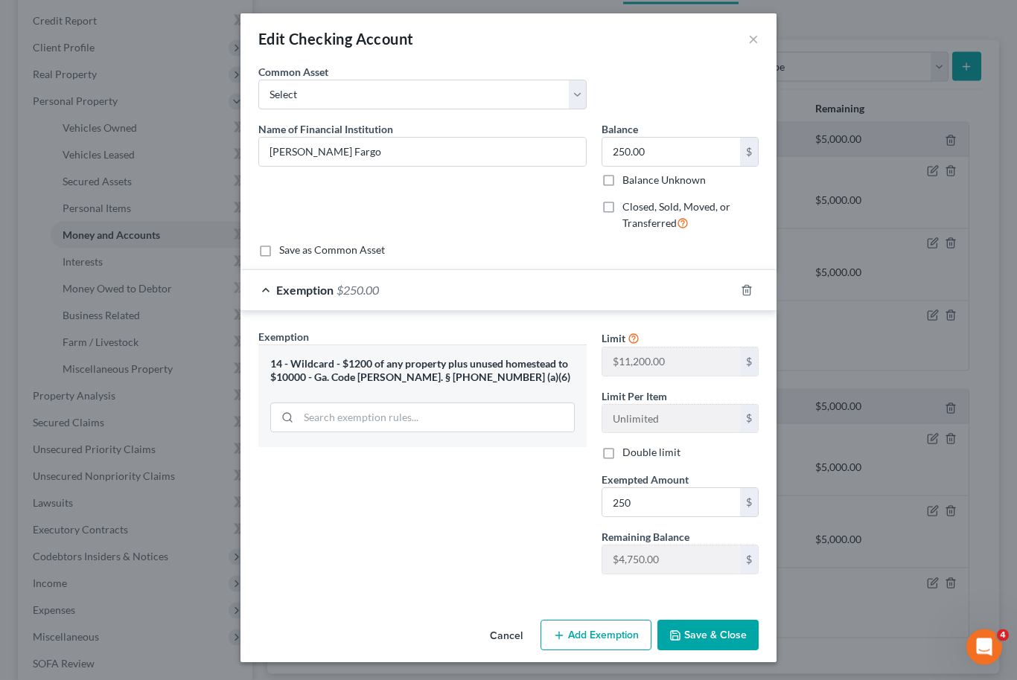
click at [717, 637] on button "Save & Close" at bounding box center [707, 636] width 101 height 31
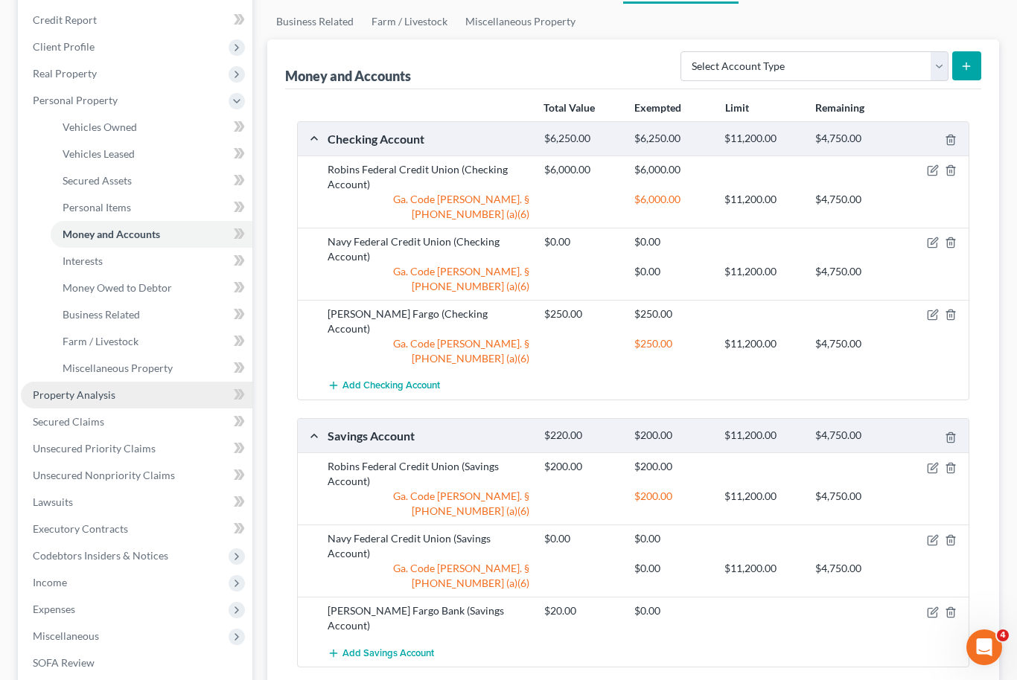
click at [65, 396] on span "Property Analysis" at bounding box center [74, 395] width 83 height 13
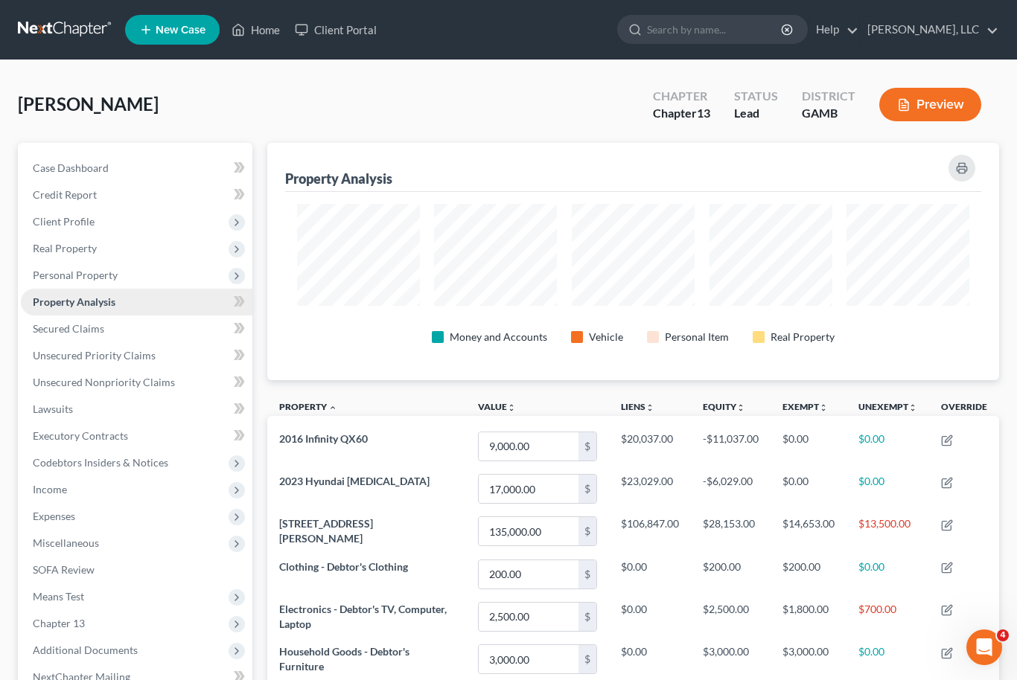
scroll to position [744269, 743774]
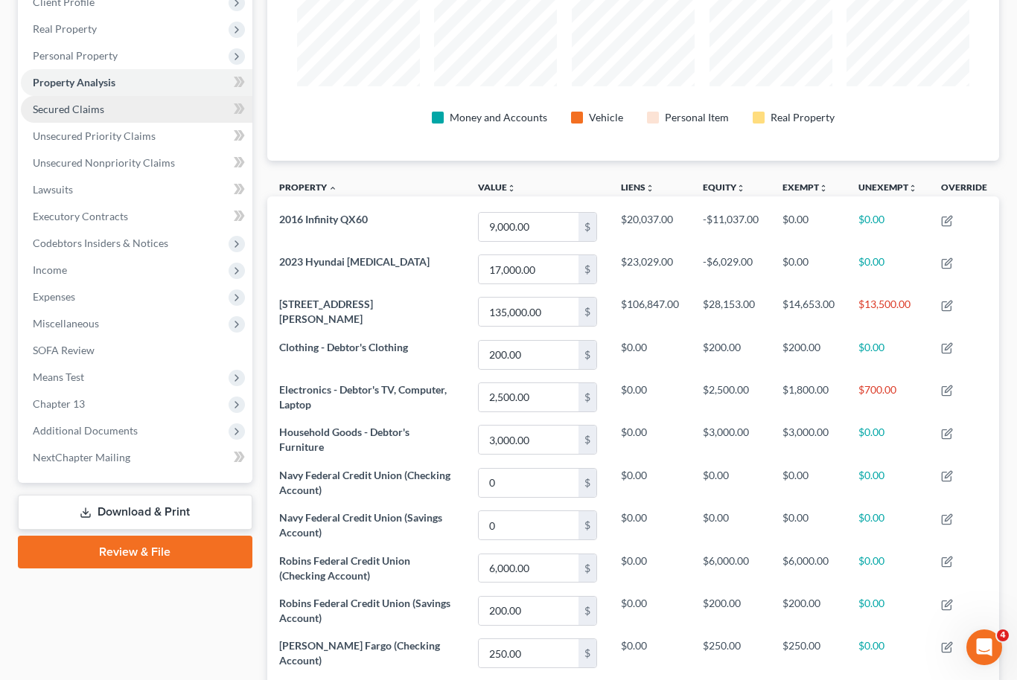
click at [57, 116] on link "Secured Claims" at bounding box center [137, 109] width 232 height 27
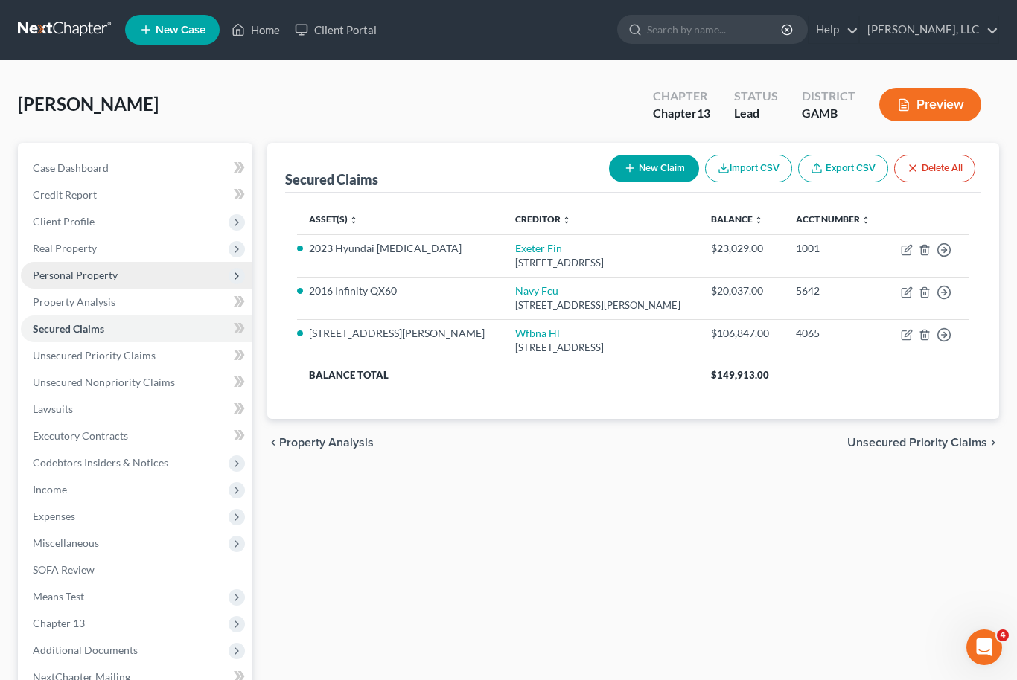
click at [64, 278] on span "Personal Property" at bounding box center [75, 275] width 85 height 13
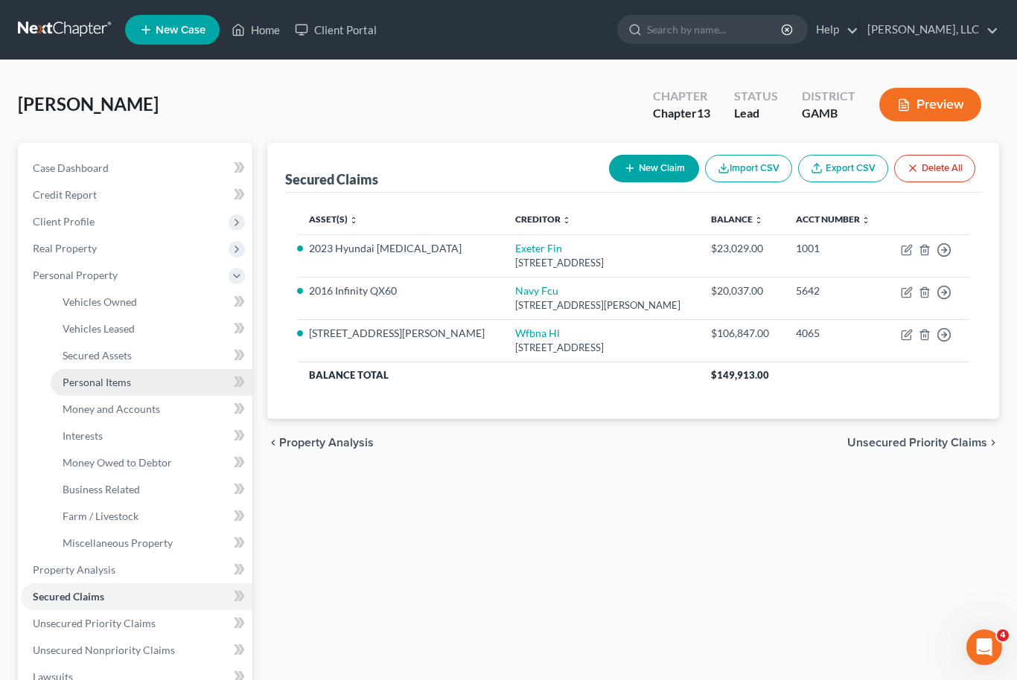
click at [101, 384] on span "Personal Items" at bounding box center [97, 382] width 68 height 13
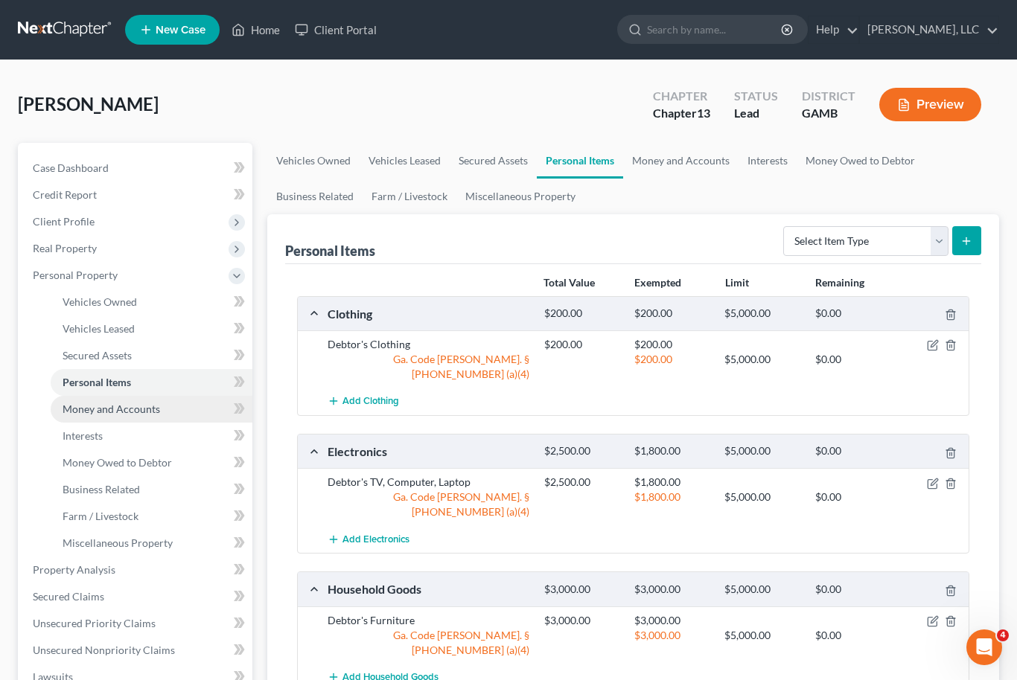
click at [95, 407] on span "Money and Accounts" at bounding box center [112, 409] width 98 height 13
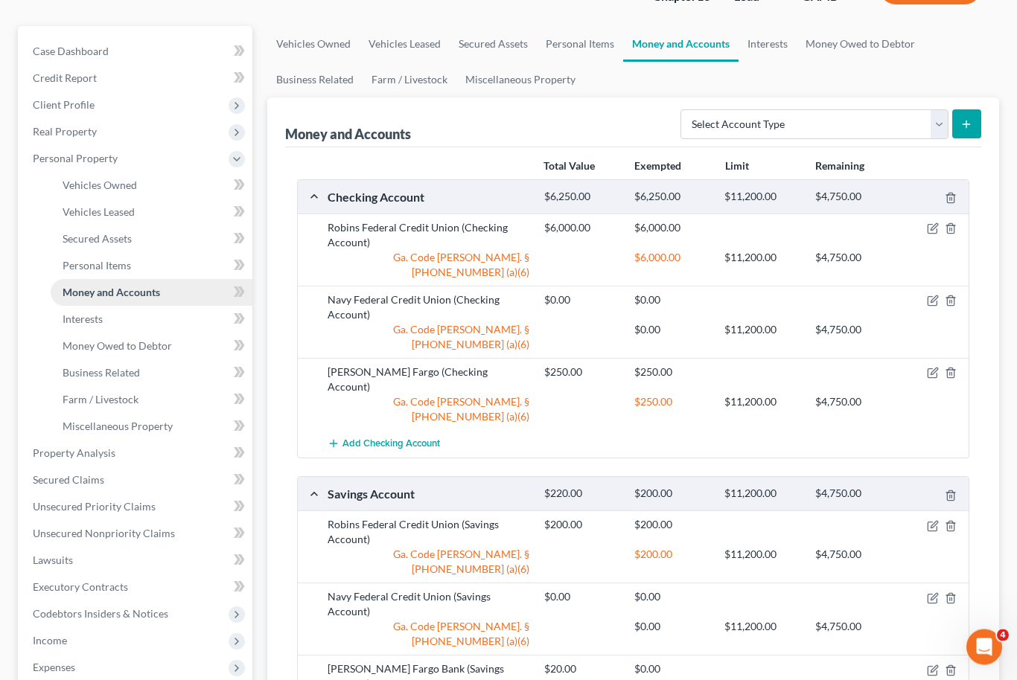
scroll to position [118, 0]
click at [933, 664] on icon "button" at bounding box center [933, 670] width 12 height 12
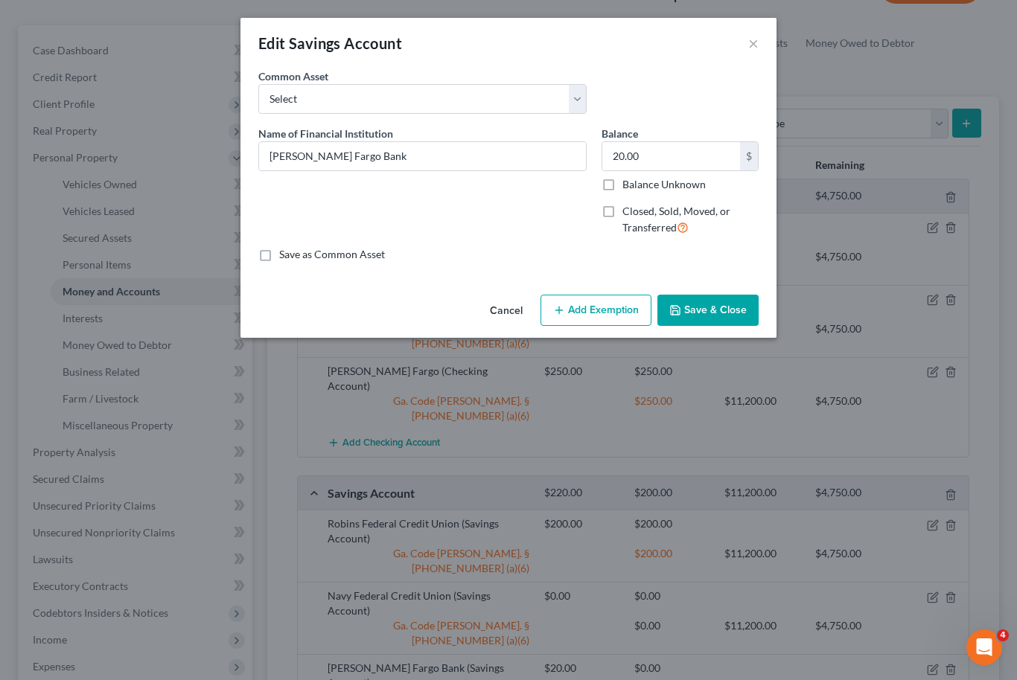
click at [608, 296] on button "Add Exemption" at bounding box center [596, 310] width 111 height 31
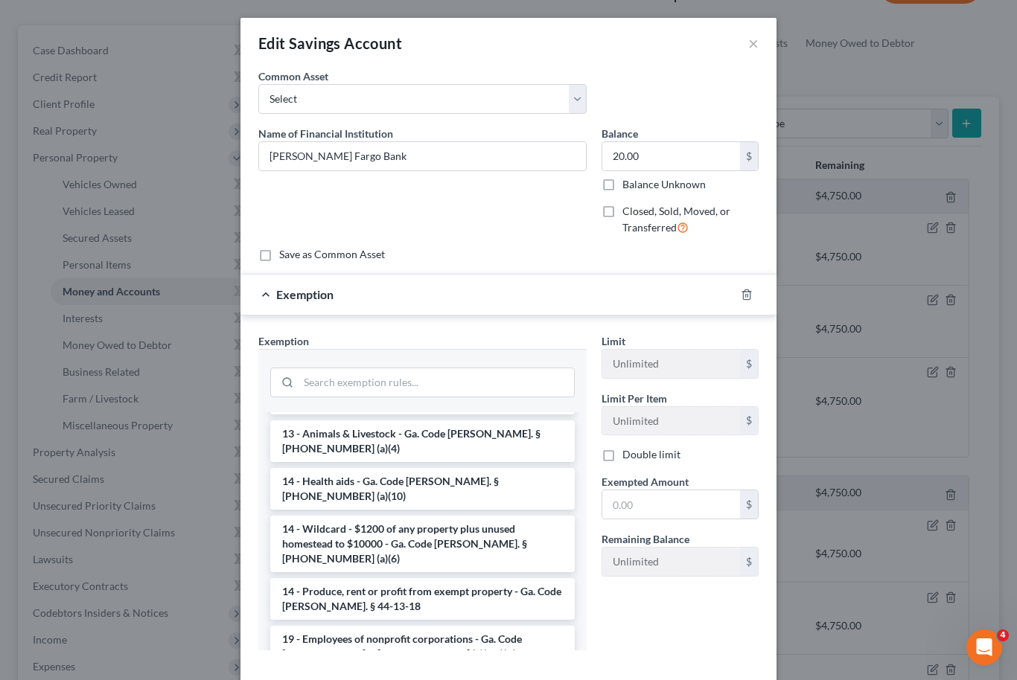
scroll to position [264, 0]
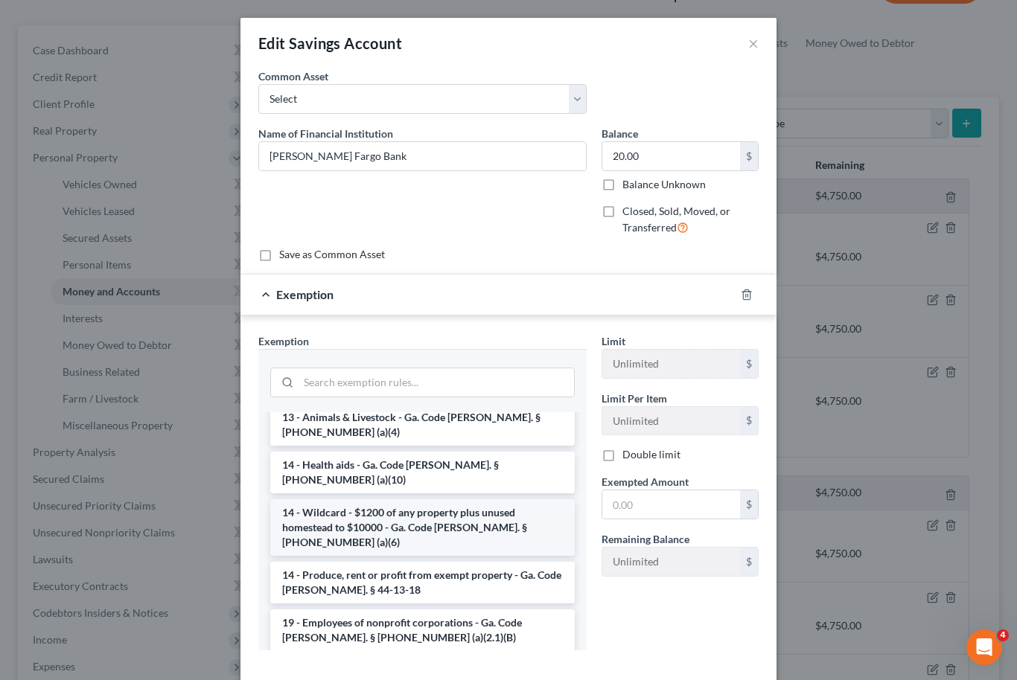
click at [468, 500] on li "14 - Wildcard - $1200 of any property plus unused homestead to $10000 - Ga. Cod…" at bounding box center [422, 528] width 305 height 57
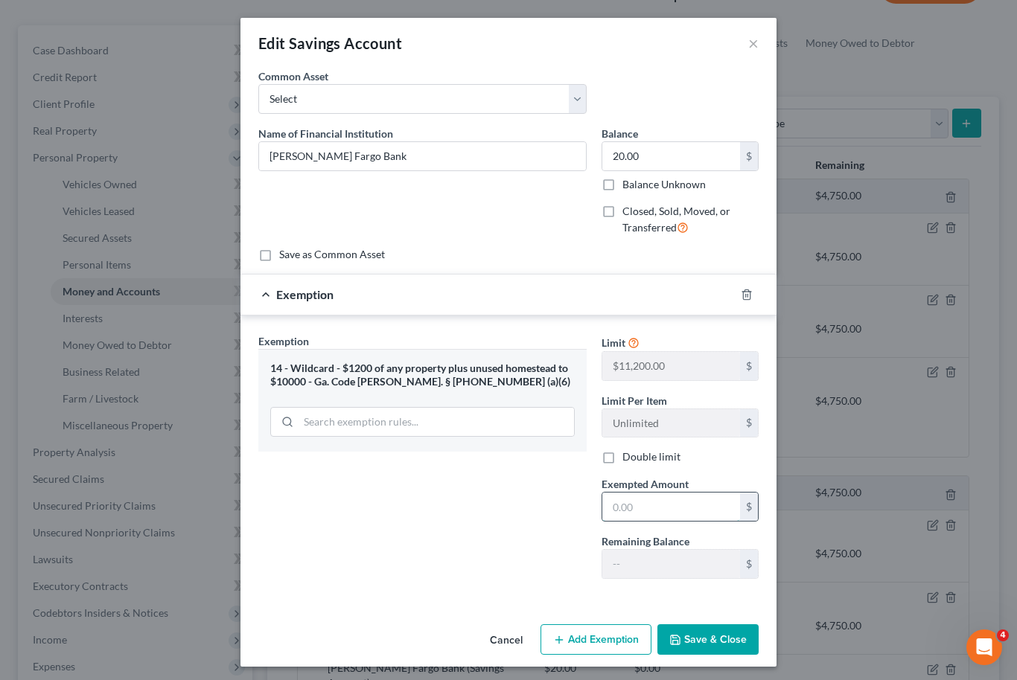
click at [649, 502] on input "text" at bounding box center [671, 507] width 138 height 28
click at [745, 637] on button "Save & Close" at bounding box center [707, 640] width 101 height 31
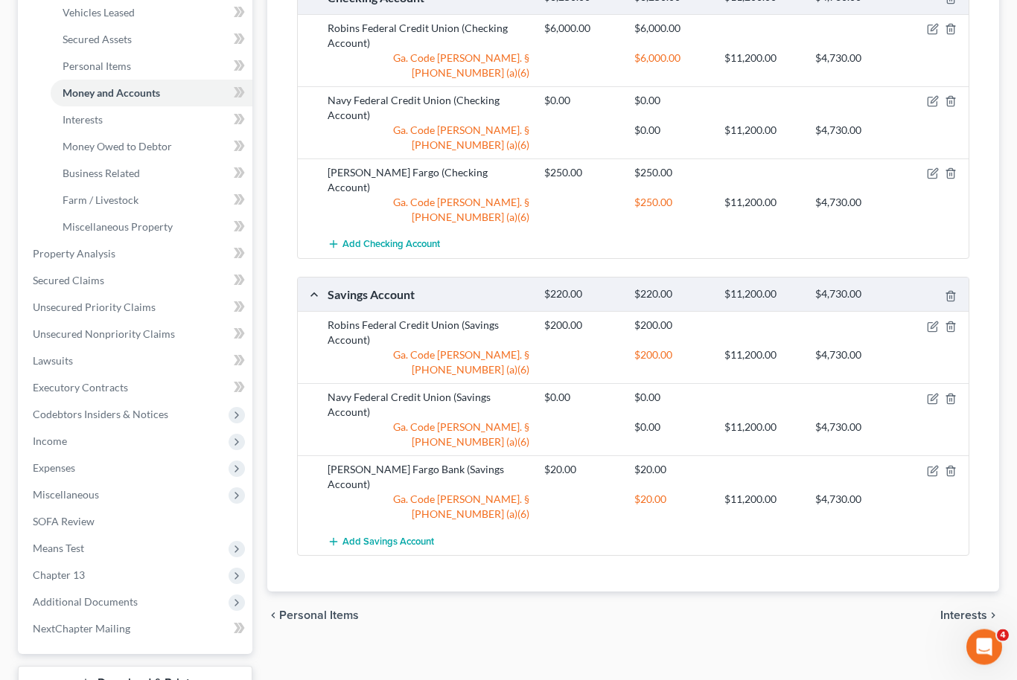
scroll to position [304, 0]
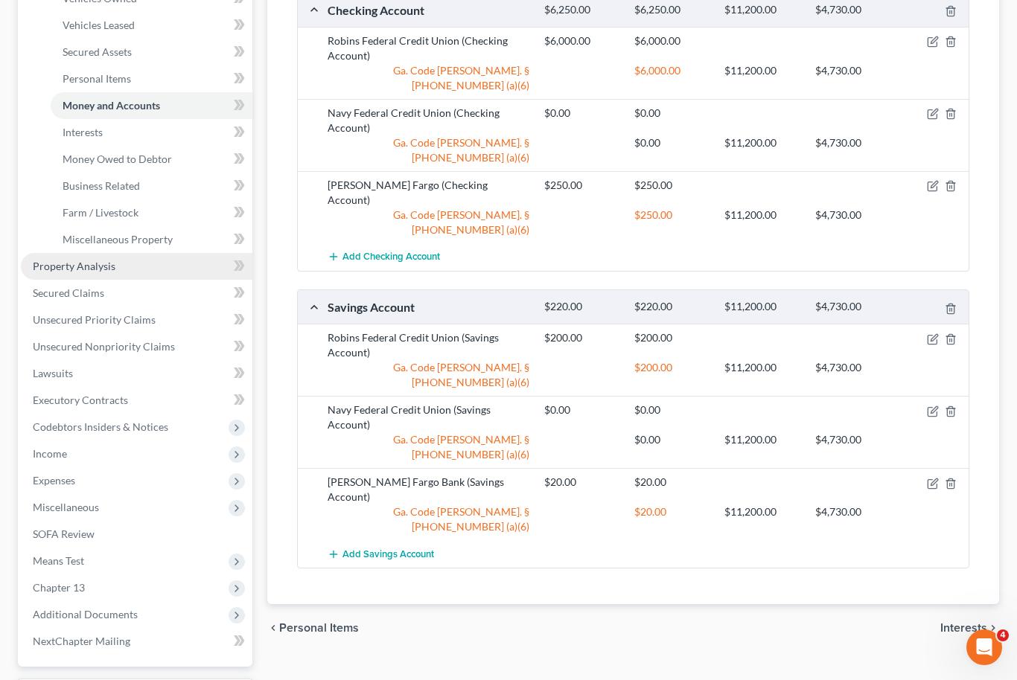
click at [63, 268] on span "Property Analysis" at bounding box center [74, 266] width 83 height 13
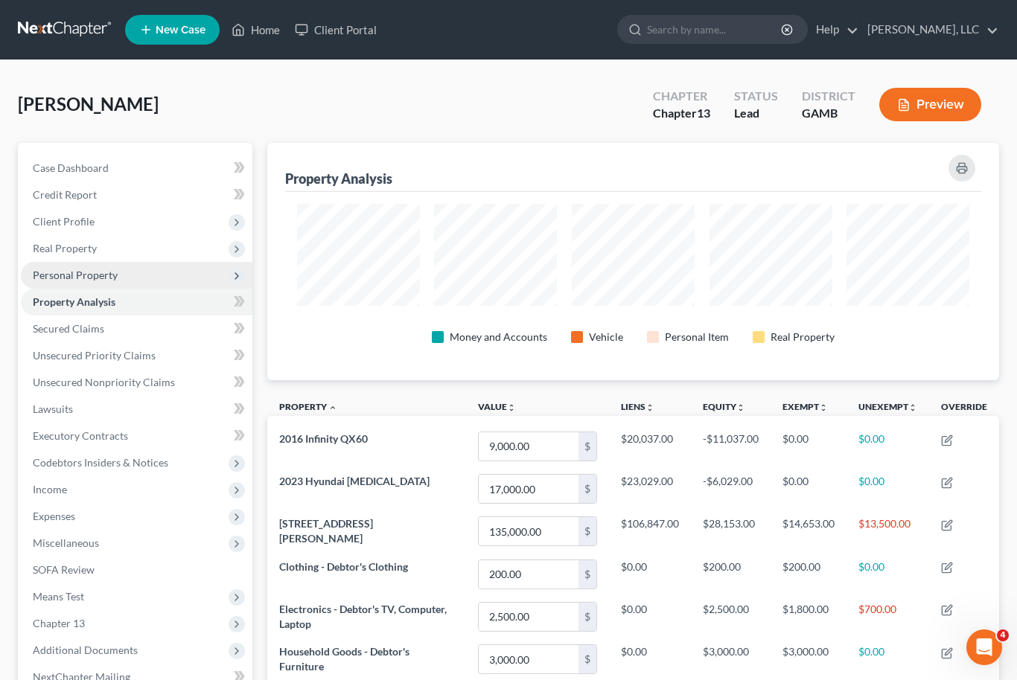
click at [63, 281] on span "Personal Property" at bounding box center [137, 275] width 232 height 27
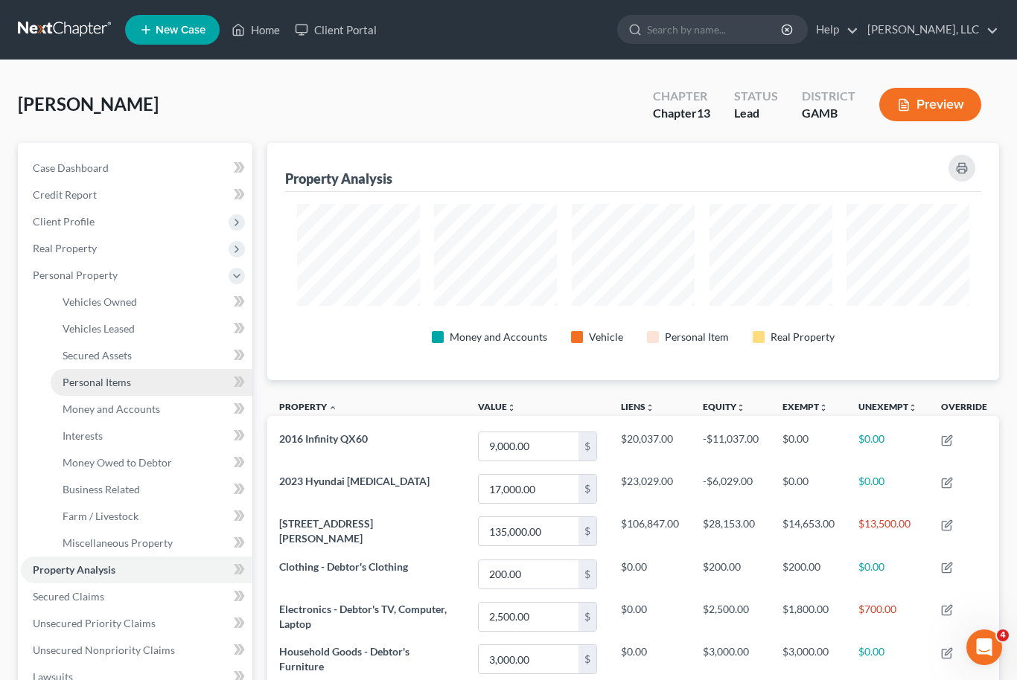
click at [77, 380] on span "Personal Items" at bounding box center [97, 382] width 68 height 13
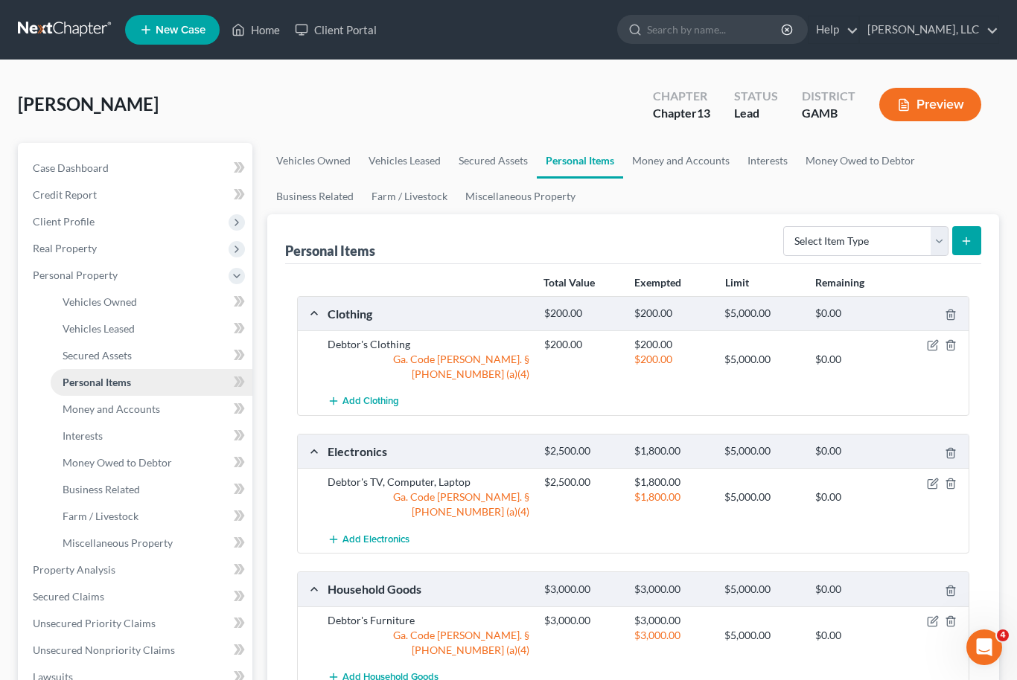
scroll to position [3, 0]
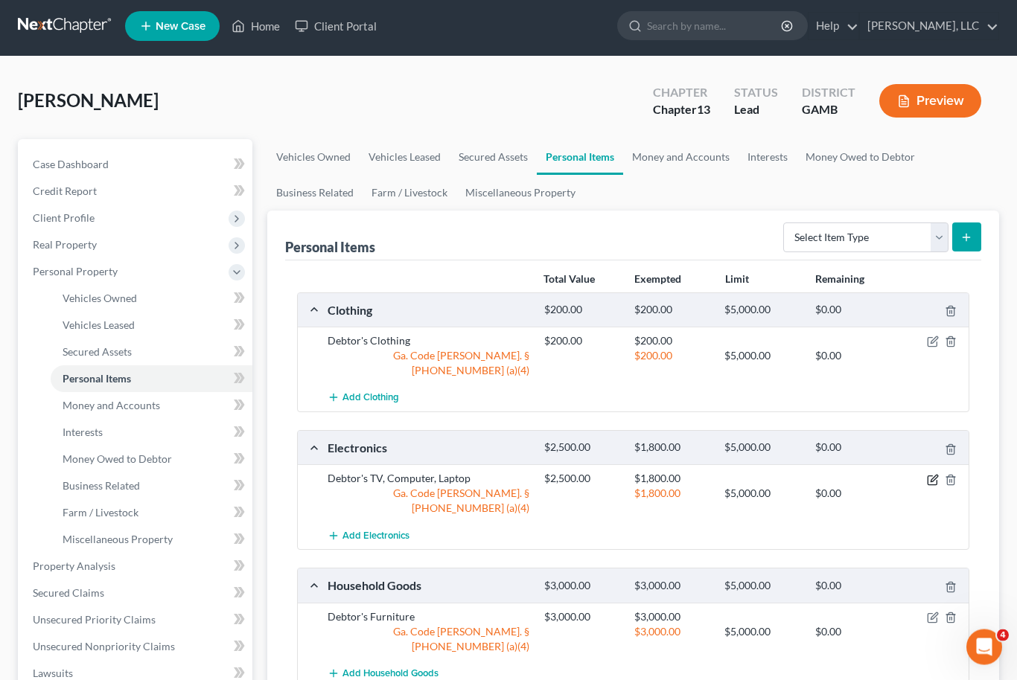
click at [934, 475] on icon "button" at bounding box center [933, 481] width 12 height 12
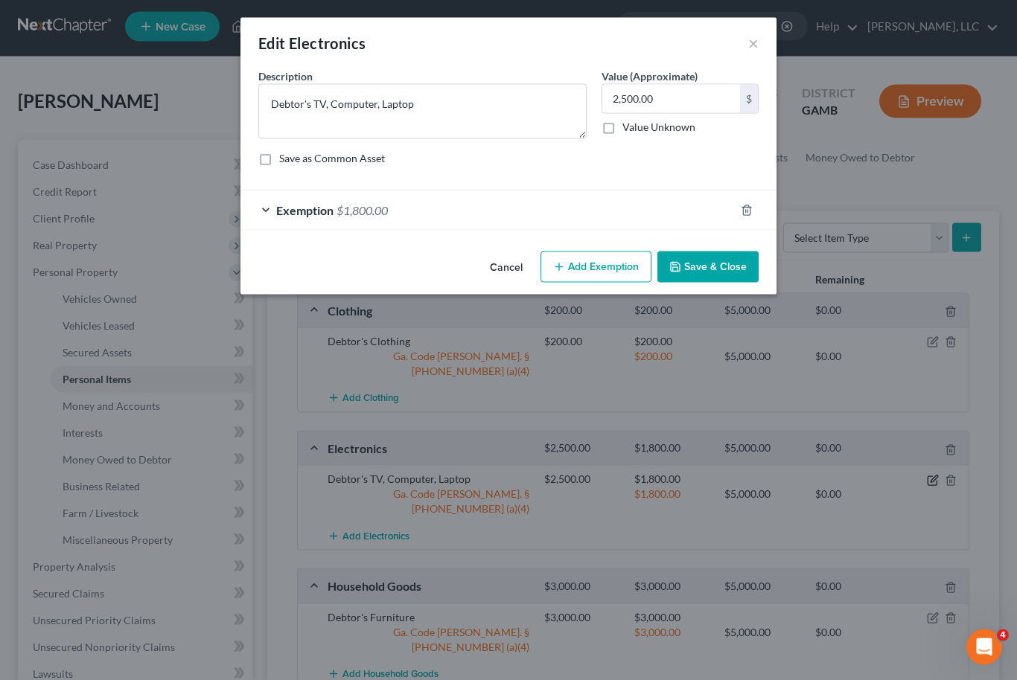
scroll to position [4, 0]
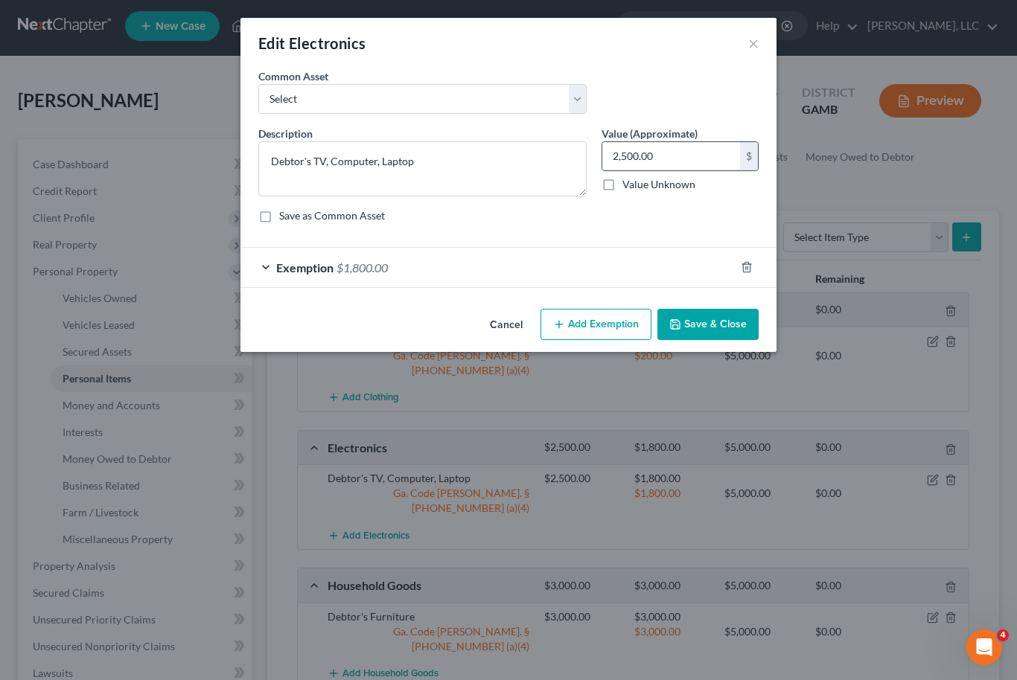
click at [648, 150] on input "2,500.00" at bounding box center [671, 156] width 138 height 28
click at [508, 270] on div "Exemption $1,800.00" at bounding box center [487, 267] width 494 height 39
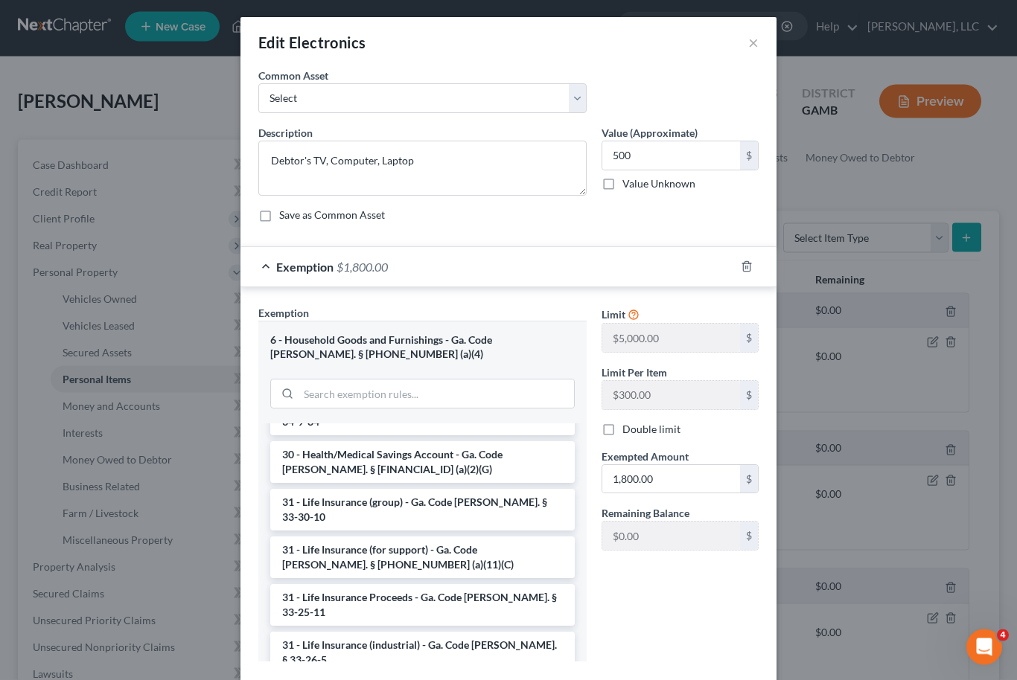
scroll to position [1968, 0]
click at [648, 472] on input "1,800.00" at bounding box center [671, 480] width 138 height 28
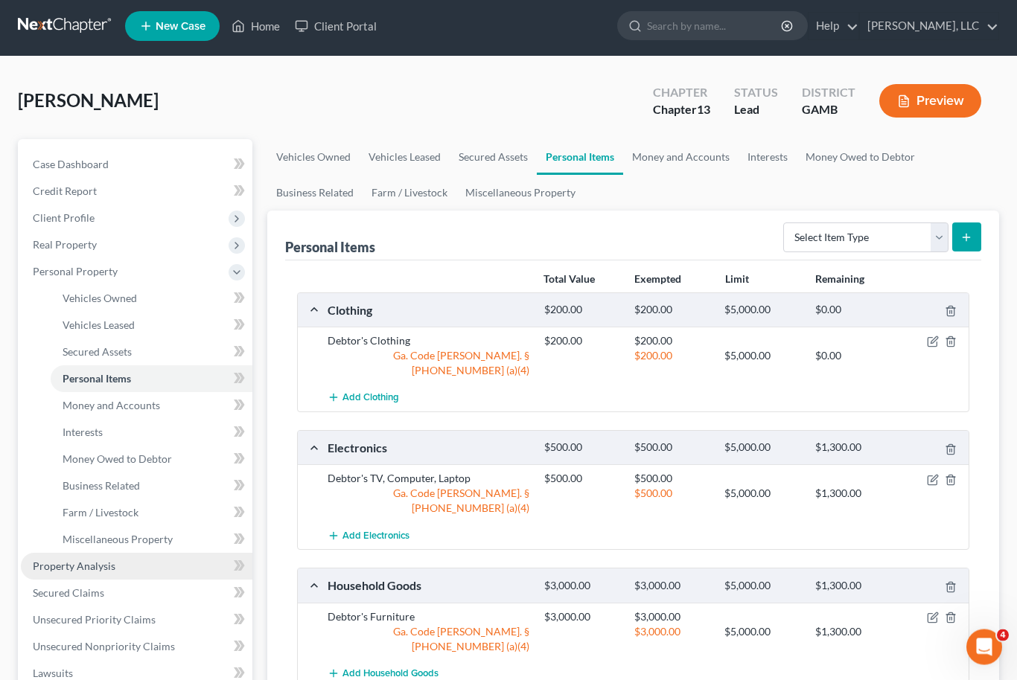
click at [69, 575] on link "Property Analysis" at bounding box center [137, 567] width 232 height 27
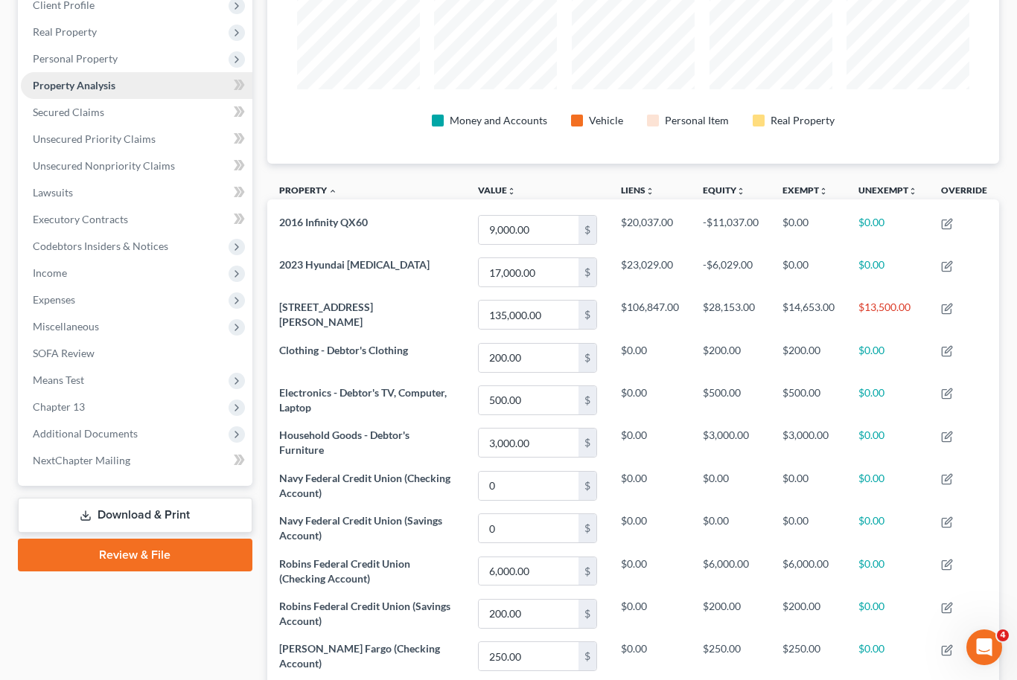
scroll to position [184, 0]
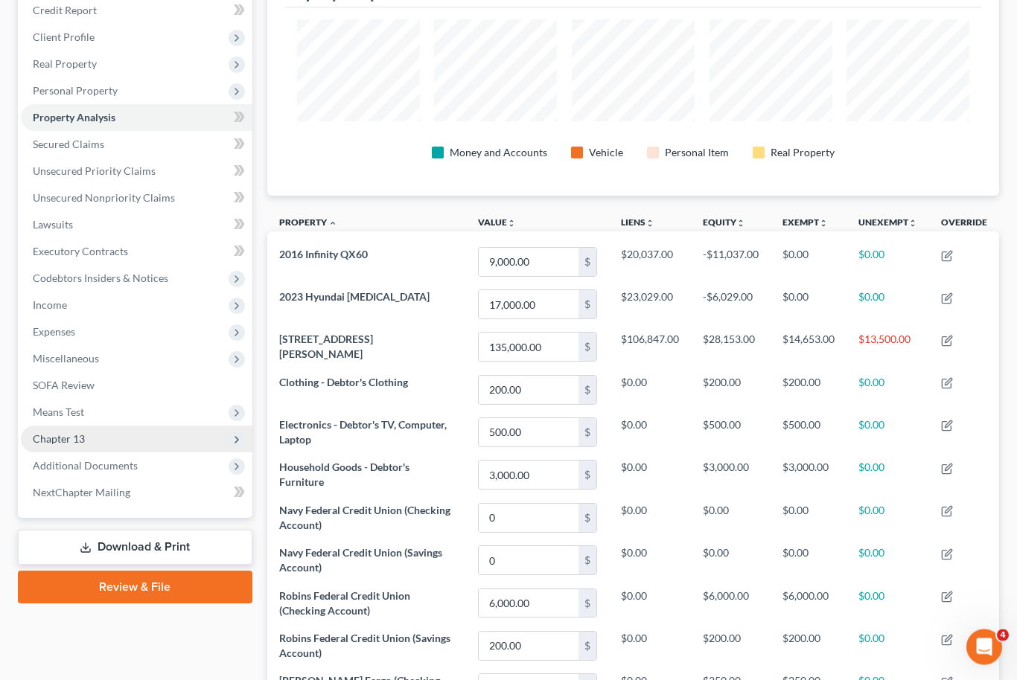
click at [62, 441] on span "Chapter 13" at bounding box center [59, 439] width 52 height 13
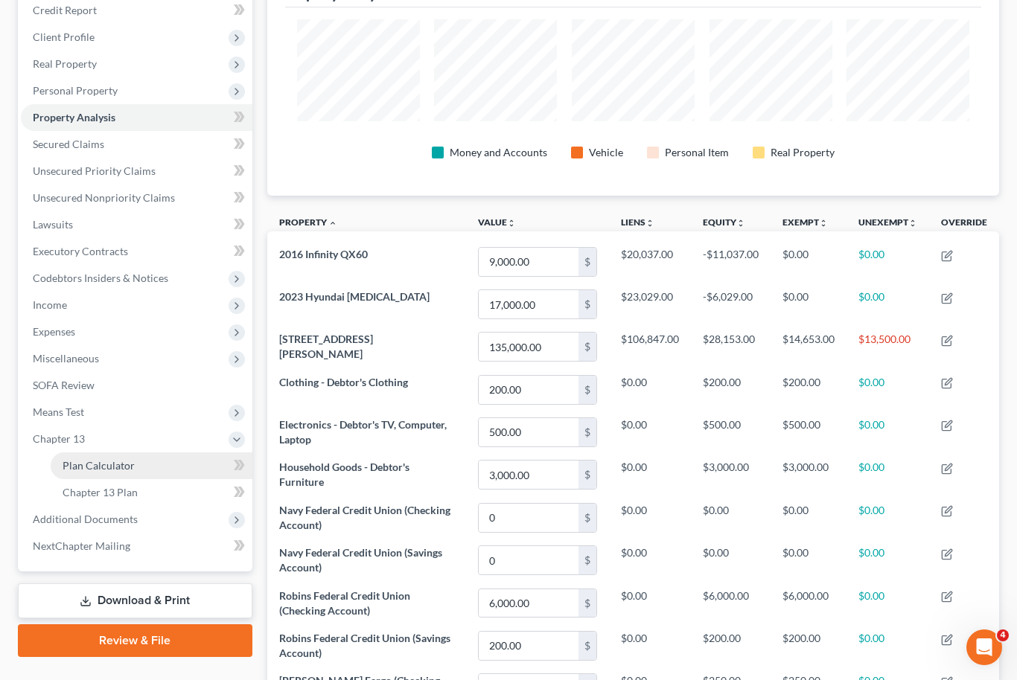
click at [85, 469] on span "Plan Calculator" at bounding box center [99, 465] width 72 height 13
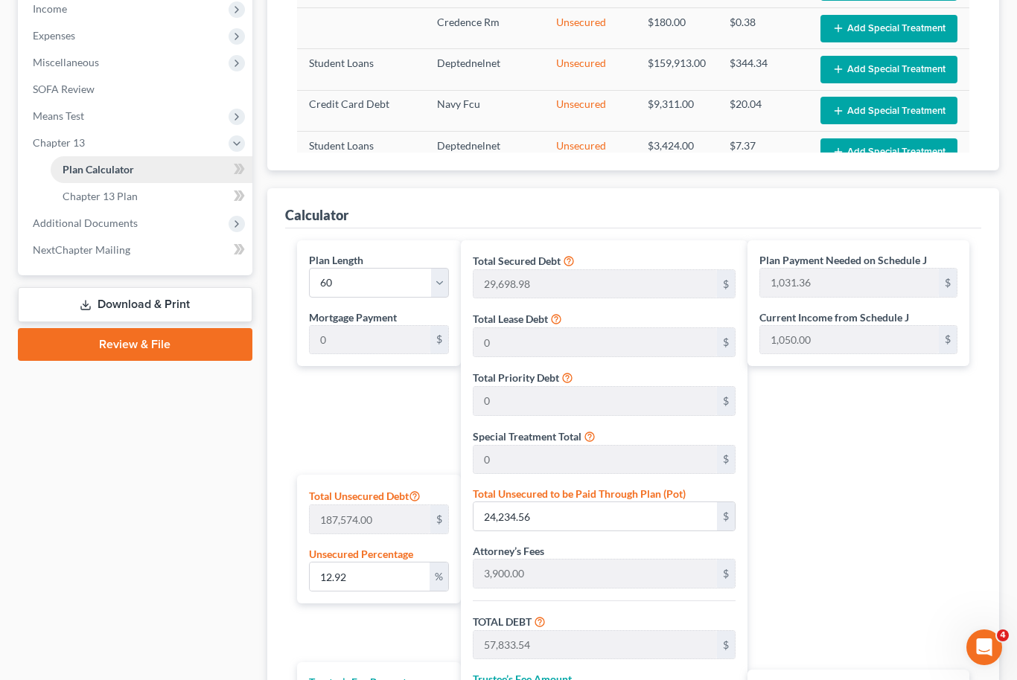
scroll to position [485, 0]
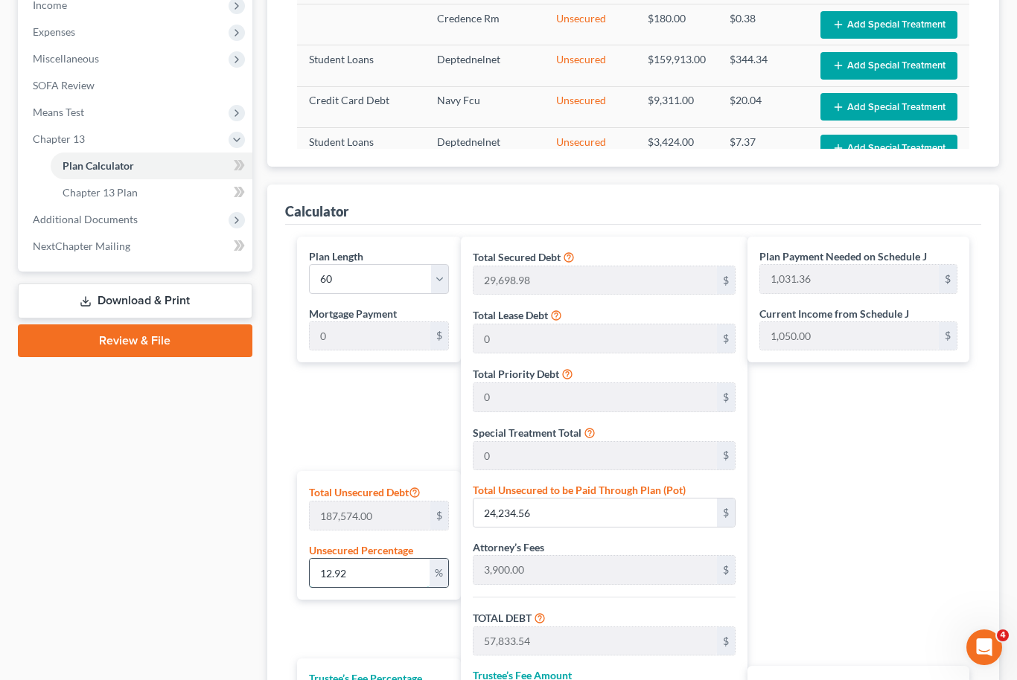
click at [375, 586] on input "12.92" at bounding box center [370, 573] width 121 height 28
click at [442, 284] on select "1 2 3 4 5 6 7 8 9 10 11 12 13 14 15 16 17 18 19 20 21 22 23 24 25 26 27 28 29 3…" at bounding box center [379, 279] width 141 height 30
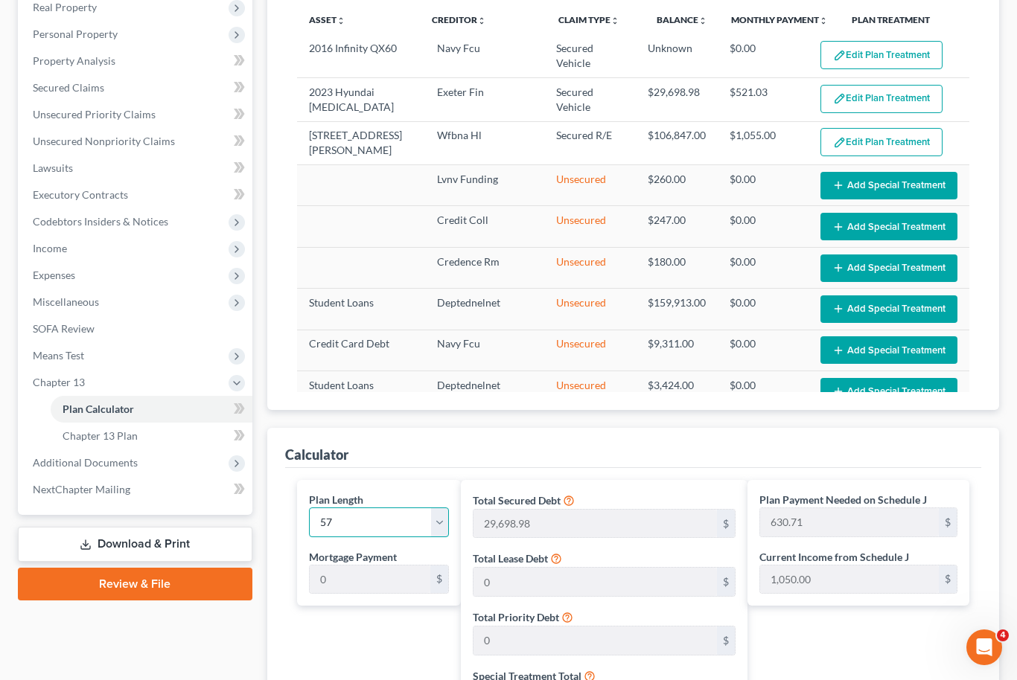
click at [443, 519] on select "1 2 3 4 5 6 7 8 9 10 11 12 13 14 15 16 17 18 19 20 21 22 23 24 25 26 27 28 29 3…" at bounding box center [379, 523] width 141 height 30
click at [60, 269] on span "Expenses" at bounding box center [54, 275] width 42 height 13
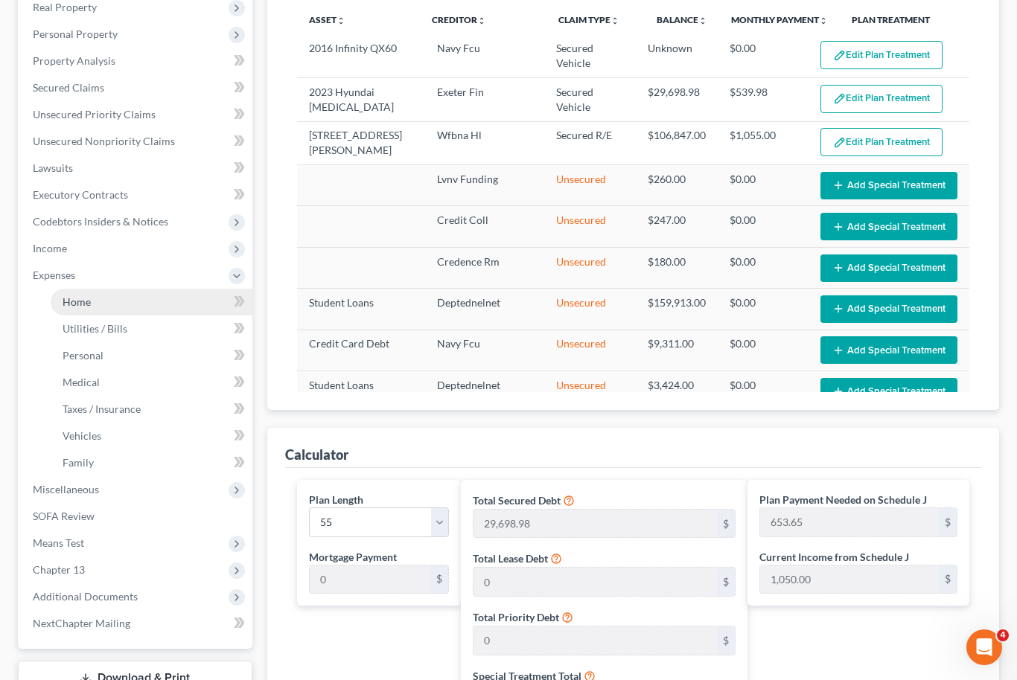
click at [71, 299] on span "Home" at bounding box center [77, 302] width 28 height 13
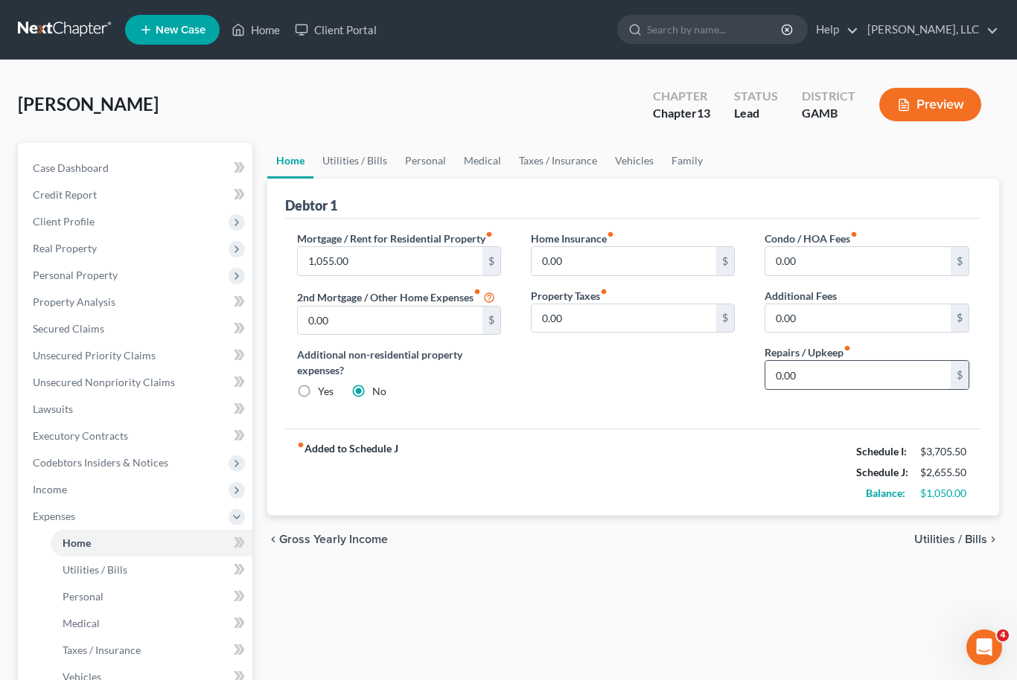
click at [789, 379] on input "0.00" at bounding box center [857, 375] width 185 height 28
click at [363, 165] on link "Utilities / Bills" at bounding box center [354, 161] width 83 height 36
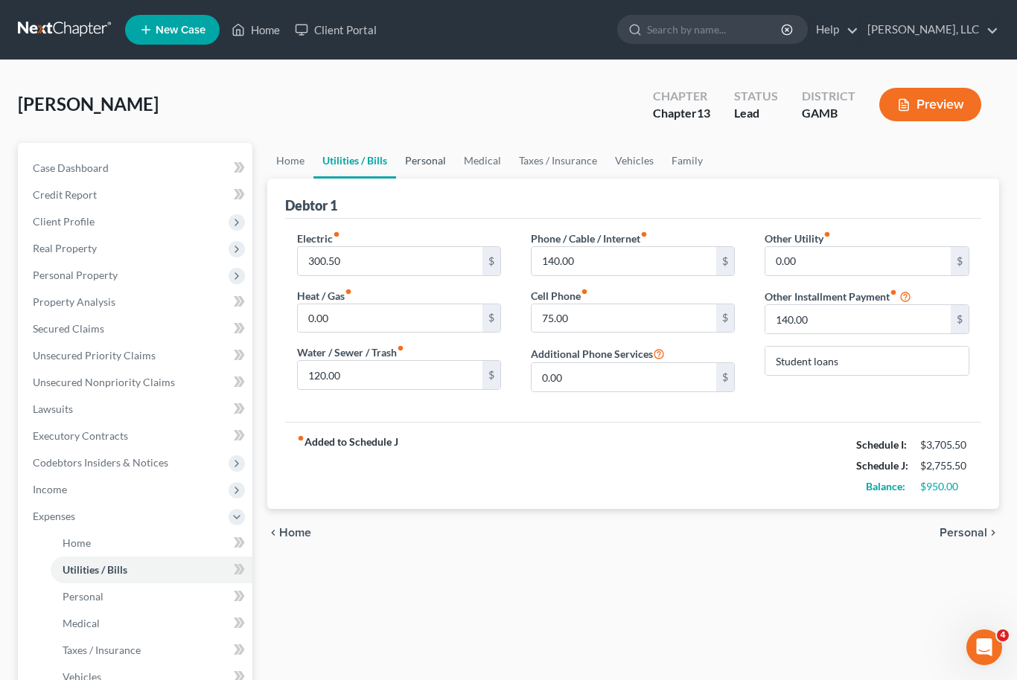
click at [441, 173] on link "Personal" at bounding box center [425, 161] width 59 height 36
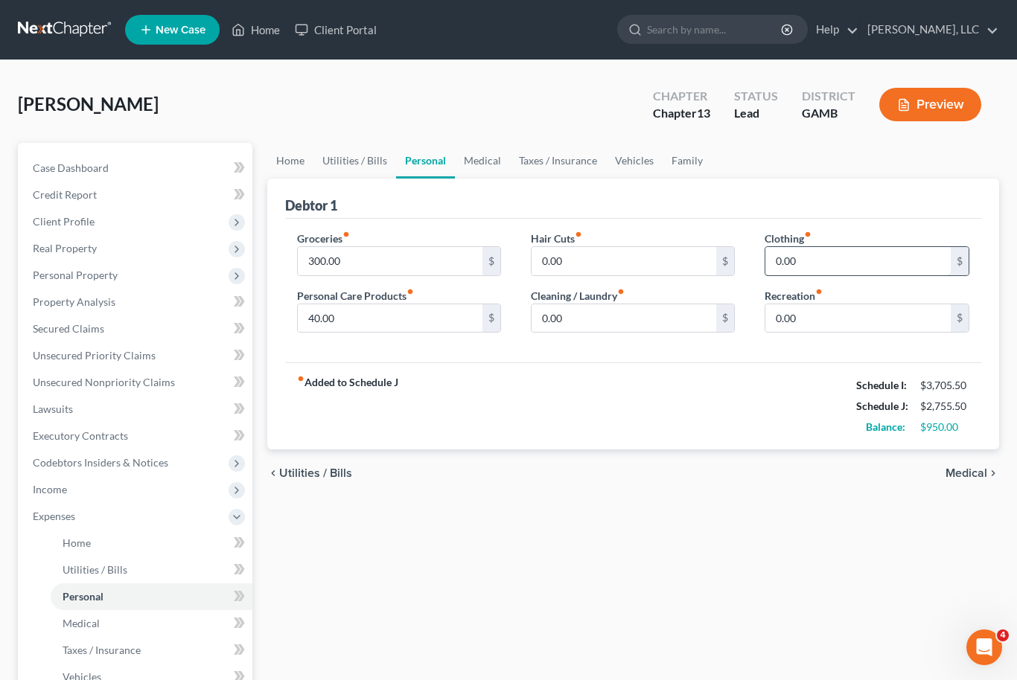
click at [796, 265] on input "0.00" at bounding box center [857, 261] width 185 height 28
click at [571, 264] on input "0.00" at bounding box center [624, 261] width 185 height 28
click at [314, 264] on input "300.00" at bounding box center [390, 261] width 185 height 28
click at [554, 152] on link "Taxes / Insurance" at bounding box center [558, 161] width 96 height 36
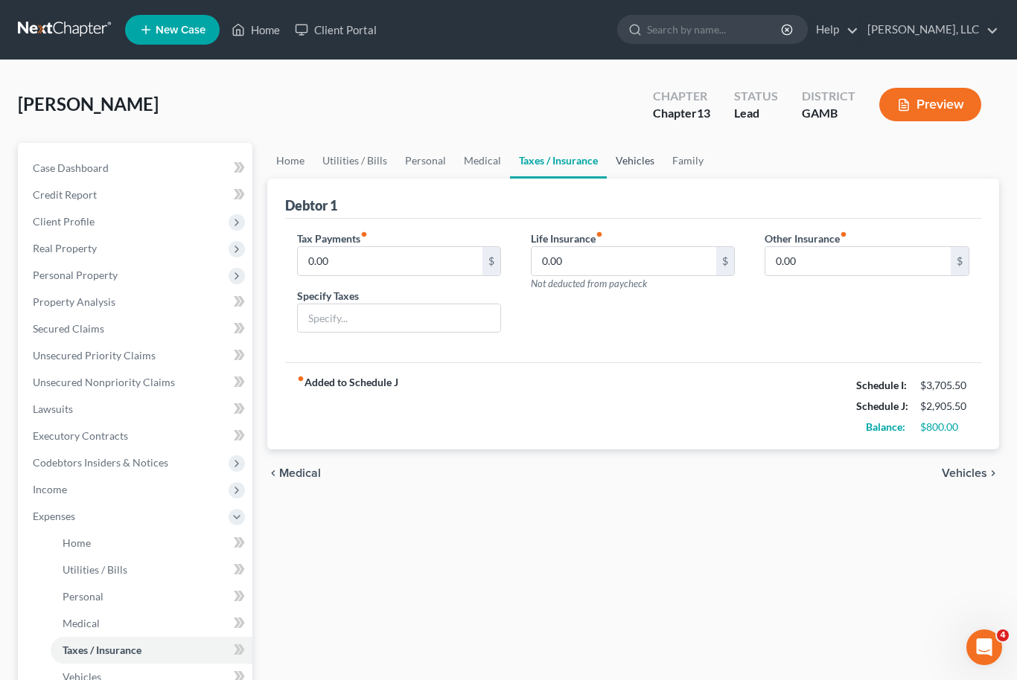
click at [622, 159] on link "Vehicles" at bounding box center [635, 161] width 57 height 36
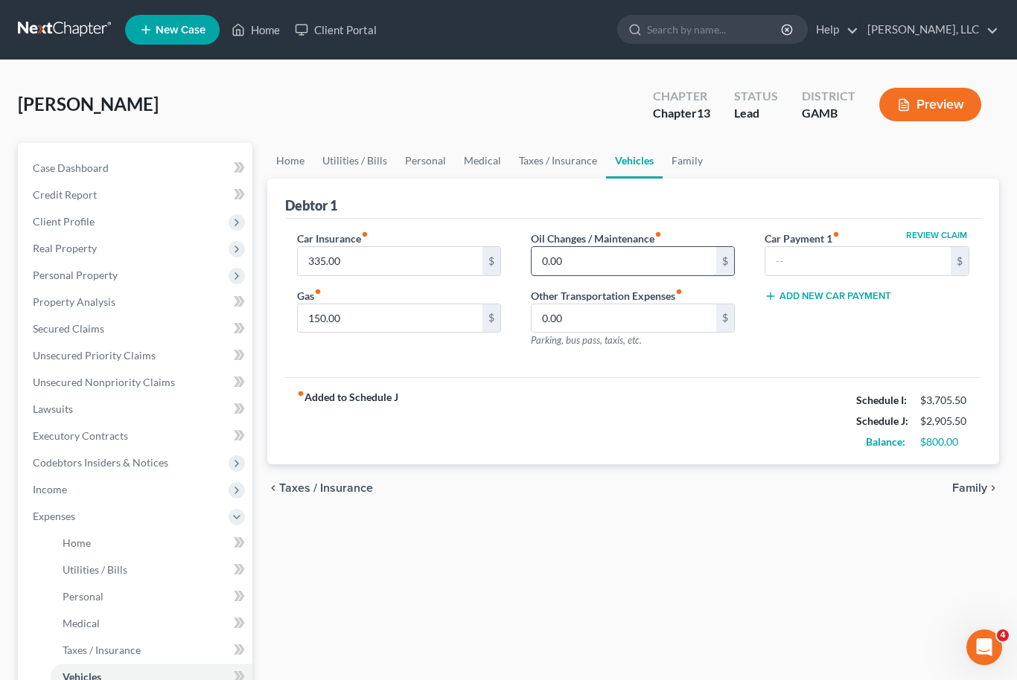
click at [566, 261] on input "0.00" at bounding box center [624, 261] width 185 height 28
click at [686, 153] on link "Family" at bounding box center [687, 161] width 49 height 36
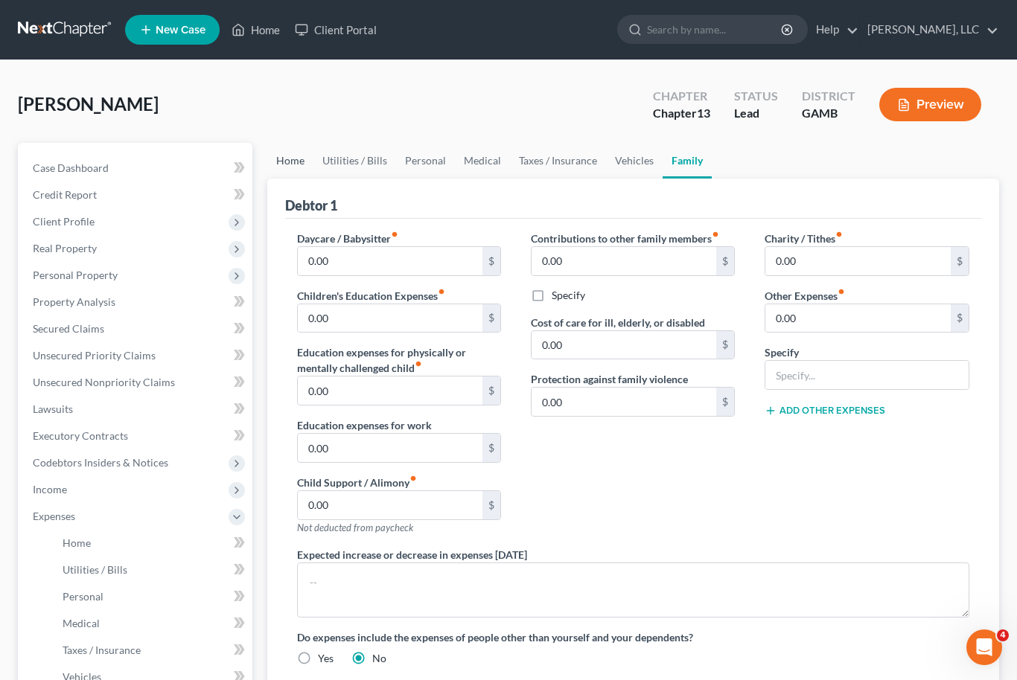
click at [298, 166] on link "Home" at bounding box center [290, 161] width 46 height 36
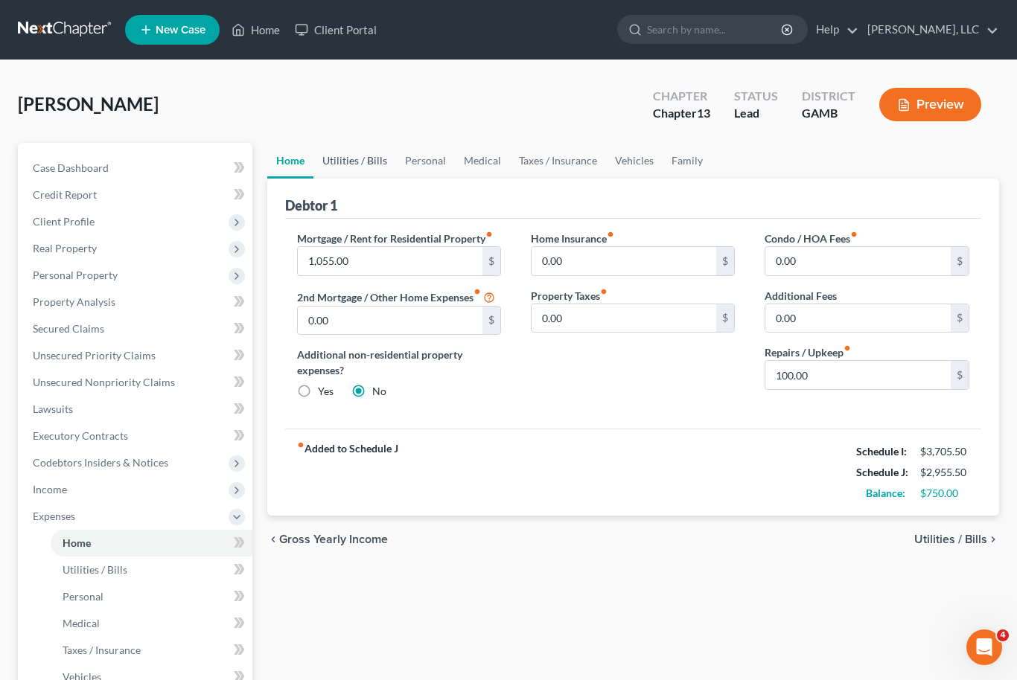
click at [350, 166] on link "Utilities / Bills" at bounding box center [354, 161] width 83 height 36
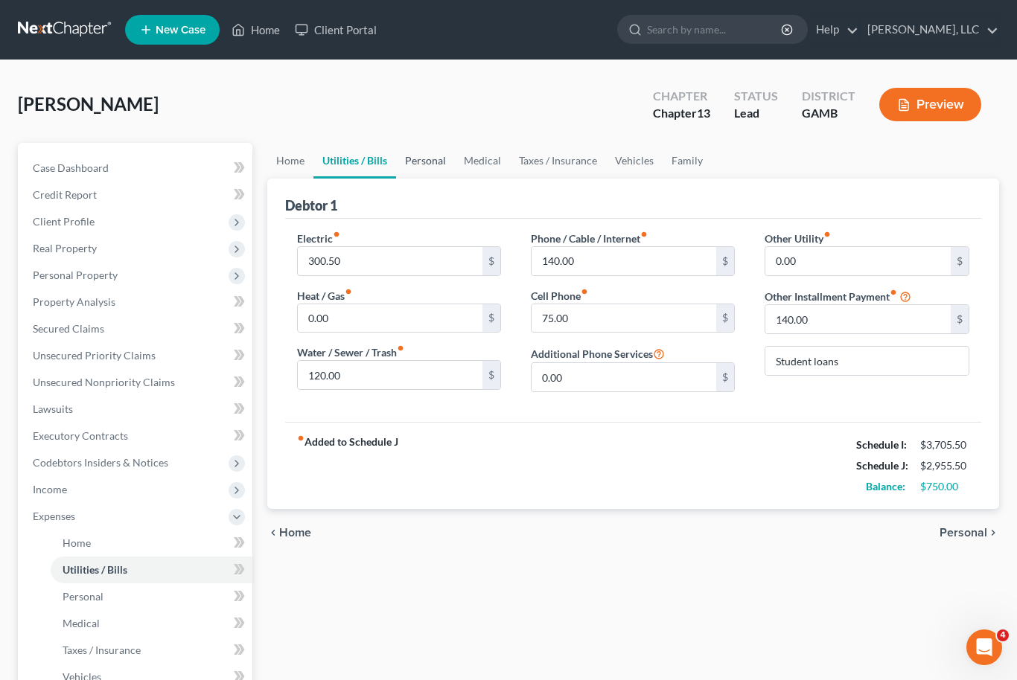
click at [426, 160] on link "Personal" at bounding box center [425, 161] width 59 height 36
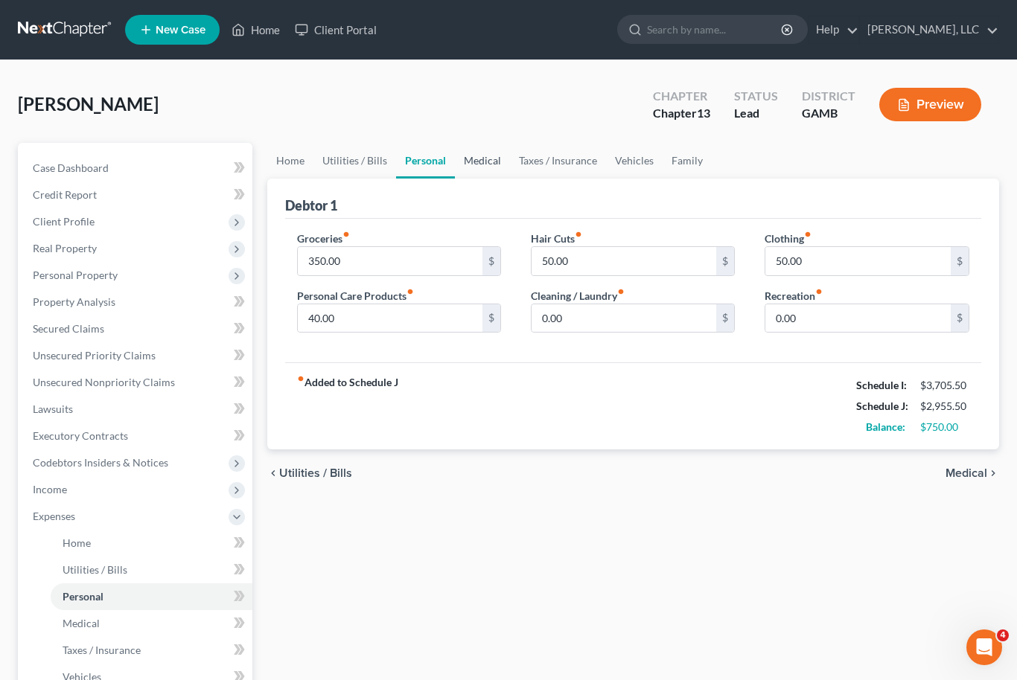
click at [484, 159] on link "Medical" at bounding box center [482, 161] width 55 height 36
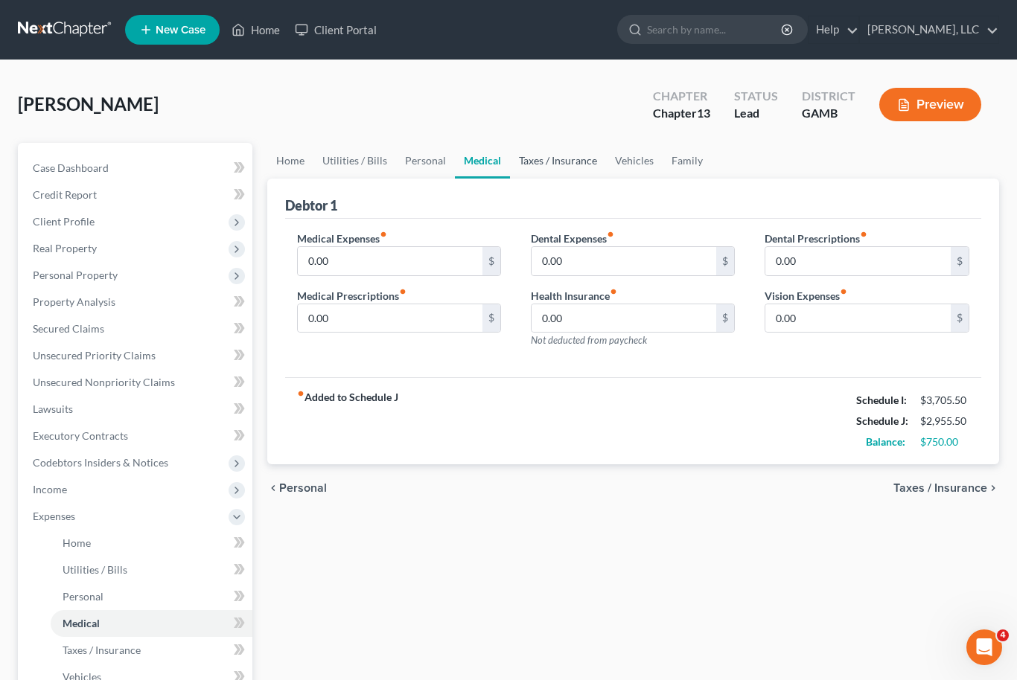
click at [538, 162] on link "Taxes / Insurance" at bounding box center [558, 161] width 96 height 36
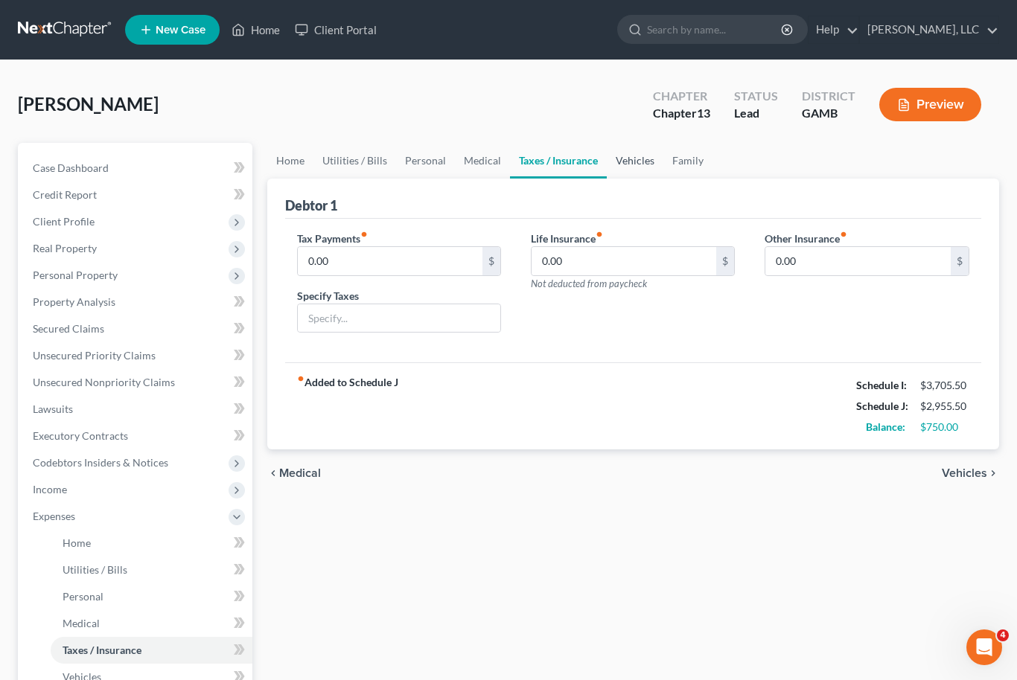
click at [632, 163] on link "Vehicles" at bounding box center [635, 161] width 57 height 36
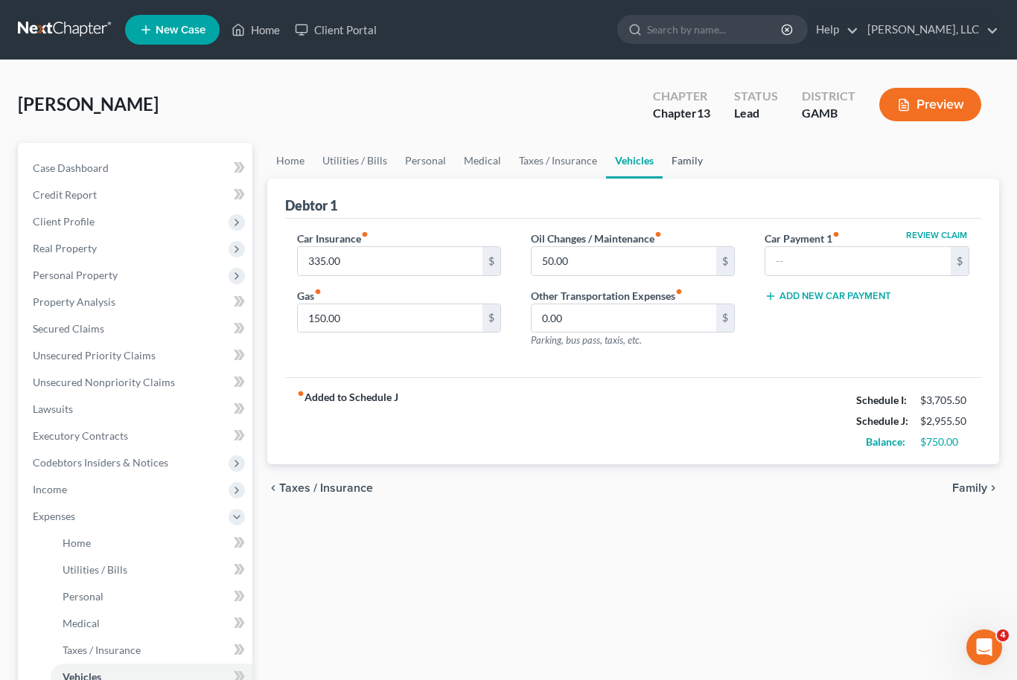
click at [680, 152] on link "Family" at bounding box center [687, 161] width 49 height 36
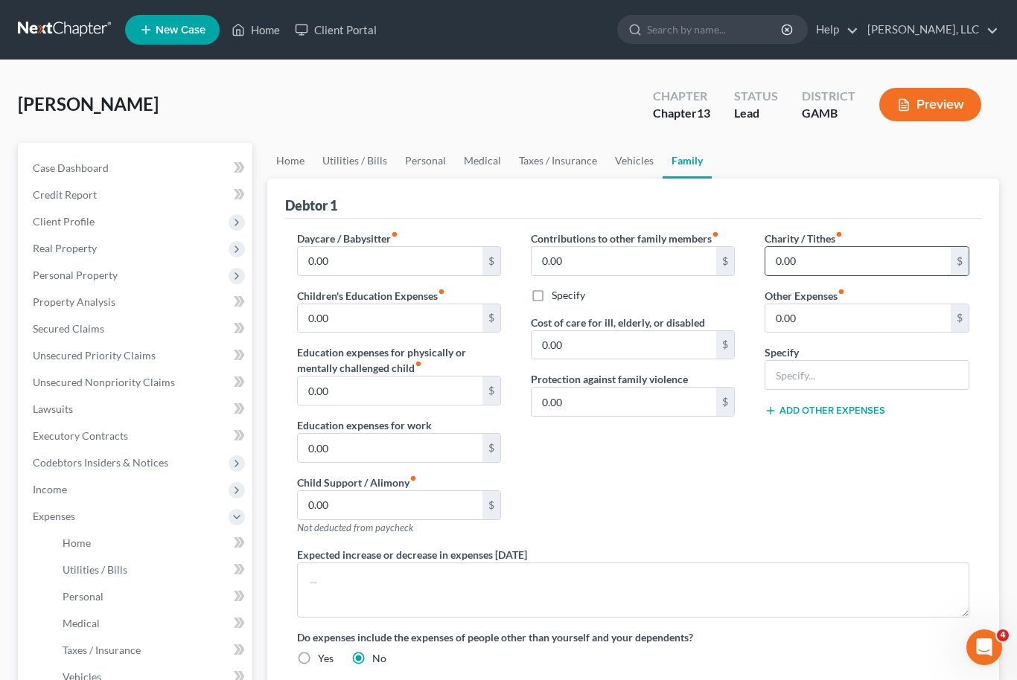
click at [797, 259] on input "0.00" at bounding box center [857, 261] width 185 height 28
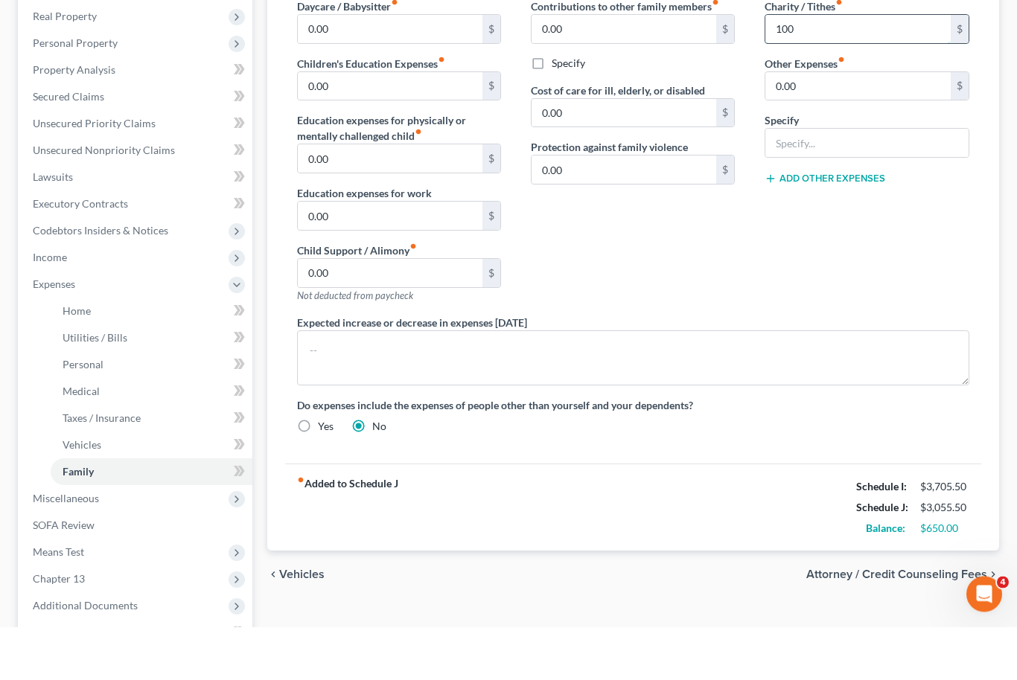
scroll to position [351, 0]
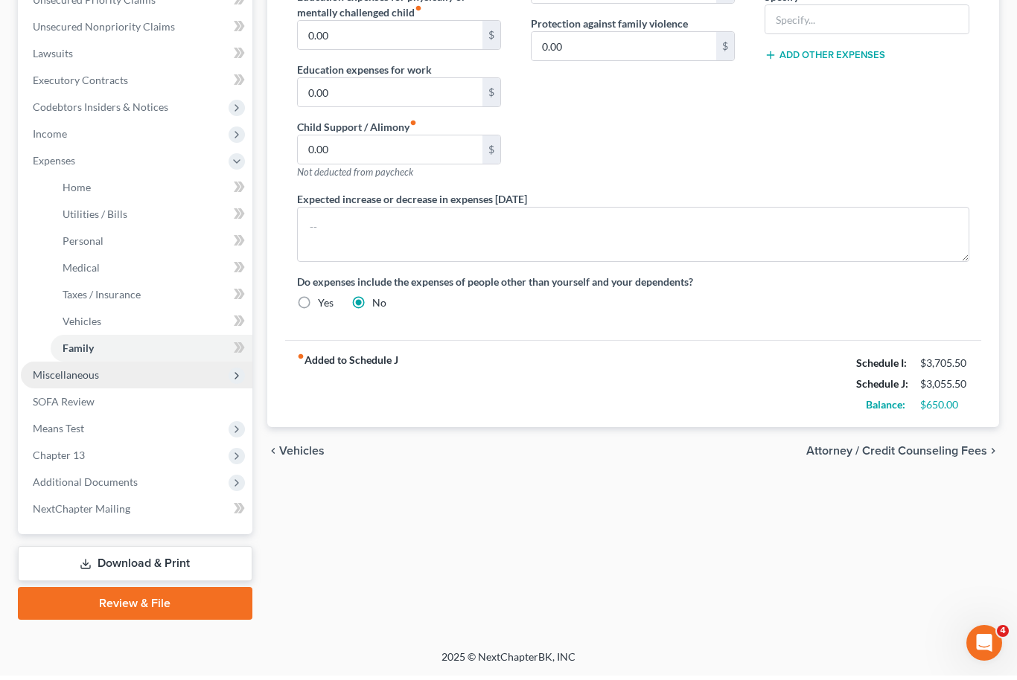
click at [68, 378] on span "Miscellaneous" at bounding box center [66, 379] width 66 height 13
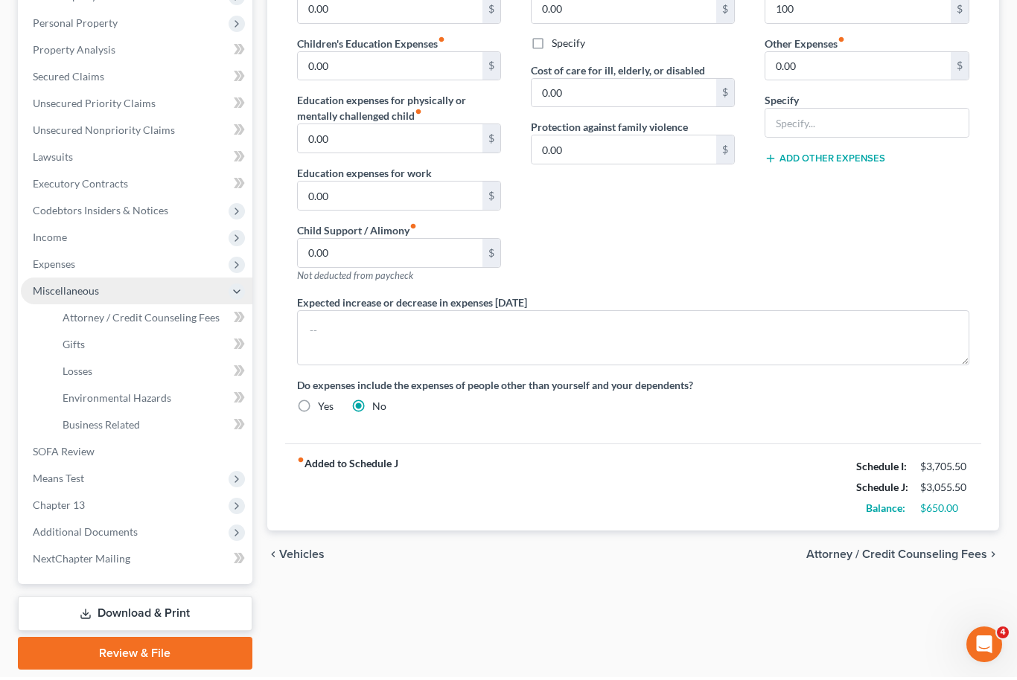
scroll to position [249, 0]
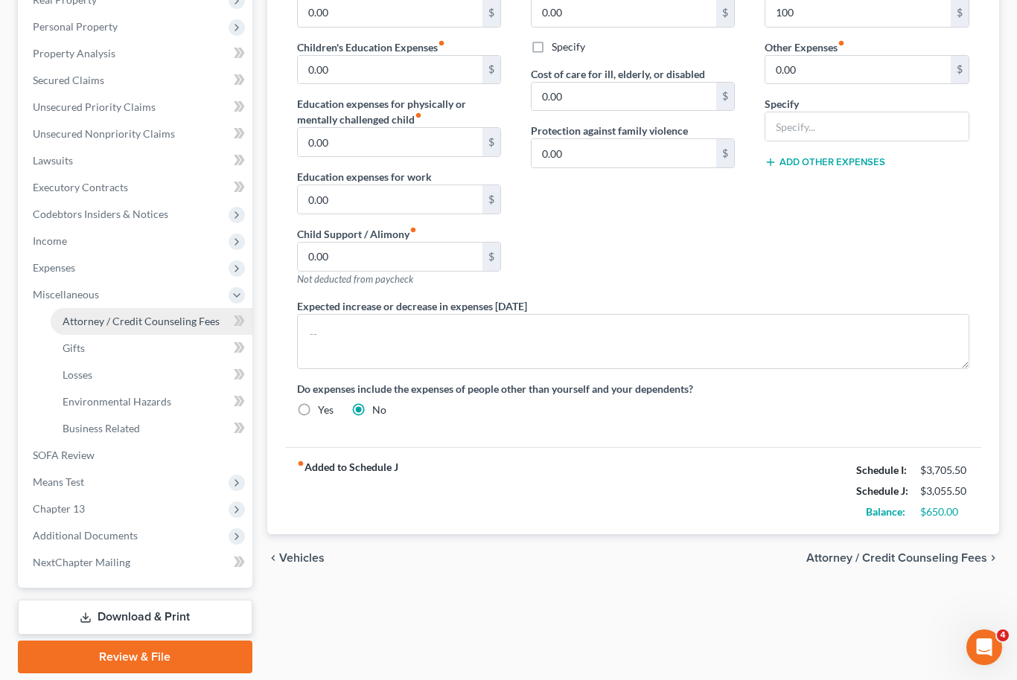
click at [92, 322] on span "Attorney / Credit Counseling Fees" at bounding box center [141, 321] width 157 height 13
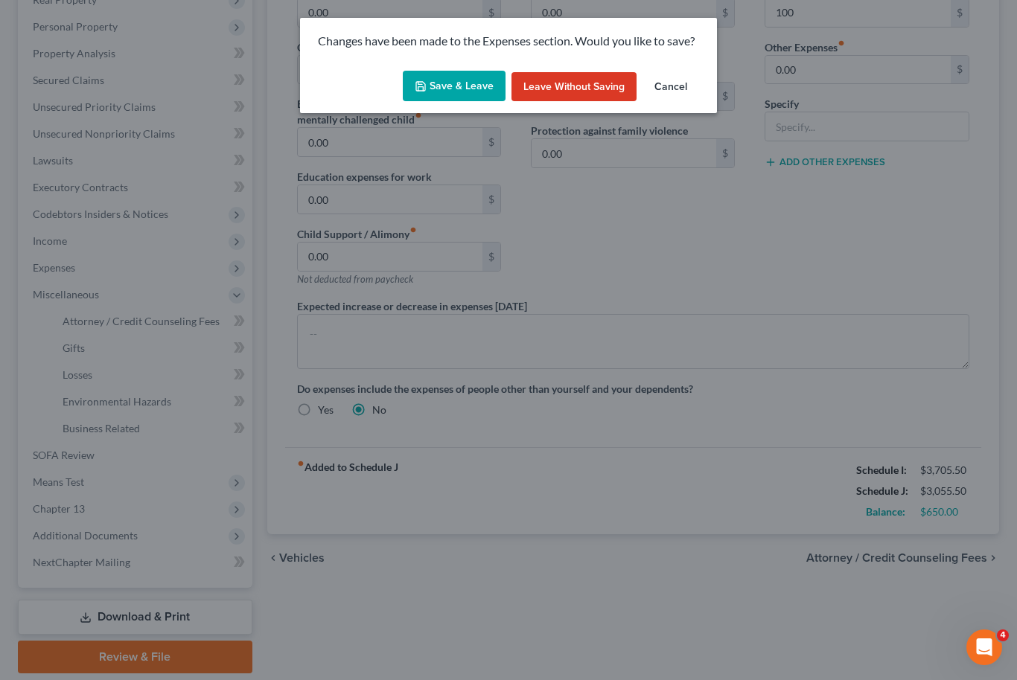
click at [454, 83] on button "Save & Leave" at bounding box center [454, 86] width 103 height 31
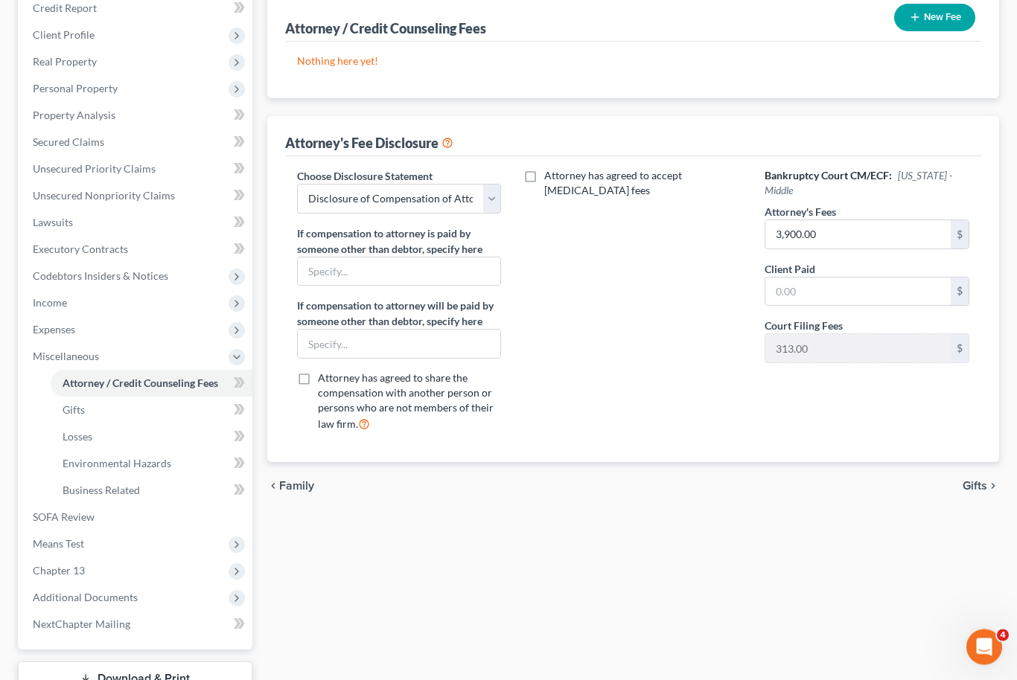
scroll to position [249, 0]
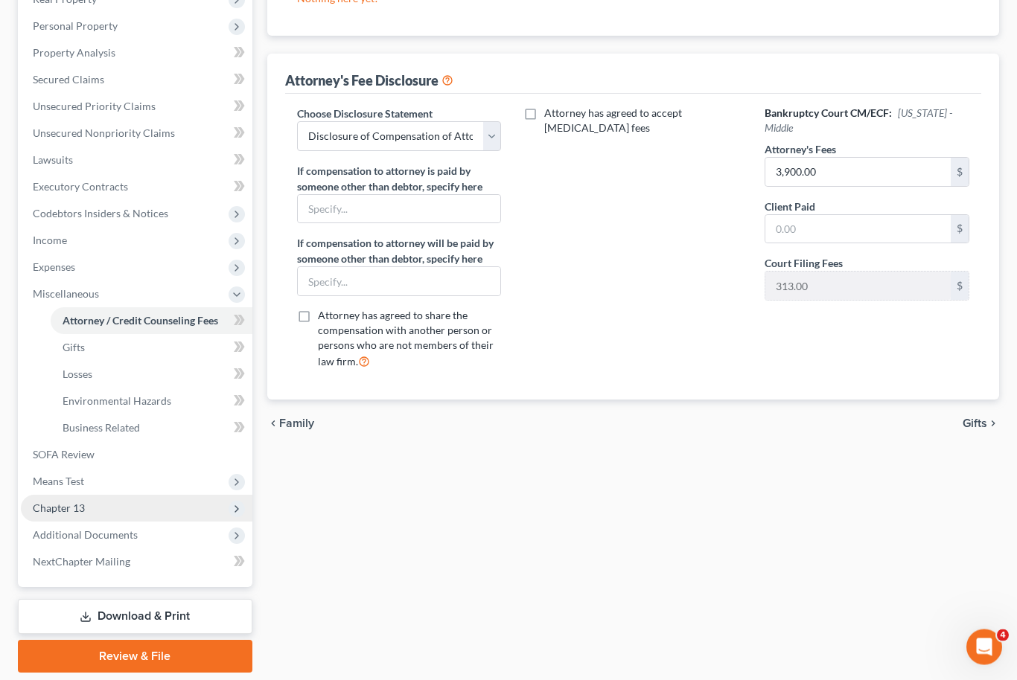
click at [49, 508] on span "Chapter 13" at bounding box center [59, 509] width 52 height 13
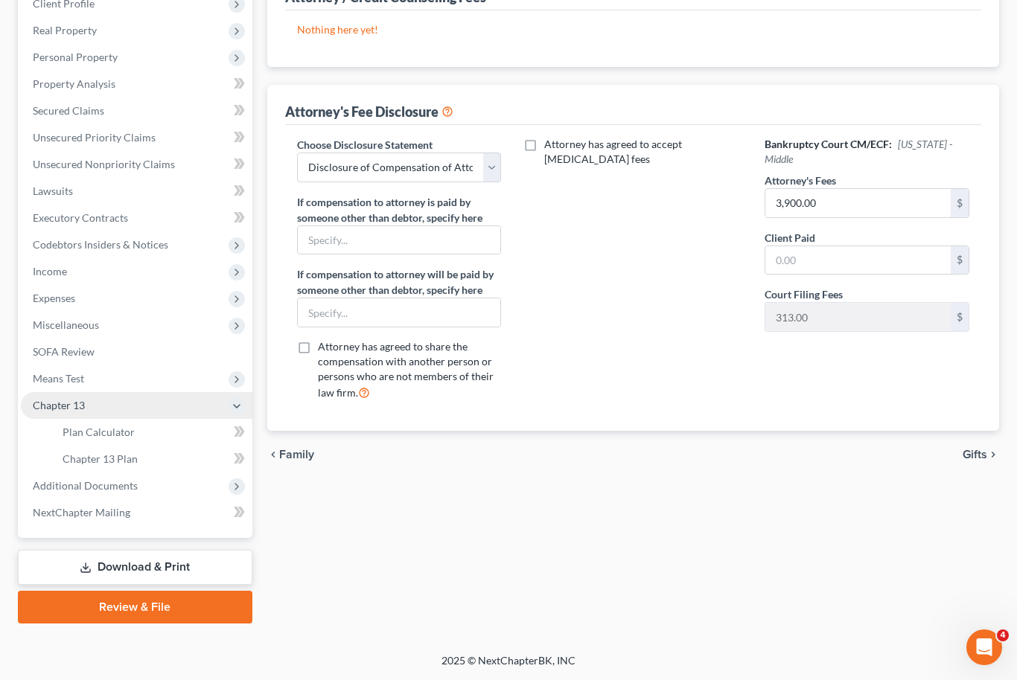
scroll to position [168, 0]
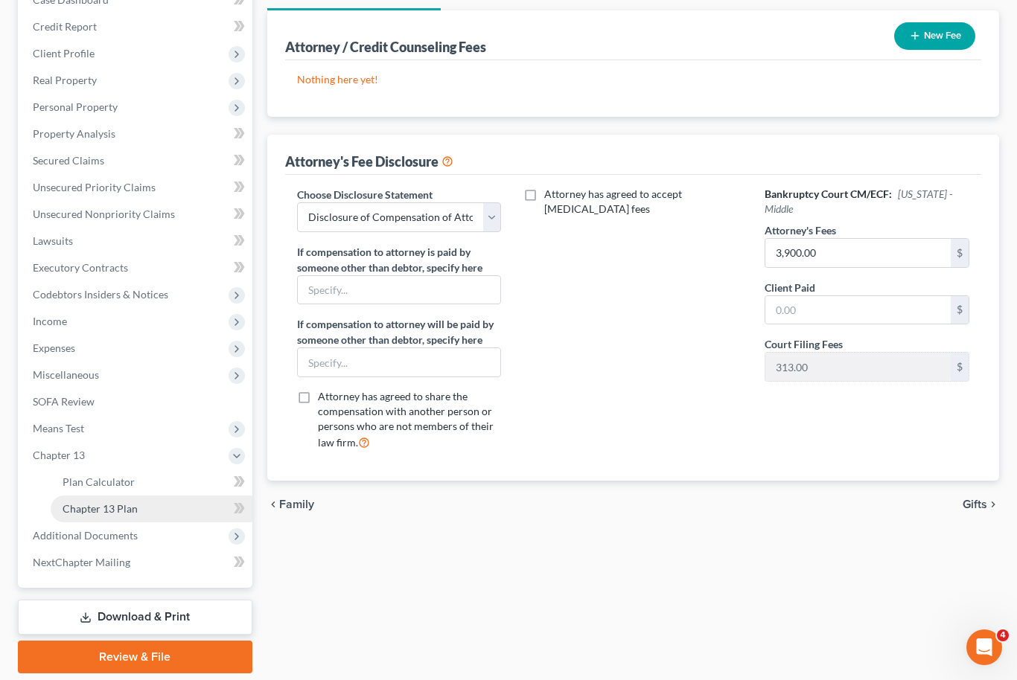
click at [83, 514] on span "Chapter 13 Plan" at bounding box center [100, 509] width 75 height 13
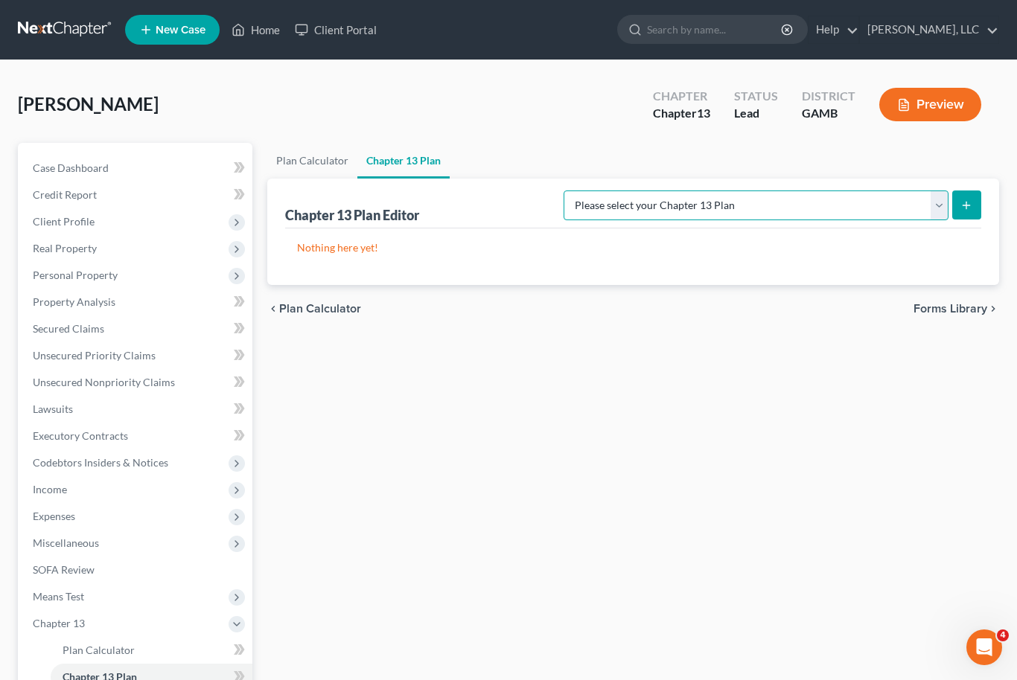
click at [926, 209] on select "Please select your Chapter 13 Plan [US_STATE] Middle - Revised [DATE] [US_STATE…" at bounding box center [756, 206] width 385 height 30
click at [969, 208] on icon "submit" at bounding box center [966, 206] width 12 height 12
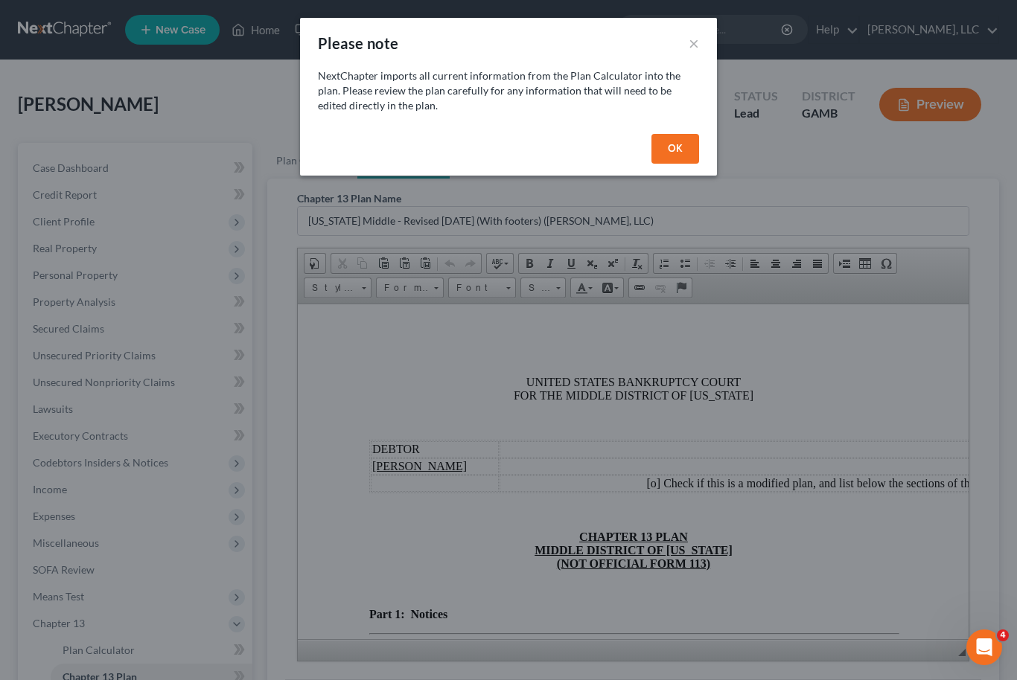
click at [687, 154] on button "OK" at bounding box center [675, 149] width 48 height 30
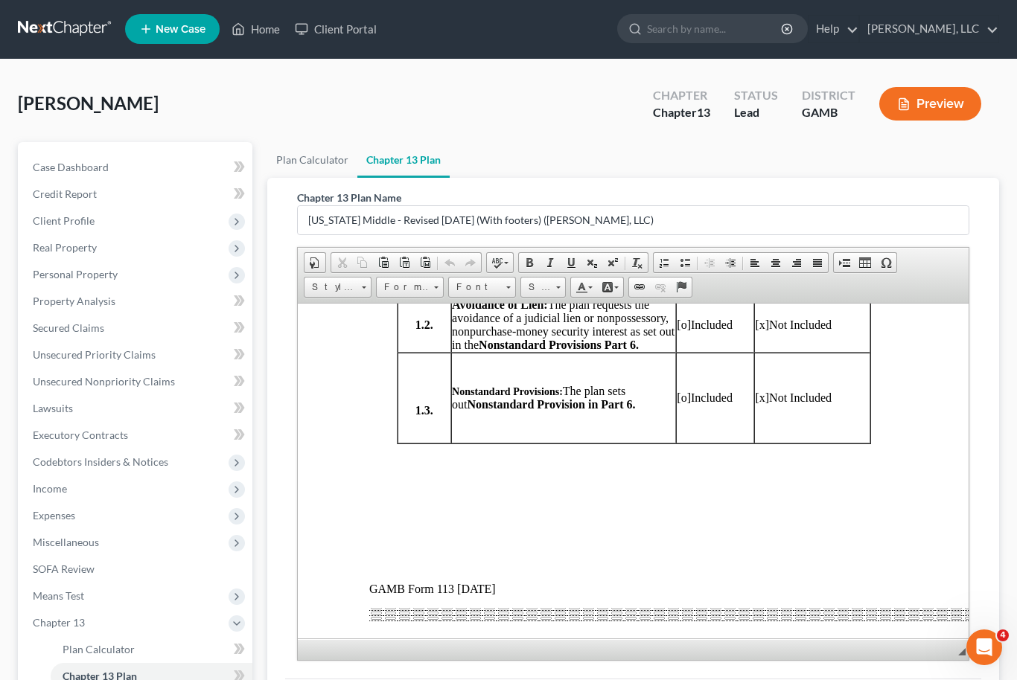
scroll to position [792, 0]
click at [765, 404] on span "[x]" at bounding box center [761, 397] width 14 height 13
click at [678, 444] on td "[o] Included" at bounding box center [714, 398] width 78 height 91
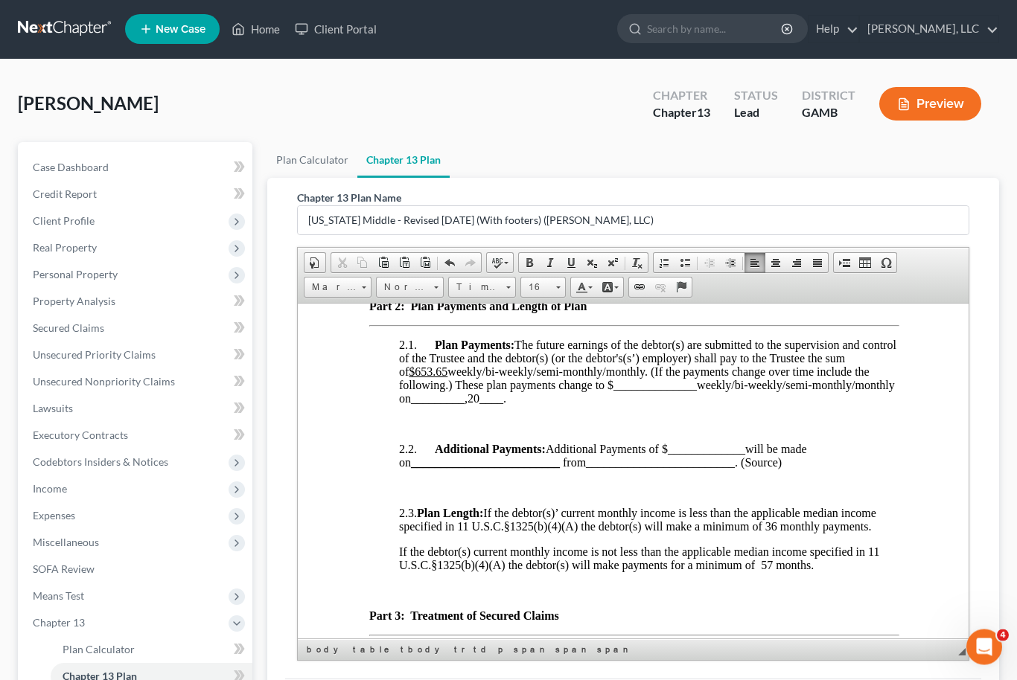
scroll to position [1399, 0]
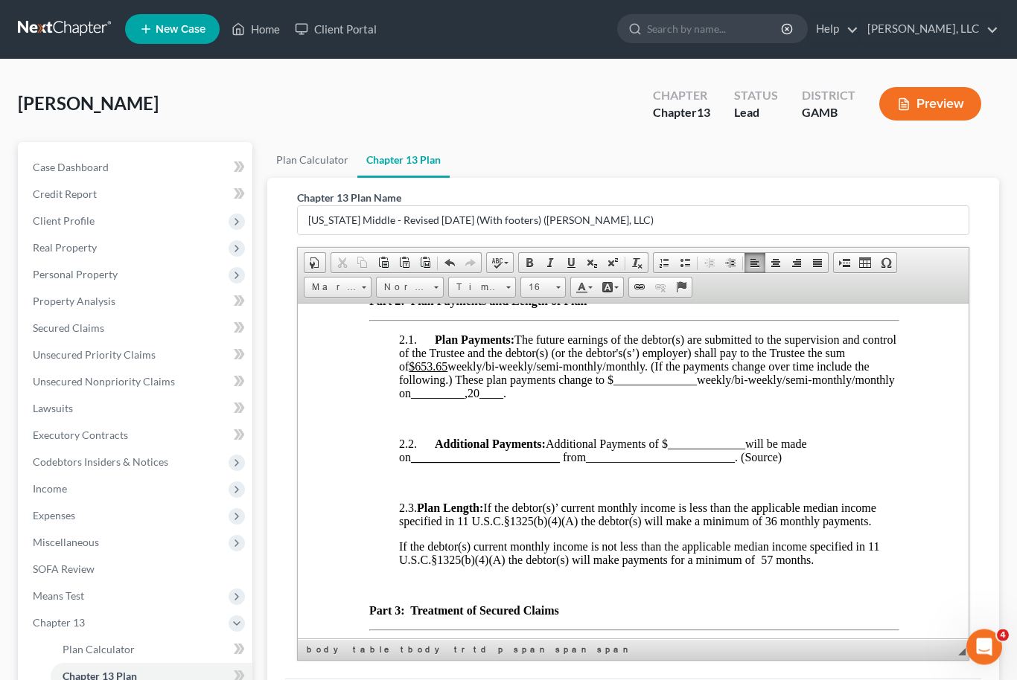
click at [430, 373] on u "$653.65" at bounding box center [427, 366] width 39 height 13
click at [627, 386] on span "______________" at bounding box center [654, 380] width 83 height 13
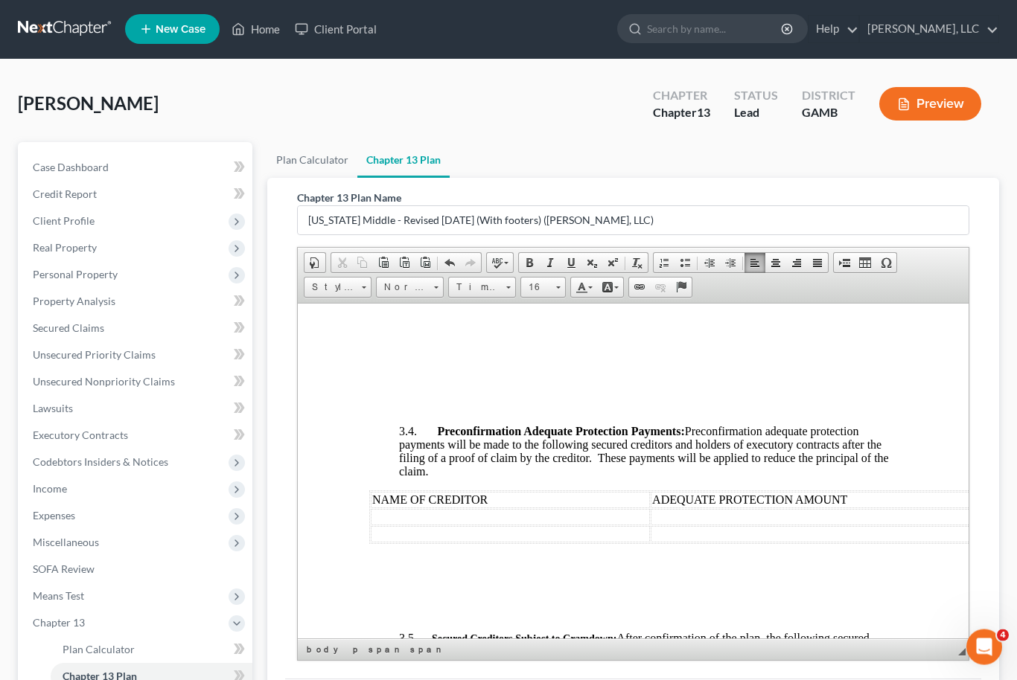
scroll to position [3705, 0]
click at [826, 207] on td "$539.98" at bounding box center [843, 192] width 104 height 30
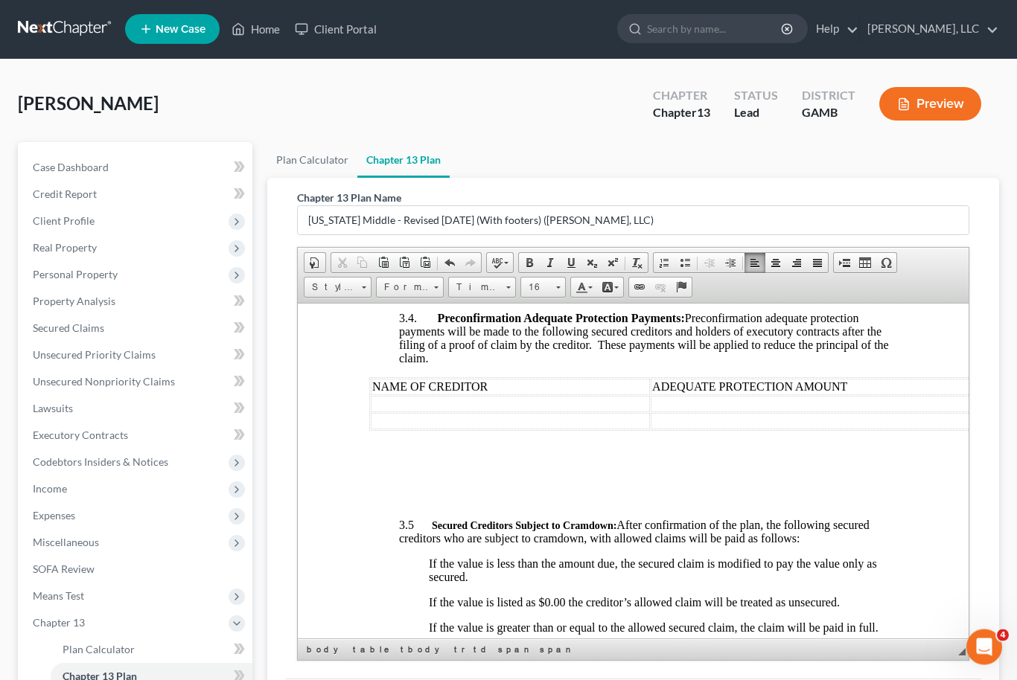
scroll to position [3822, 0]
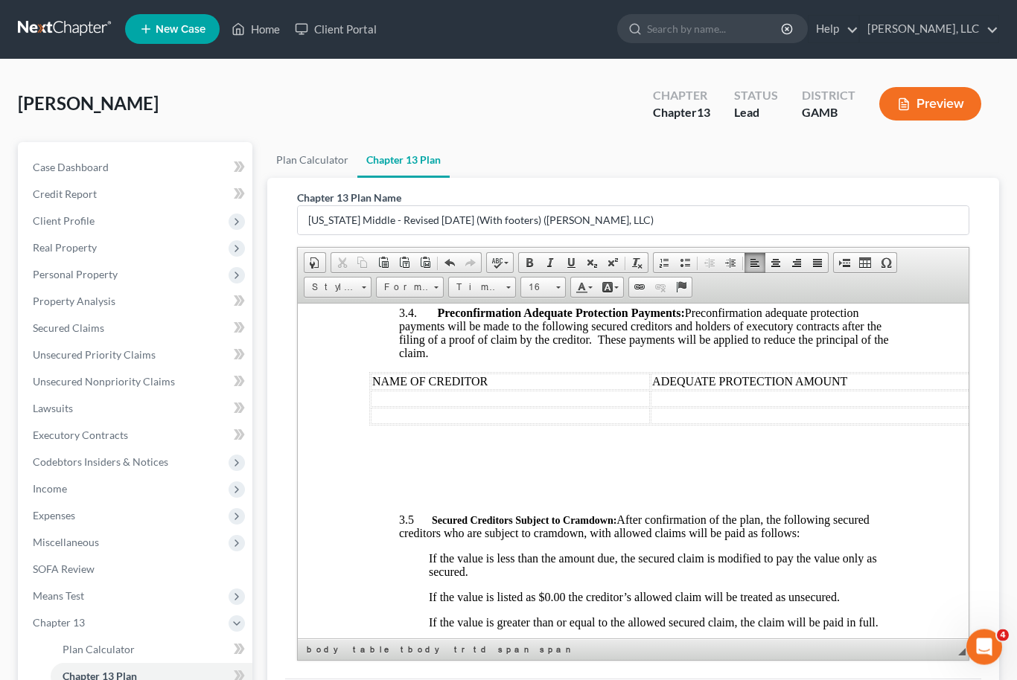
click at [447, 90] on td "Exeter Fin" at bounding box center [423, 75] width 105 height 30
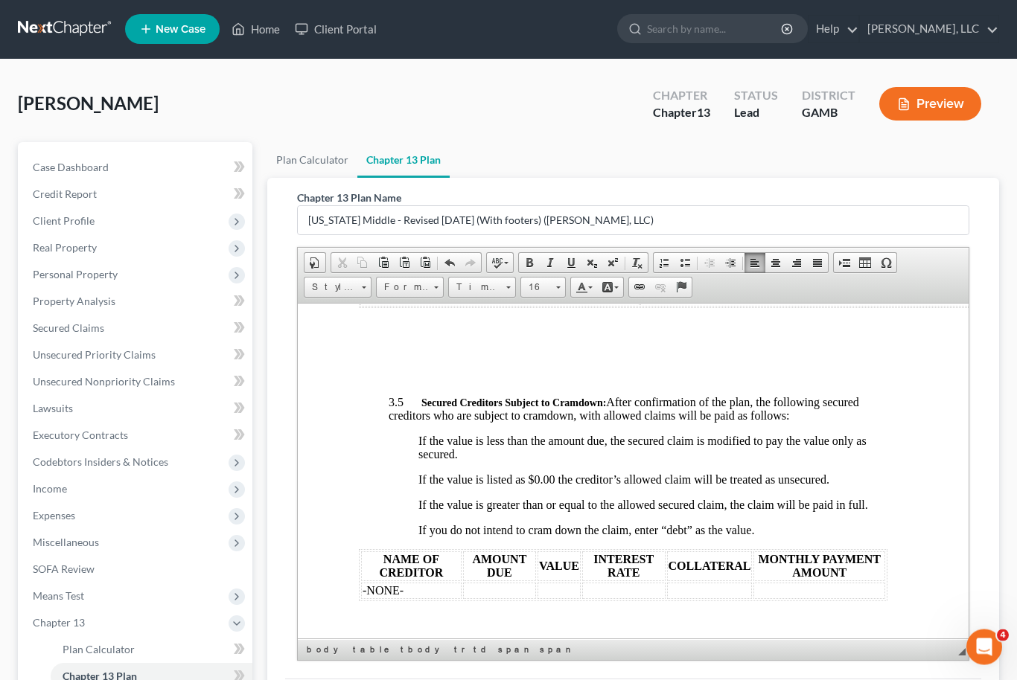
scroll to position [3984, 3]
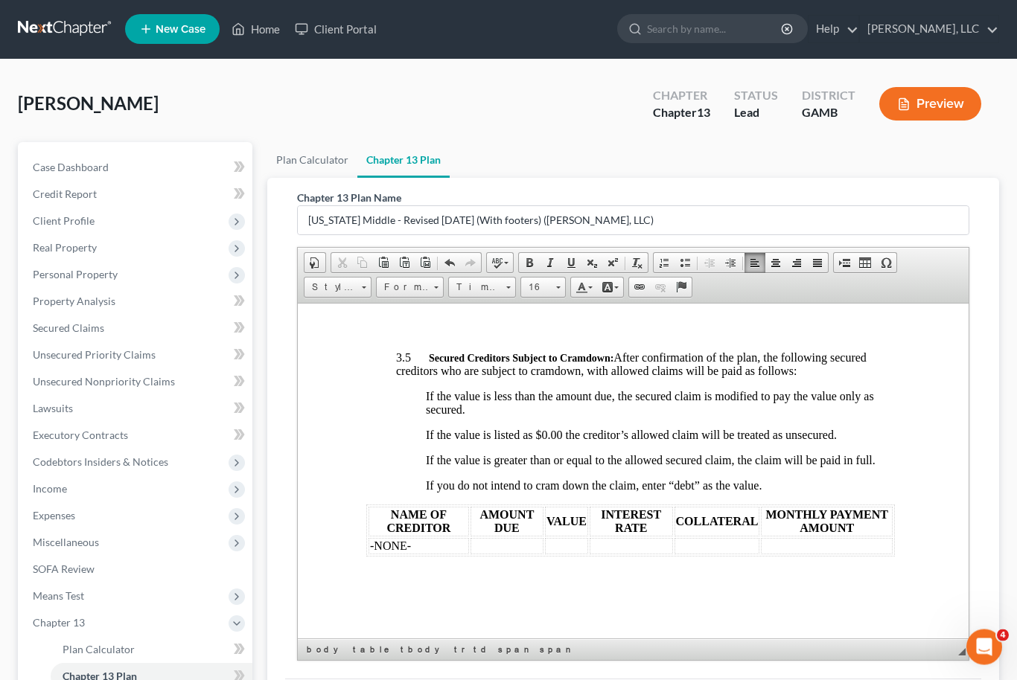
click at [468, 245] on td at bounding box center [506, 237] width 279 height 16
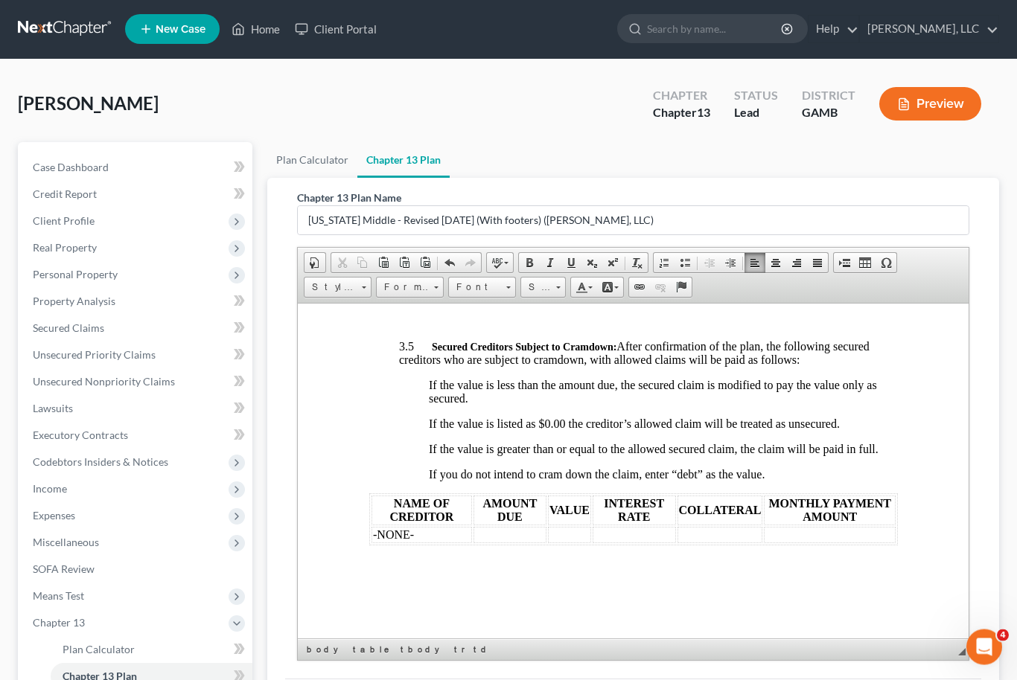
scroll to position [3997, 0]
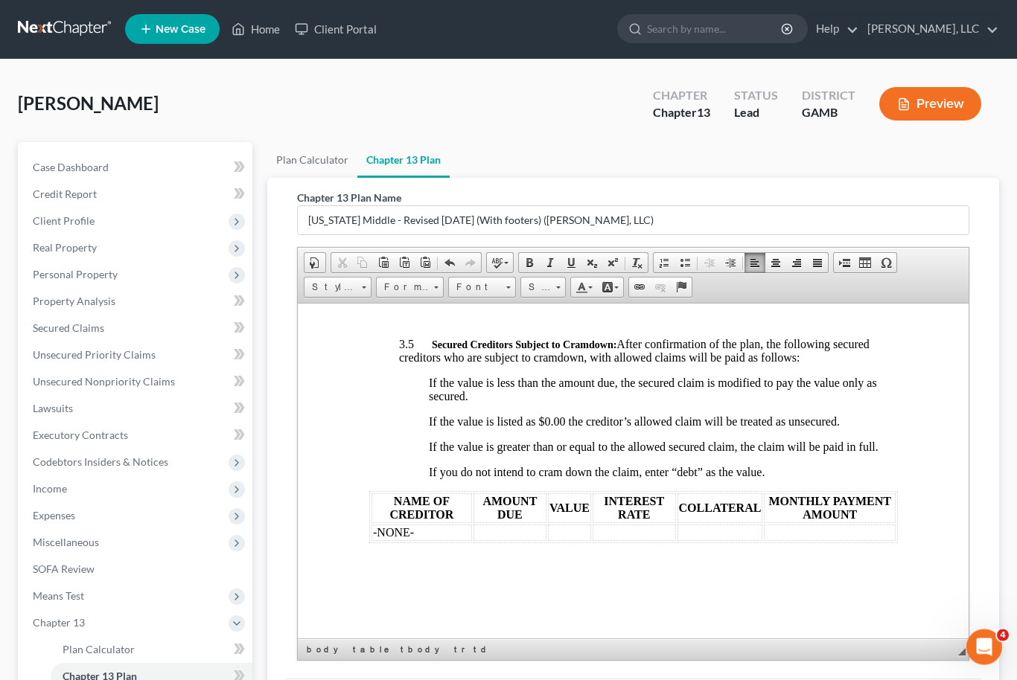
click at [680, 232] on td at bounding box center [883, 223] width 467 height 16
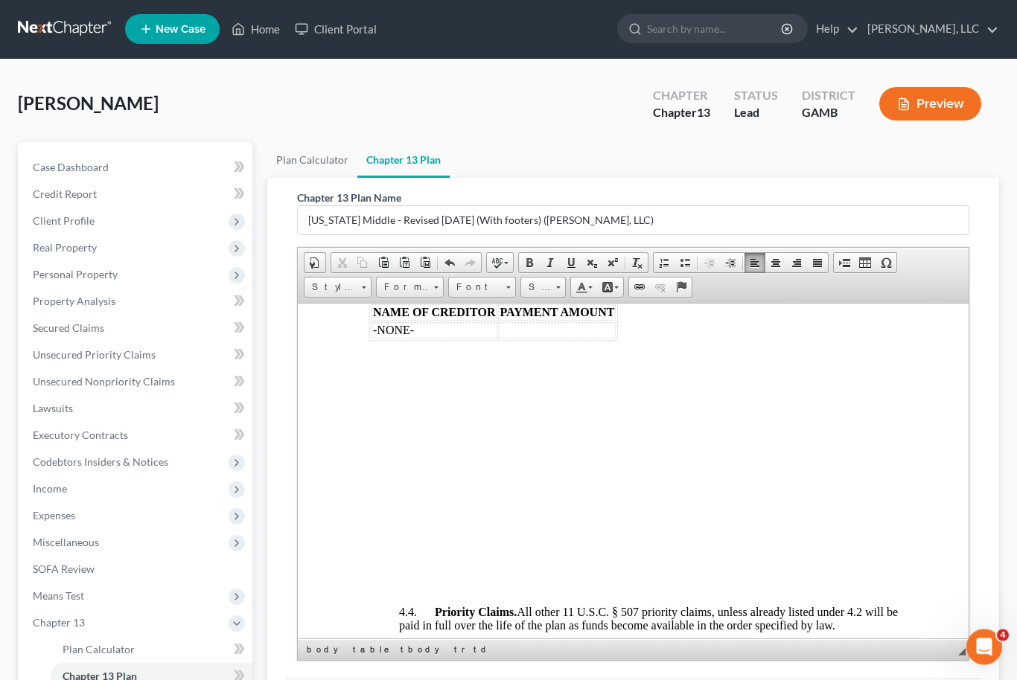
scroll to position [5615, 1]
click at [497, 45] on u "[[DOMAIN_NAME]]" at bounding box center [460, 38] width 106 height 13
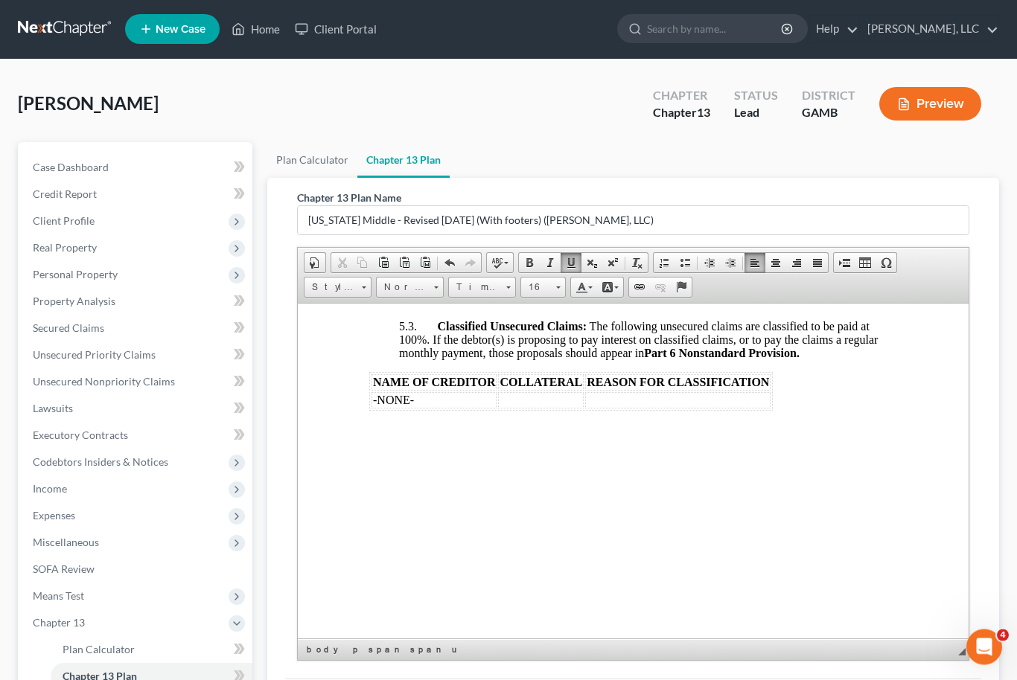
scroll to position [6496, 0]
click at [495, 60] on u "$13,500.00" at bounding box center [489, 54] width 54 height 13
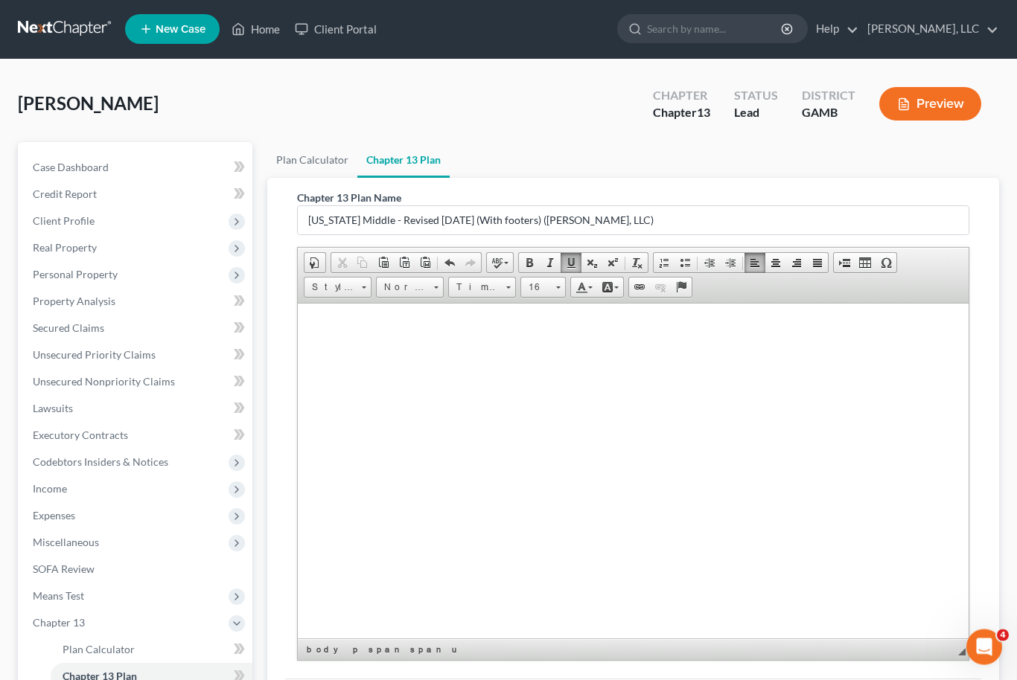
scroll to position [8690, 0]
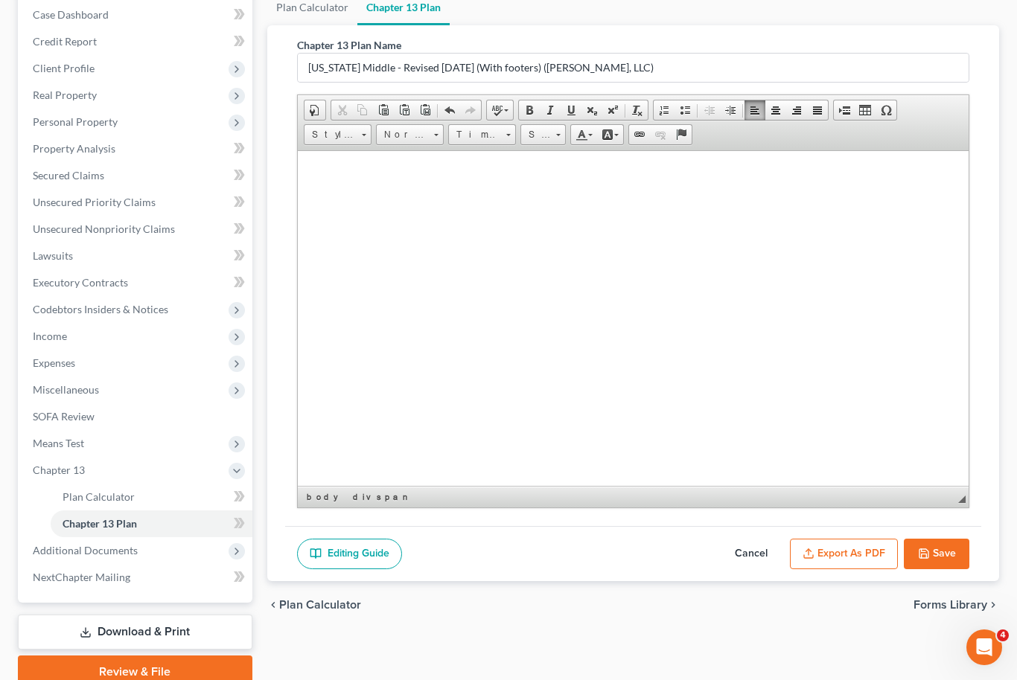
scroll to position [151, 0]
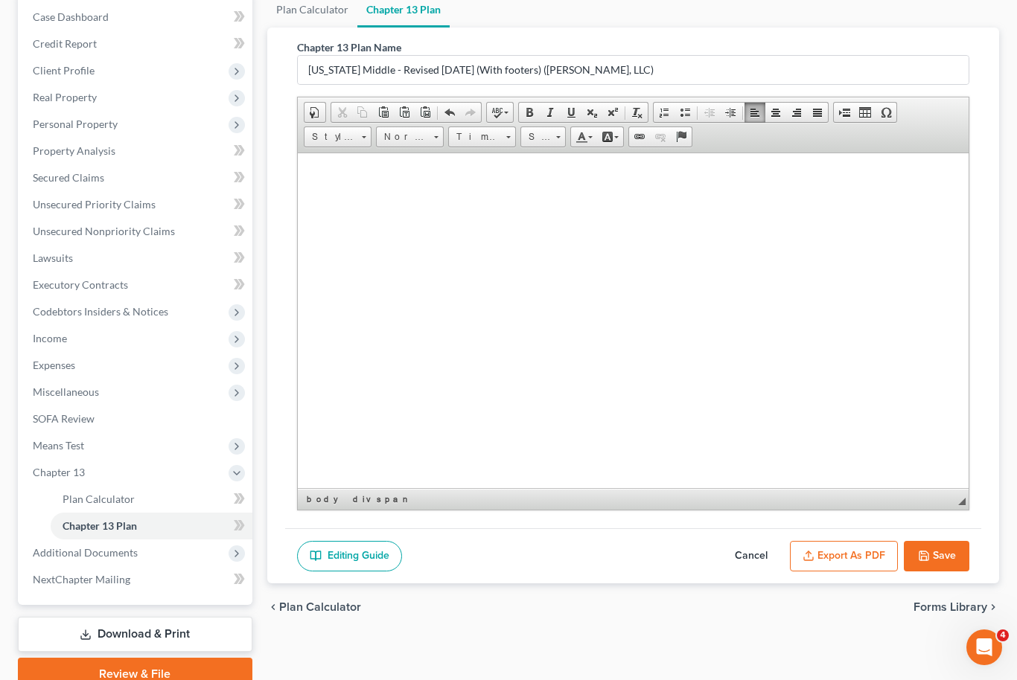
click at [946, 556] on button "Save" at bounding box center [937, 556] width 66 height 31
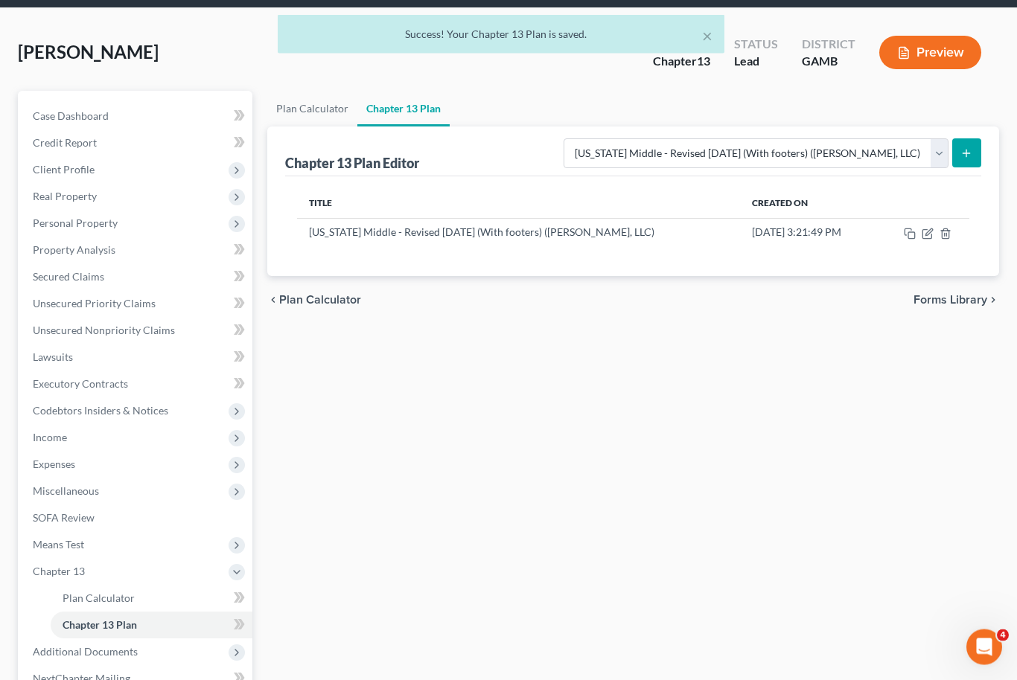
scroll to position [0, 0]
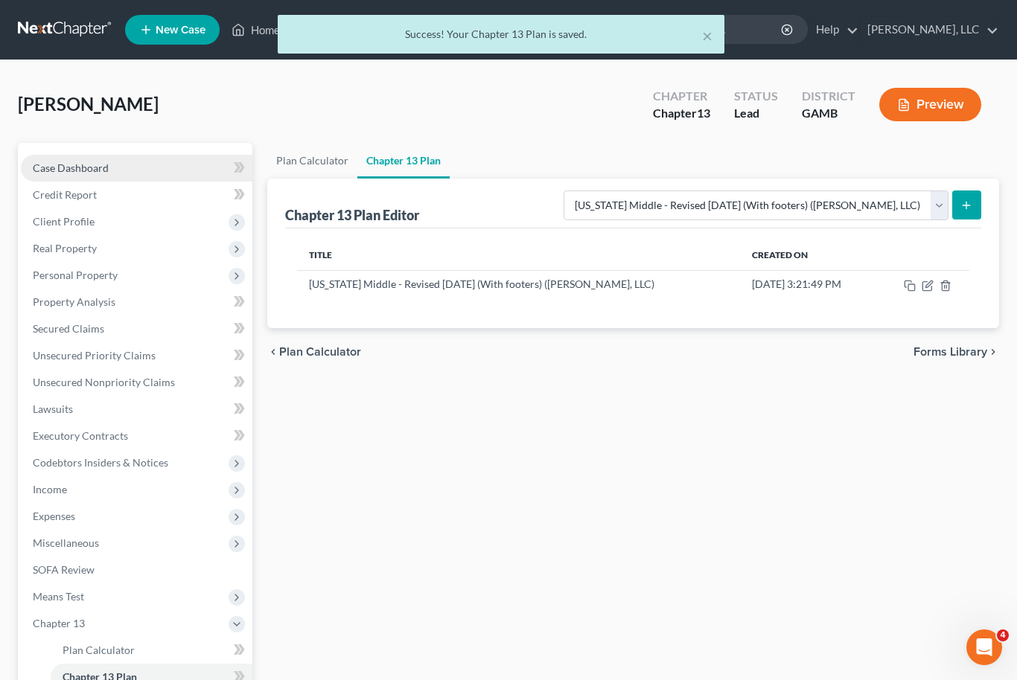
click at [66, 159] on link "Case Dashboard" at bounding box center [137, 168] width 232 height 27
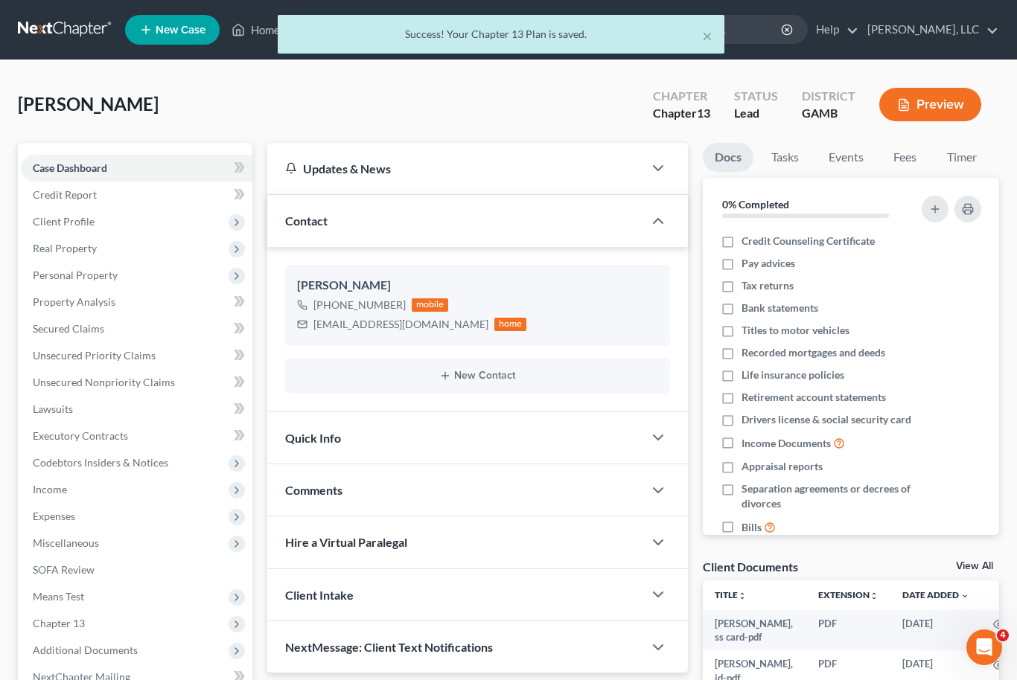
click at [989, 553] on div "Docs Tasks Events Fees Timer 0% Completed Nothing here yet! Credit Counseling C…" at bounding box center [850, 522] width 311 height 759
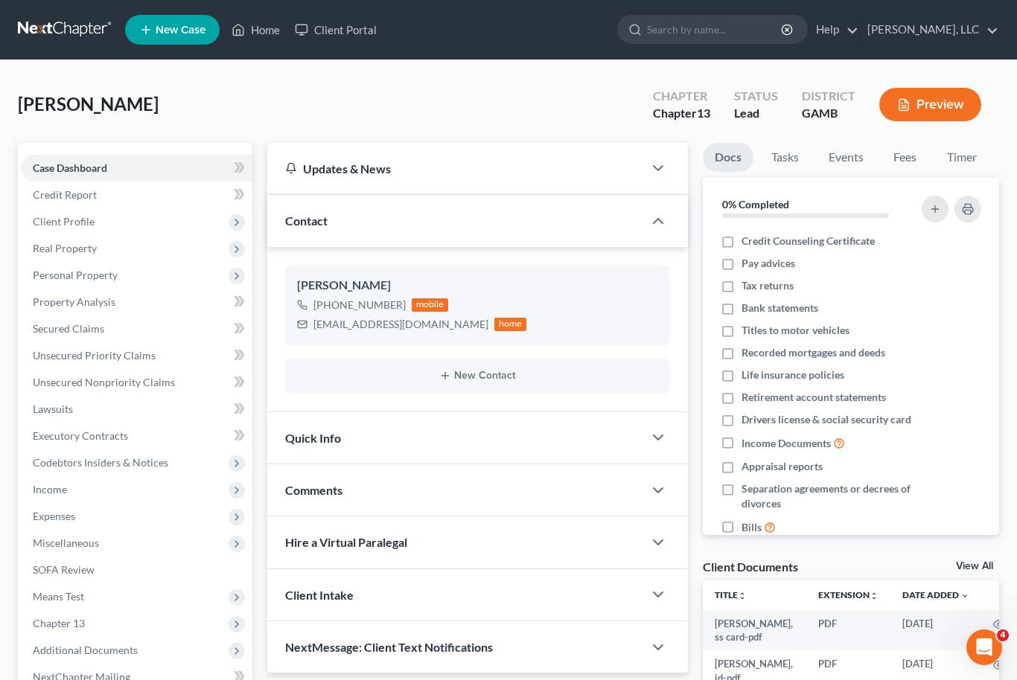
click at [989, 563] on link "View All" at bounding box center [974, 566] width 37 height 10
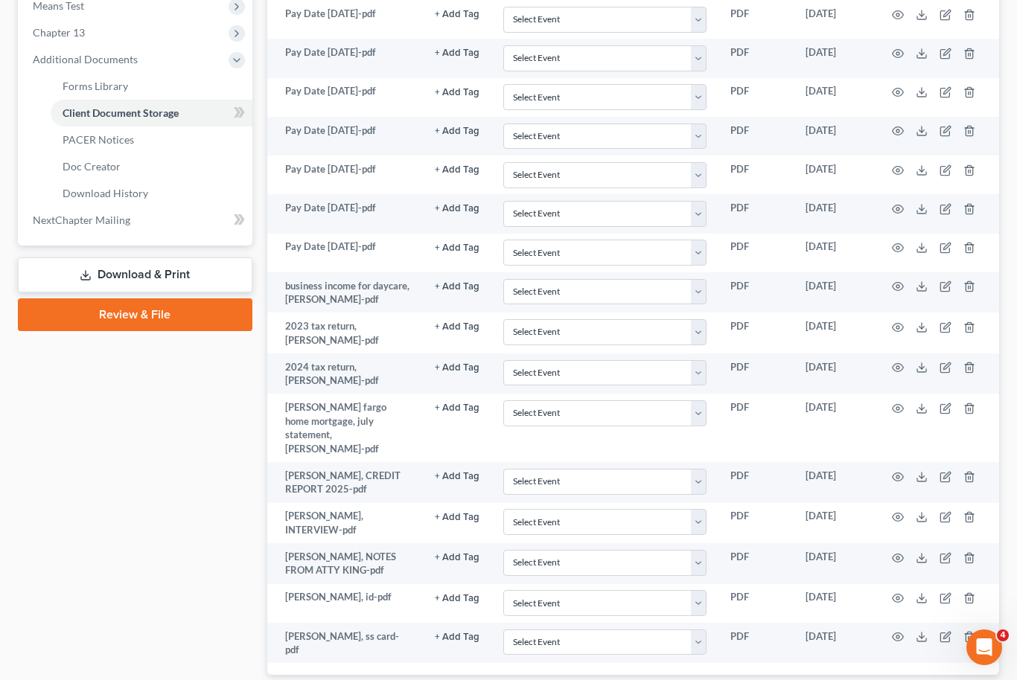
scroll to position [618, 0]
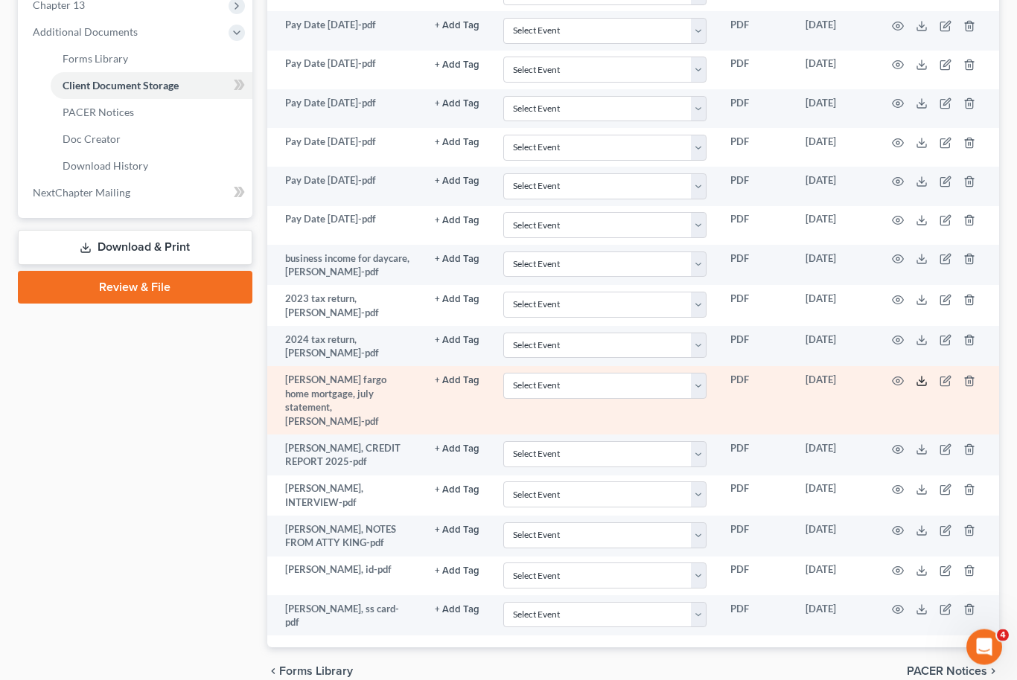
click at [918, 377] on icon at bounding box center [922, 382] width 12 height 12
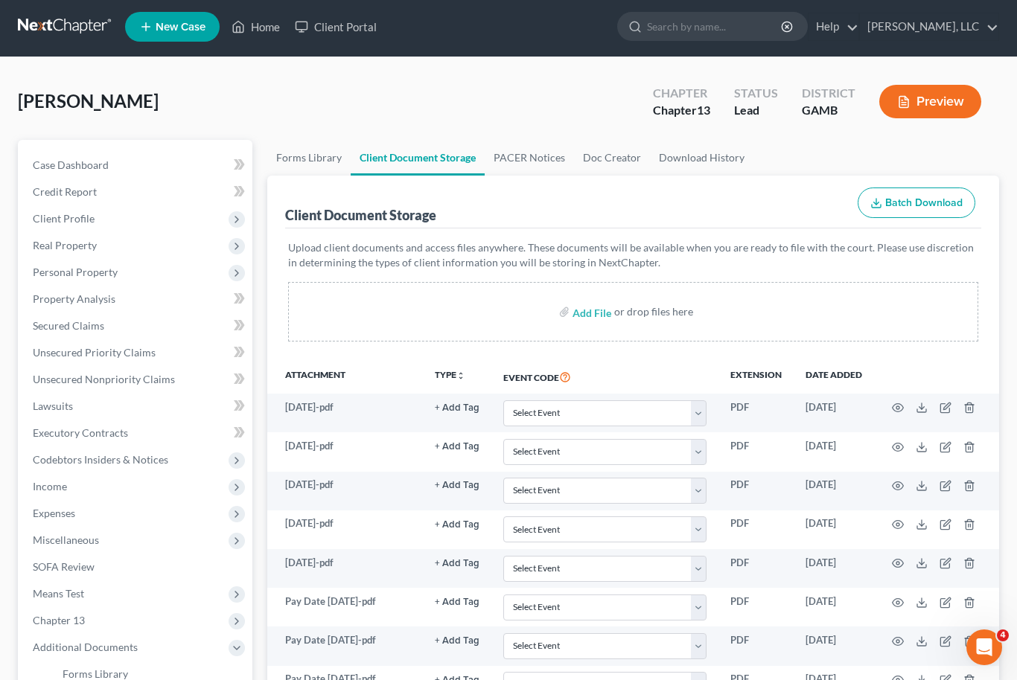
scroll to position [0, 0]
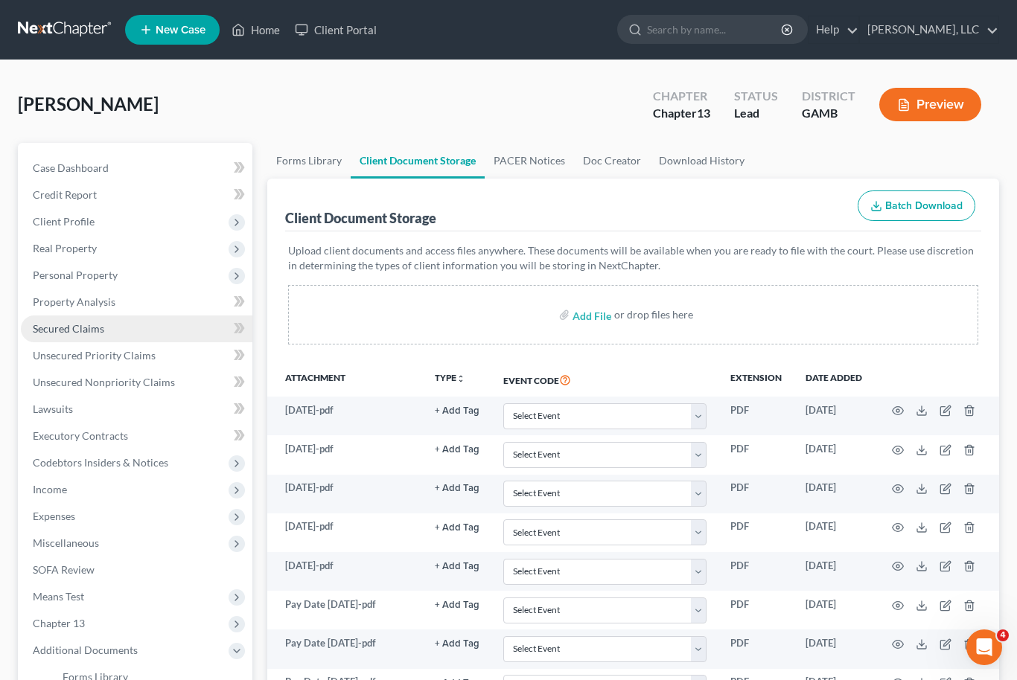
click at [56, 325] on span "Secured Claims" at bounding box center [68, 328] width 71 height 13
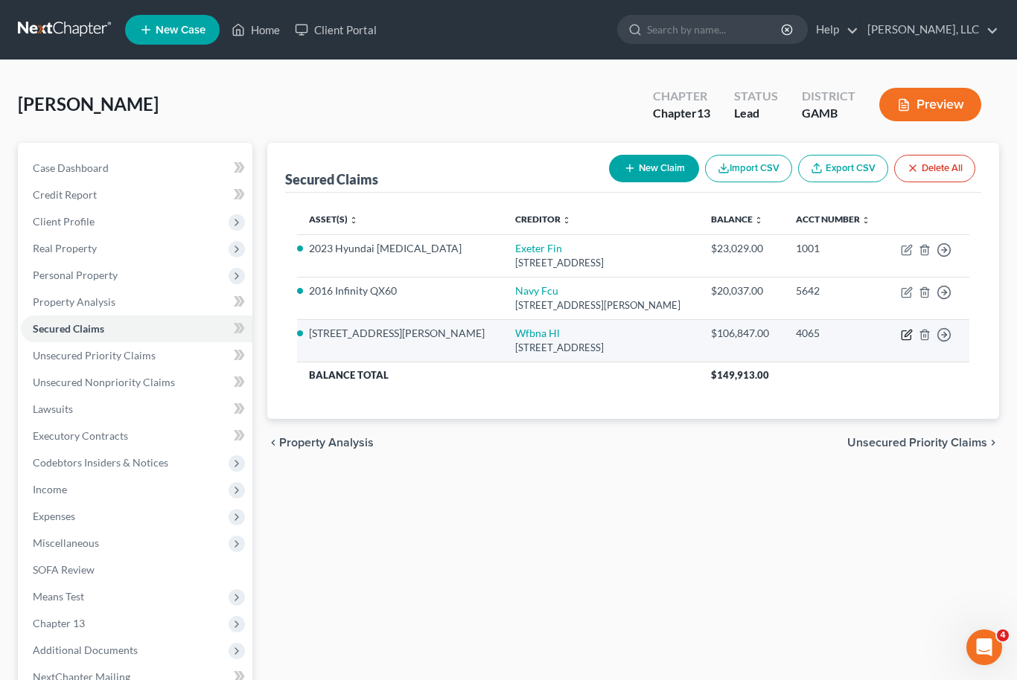
click at [909, 337] on icon "button" at bounding box center [907, 335] width 12 height 12
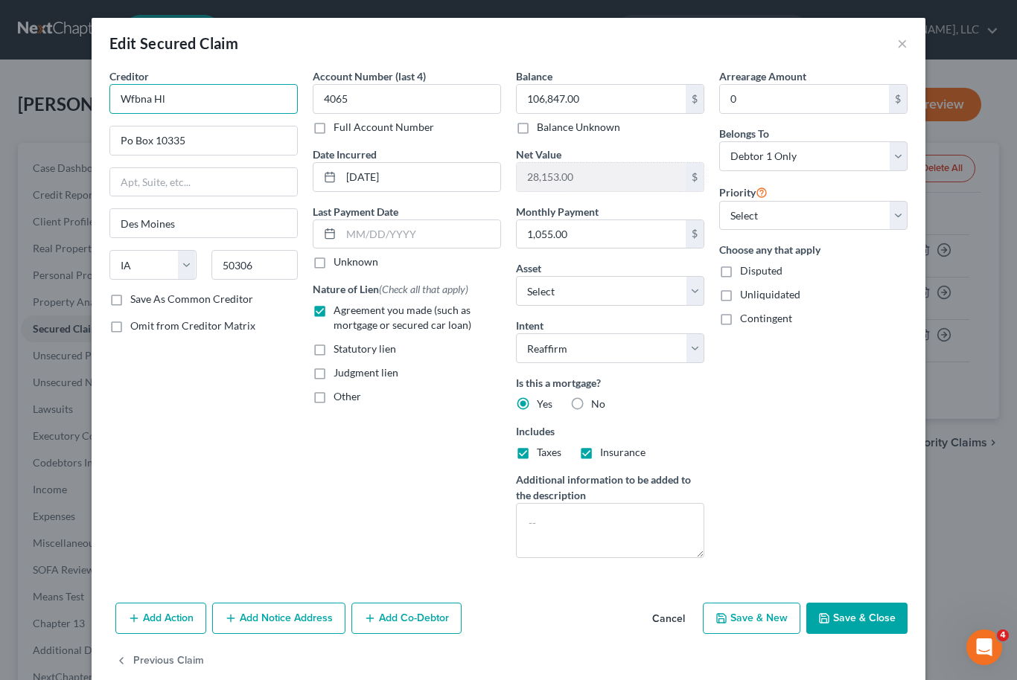
click at [226, 105] on input "Wfbna Hl" at bounding box center [203, 99] width 188 height 30
click at [861, 619] on button "Save & Close" at bounding box center [856, 618] width 101 height 31
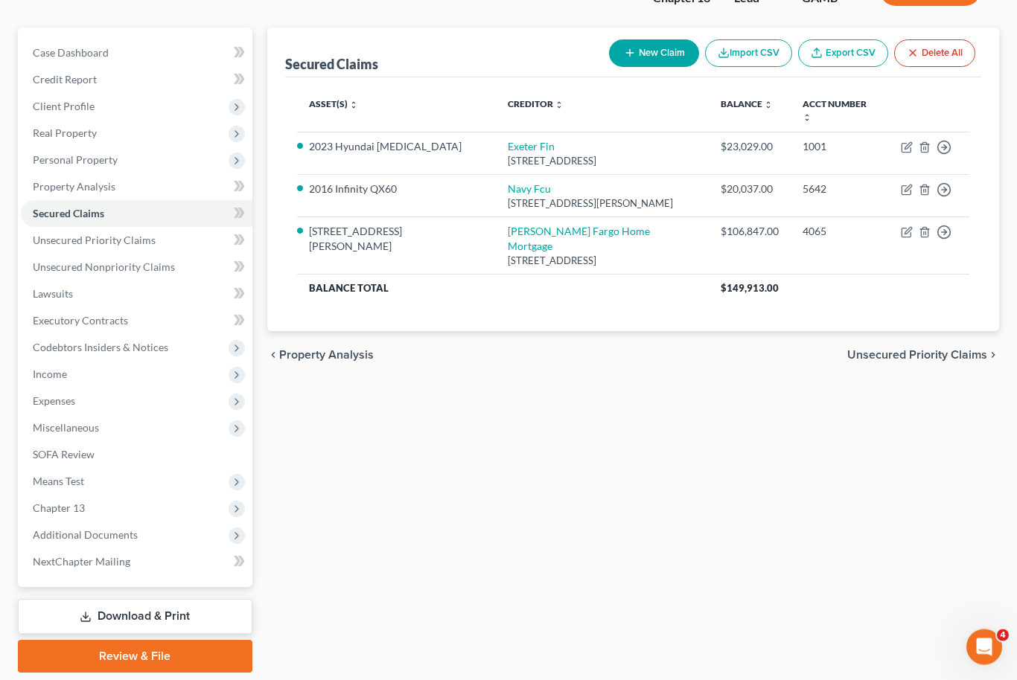
scroll to position [115, 0]
click at [31, 552] on link "NextChapter Mailing" at bounding box center [137, 562] width 232 height 27
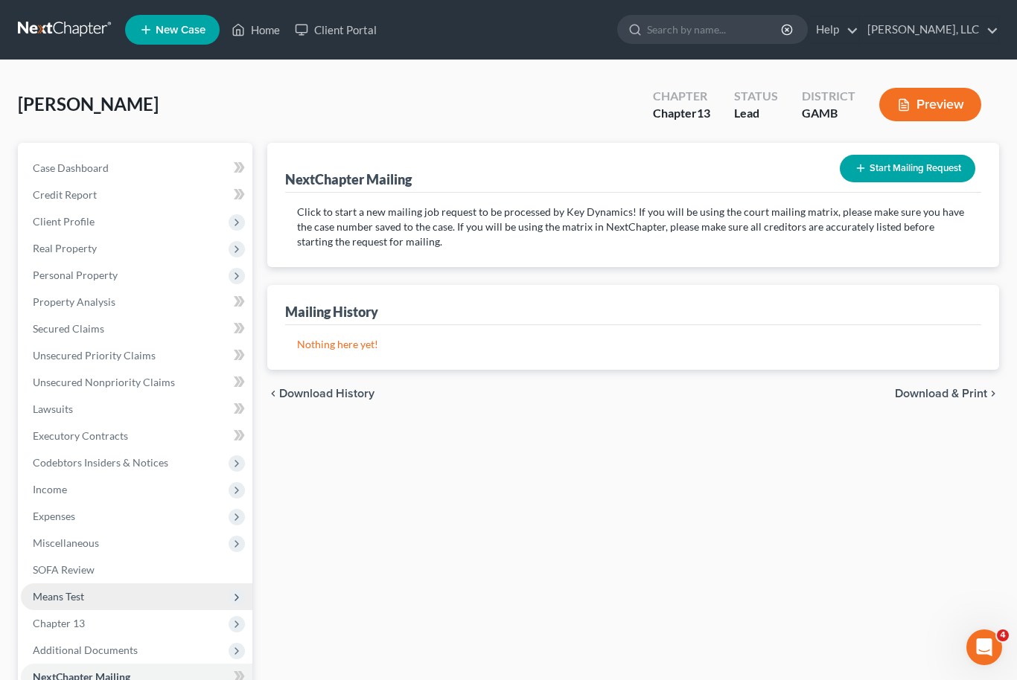
click at [65, 598] on span "Means Test" at bounding box center [58, 596] width 51 height 13
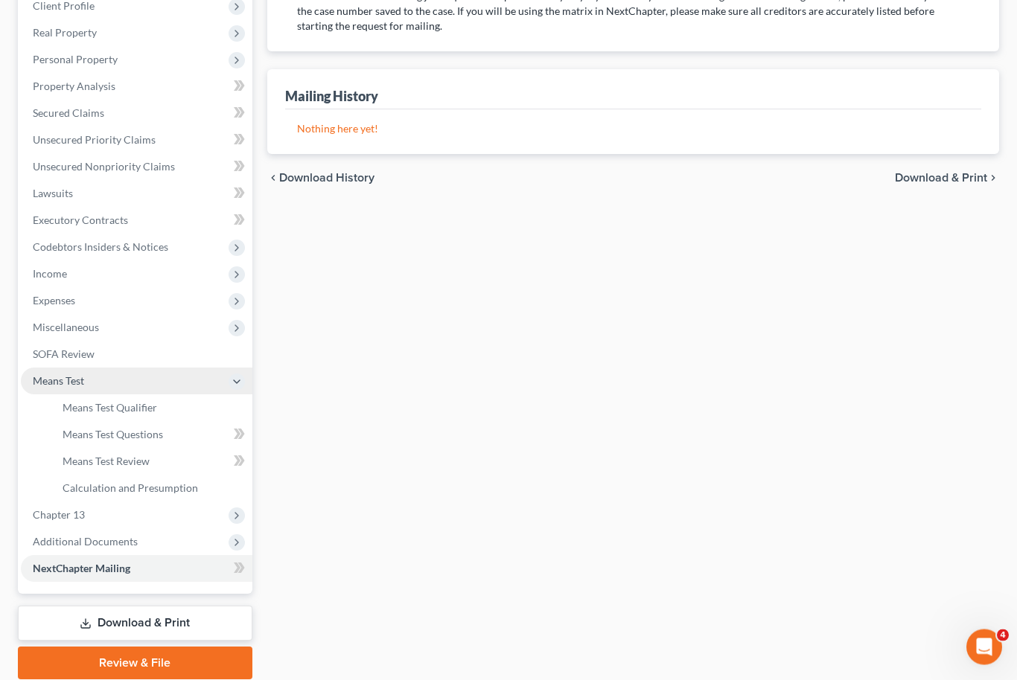
scroll to position [222, 0]
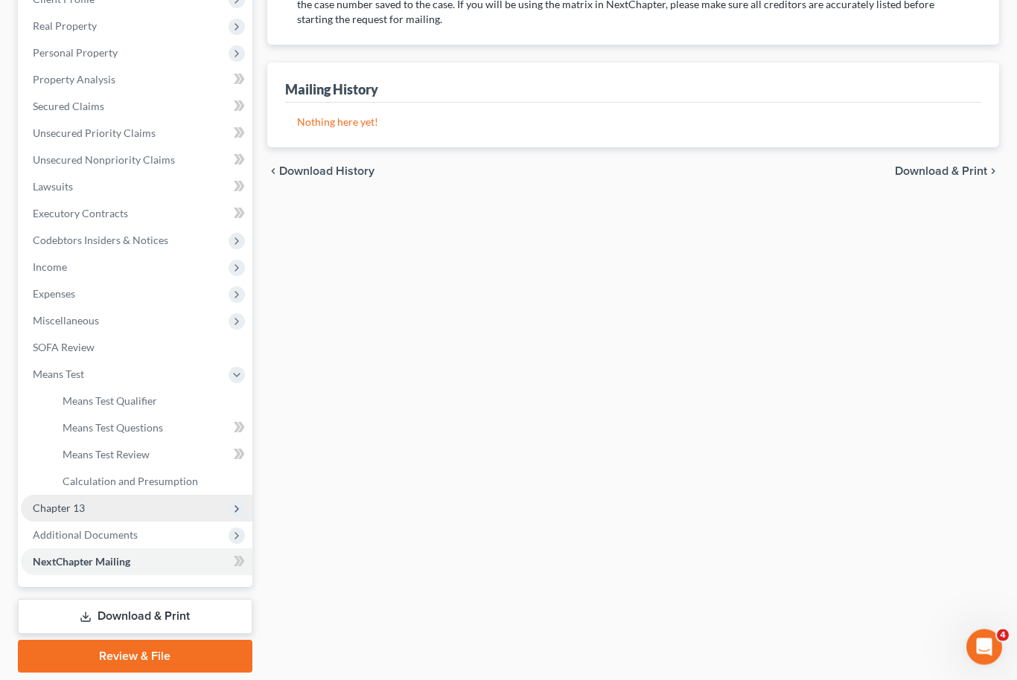
click at [60, 507] on span "Chapter 13" at bounding box center [59, 509] width 52 height 13
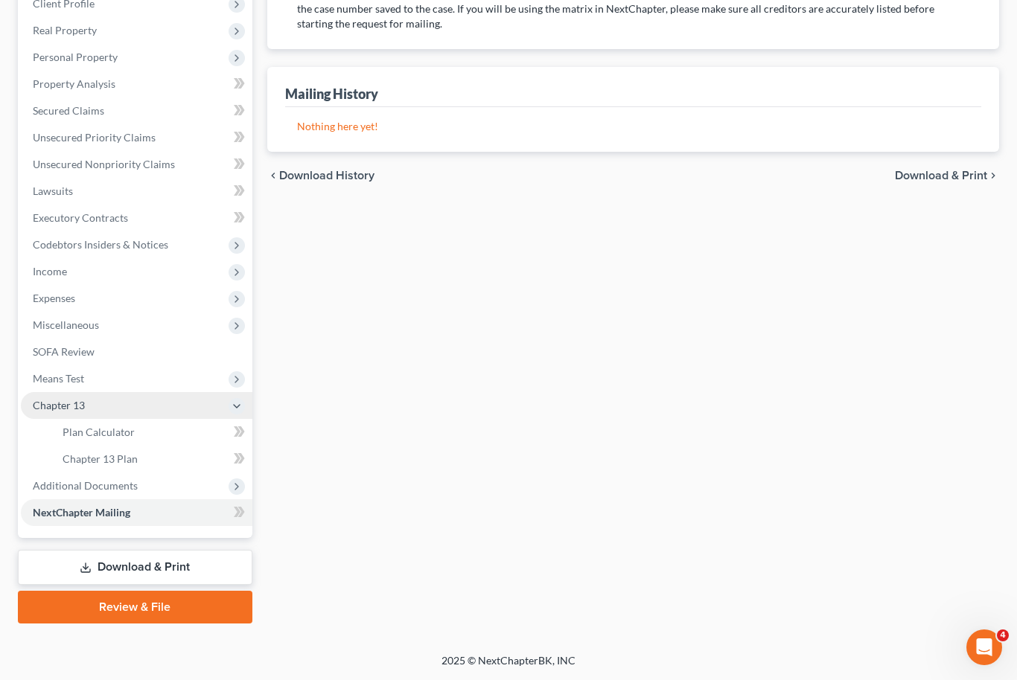
scroll to position [168, 0]
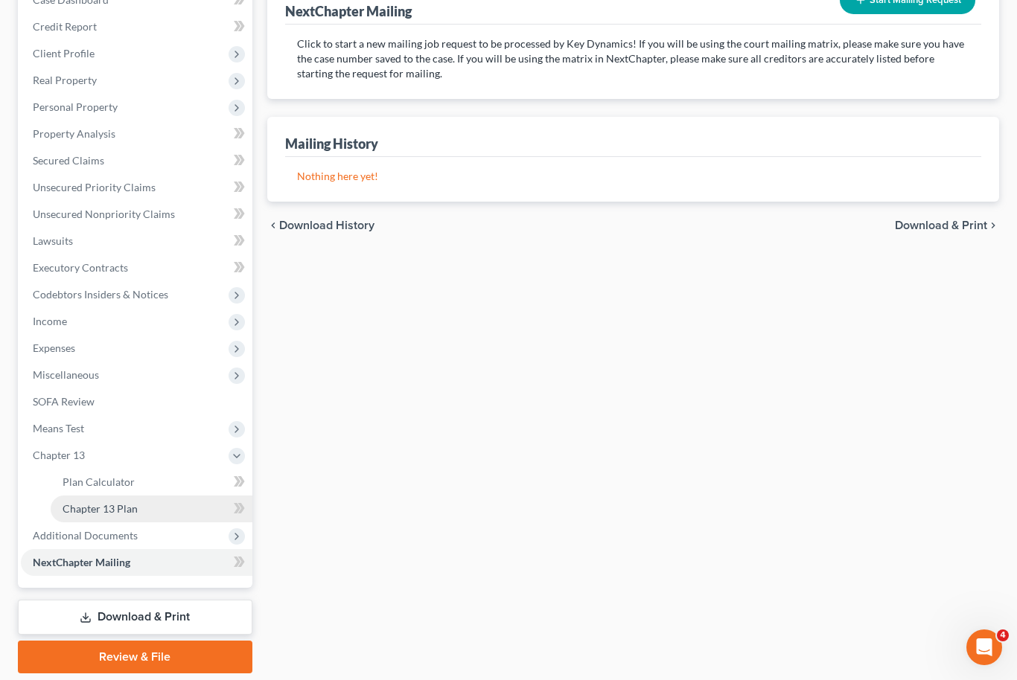
click at [89, 510] on span "Chapter 13 Plan" at bounding box center [100, 509] width 75 height 13
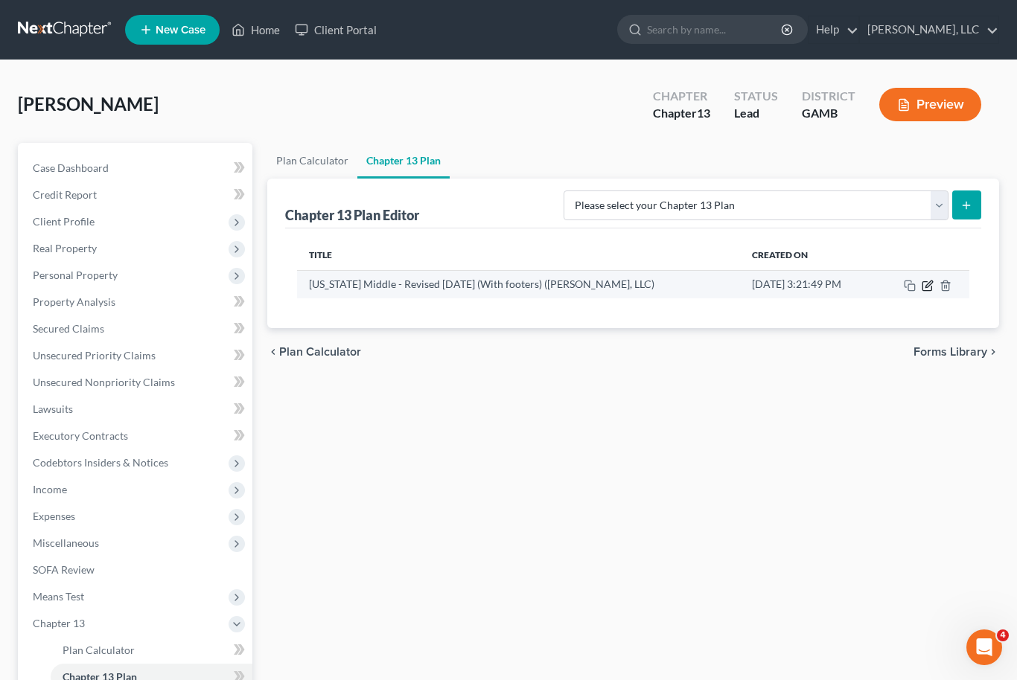
click at [925, 284] on icon "button" at bounding box center [928, 286] width 12 height 12
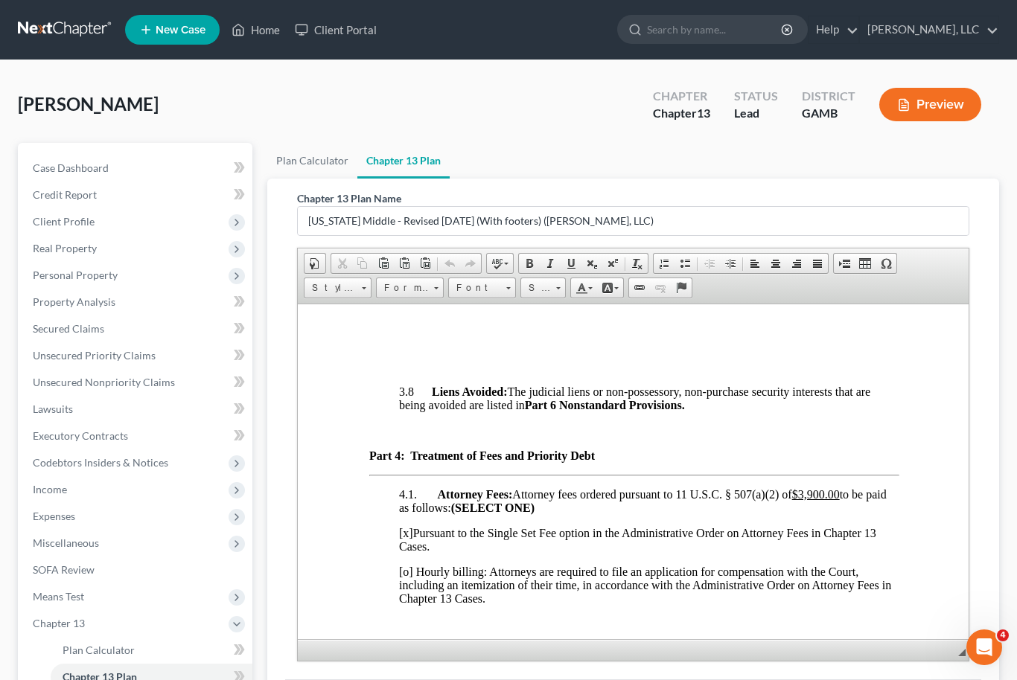
scroll to position [4640, -1]
click at [439, 168] on td "Wfbna Hl" at bounding box center [433, 160] width 125 height 16
click at [833, 196] on p at bounding box center [633, 188] width 529 height 13
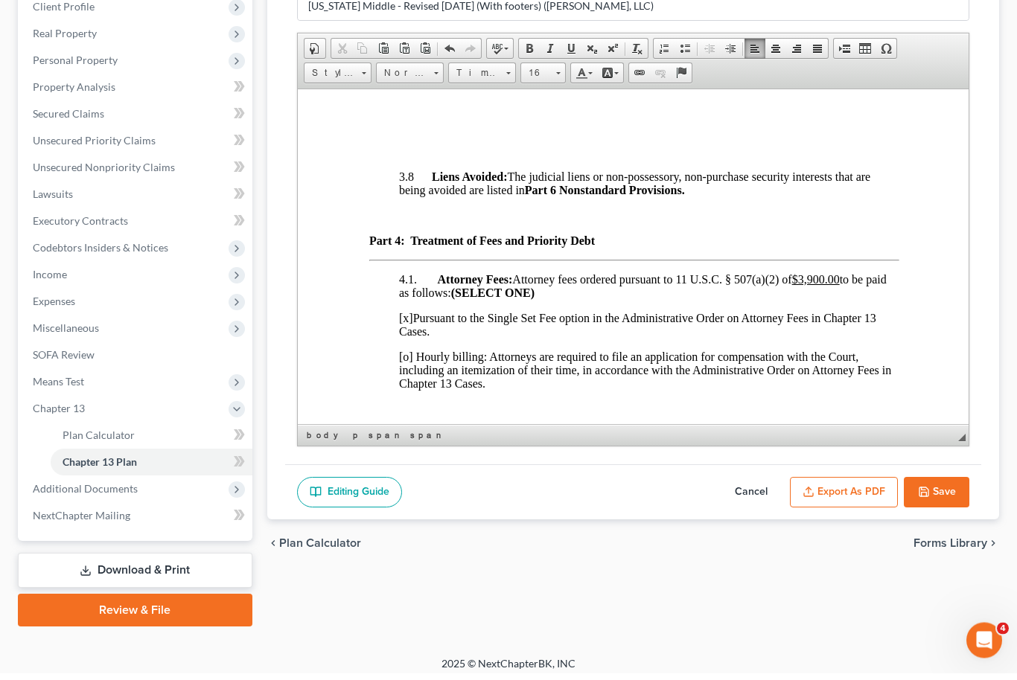
scroll to position [217, 0]
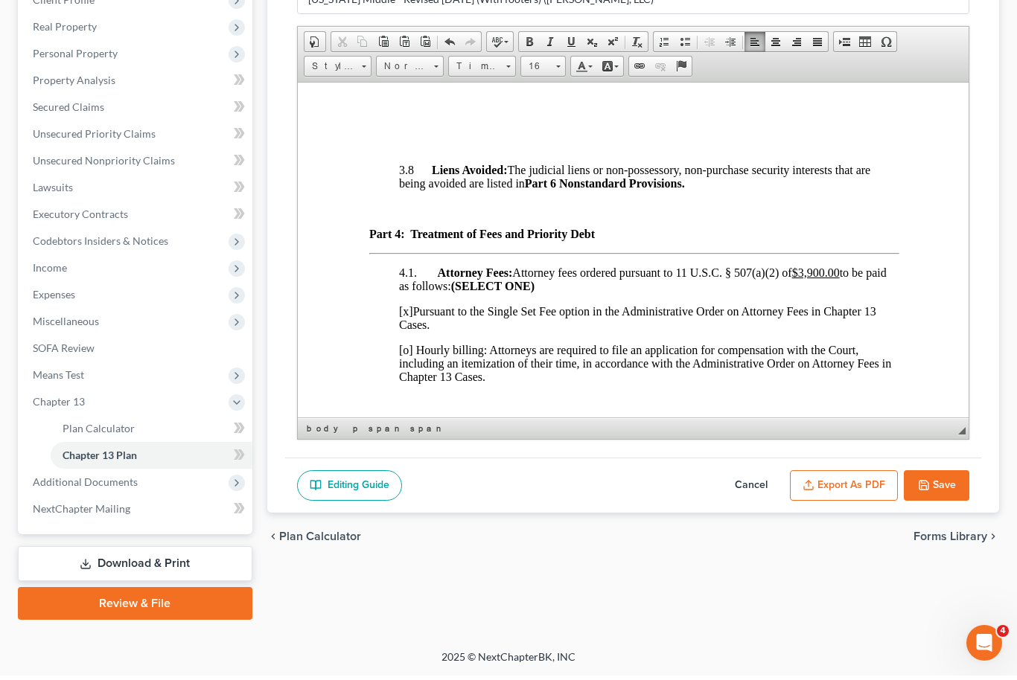
click at [943, 481] on button "Save" at bounding box center [937, 490] width 66 height 31
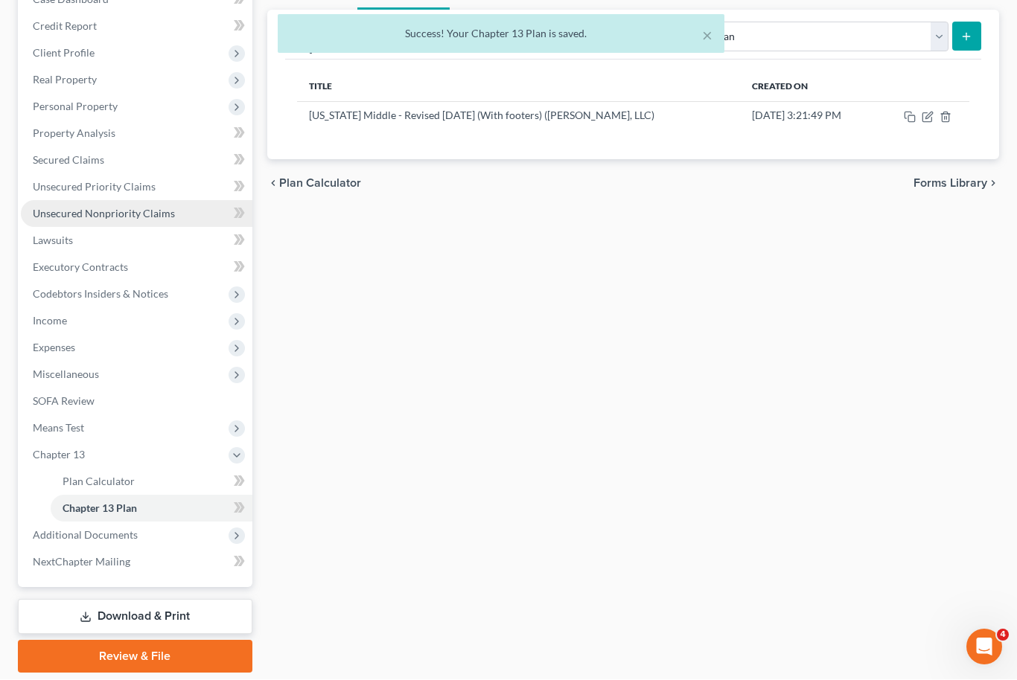
click at [53, 208] on span "Unsecured Nonpriority Claims" at bounding box center [104, 214] width 142 height 13
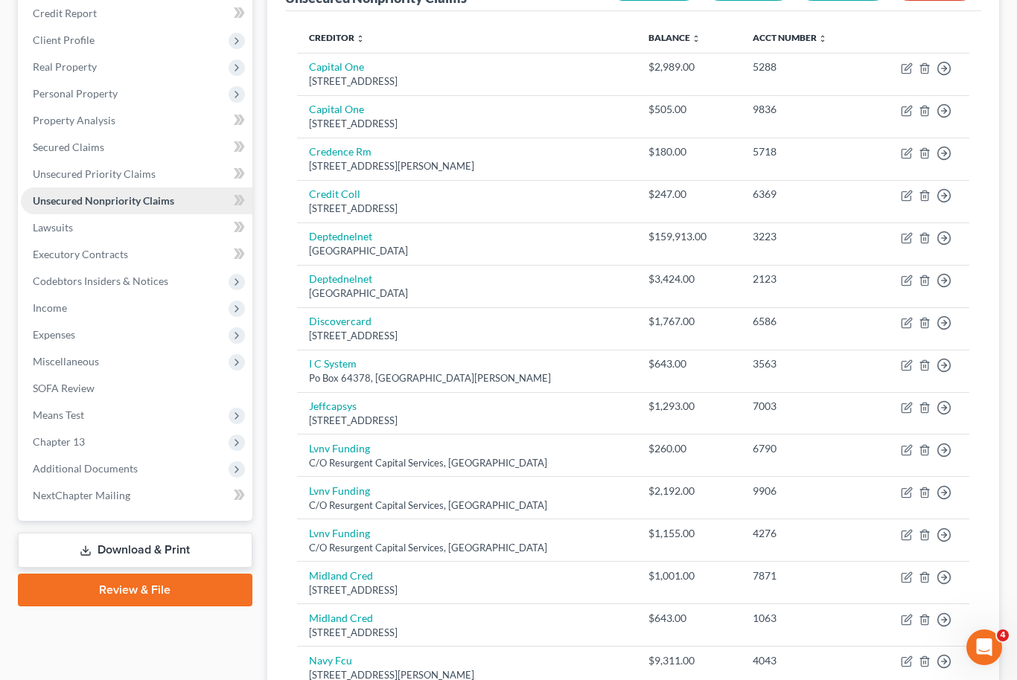
scroll to position [54, 0]
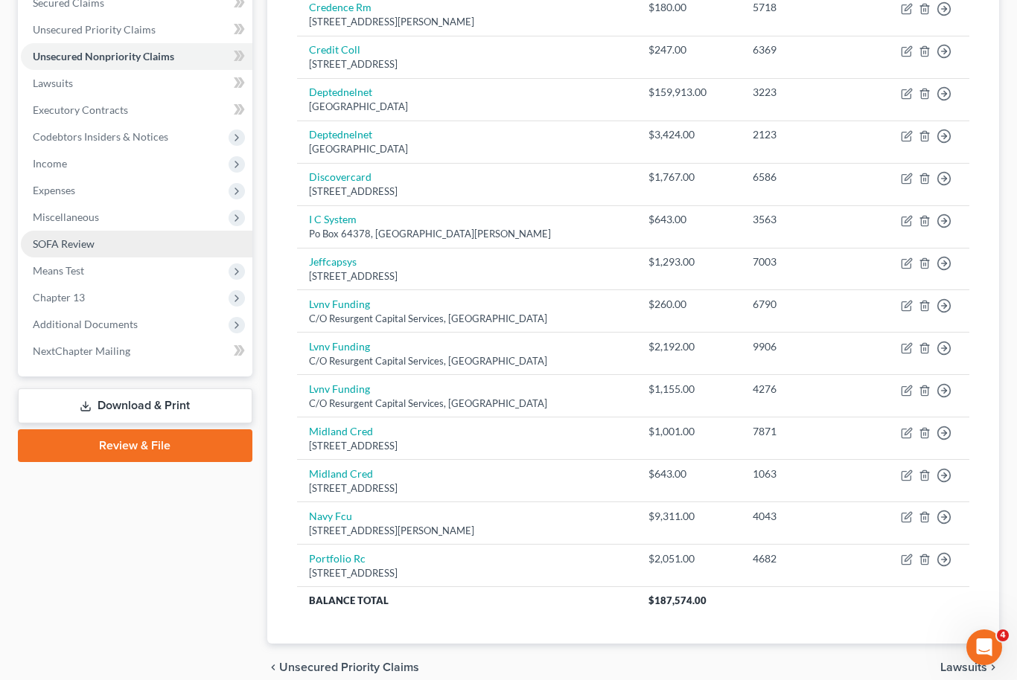
click at [47, 238] on span "SOFA Review" at bounding box center [64, 243] width 62 height 13
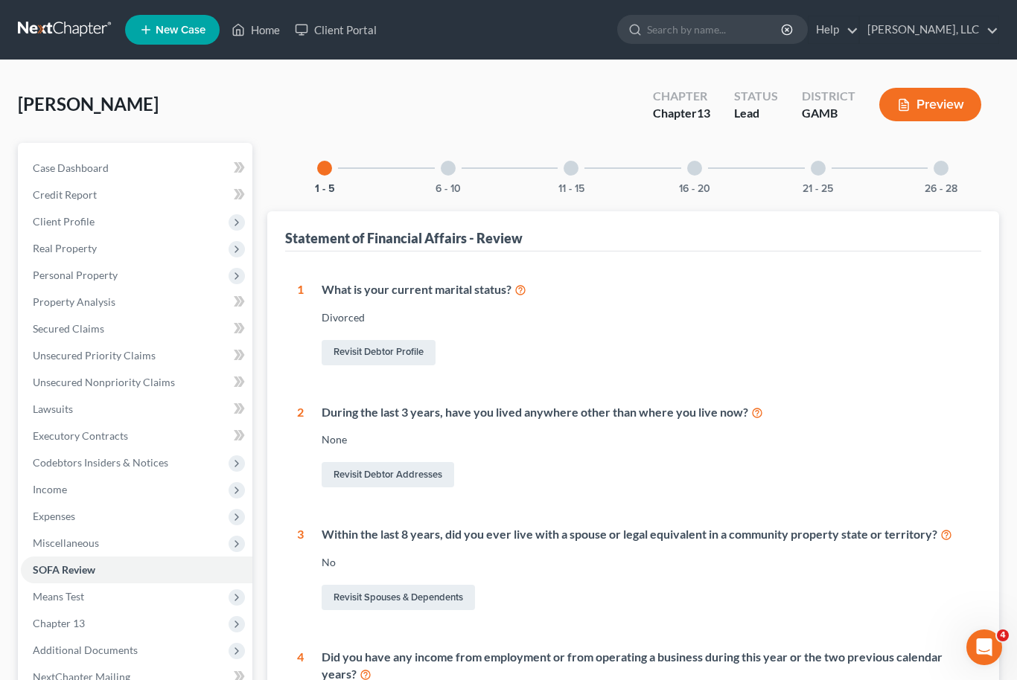
click at [457, 165] on div "6 - 10" at bounding box center [448, 168] width 51 height 51
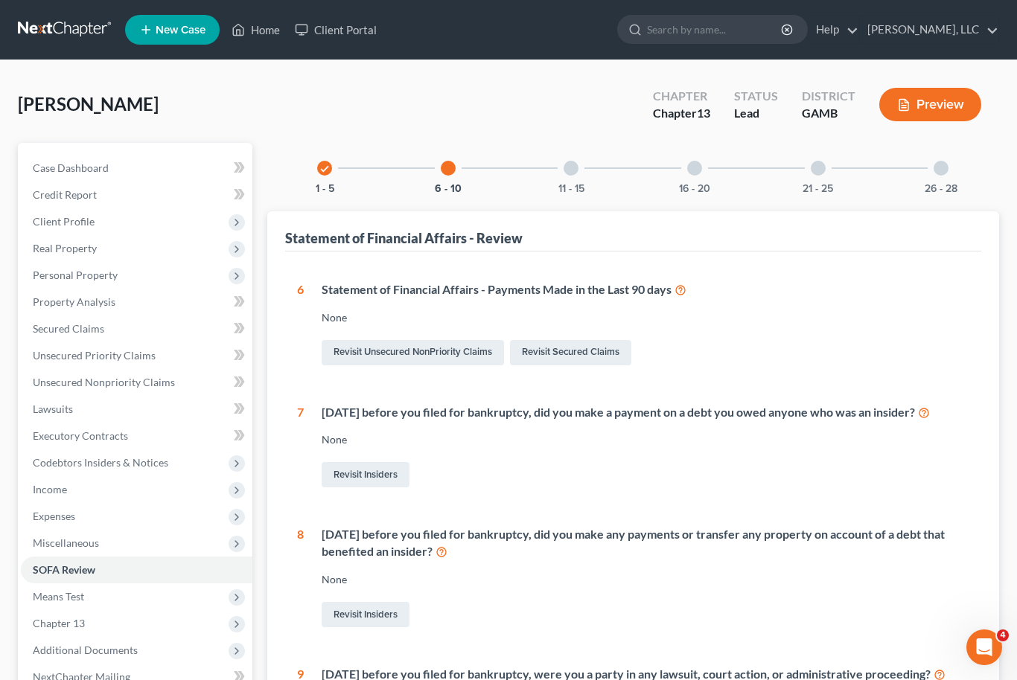
click at [582, 176] on div "11 - 15" at bounding box center [571, 168] width 51 height 51
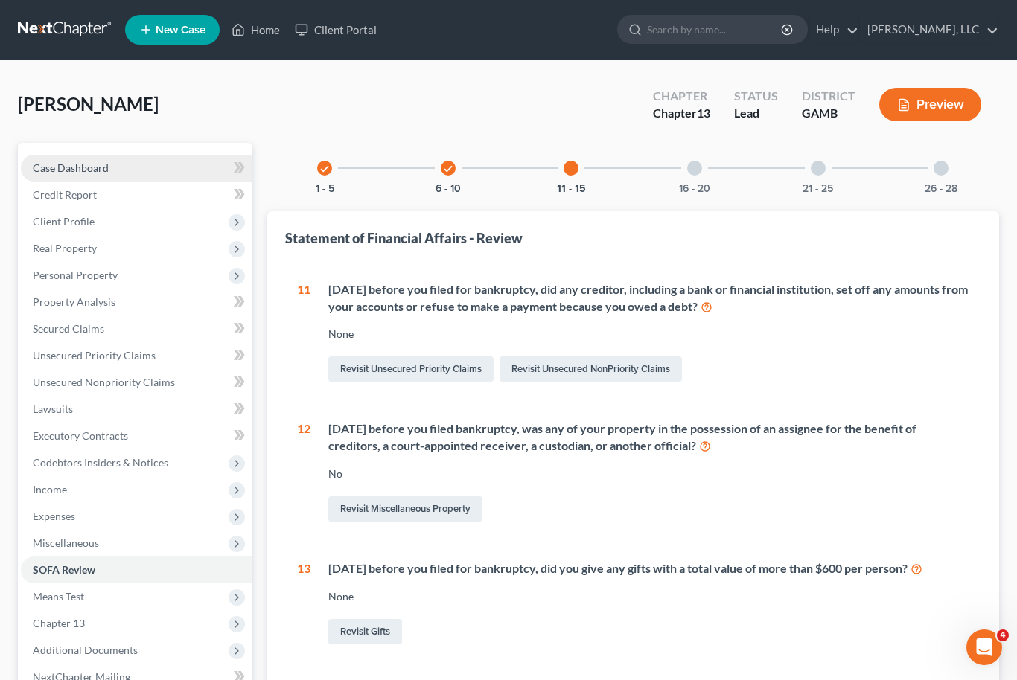
click at [67, 162] on span "Case Dashboard" at bounding box center [71, 168] width 76 height 13
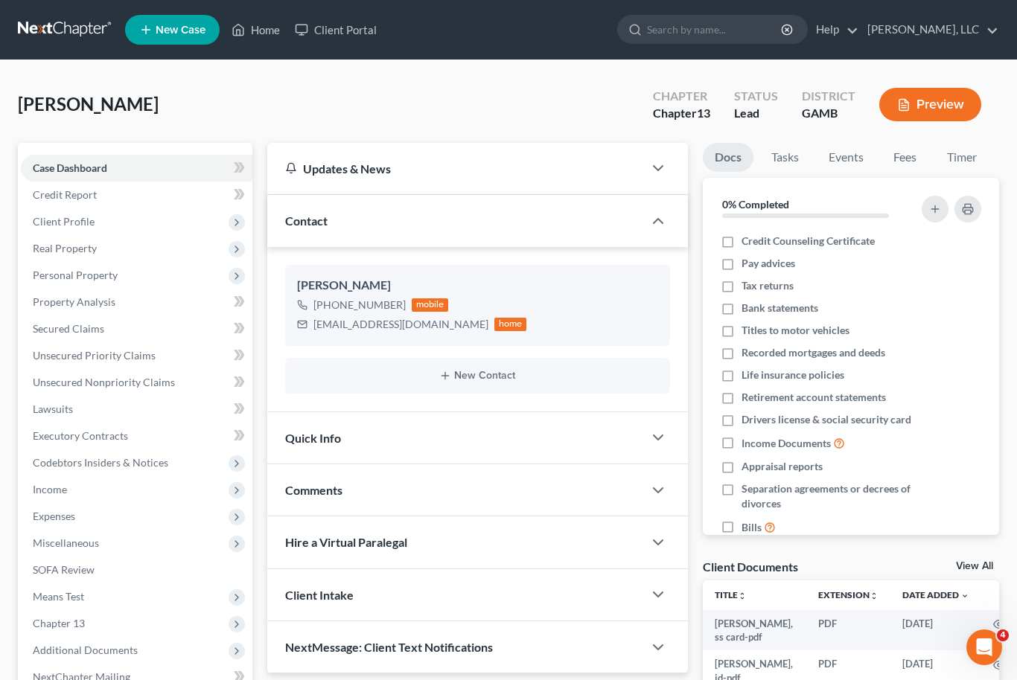
click at [1002, 569] on div "Docs Tasks Events Fees Timer 0% Completed Nothing here yet! Credit Counseling C…" at bounding box center [850, 522] width 311 height 759
click at [987, 563] on link "View All" at bounding box center [974, 566] width 37 height 10
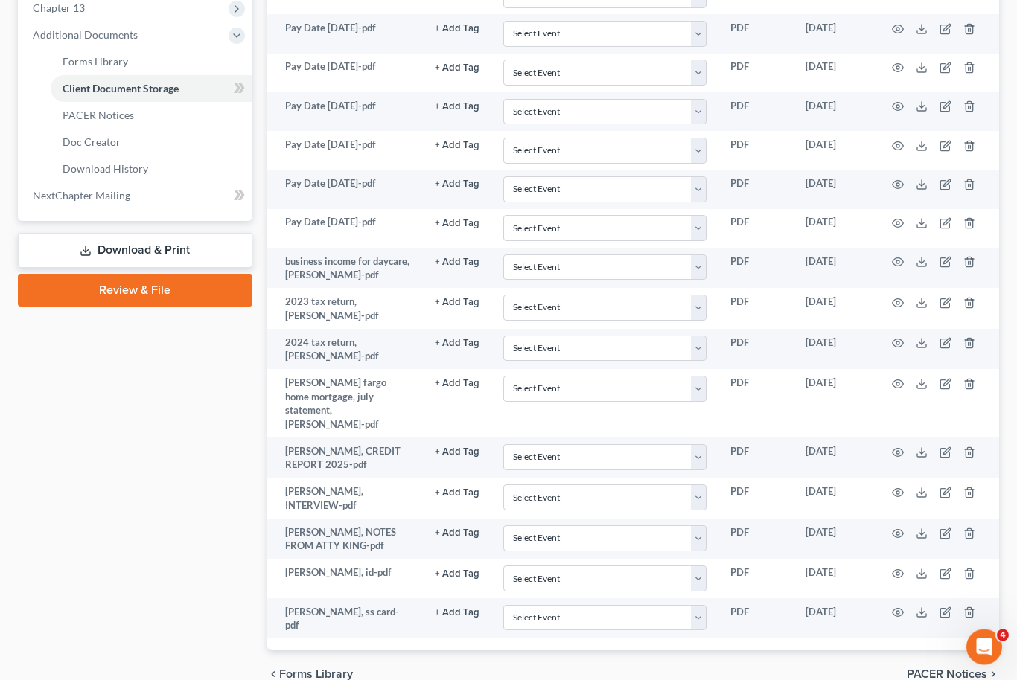
scroll to position [618, 0]
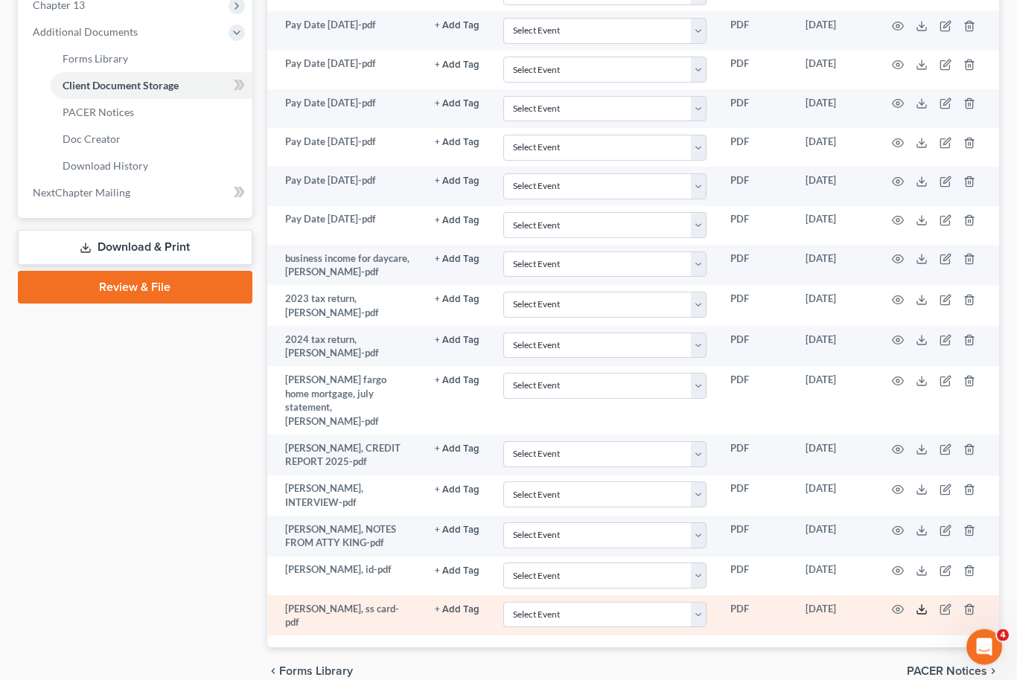
click at [922, 605] on icon at bounding box center [922, 611] width 12 height 12
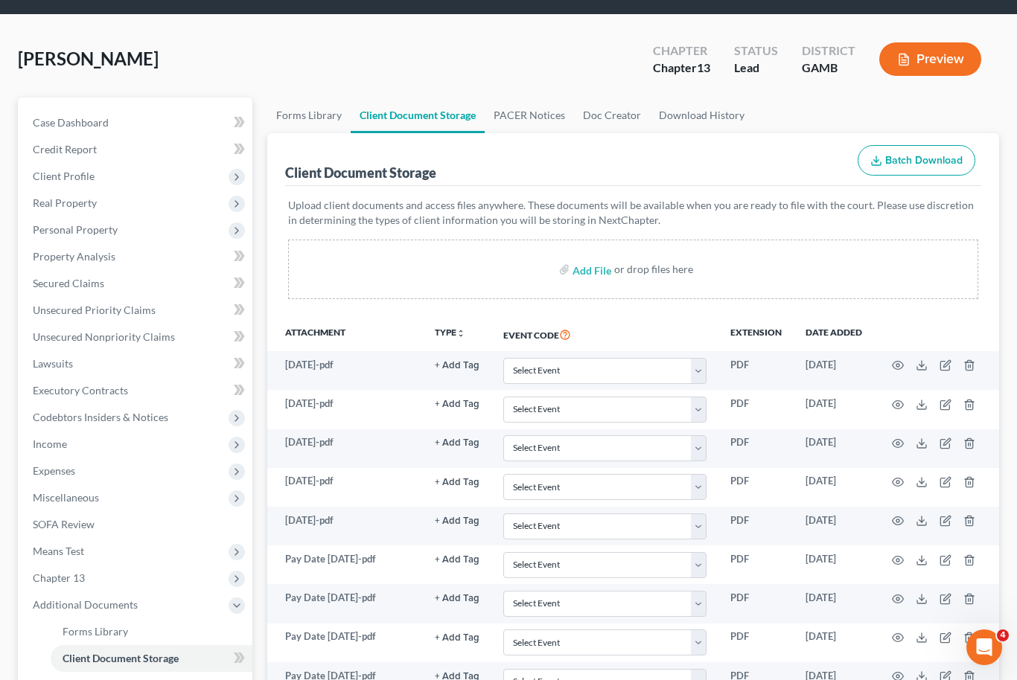
scroll to position [45, 0]
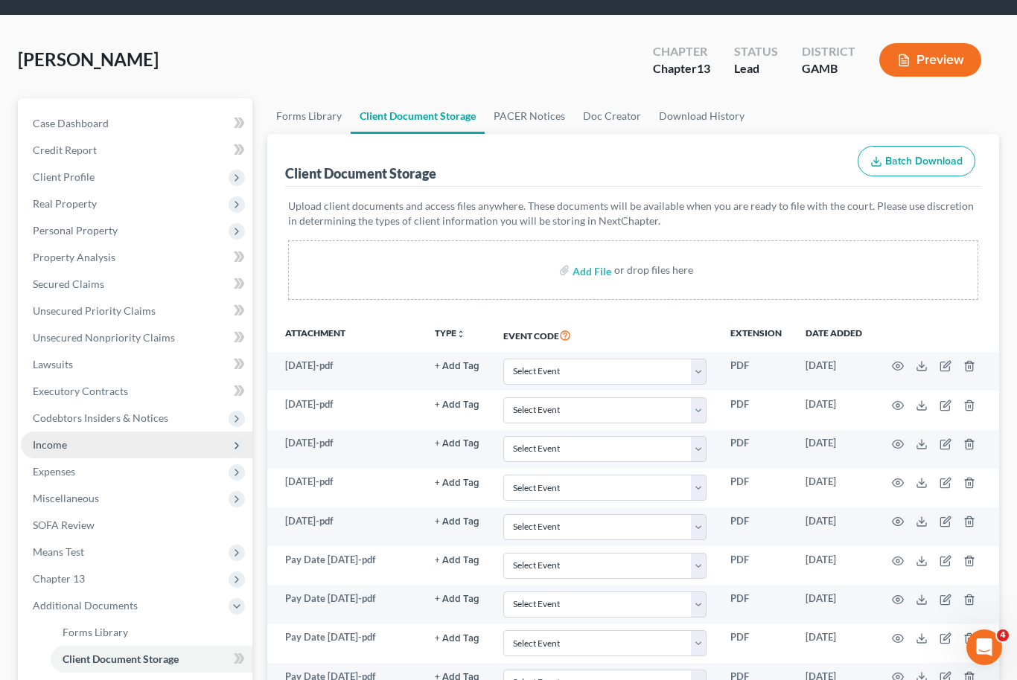
click at [55, 444] on span "Income" at bounding box center [50, 445] width 34 height 13
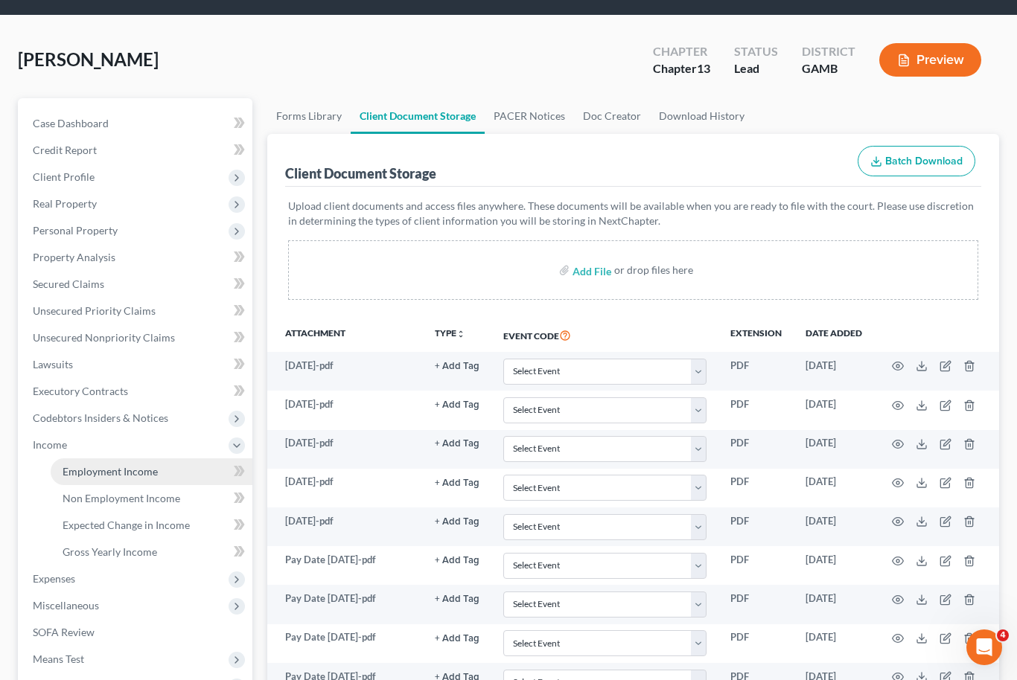
click at [89, 474] on span "Employment Income" at bounding box center [110, 471] width 95 height 13
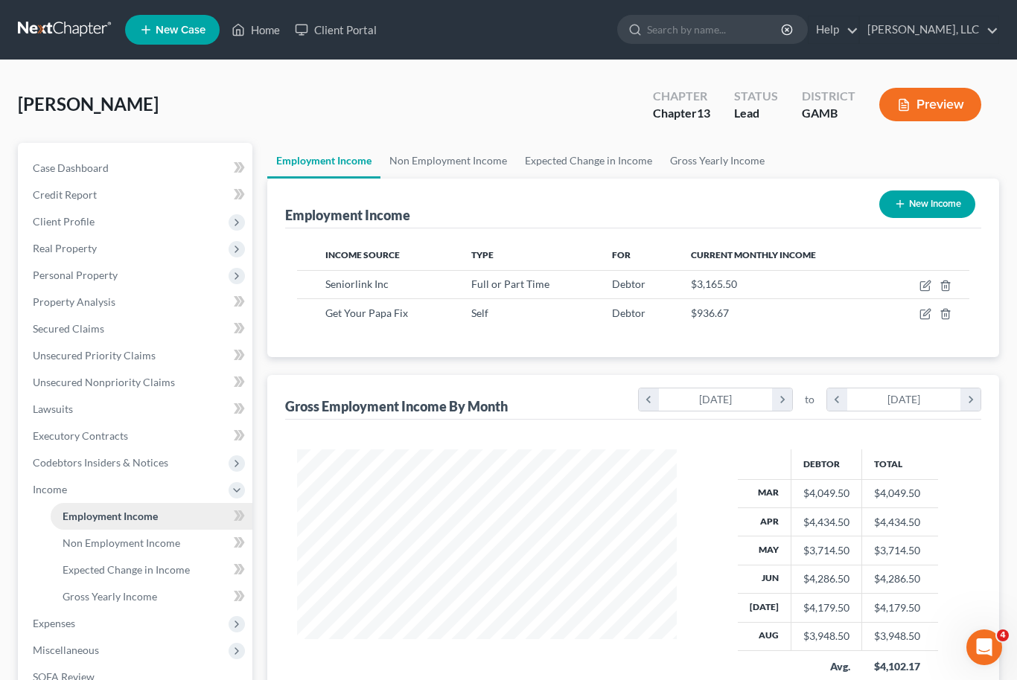
scroll to position [267, 410]
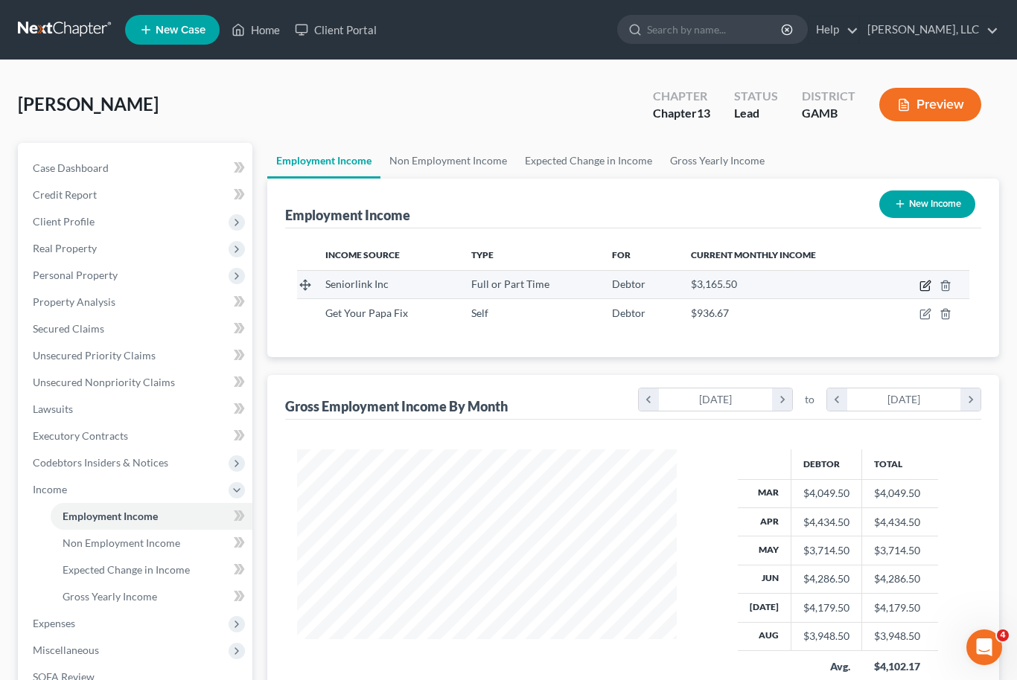
click at [925, 284] on icon "button" at bounding box center [926, 284] width 7 height 7
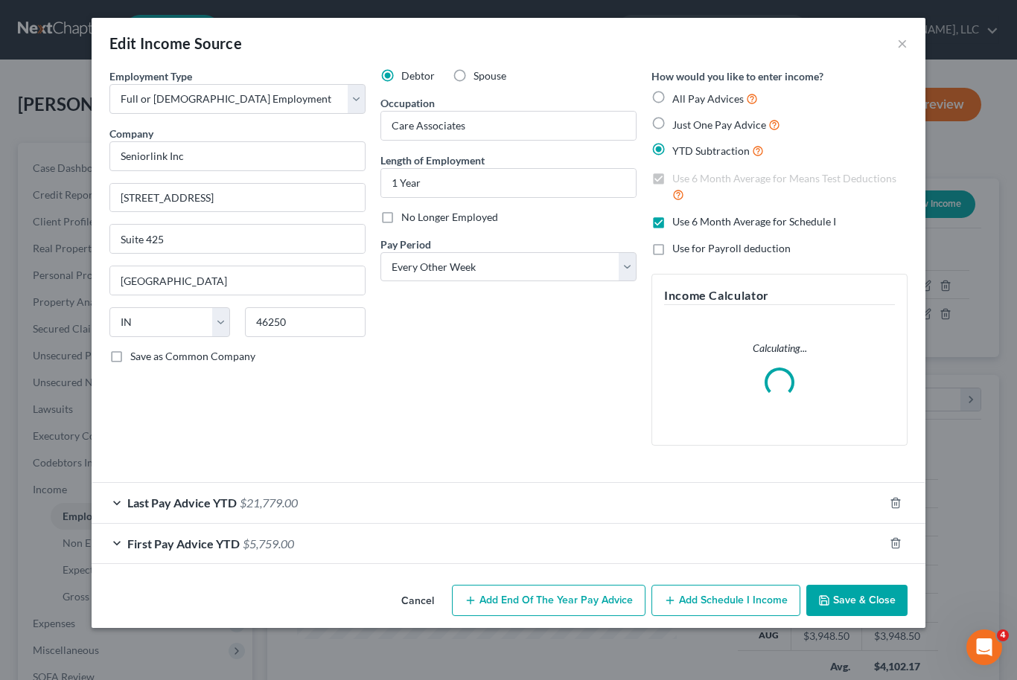
click at [625, 501] on div "Last Pay Advice YTD $21,779.00" at bounding box center [488, 502] width 792 height 39
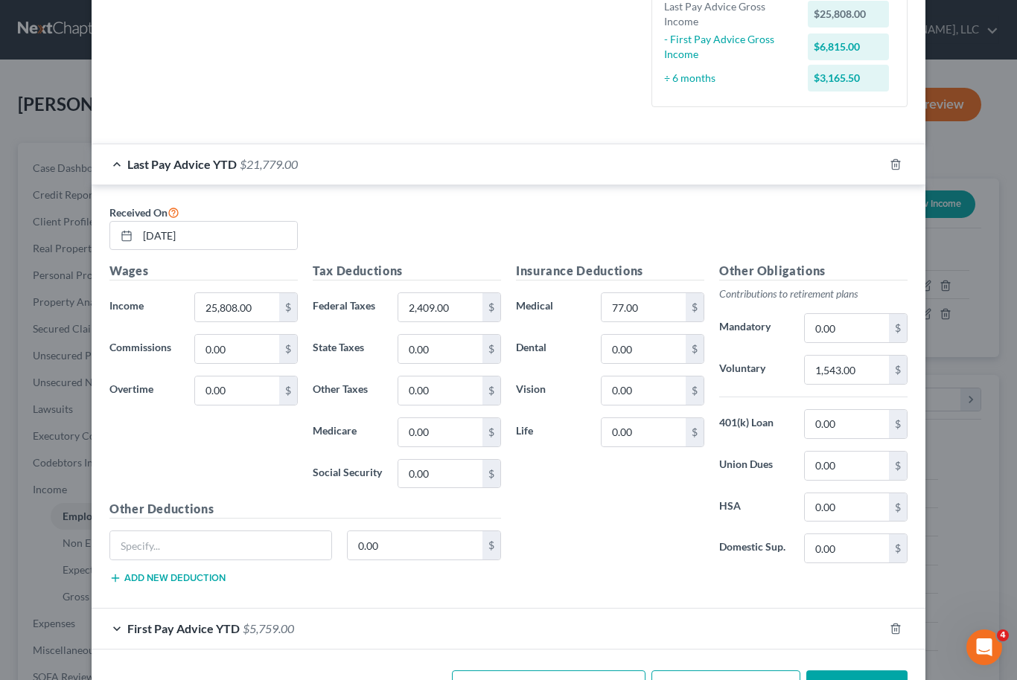
scroll to position [418, 0]
click at [338, 634] on div "First Pay Advice YTD $5,759.00" at bounding box center [488, 629] width 792 height 39
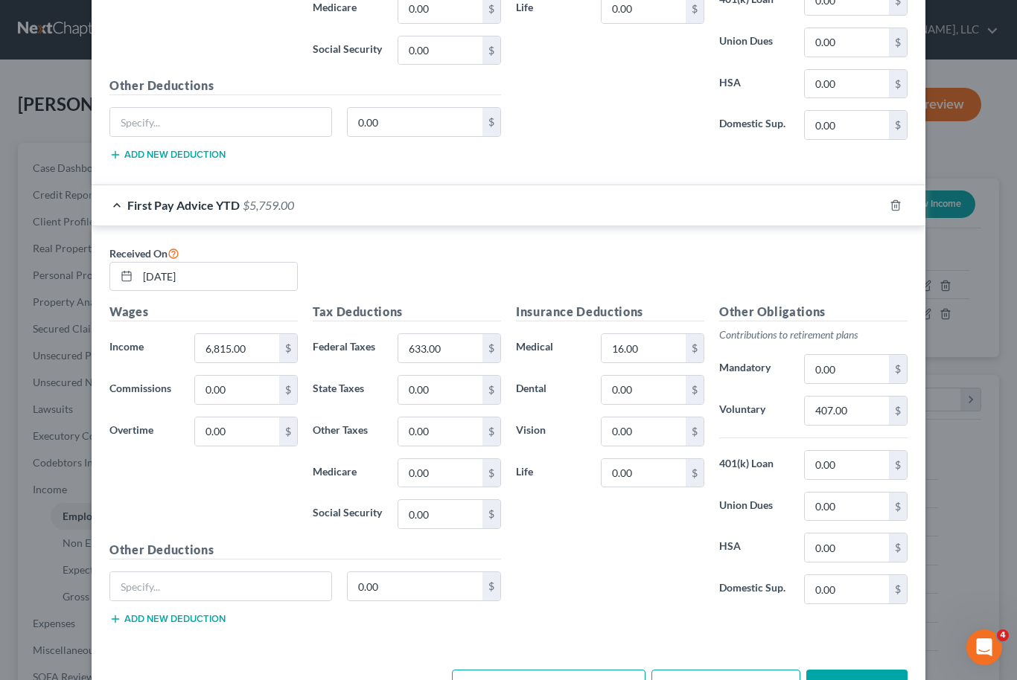
scroll to position [841, 0]
click at [877, 680] on button "Save & Close" at bounding box center [856, 687] width 101 height 31
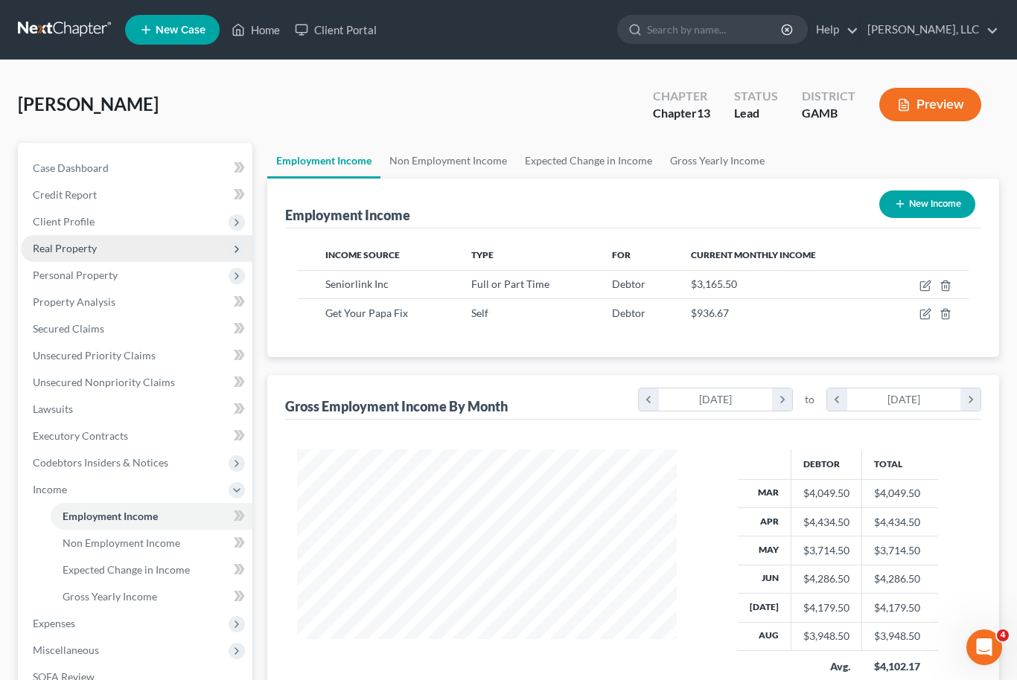
click at [57, 252] on span "Real Property" at bounding box center [65, 248] width 64 height 13
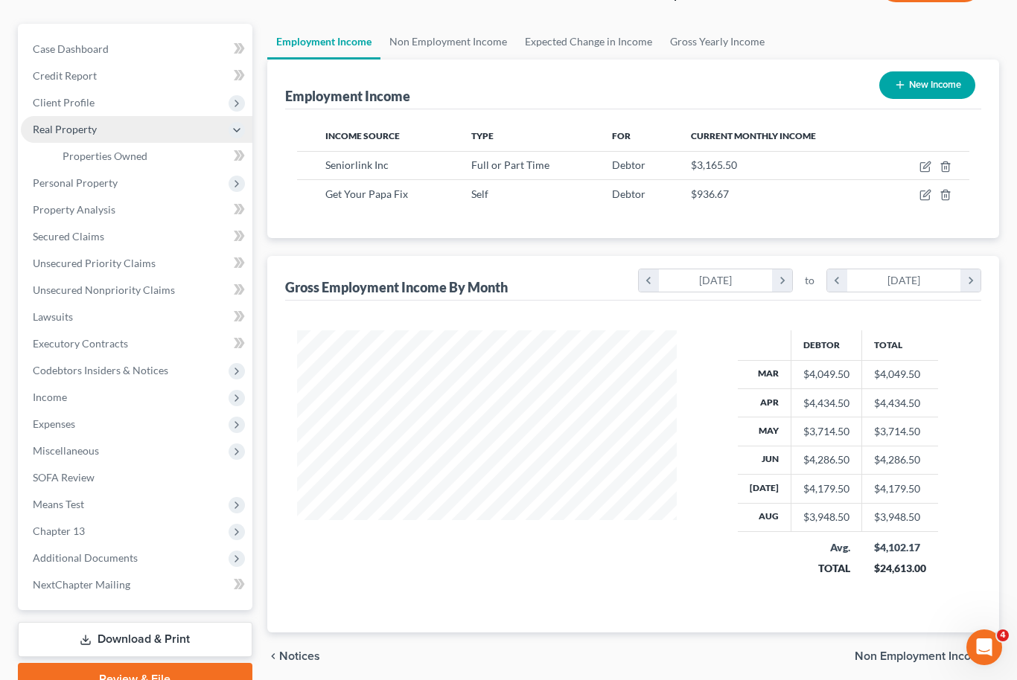
scroll to position [141, 0]
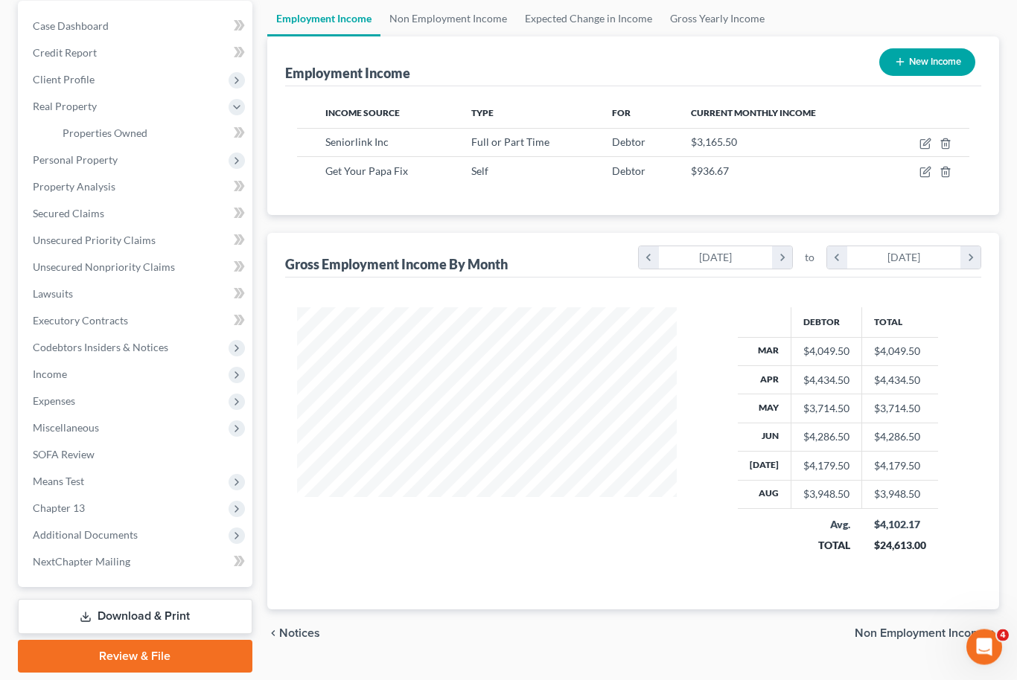
click at [100, 627] on link "Download & Print" at bounding box center [135, 617] width 235 height 35
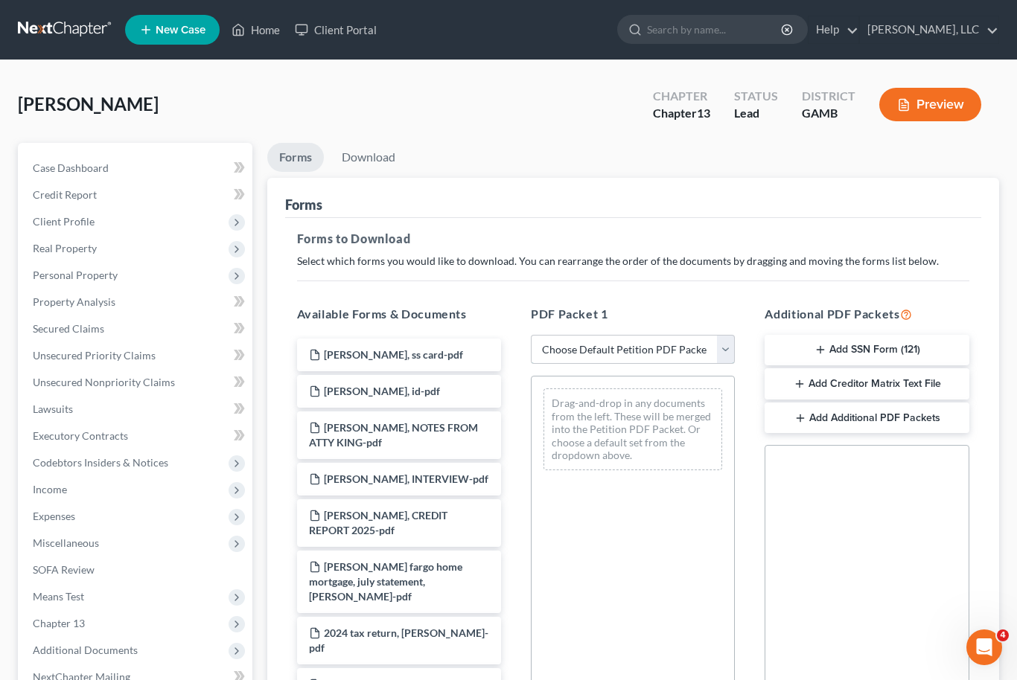
click at [726, 351] on select "Choose Default Petition PDF Packet Complete Bankruptcy Petition (all forms and …" at bounding box center [633, 350] width 204 height 30
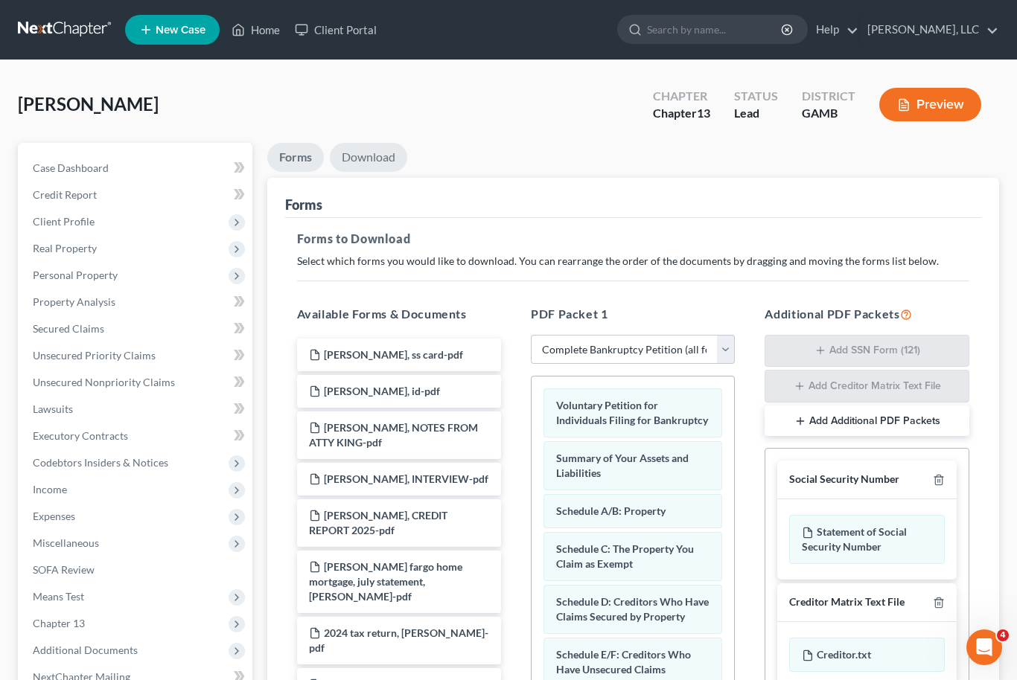
click at [377, 164] on link "Download" at bounding box center [368, 157] width 77 height 29
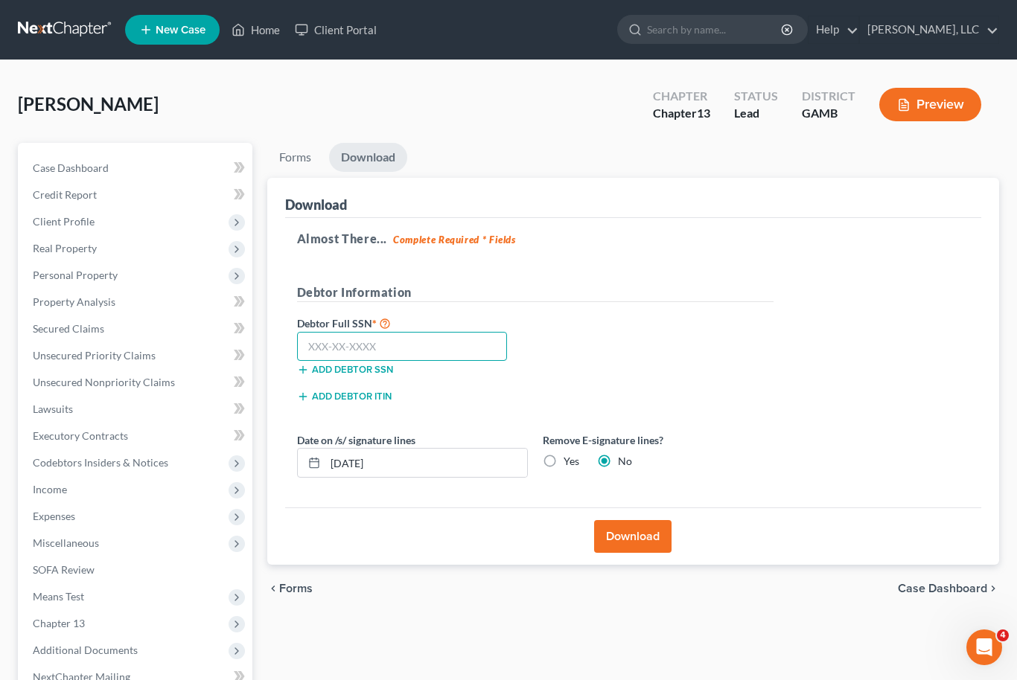
click at [375, 341] on input "text" at bounding box center [402, 347] width 211 height 30
click at [370, 348] on input "253-33" at bounding box center [402, 347] width 211 height 30
click at [642, 551] on button "Download" at bounding box center [632, 536] width 77 height 33
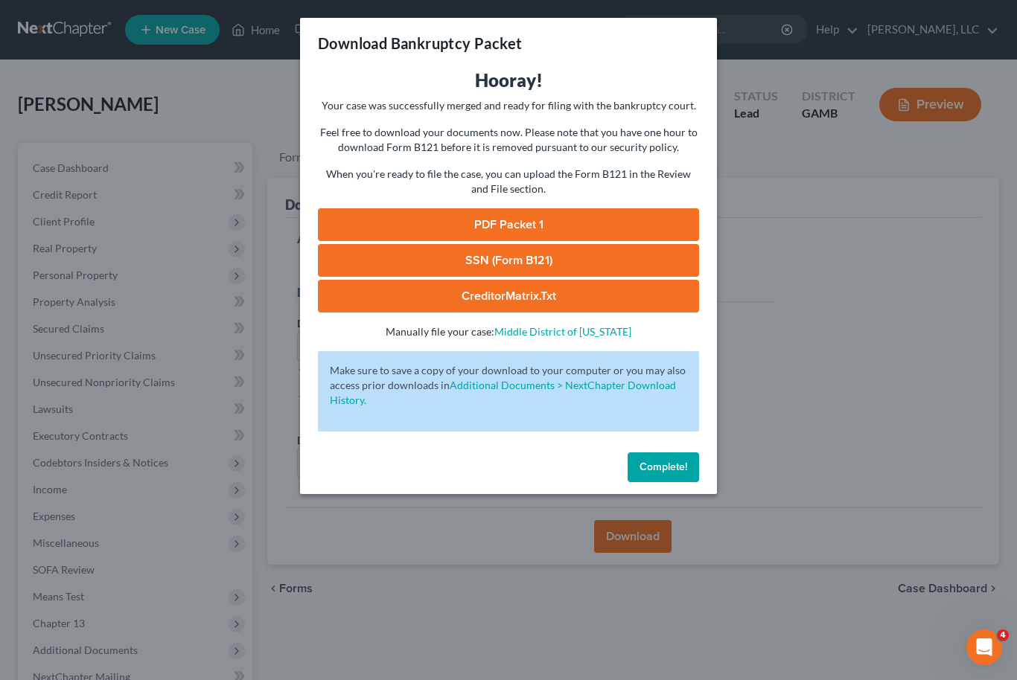
click at [568, 218] on link "PDF Packet 1" at bounding box center [508, 224] width 381 height 33
click at [358, 262] on link "SSN (Form B121)" at bounding box center [508, 260] width 381 height 33
click at [578, 296] on link "CreditorMatrix.txt" at bounding box center [508, 296] width 381 height 33
click at [680, 468] on span "Complete!" at bounding box center [664, 467] width 48 height 13
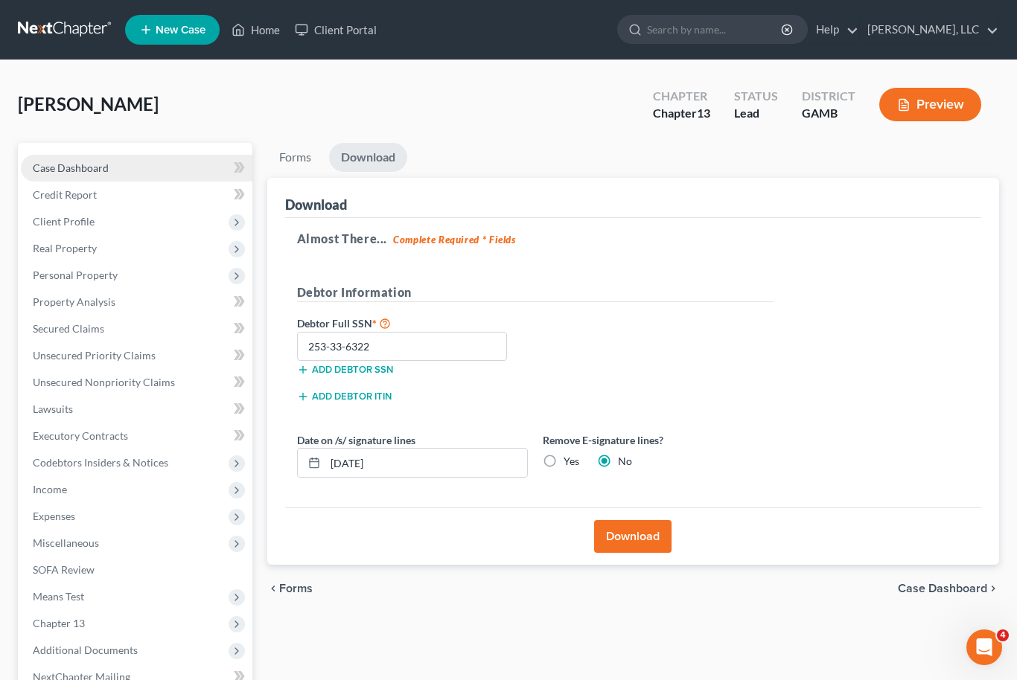
click at [95, 170] on span "Case Dashboard" at bounding box center [71, 168] width 76 height 13
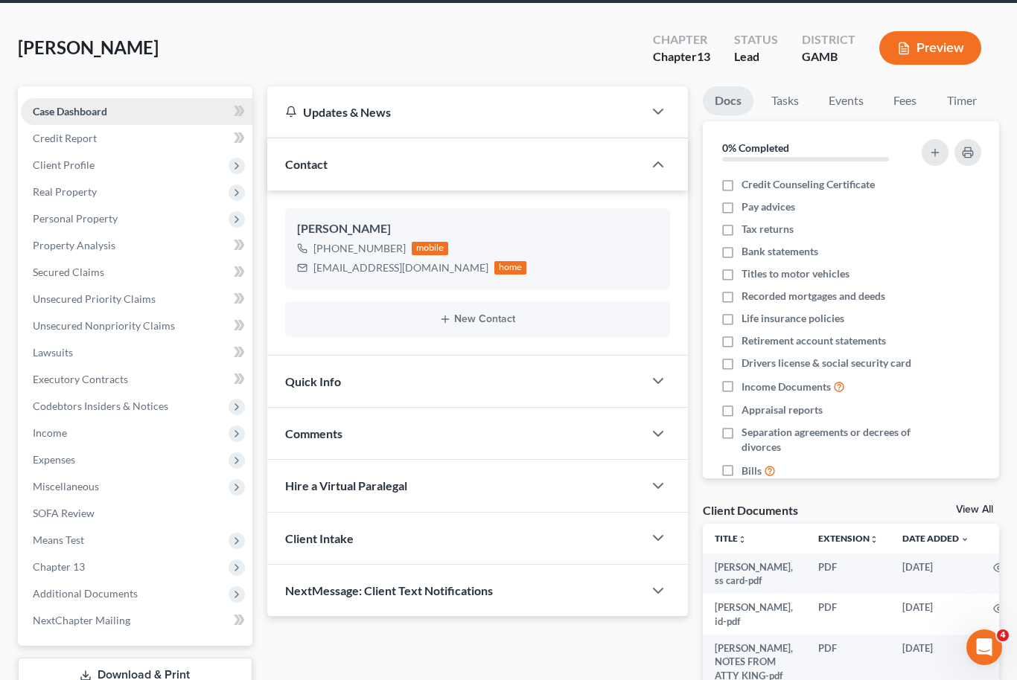
scroll to position [72, 0]
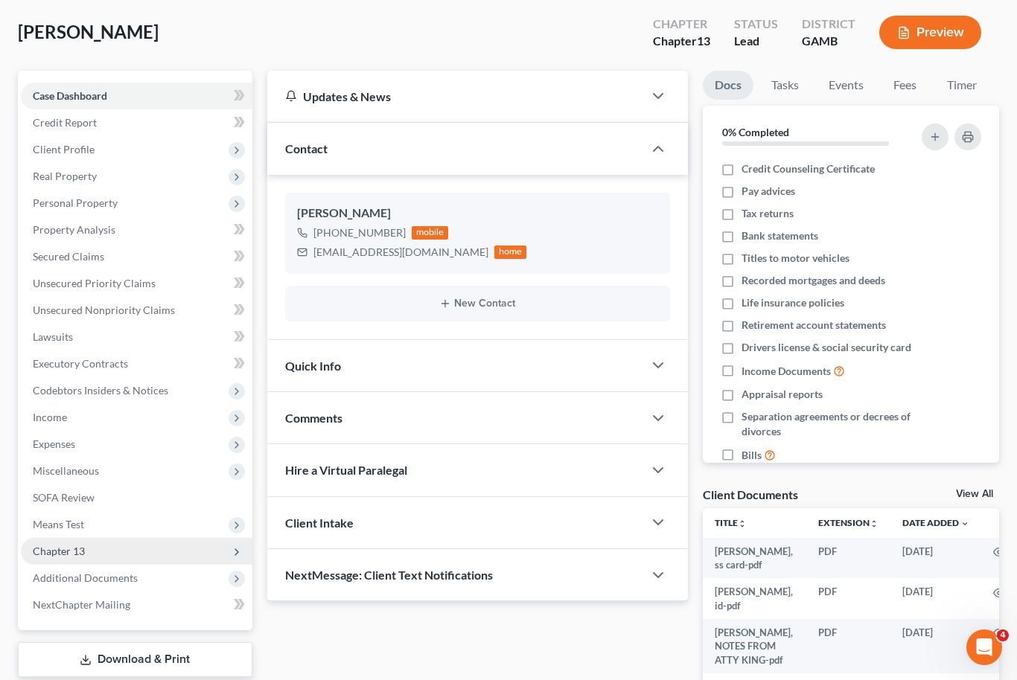
click at [101, 561] on span "Chapter 13" at bounding box center [137, 551] width 232 height 27
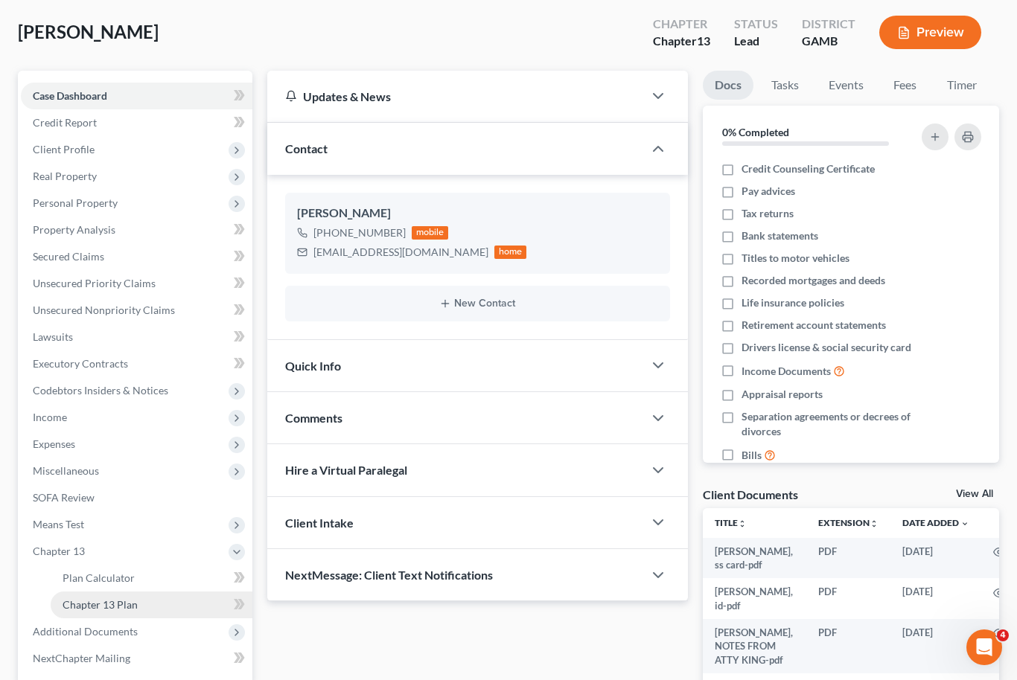
click at [128, 607] on span "Chapter 13 Plan" at bounding box center [100, 605] width 75 height 13
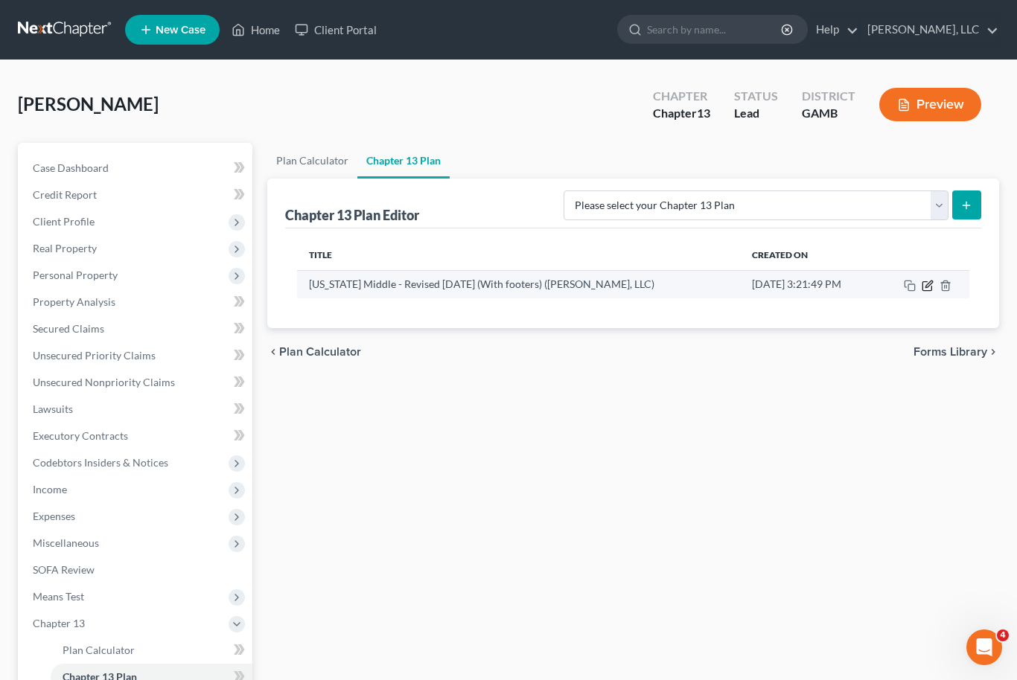
click at [926, 281] on icon "button" at bounding box center [926, 285] width 9 height 9
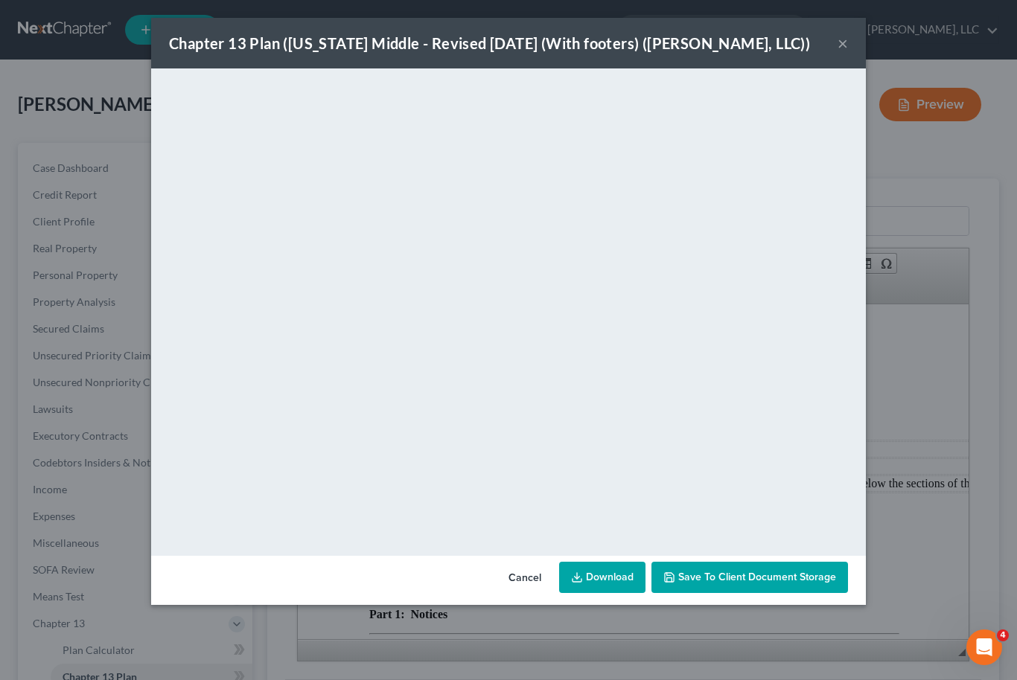
click at [591, 579] on link "Download" at bounding box center [602, 577] width 86 height 31
click at [826, 576] on span "Save to Client Document Storage" at bounding box center [757, 577] width 158 height 13
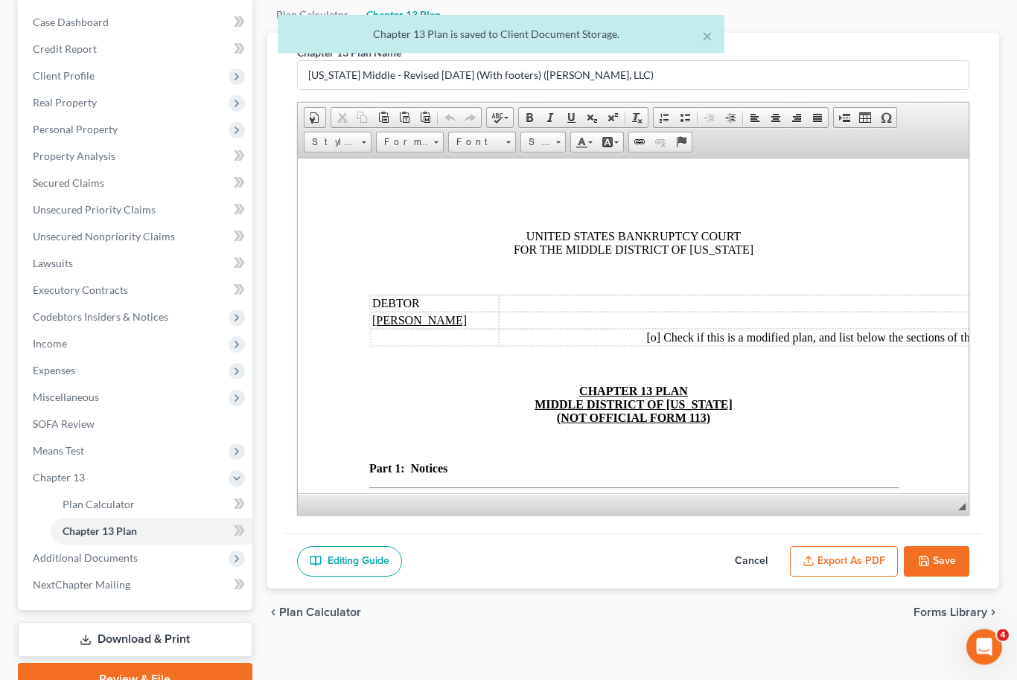
click at [942, 562] on button "Save" at bounding box center [937, 562] width 66 height 31
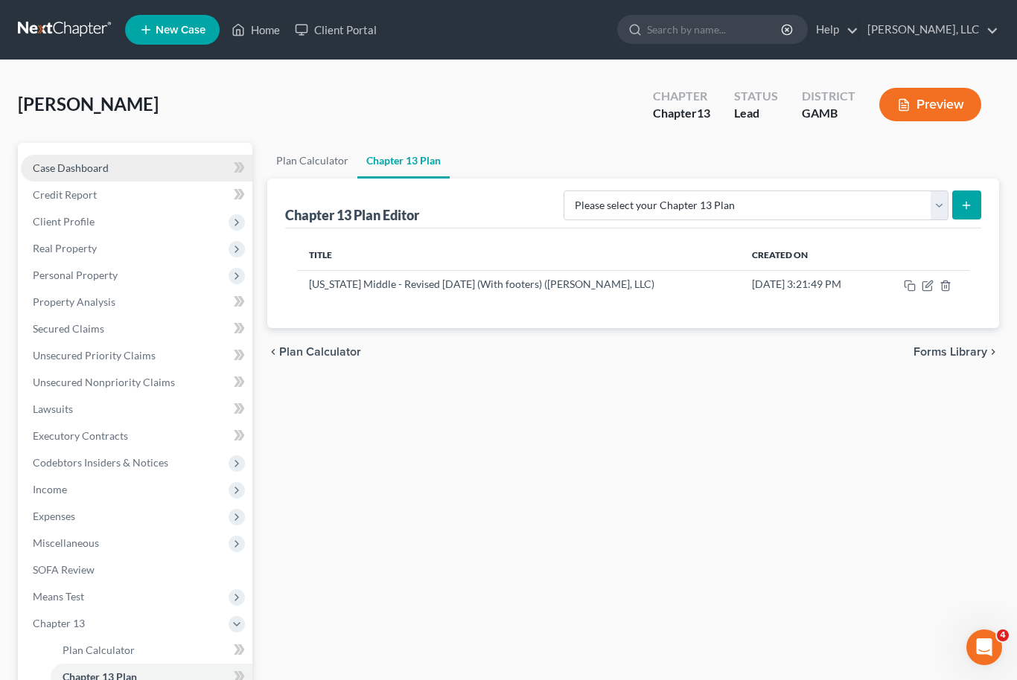
click at [95, 162] on span "Case Dashboard" at bounding box center [71, 168] width 76 height 13
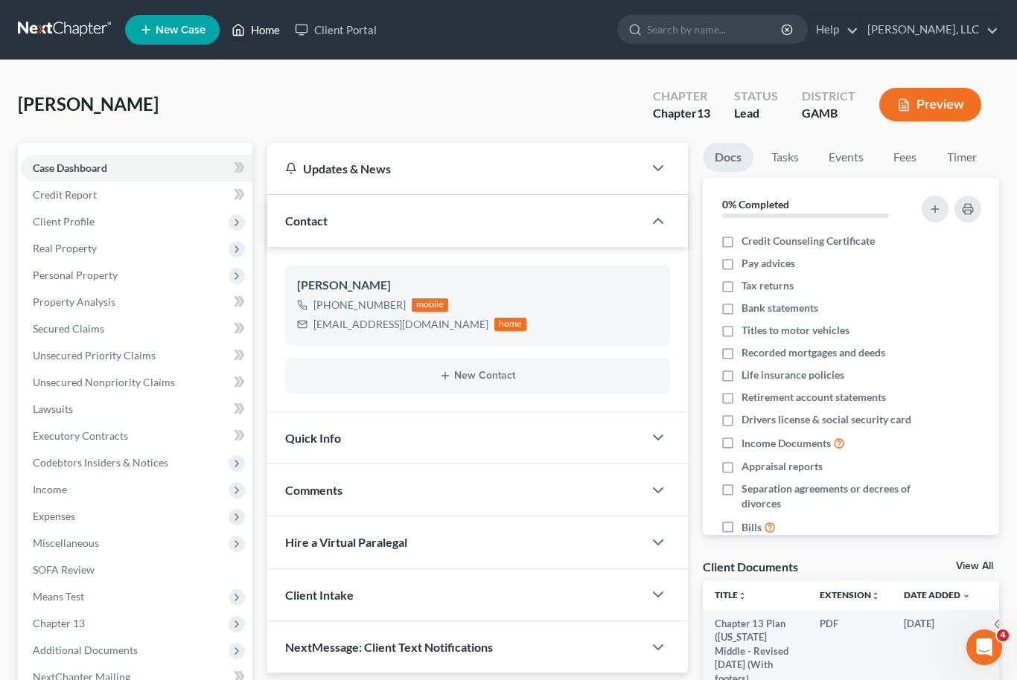
click at [266, 35] on link "Home" at bounding box center [255, 29] width 63 height 27
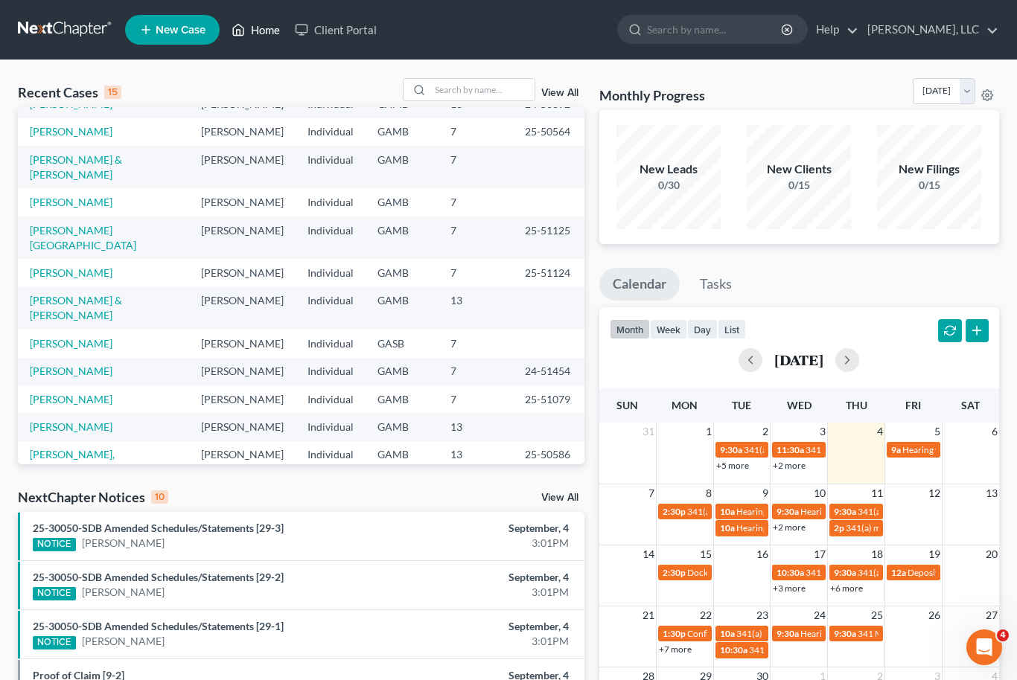
scroll to position [102, 0]
click at [67, 449] on link "[PERSON_NAME], A'[PERSON_NAME]" at bounding box center [76, 463] width 92 height 28
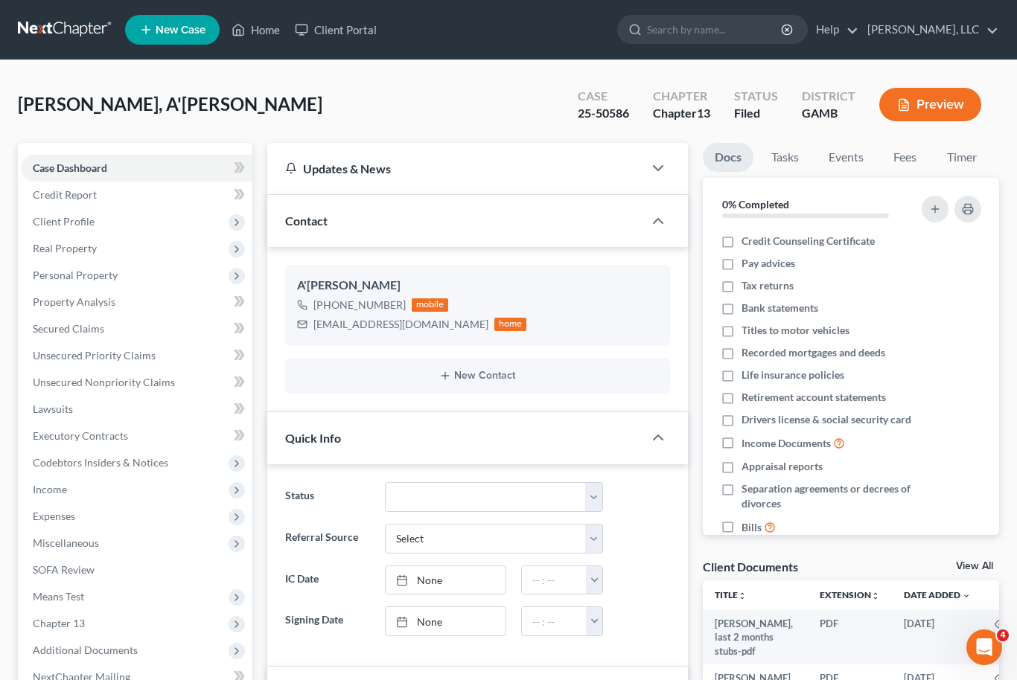
click at [979, 570] on link "View All" at bounding box center [974, 566] width 37 height 10
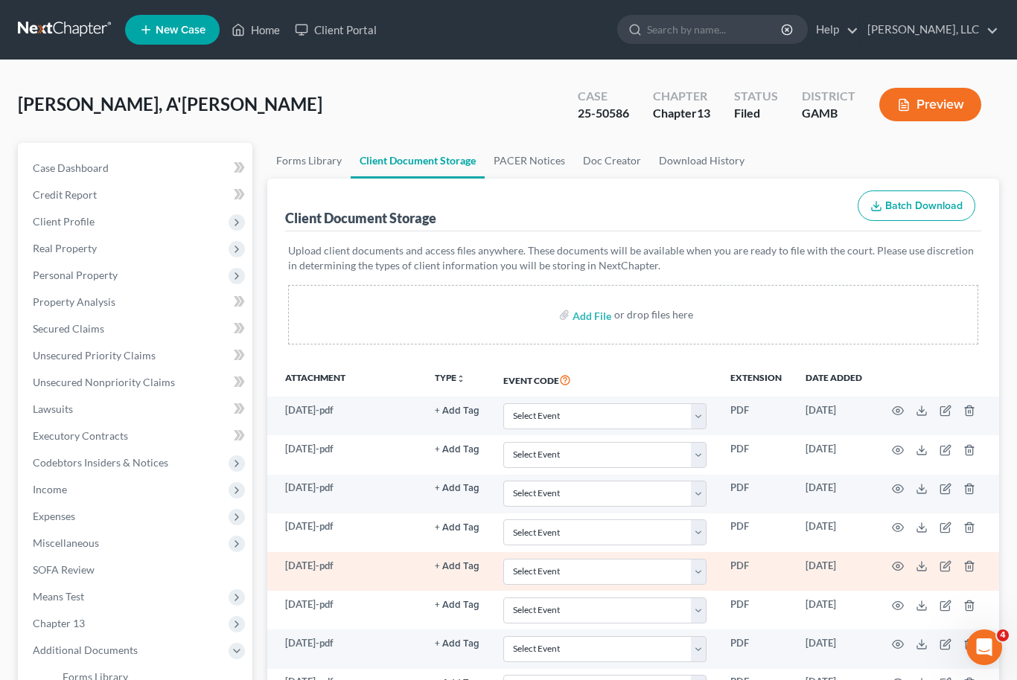
click at [985, 563] on td at bounding box center [936, 571] width 125 height 39
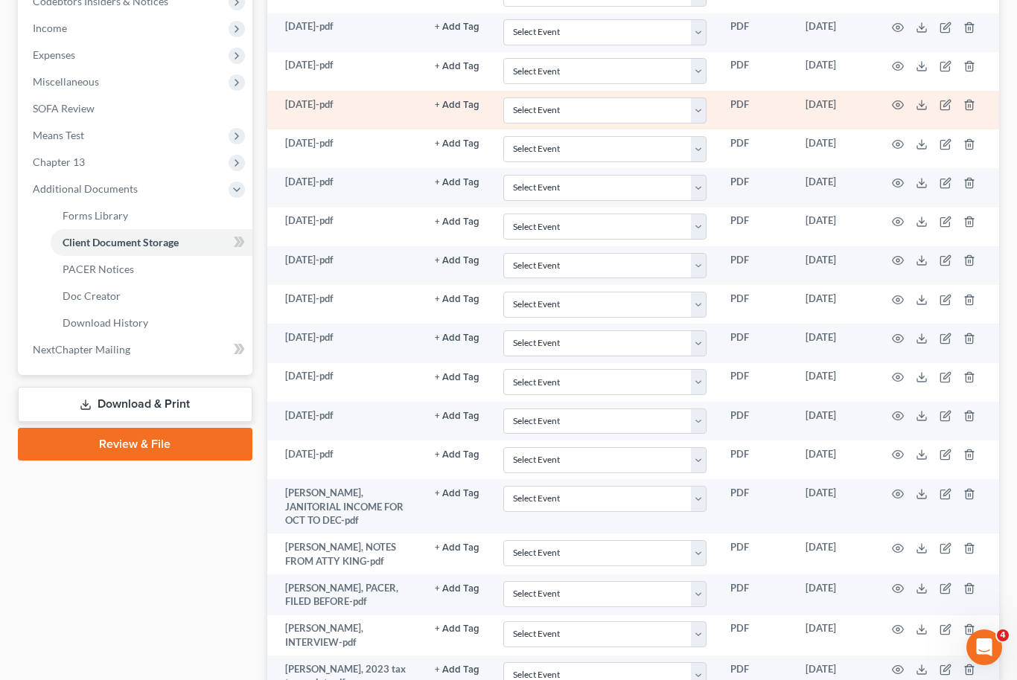
scroll to position [460, 0]
